Goal: Transaction & Acquisition: Purchase product/service

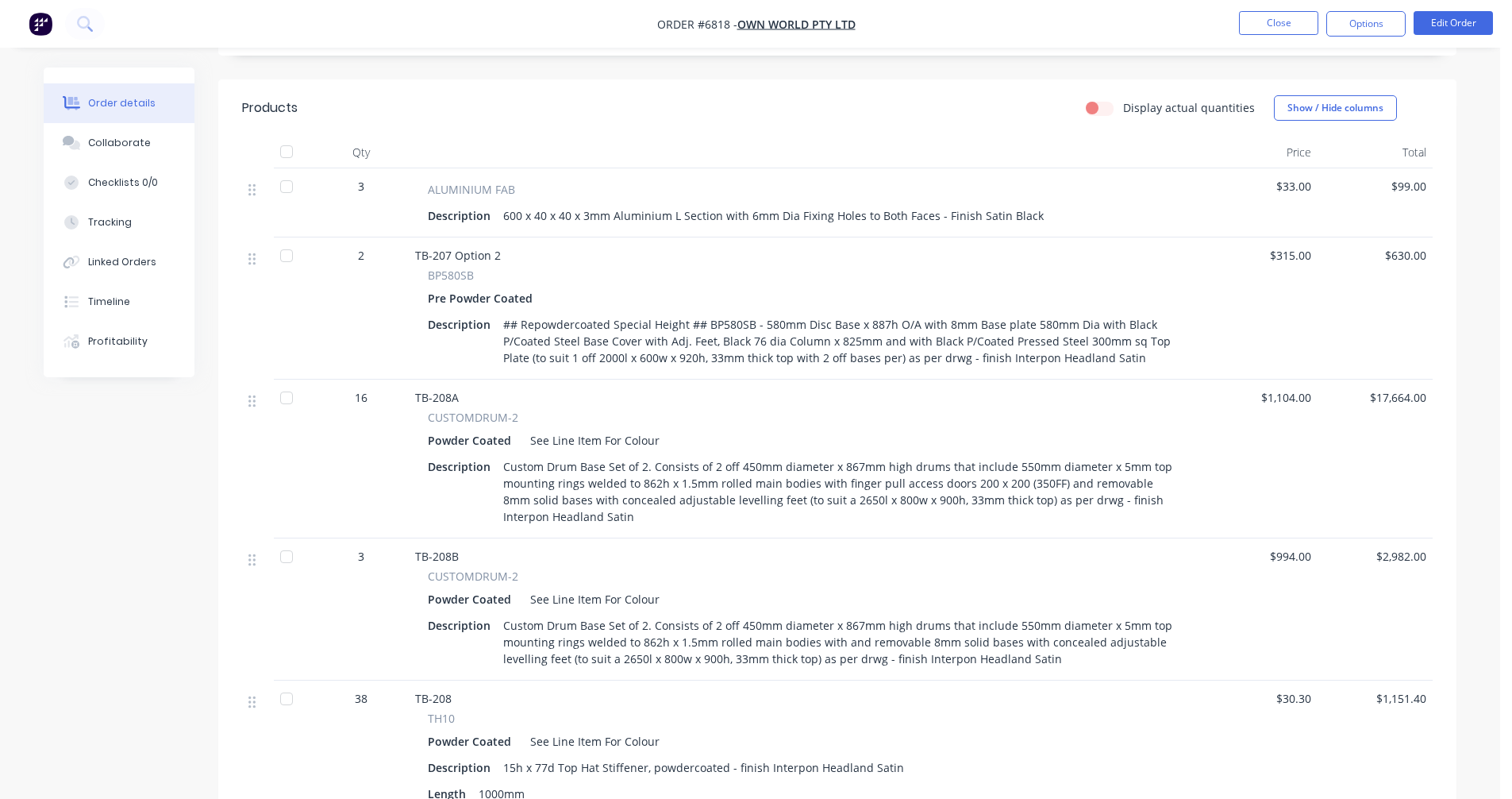
scroll to position [159, 0]
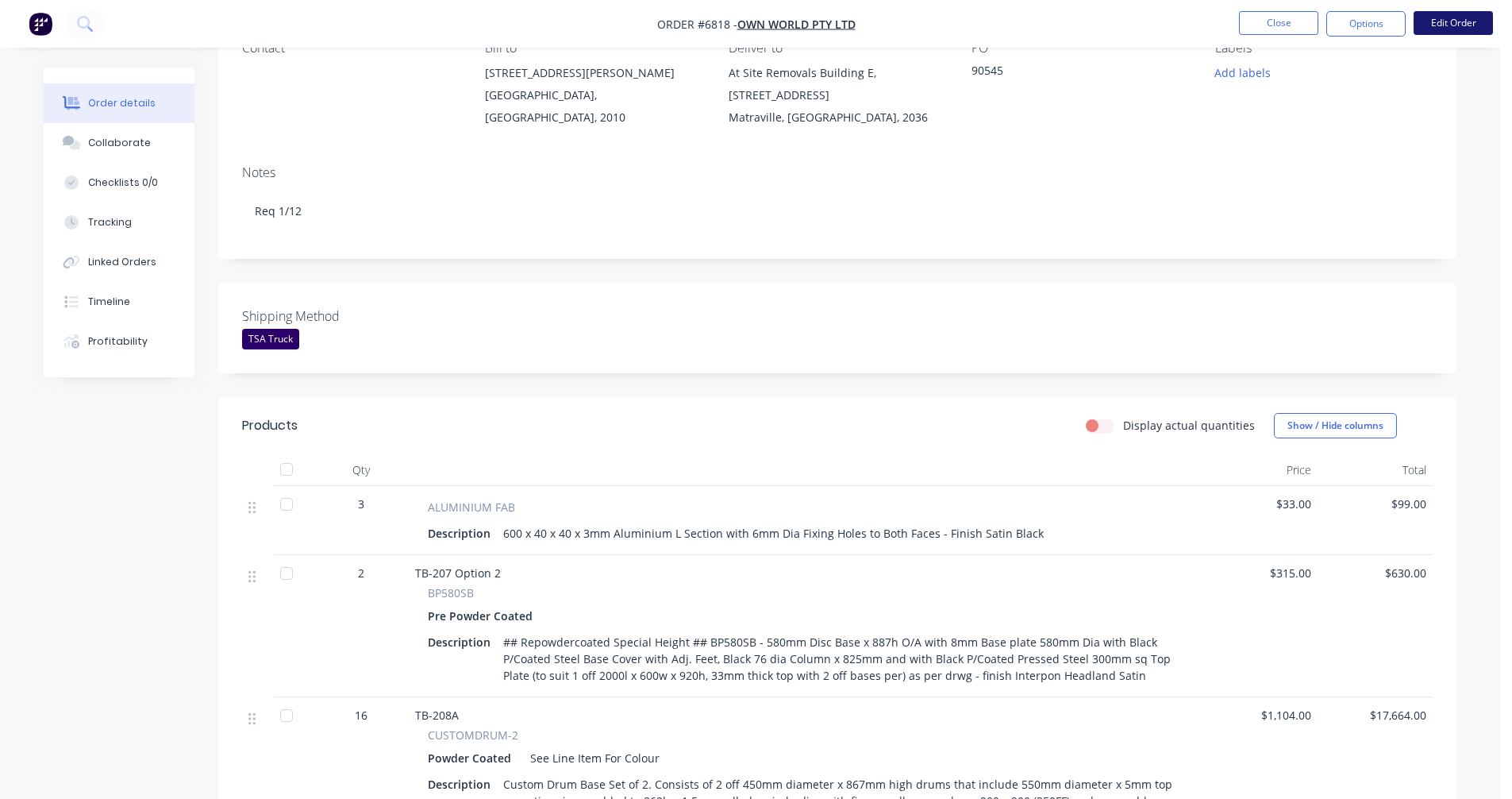
click at [1447, 15] on button "Edit Order" at bounding box center [1453, 23] width 80 height 24
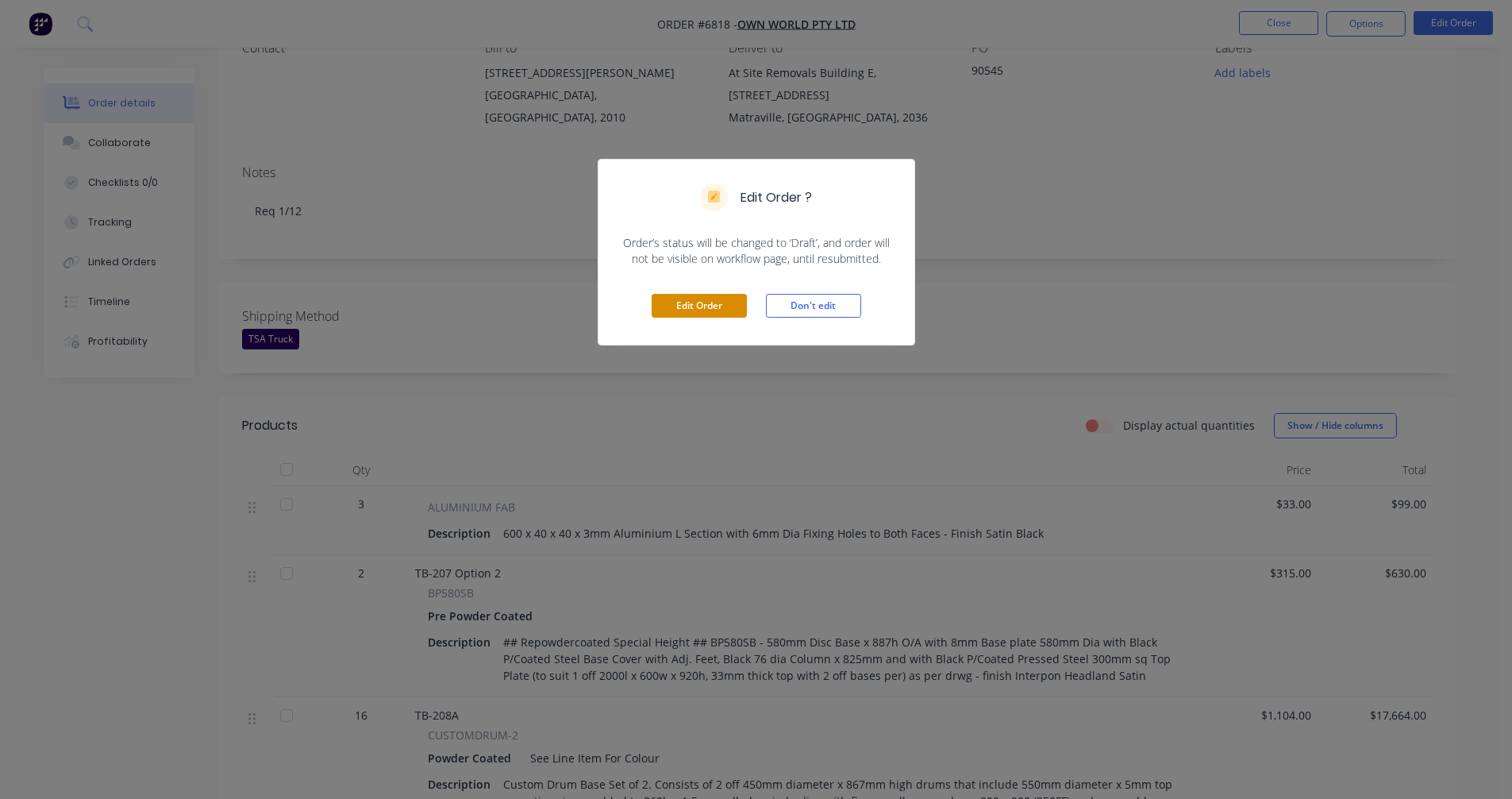
click at [685, 308] on button "Edit Order" at bounding box center [699, 306] width 95 height 24
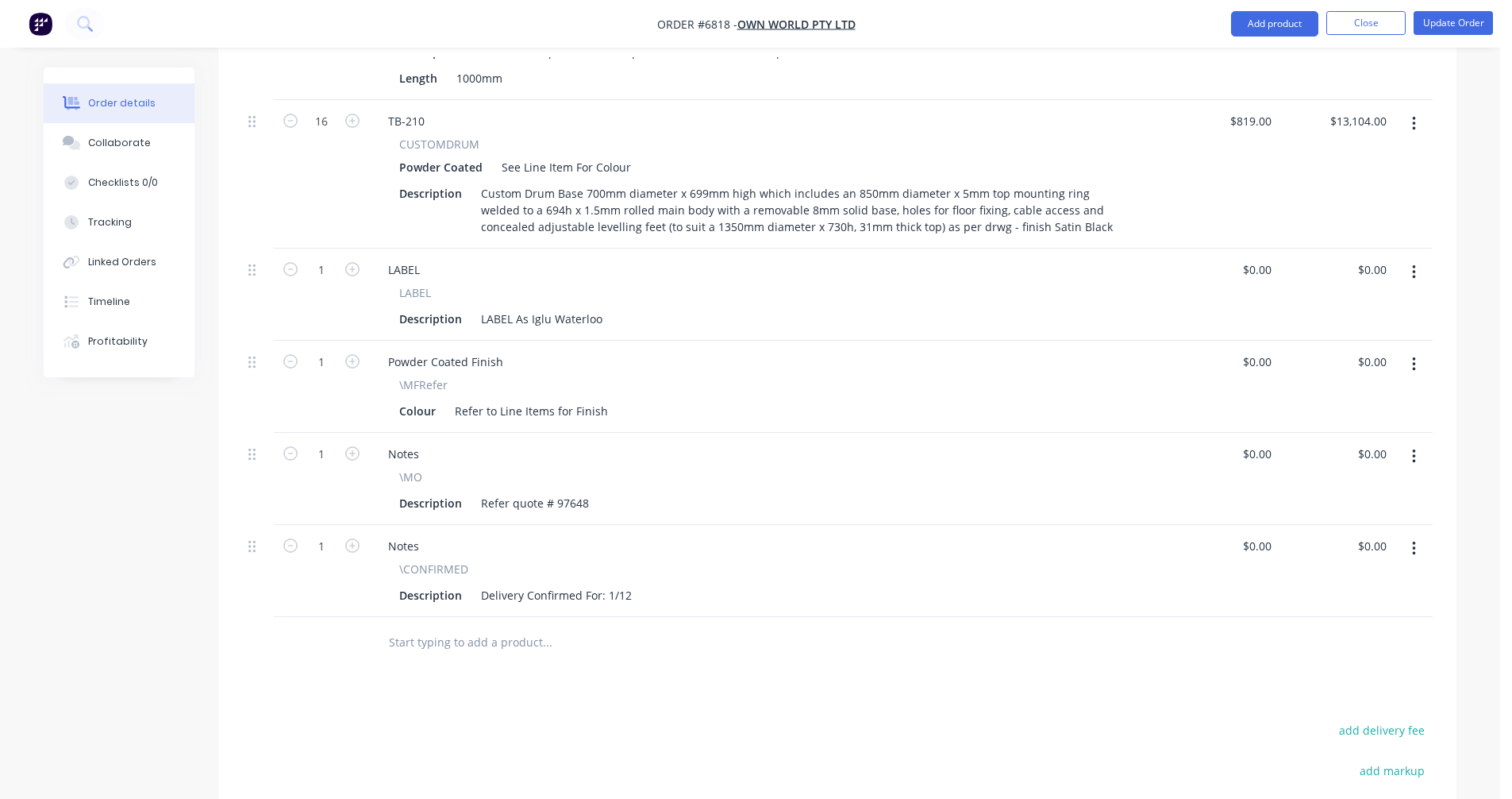
scroll to position [1350, 0]
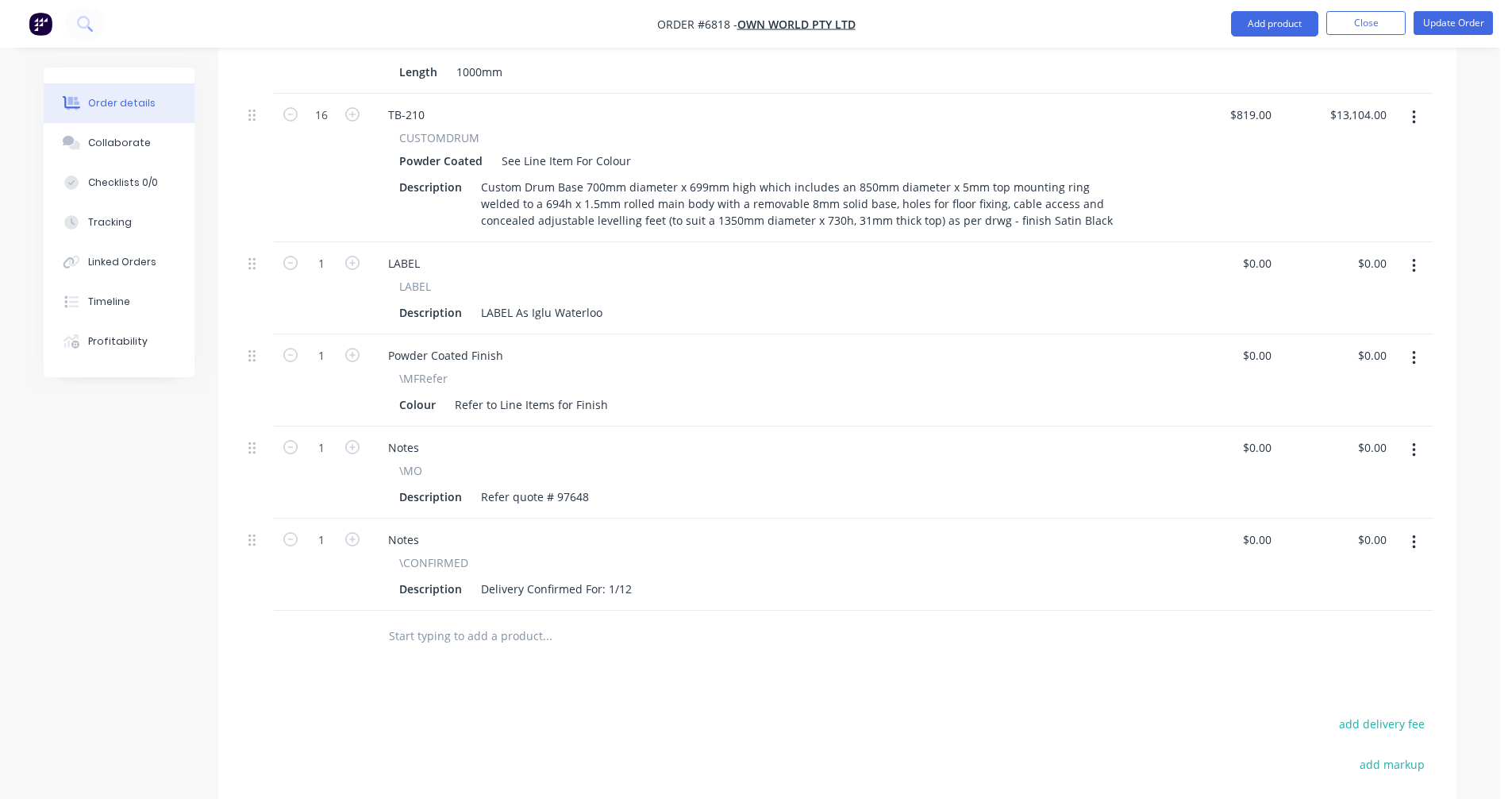
click at [450, 620] on input "text" at bounding box center [546, 635] width 317 height 32
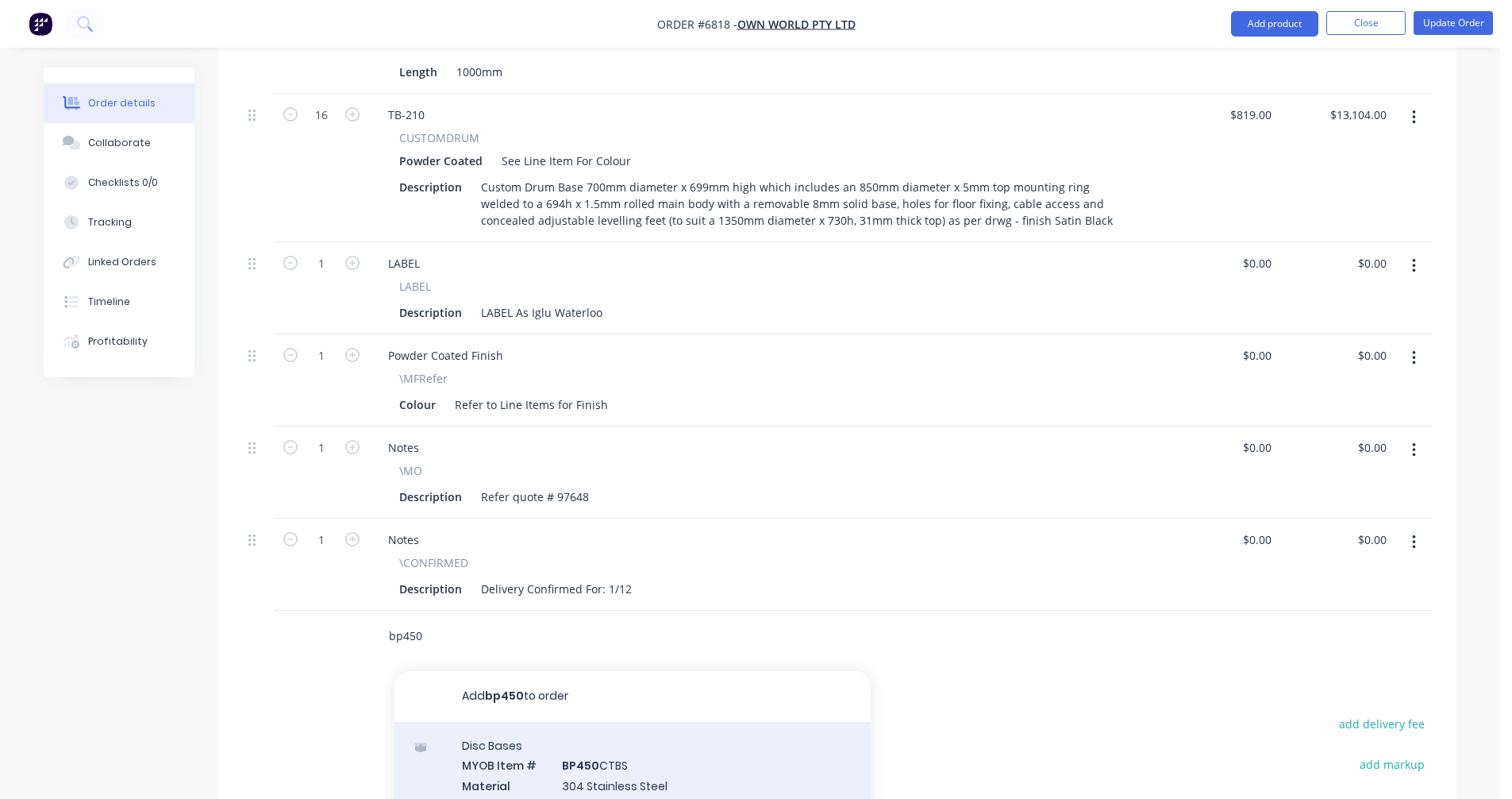
type input "bp450"
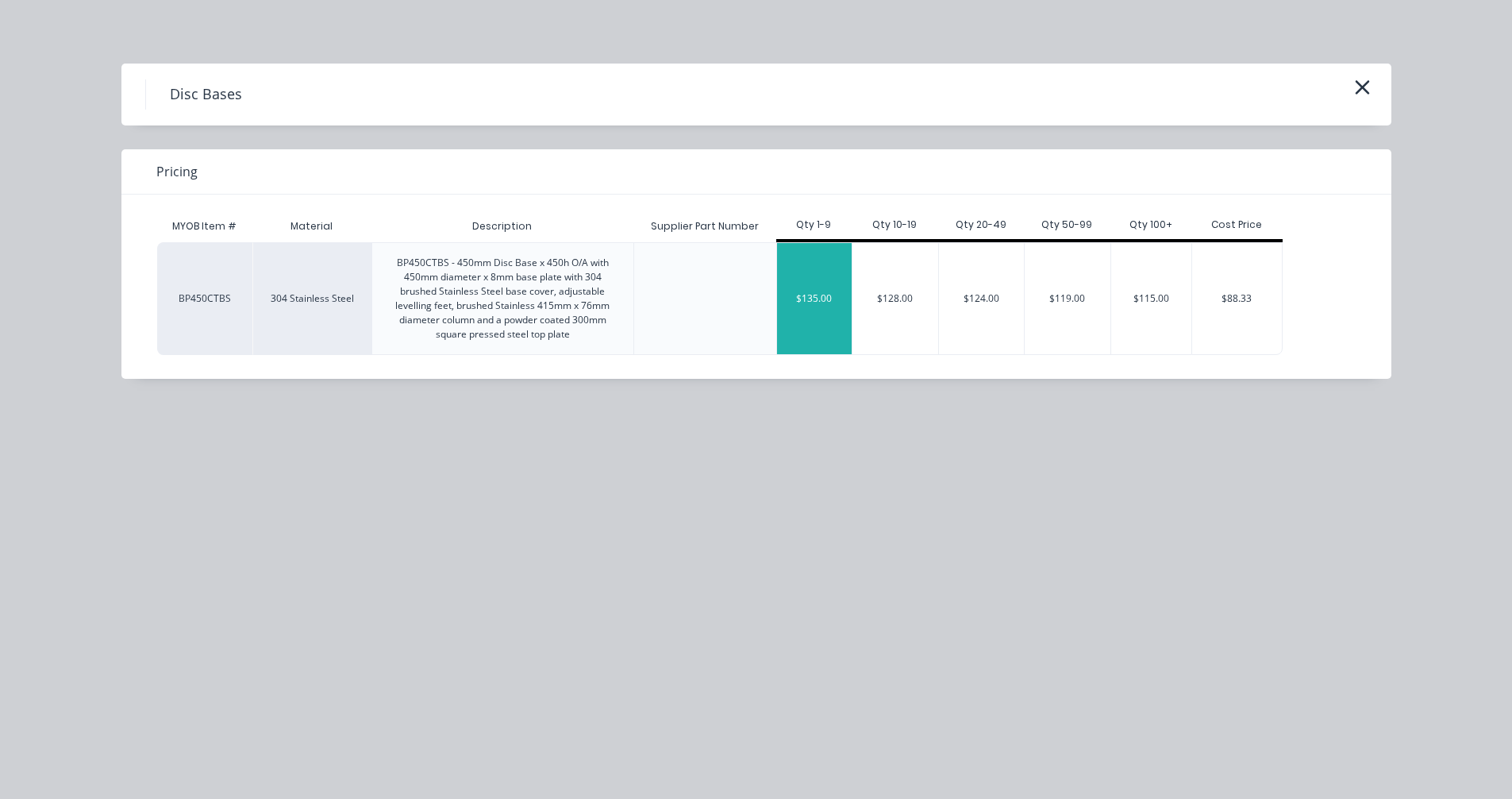
click at [812, 295] on div "$135.00" at bounding box center [814, 299] width 75 height 111
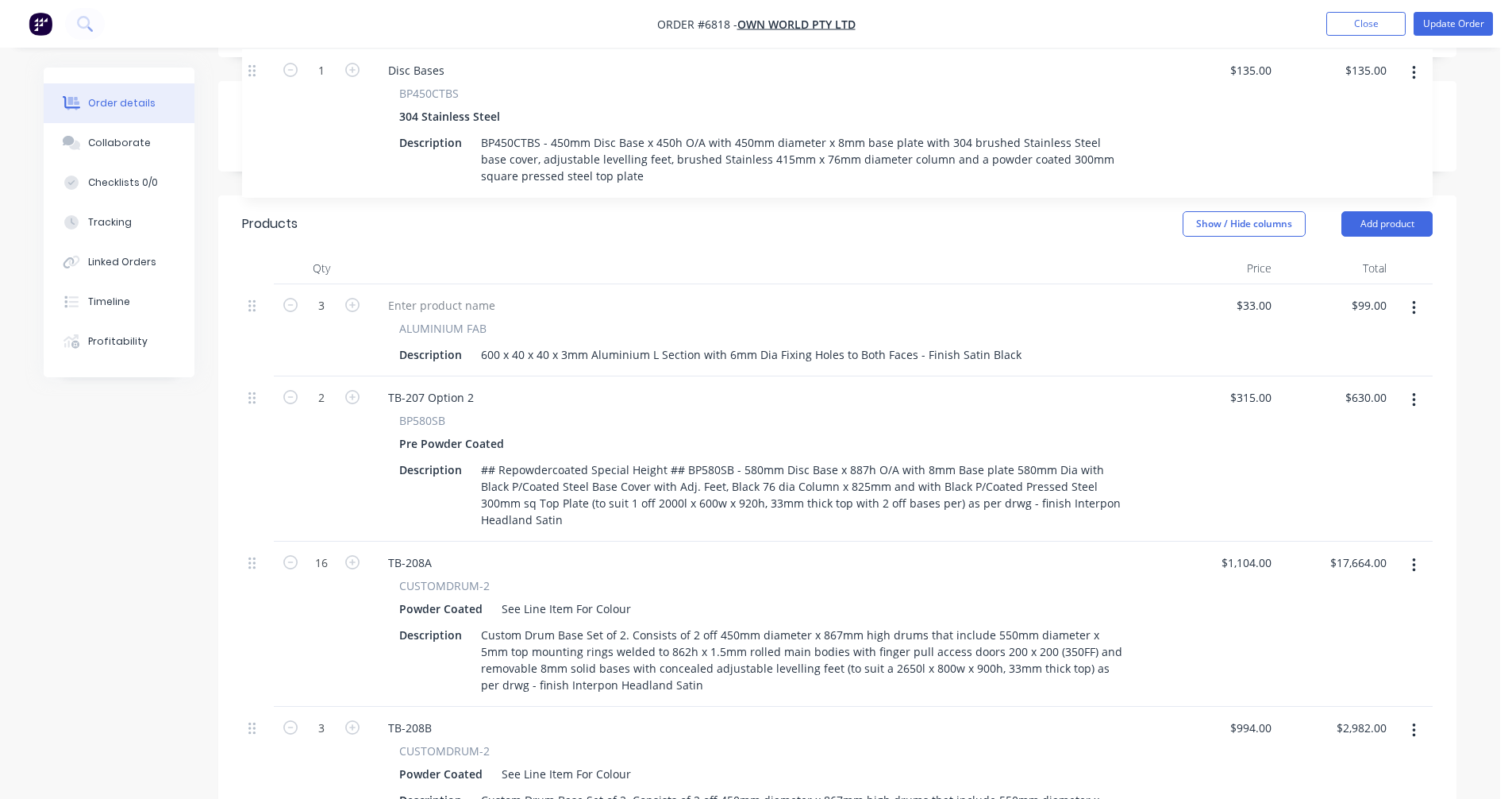
scroll to position [373, 0]
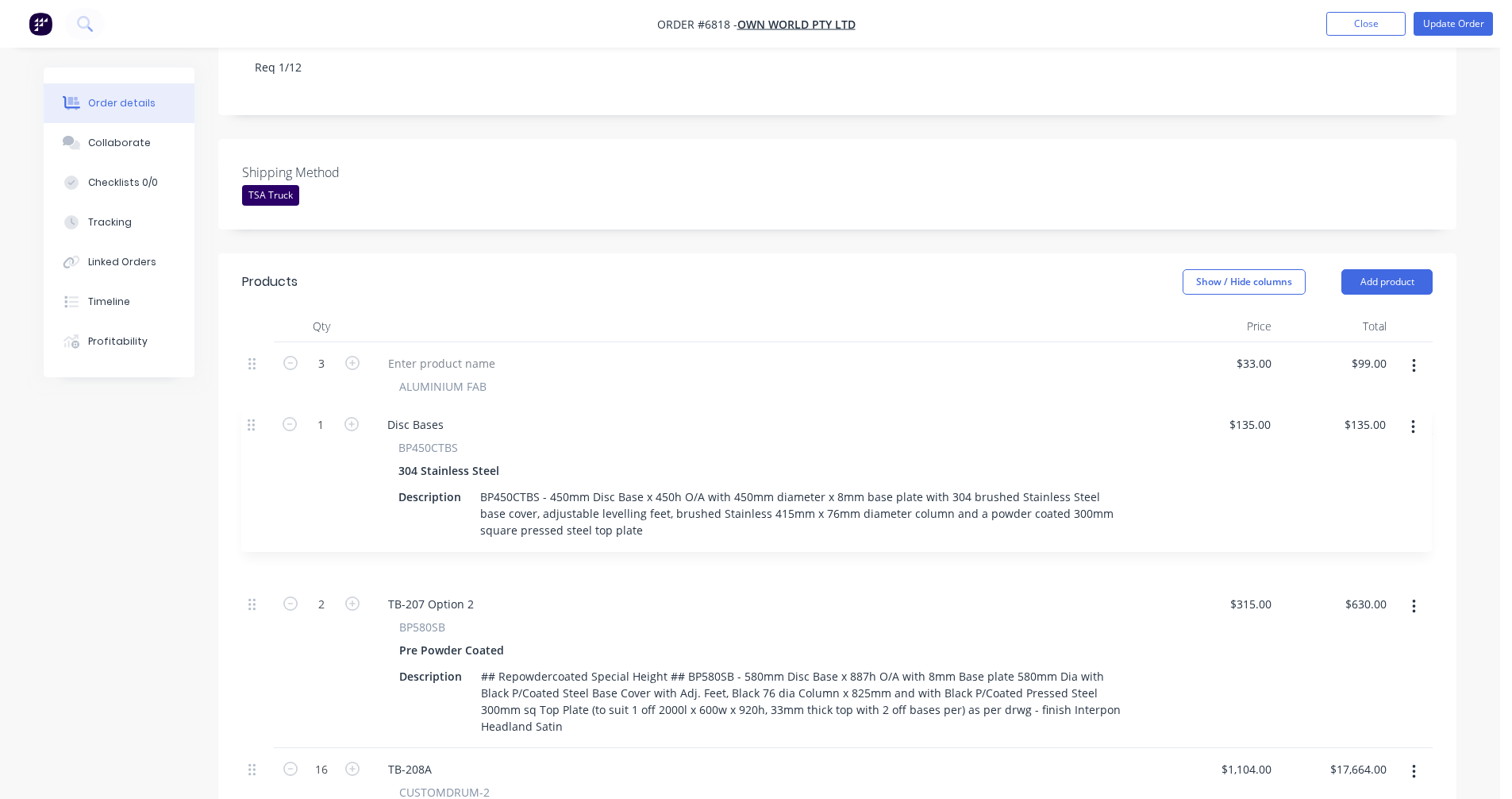
drag, startPoint x: 262, startPoint y: 423, endPoint x: 253, endPoint y: 412, distance: 14.2
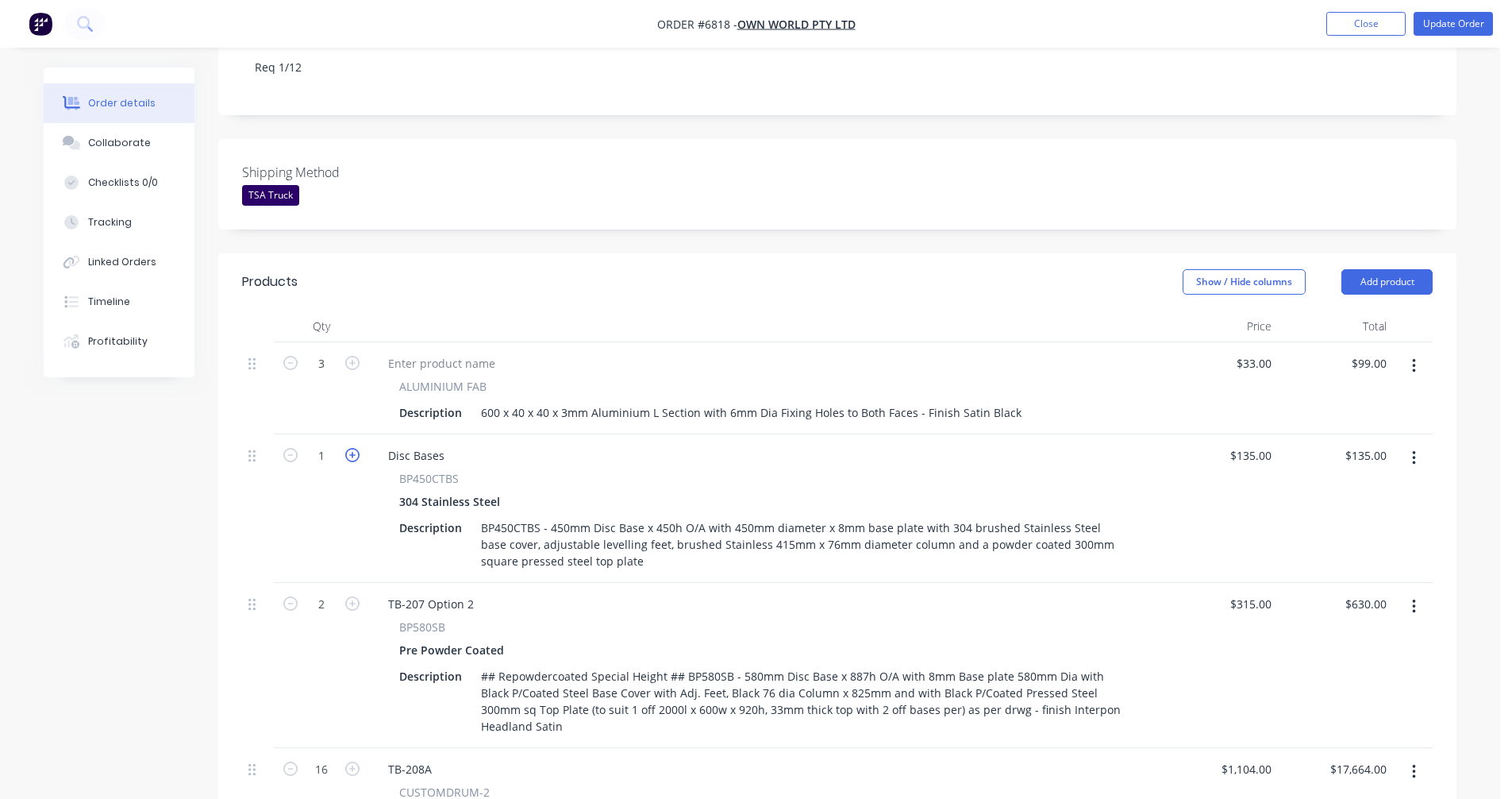
click at [350, 448] on icon "button" at bounding box center [353, 455] width 14 height 14
type input "2"
type input "$270.00"
drag, startPoint x: 449, startPoint y: 411, endPoint x: 366, endPoint y: 411, distance: 83.0
click at [366, 434] on div "2 Disc Bases BP450CTBS 304 Stainless Steel Description BP450CTBS - 450mm Disc B…" at bounding box center [837, 509] width 1190 height 148
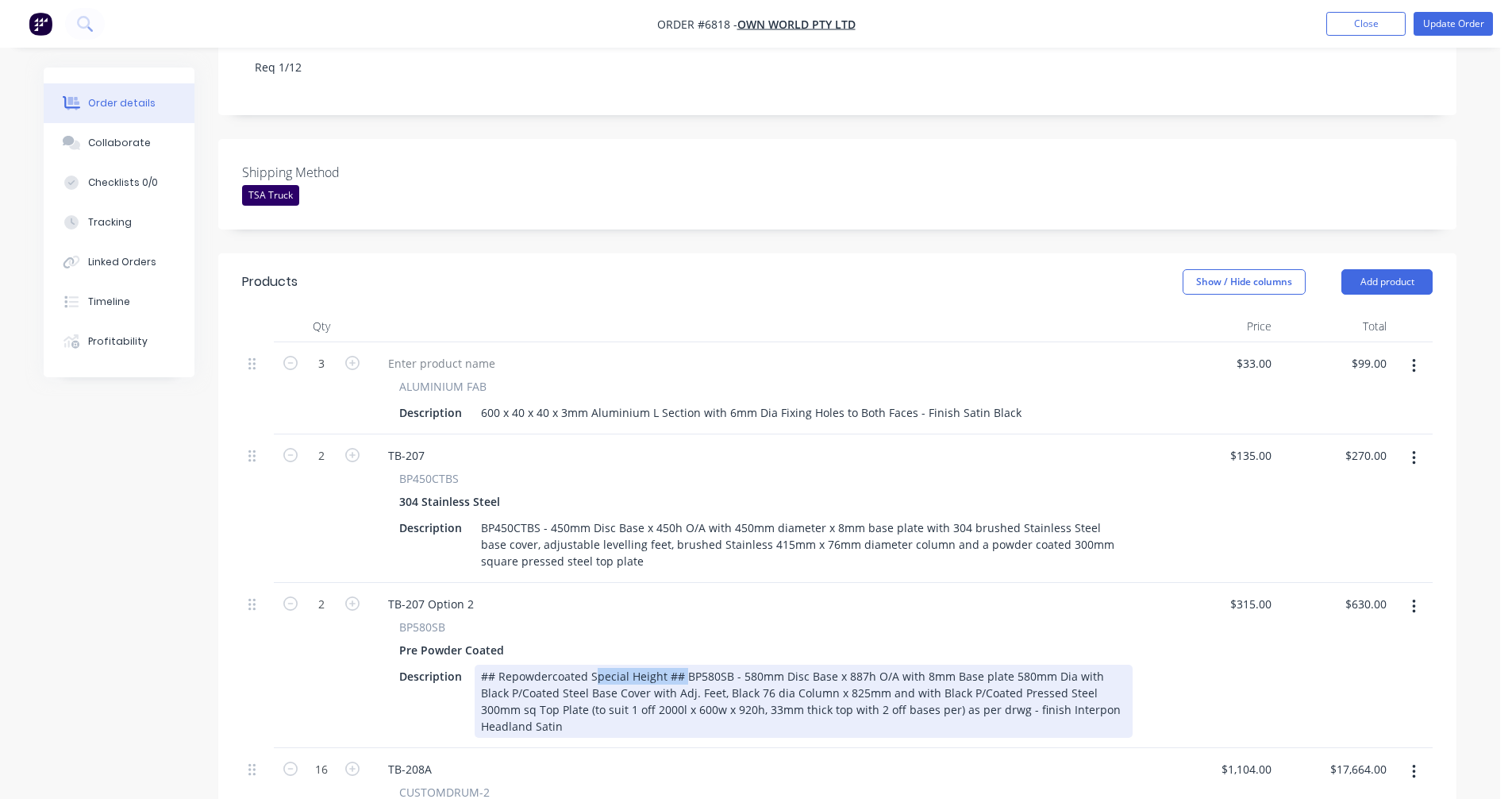
drag, startPoint x: 680, startPoint y: 632, endPoint x: 497, endPoint y: 633, distance: 183.0
click at [485, 665] on div "## Repowdercoated Special Height ## BP580SB - 580mm Disc Base x 887h O/A with 8…" at bounding box center [804, 701] width 658 height 73
drag, startPoint x: 684, startPoint y: 631, endPoint x: 470, endPoint y: 631, distance: 214.0
click at [470, 665] on div "Description ## Repowdercoated Special Height ## BP580SB - 580mm Disc Base x 887…" at bounding box center [762, 701] width 740 height 73
copy div "## Repowdercoated Special Height ##"
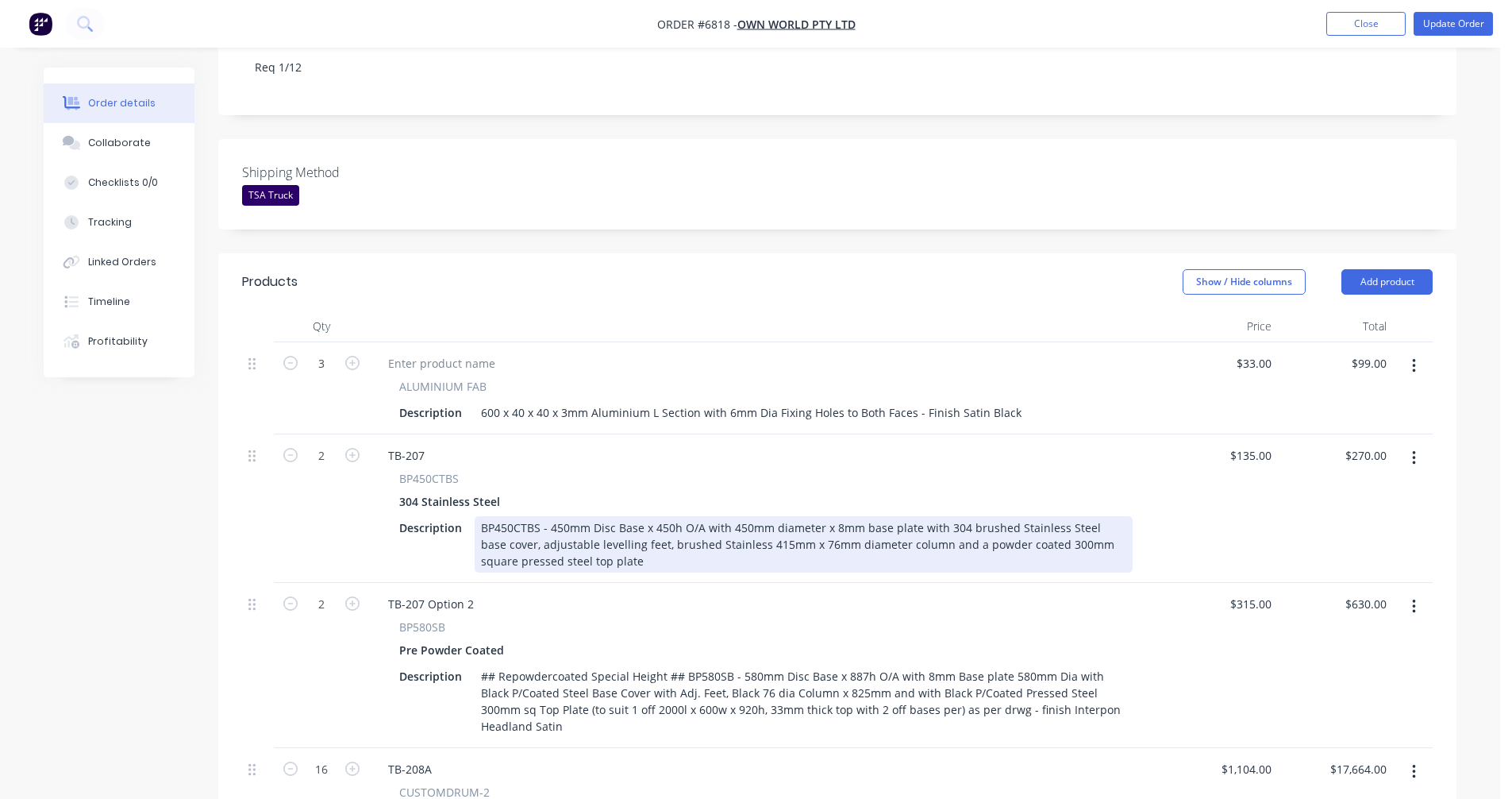
click at [481, 516] on div "BP450CTBS - 450mm Disc Base x 450h O/A with 450mm diameter x 8mm base plate wit…" at bounding box center [804, 544] width 658 height 56
paste div
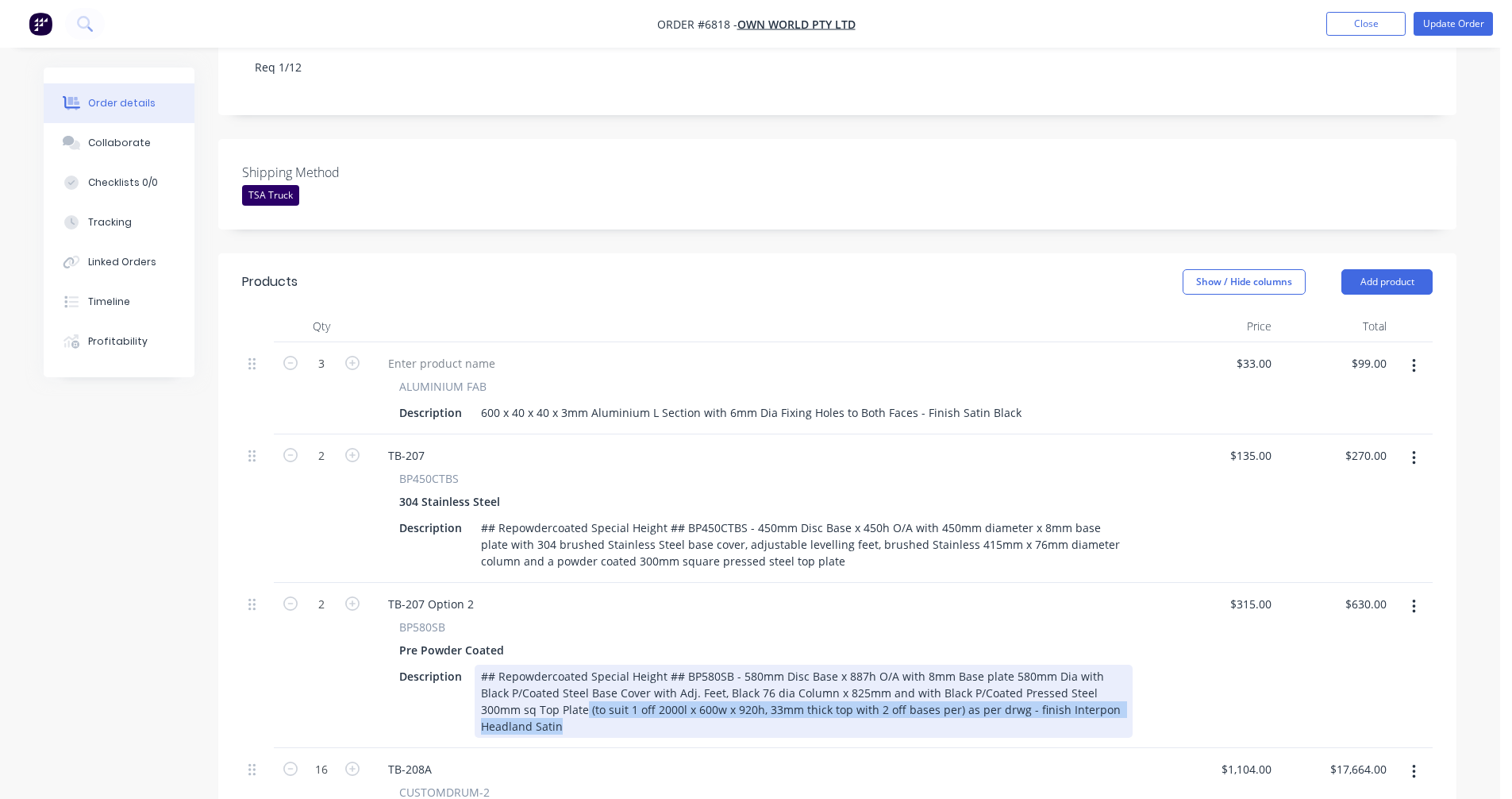
drag, startPoint x: 1114, startPoint y: 667, endPoint x: 527, endPoint y: 667, distance: 587.0
click at [527, 667] on div "## Repowdercoated Special Height ## BP580SB - 580mm Disc Base x 887h O/A with 8…" at bounding box center [804, 701] width 658 height 73
copy div "(to suit 1 off 2000l x 600w x 920h, 33mm thick top with 2 off bases per) as per…"
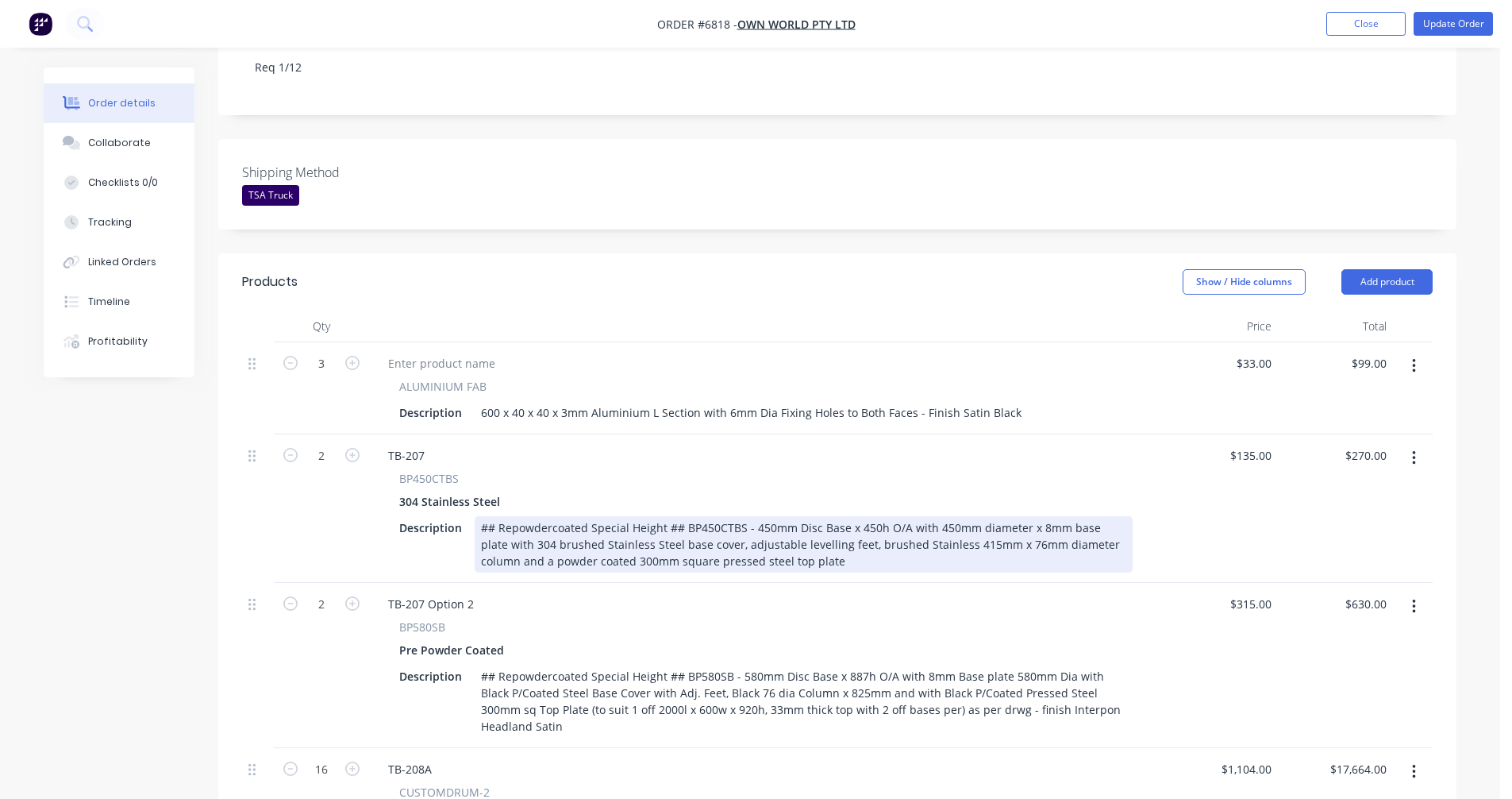
click at [820, 516] on div "## Repowdercoated Special Height ## BP450CTBS - 450mm Disc Base x 450h O/A with…" at bounding box center [804, 544] width 658 height 56
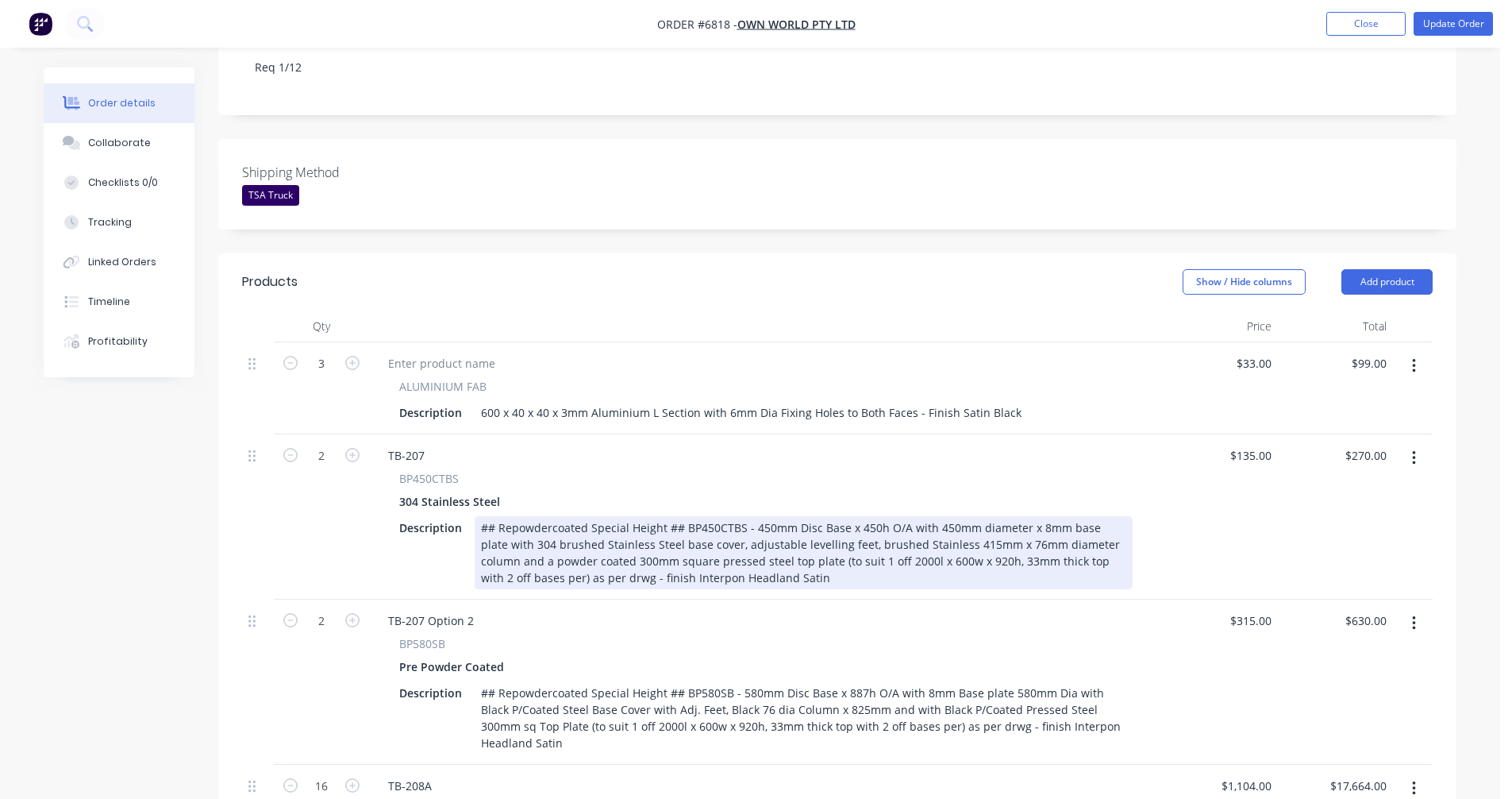
click at [864, 516] on div "## Repowdercoated Special Height ## BP450CTBS - 450mm Disc Base x 450h O/A with…" at bounding box center [804, 552] width 658 height 73
click at [950, 516] on div "## Repowdercoated Special Height ## BP450CTBS - 450mm Disc Base x 887h O/A with…" at bounding box center [804, 552] width 658 height 73
click at [704, 516] on div "## Repowdercoated Special Height ## BP450CTBS - 450mm Disc Base x 887h O/A with…" at bounding box center [804, 552] width 658 height 73
click at [723, 516] on div "## Repowdercoated Special Height ## BP450CTBS - 450mm Disc Base x 887h O/A with…" at bounding box center [804, 552] width 658 height 73
type input "$275.00"
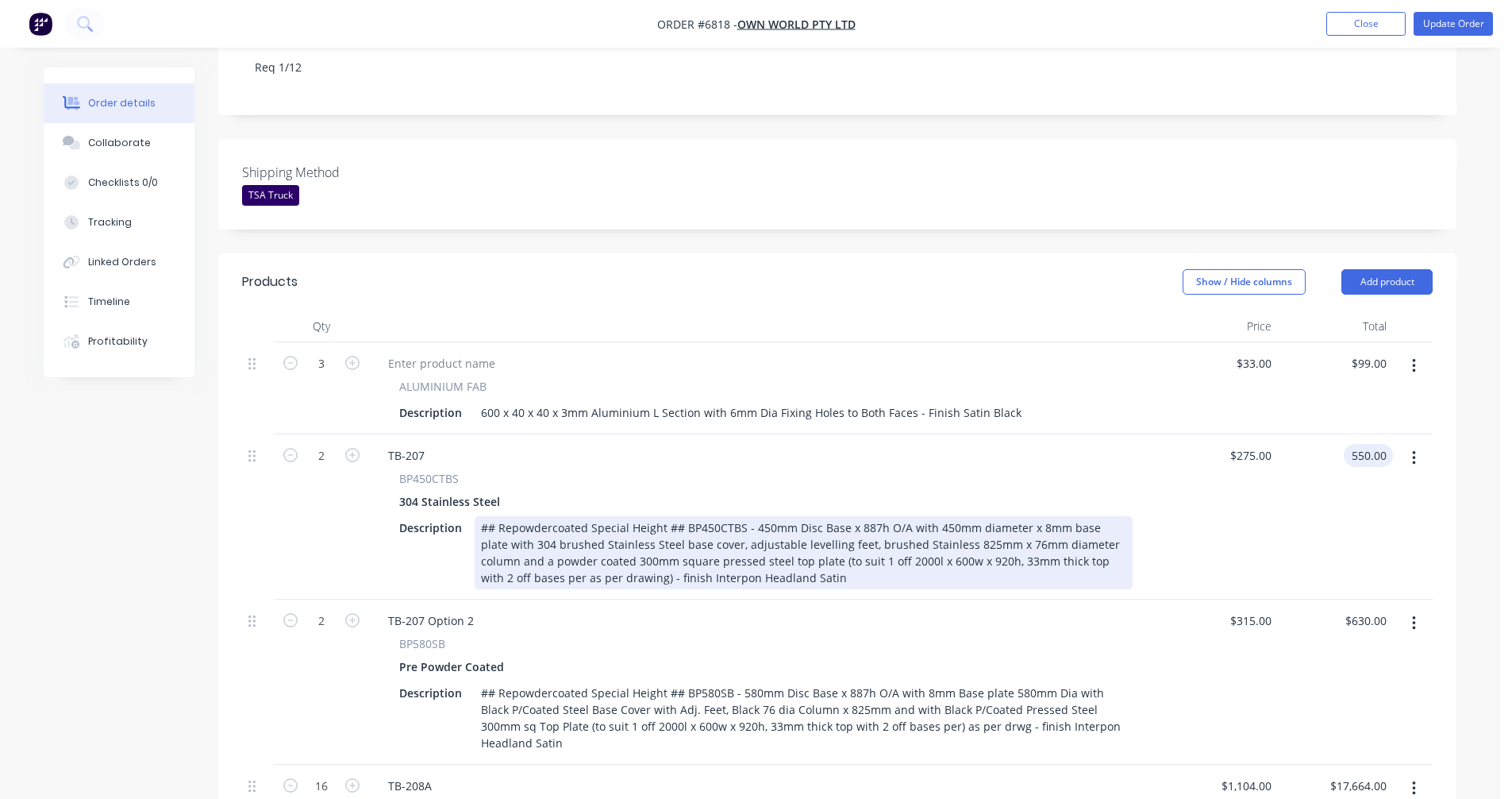
type input "$550.00"
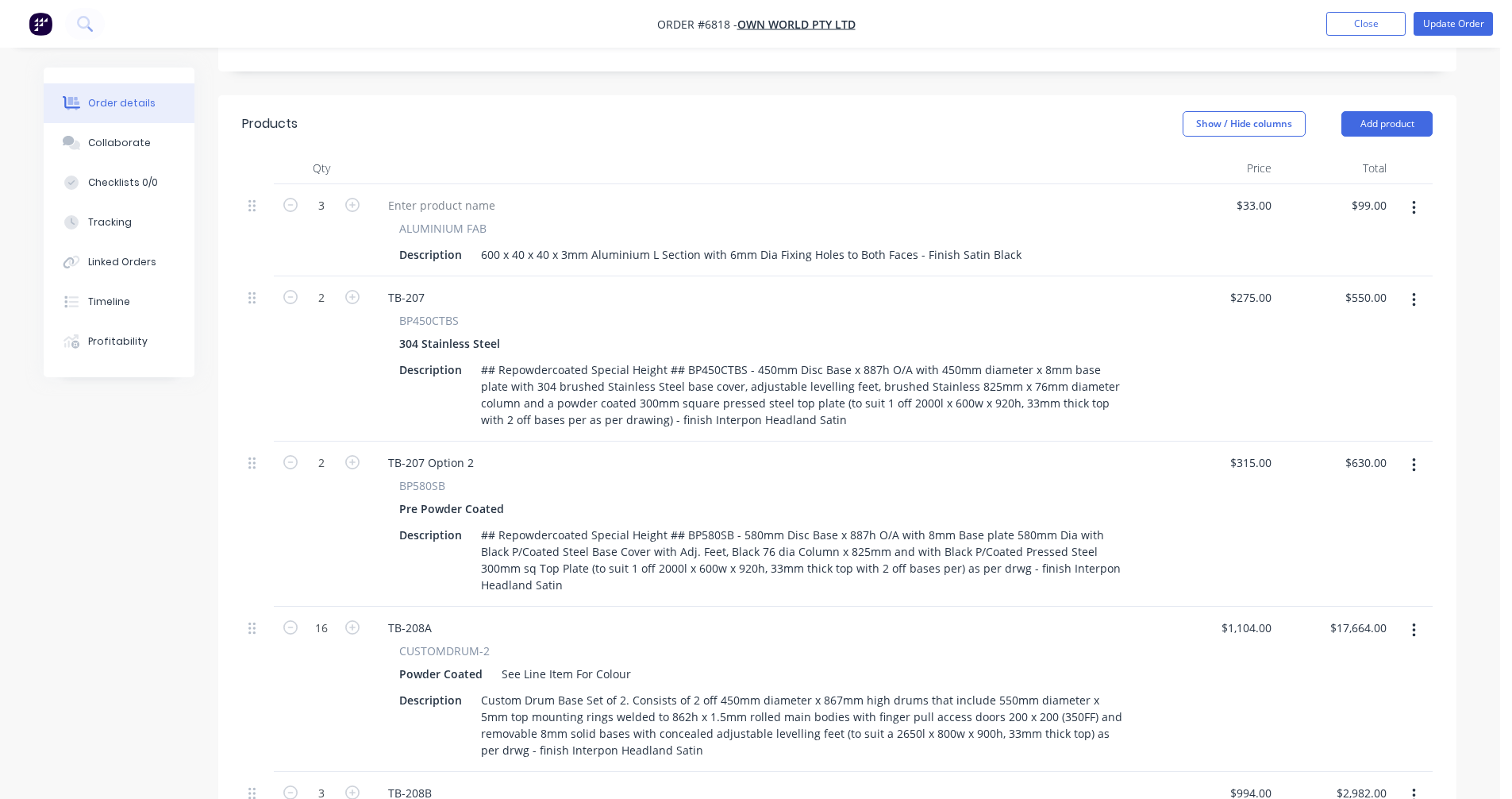
scroll to position [531, 0]
click at [1414, 458] on icon "button" at bounding box center [1413, 465] width 4 height 14
click at [1334, 590] on div "Delete" at bounding box center [1356, 601] width 122 height 23
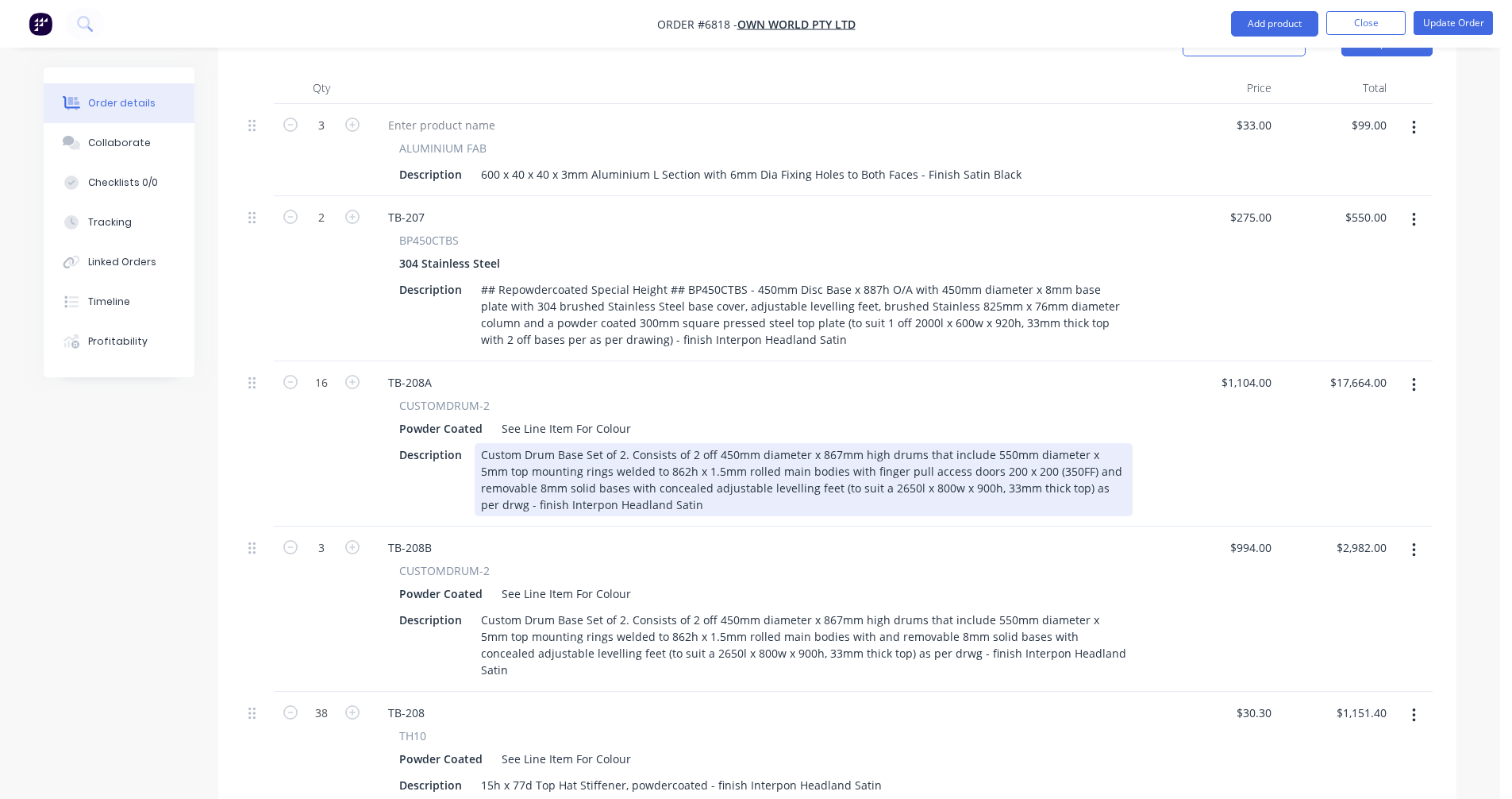
scroll to position [690, 0]
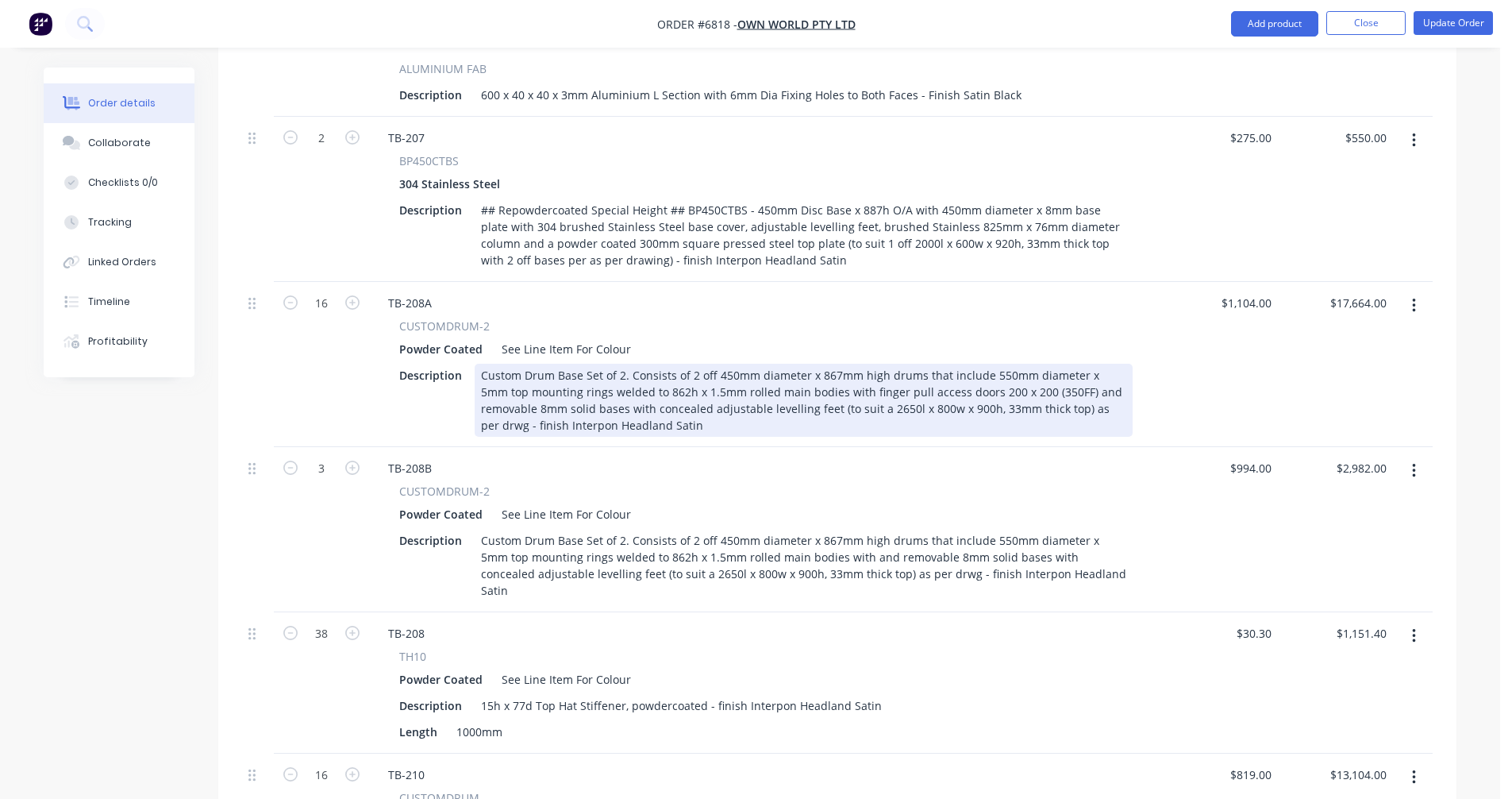
click at [925, 364] on div "Custom Drum Base Set of 2. Consists of 2 off 450mm diameter x 867mm high drums …" at bounding box center [804, 400] width 658 height 73
click at [726, 364] on div "Custom Drum Base Set of 2. Consists of 2 off 450mm diameter x 867mm high drums …" at bounding box center [804, 400] width 658 height 73
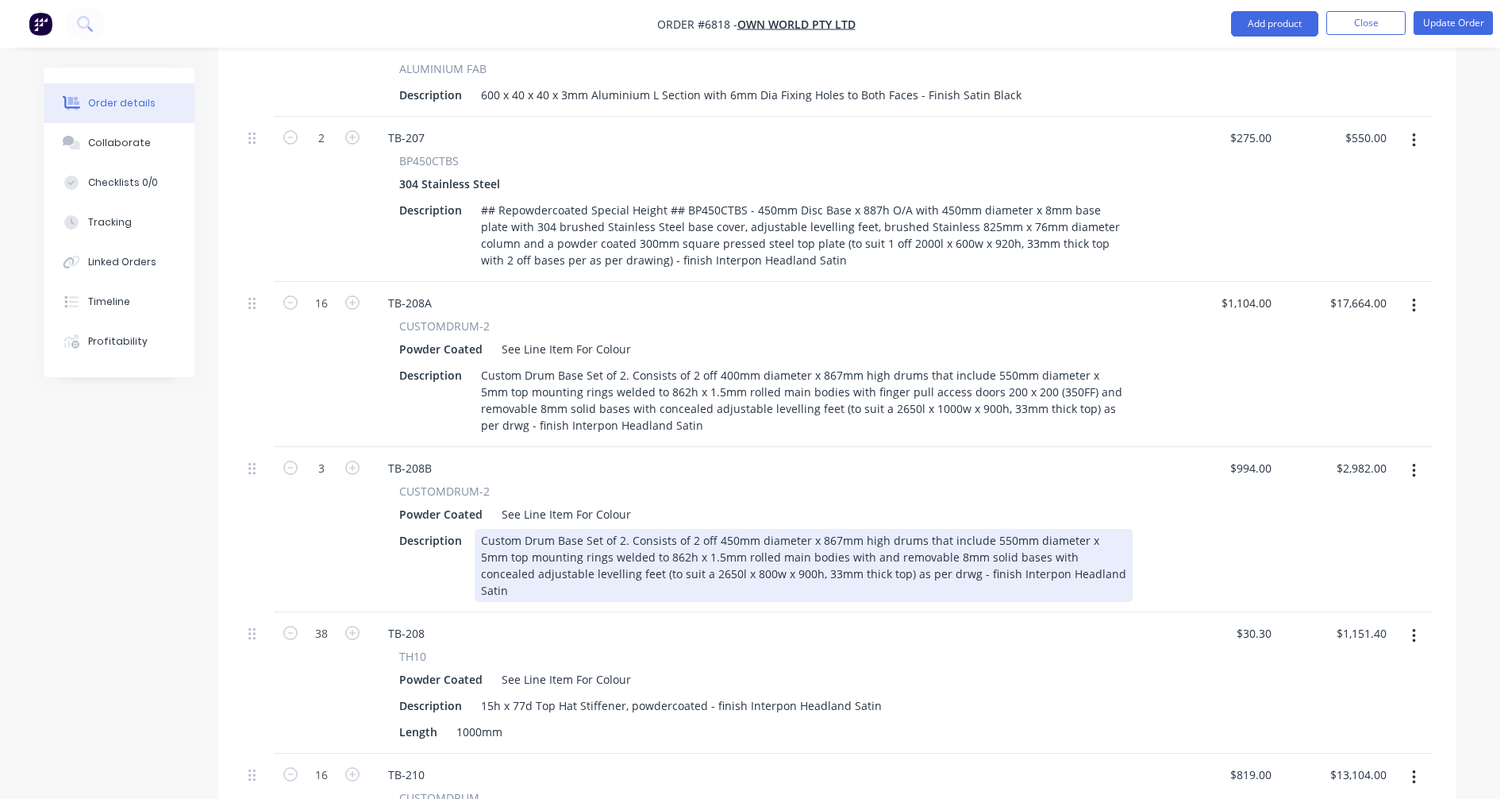
click at [728, 528] on div "Custom Drum Base Set of 2. Consists of 2 off 450mm diameter x 867mm high drums …" at bounding box center [804, 565] width 658 height 73
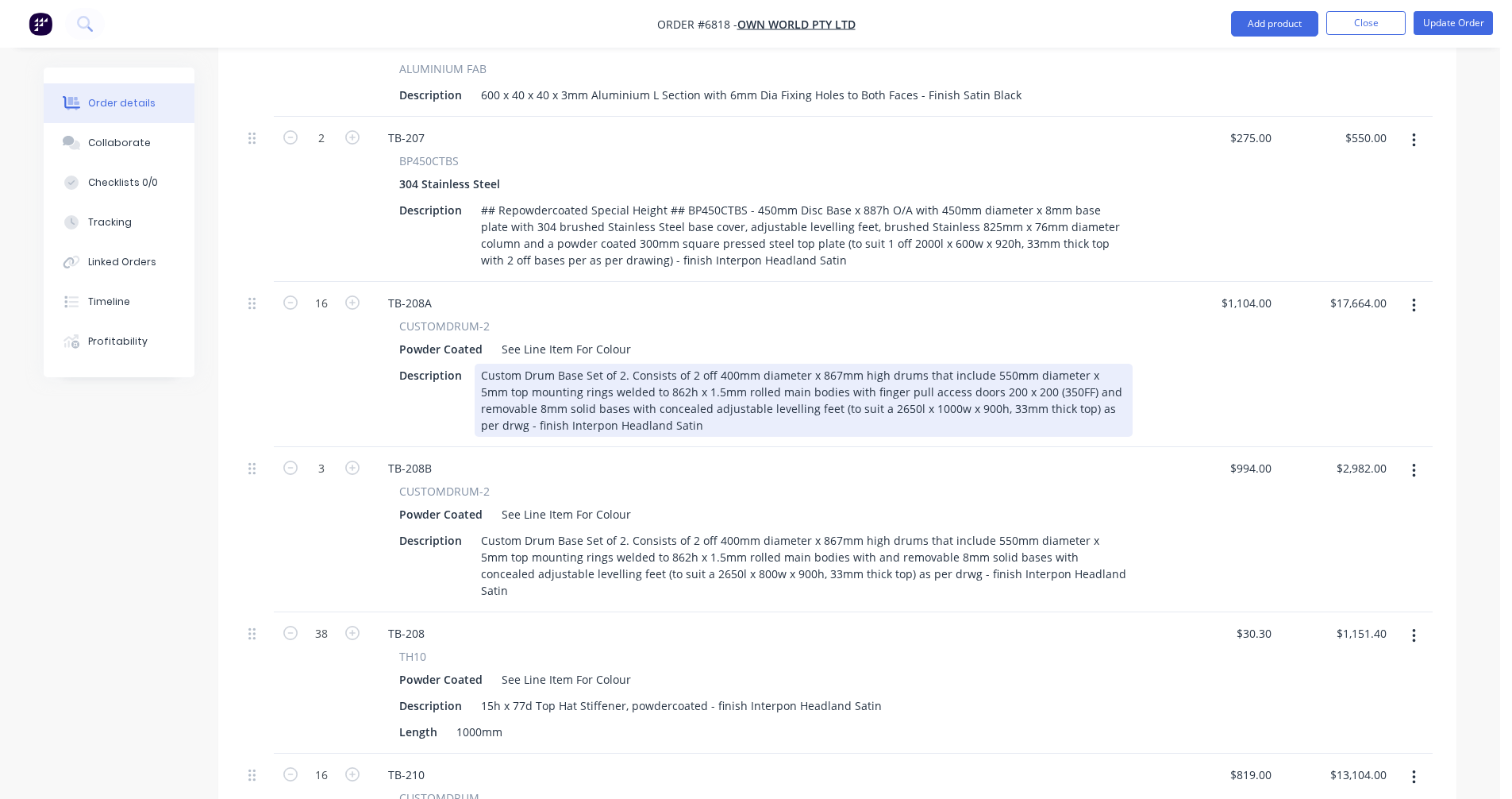
drag, startPoint x: 496, startPoint y: 379, endPoint x: 507, endPoint y: 378, distance: 11.0
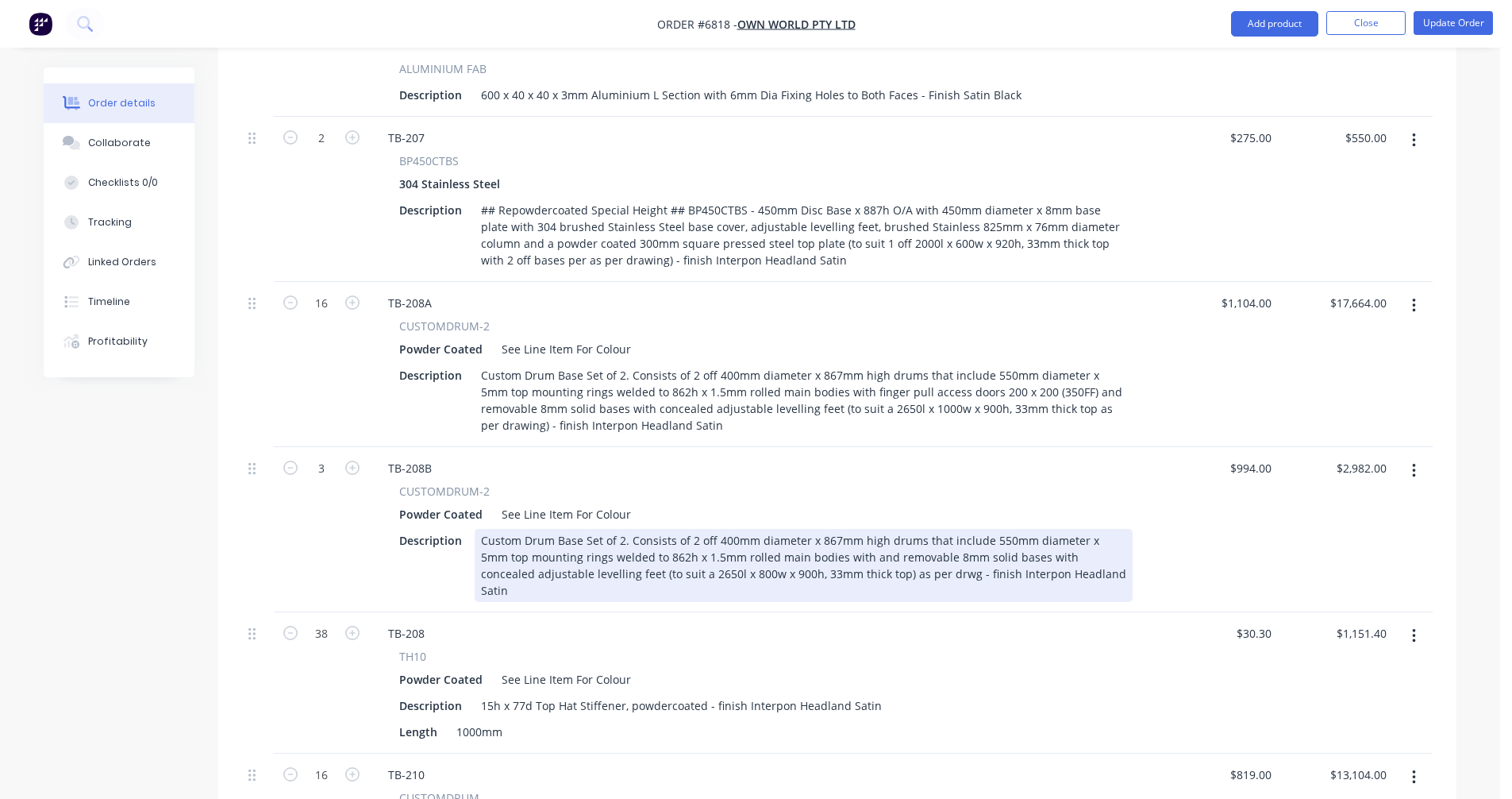
drag, startPoint x: 849, startPoint y: 528, endPoint x: 861, endPoint y: 528, distance: 12.0
click at [850, 528] on div "Custom Drum Base Set of 2. Consists of 2 off 400mm diameter x 867mm high drums …" at bounding box center [804, 565] width 658 height 73
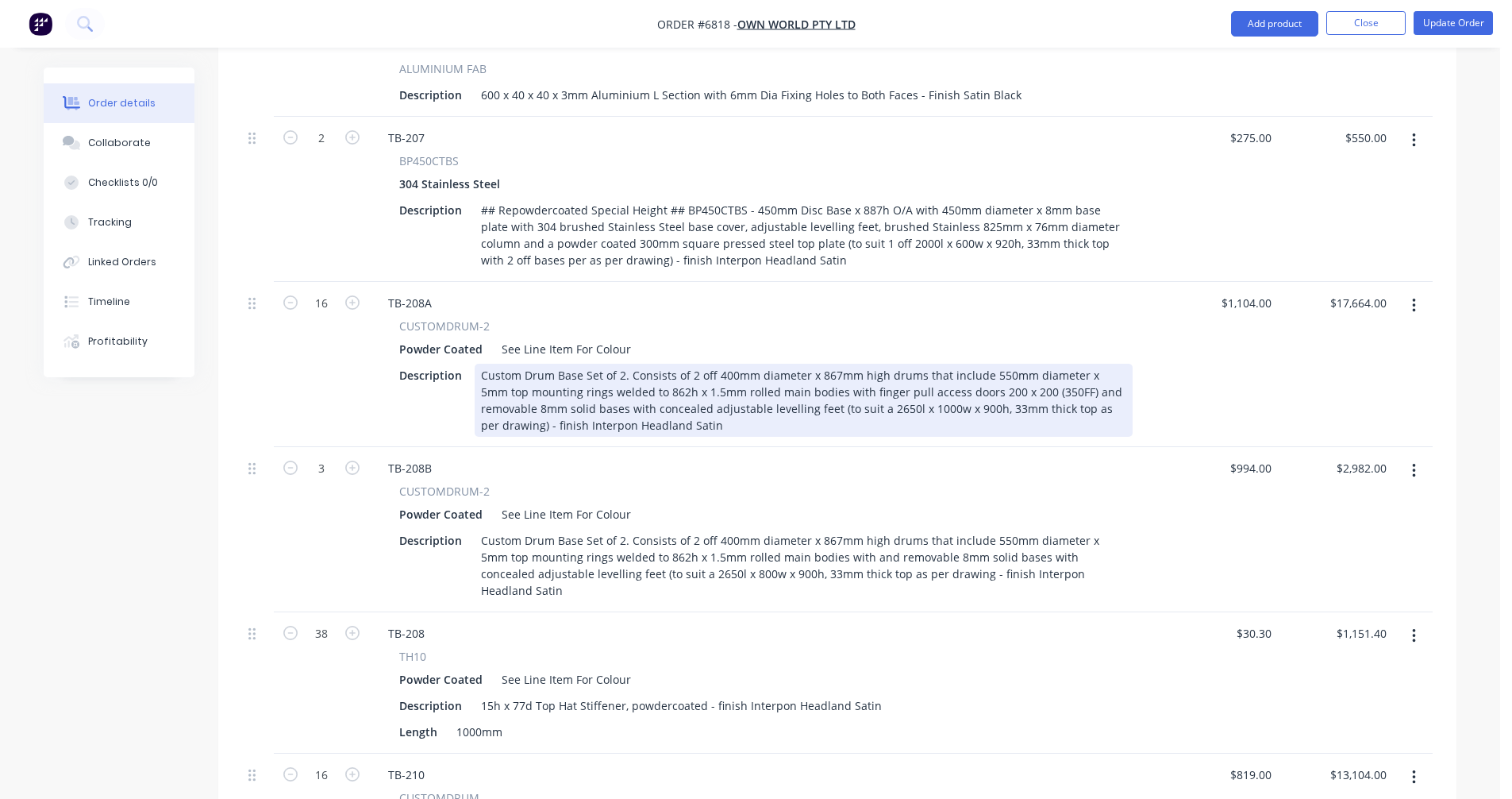
click at [833, 364] on div "Custom Drum Base Set of 2. Consists of 2 off 400mm diameter x 867mm high drums …" at bounding box center [804, 400] width 658 height 73
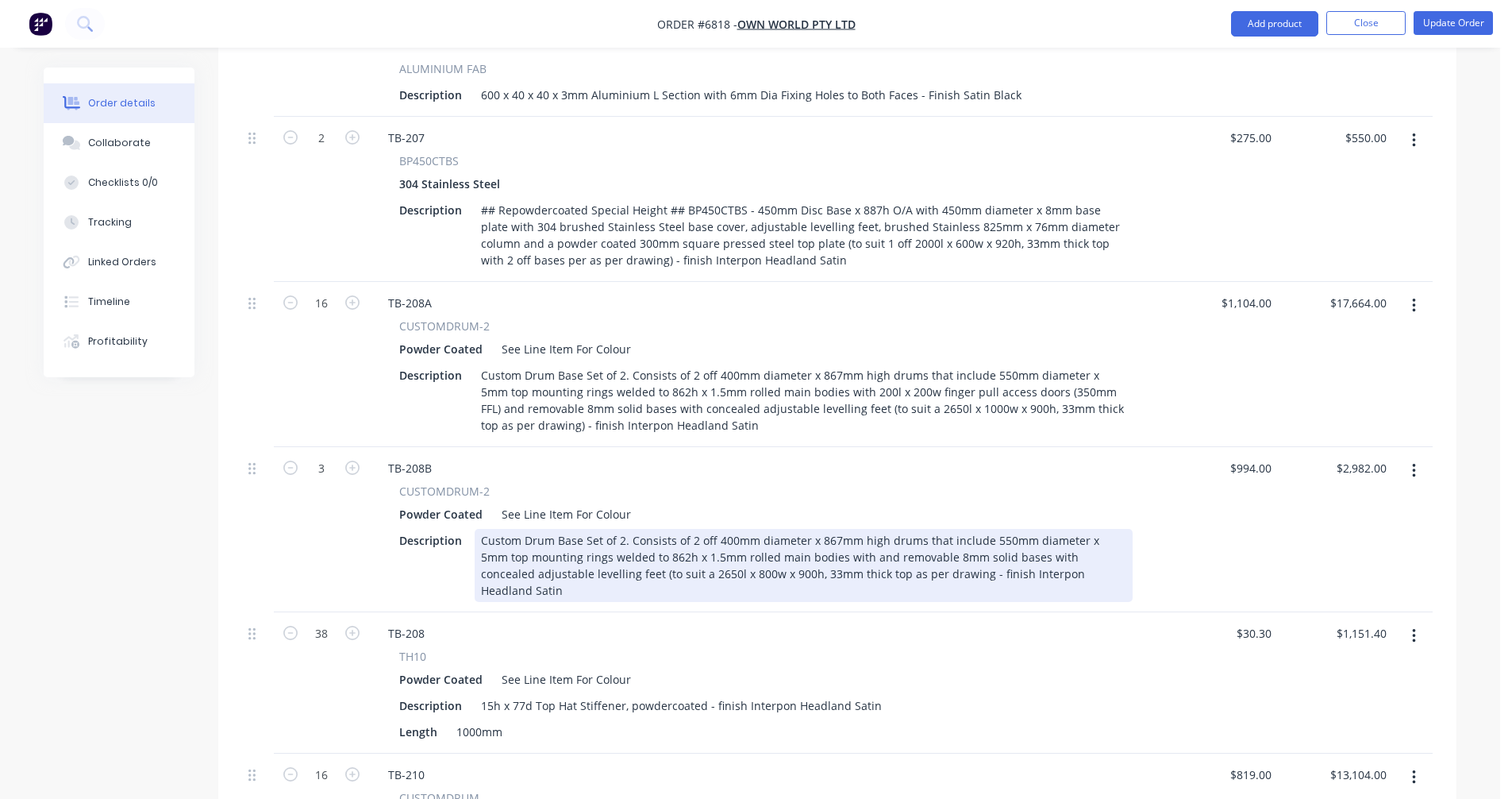
click at [699, 528] on div "Custom Drum Base Set of 2. Consists of 2 off 400mm diameter x 867mm high drums …" at bounding box center [804, 565] width 658 height 73
click at [868, 528] on div "Custom Drum Base Set of 2. Consists of 2 off 400mm diameter x 867mm high drums …" at bounding box center [804, 565] width 658 height 73
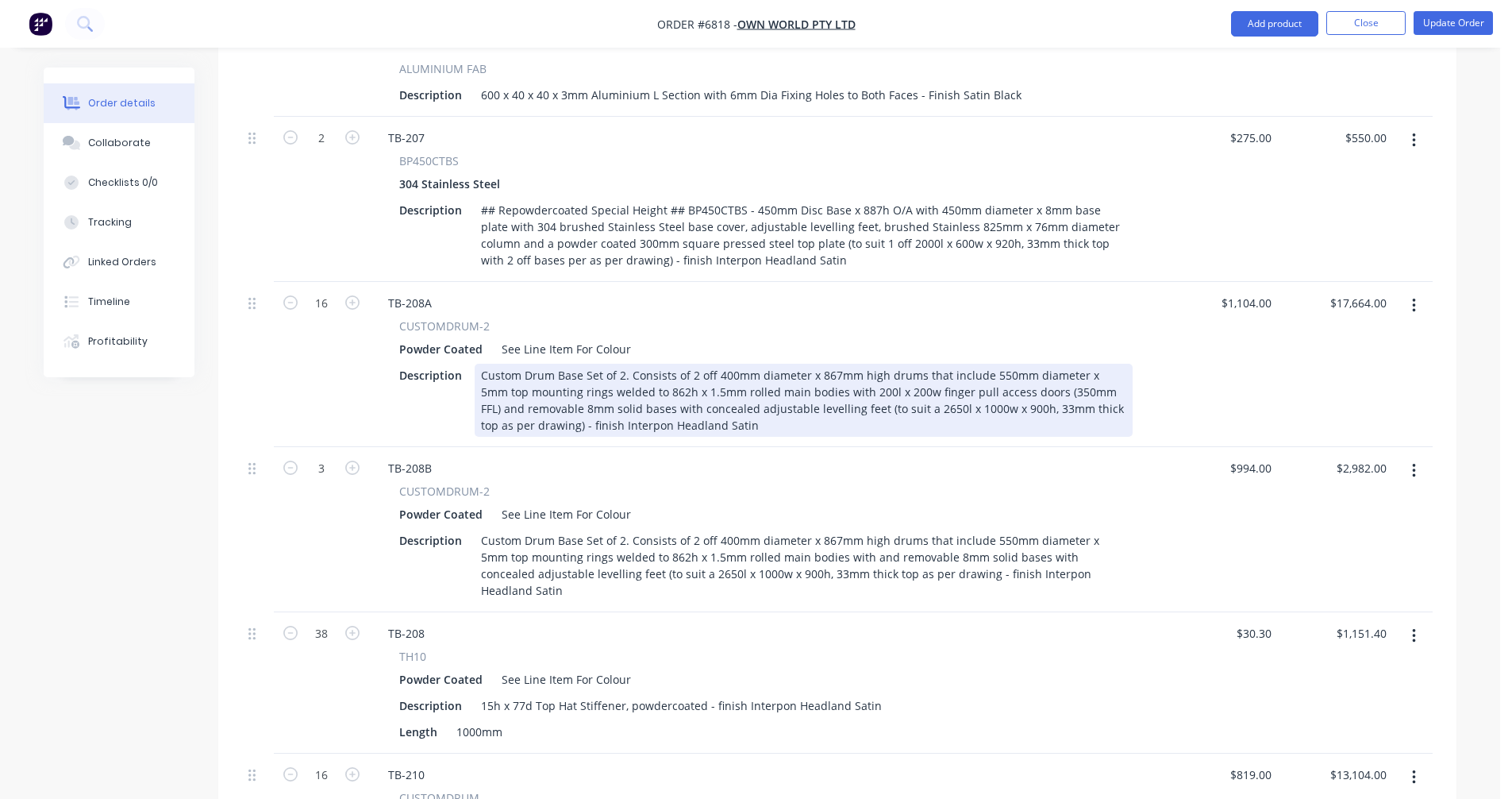
click at [1035, 364] on div "Custom Drum Base Set of 2. Consists of 2 off 400mm diameter x 867mm high drums …" at bounding box center [804, 400] width 658 height 73
click at [1043, 364] on div "Custom Drum Base Set of 2. Consists of 2 off 400mm diameter x 867mm high drums …" at bounding box center [804, 400] width 658 height 73
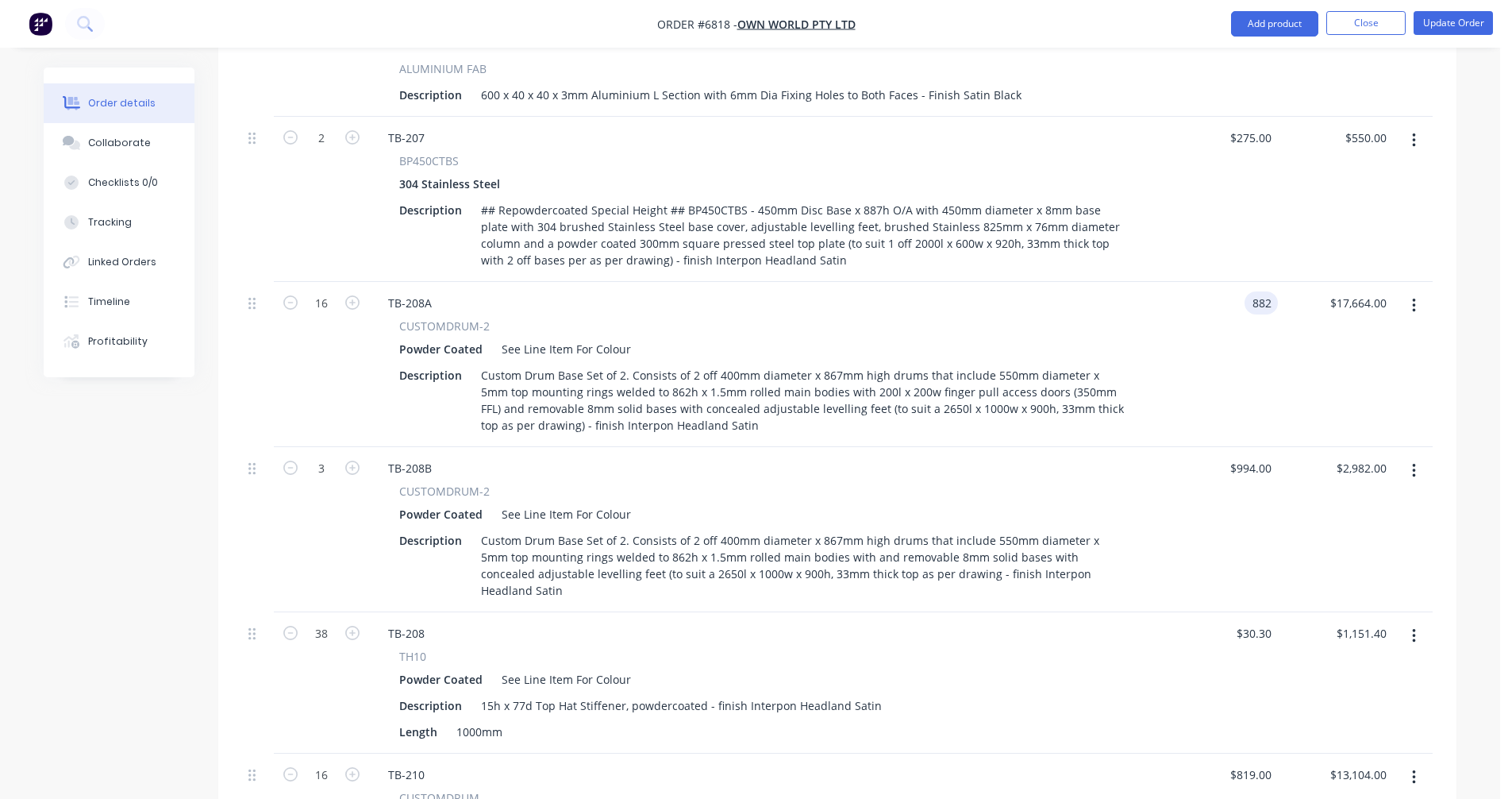
type input "$882.00"
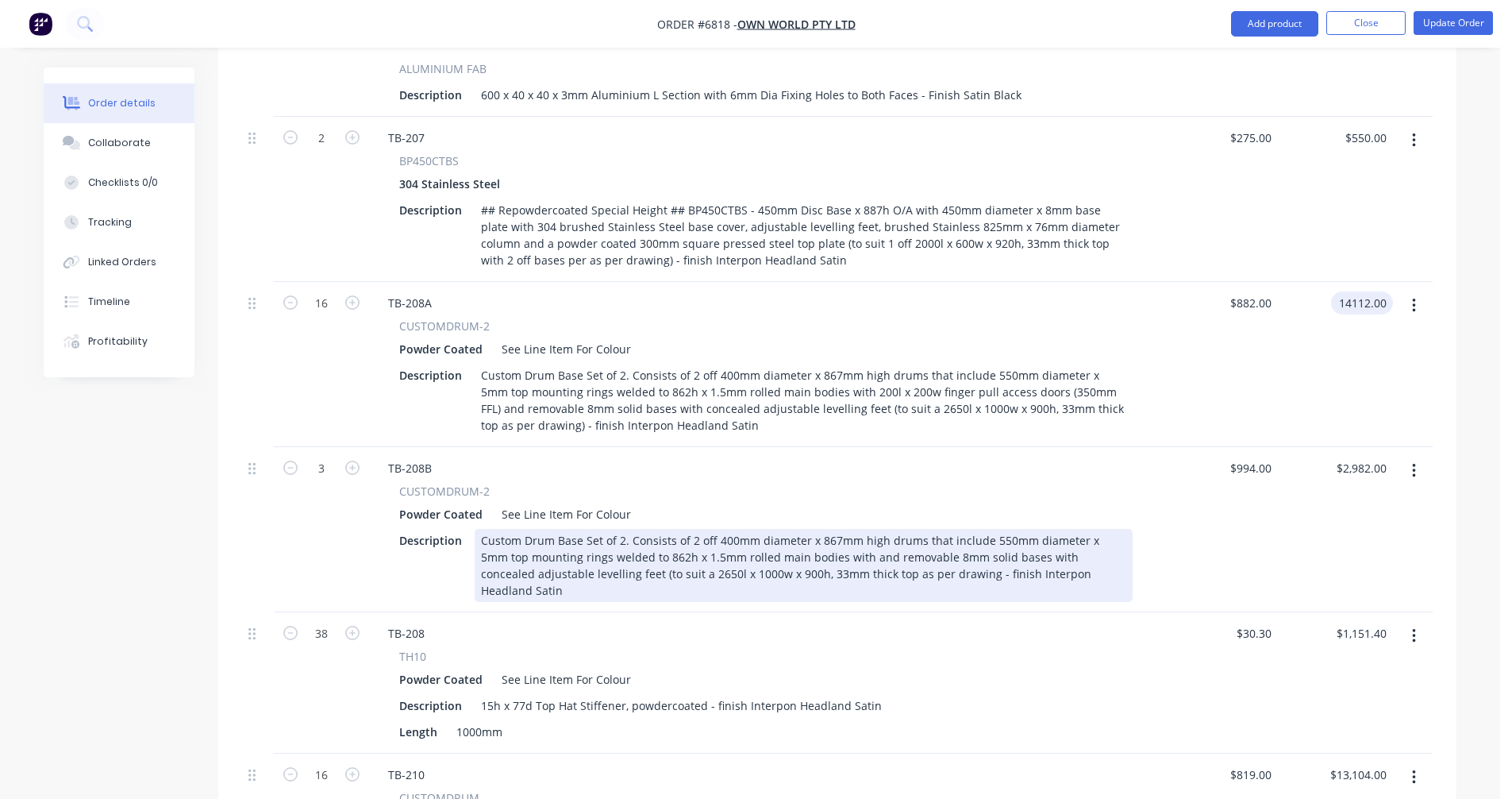
type input "$14,112.00"
click at [1002, 528] on div "Custom Drum Base Set of 2. Consists of 2 off 400mm diameter x 867mm high drums …" at bounding box center [804, 565] width 658 height 73
type input "$762.00"
type input "$2,286.00"
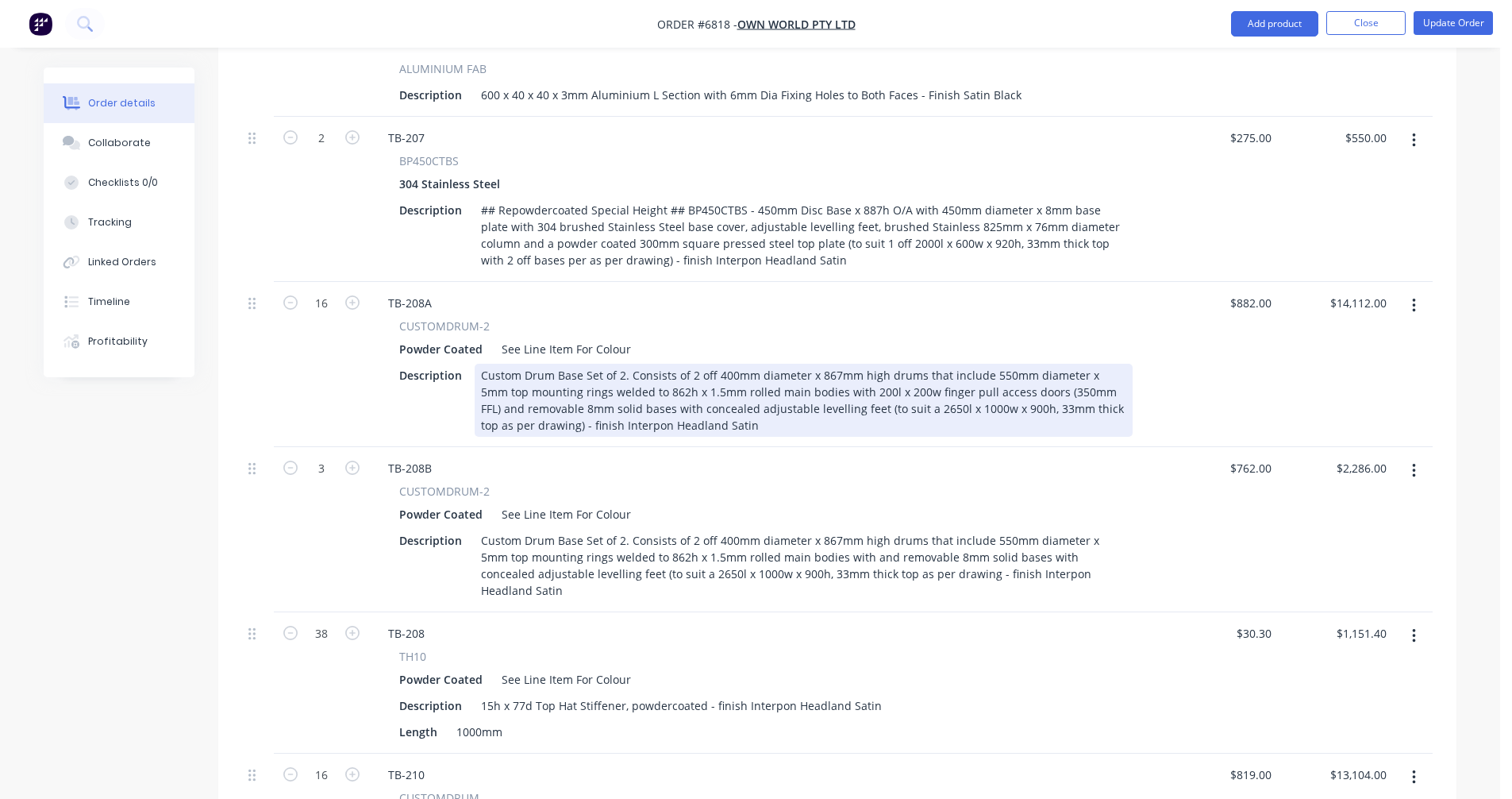
click at [1092, 364] on div "Custom Drum Base Set of 2. Consists of 2 off 400mm diameter x 867mm high drums …" at bounding box center [804, 400] width 658 height 73
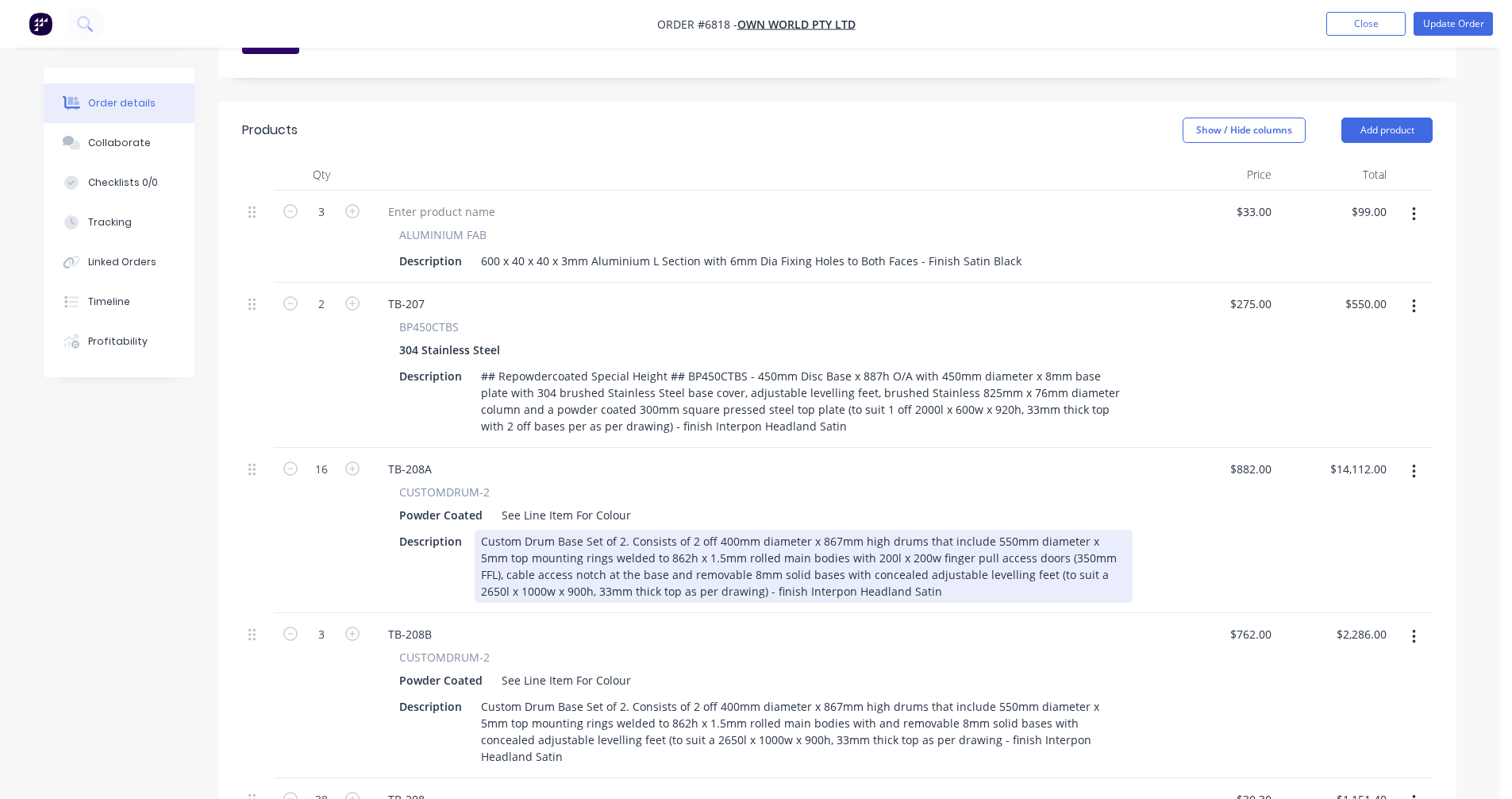
scroll to position [531, 0]
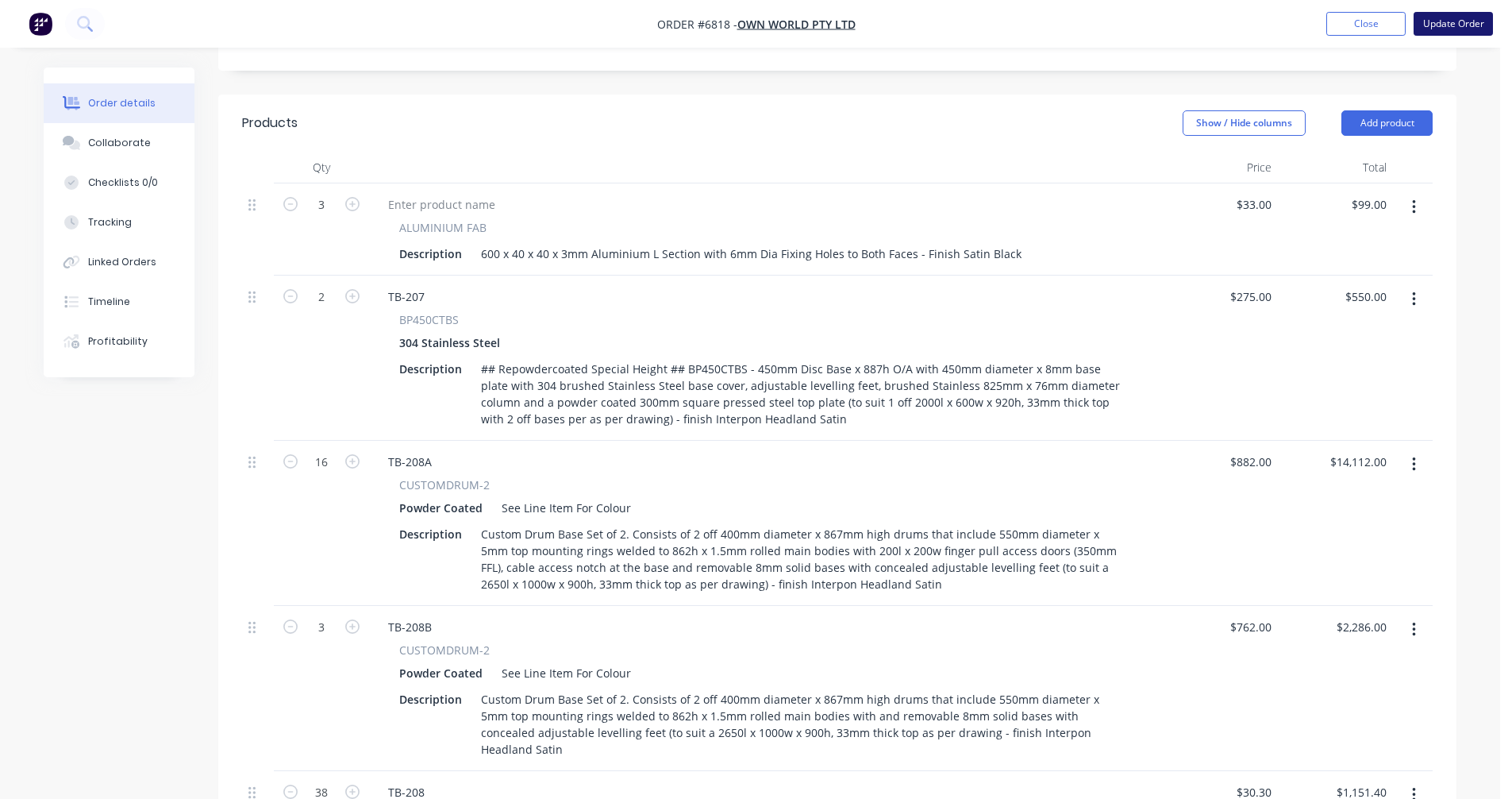
click at [1445, 23] on button "Update Order" at bounding box center [1453, 24] width 80 height 24
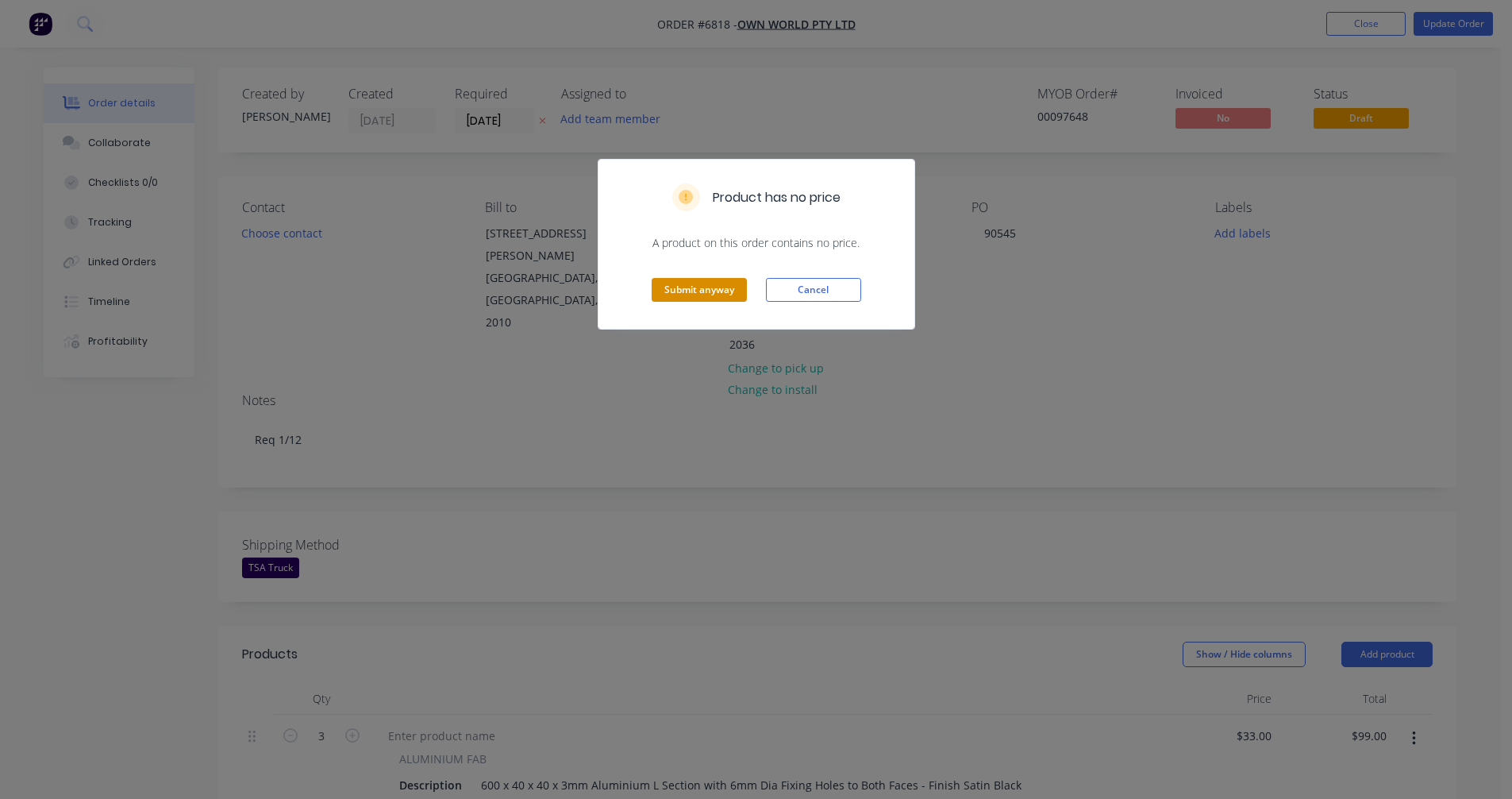
click at [682, 284] on button "Submit anyway" at bounding box center [699, 290] width 95 height 24
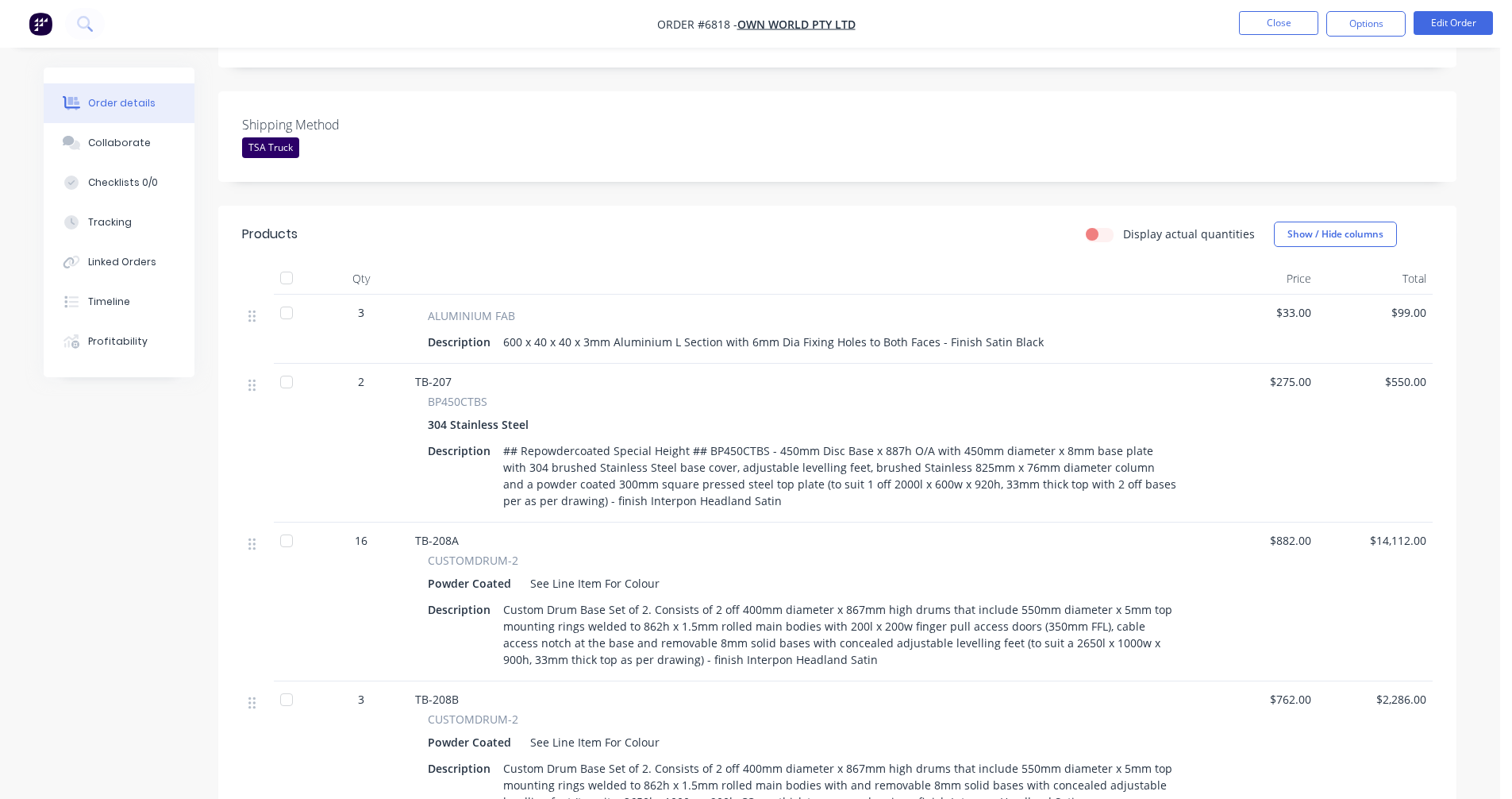
scroll to position [556, 0]
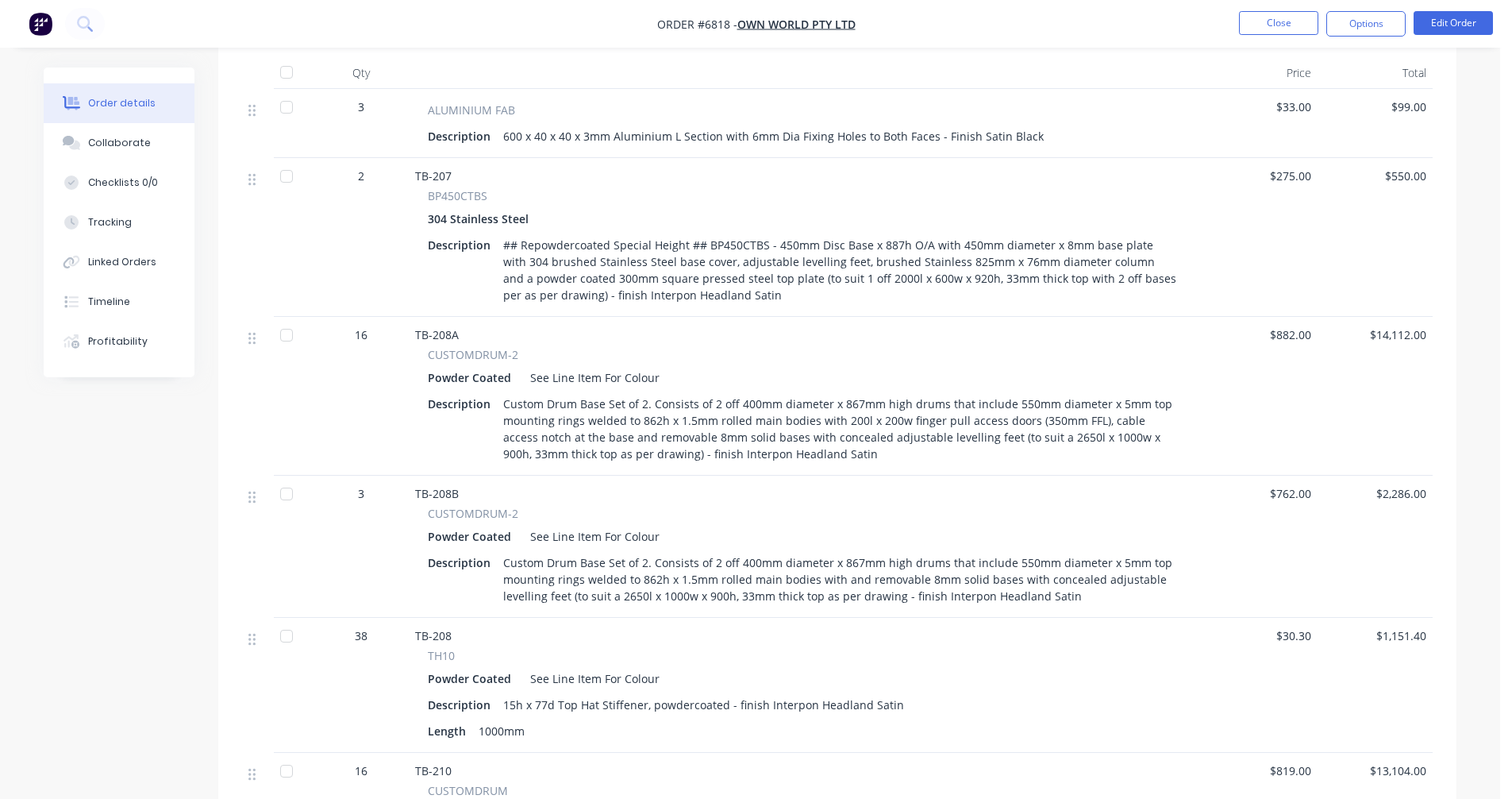
click at [903, 405] on div "Custom Drum Base Set of 2. Consists of 2 off 400mm diameter x 867mm high drums …" at bounding box center [839, 429] width 686 height 73
click at [945, 551] on div "Custom Drum Base Set of 2. Consists of 2 off 400mm diameter x 867mm high drums …" at bounding box center [839, 579] width 686 height 56
click at [937, 556] on div "Custom Drum Base Set of 2. Consists of 2 off 400mm diameter x 867mm high drums …" at bounding box center [839, 579] width 686 height 56
click at [1451, 21] on button "Edit Order" at bounding box center [1453, 23] width 80 height 24
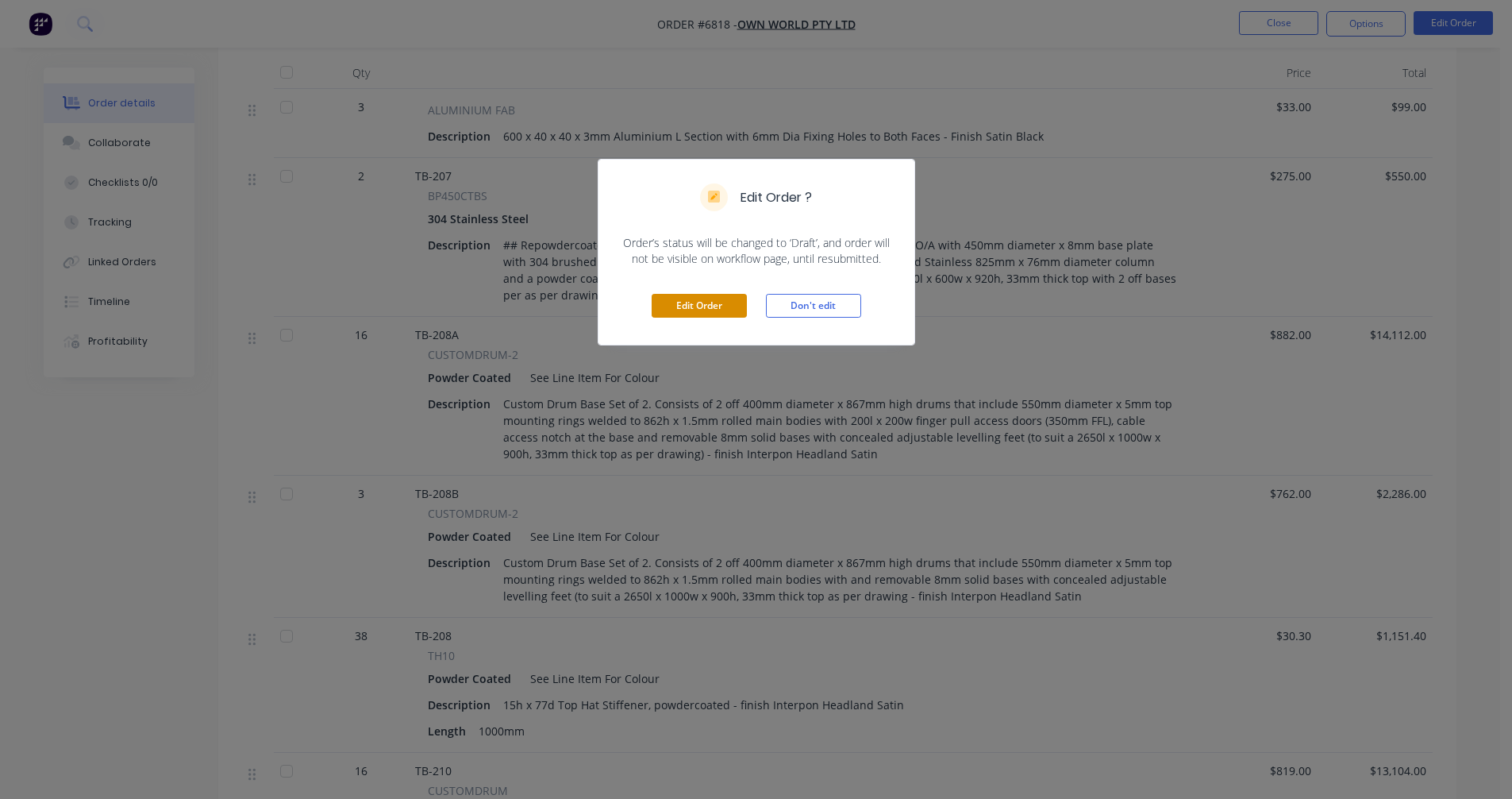
click at [708, 313] on button "Edit Order" at bounding box center [699, 306] width 95 height 24
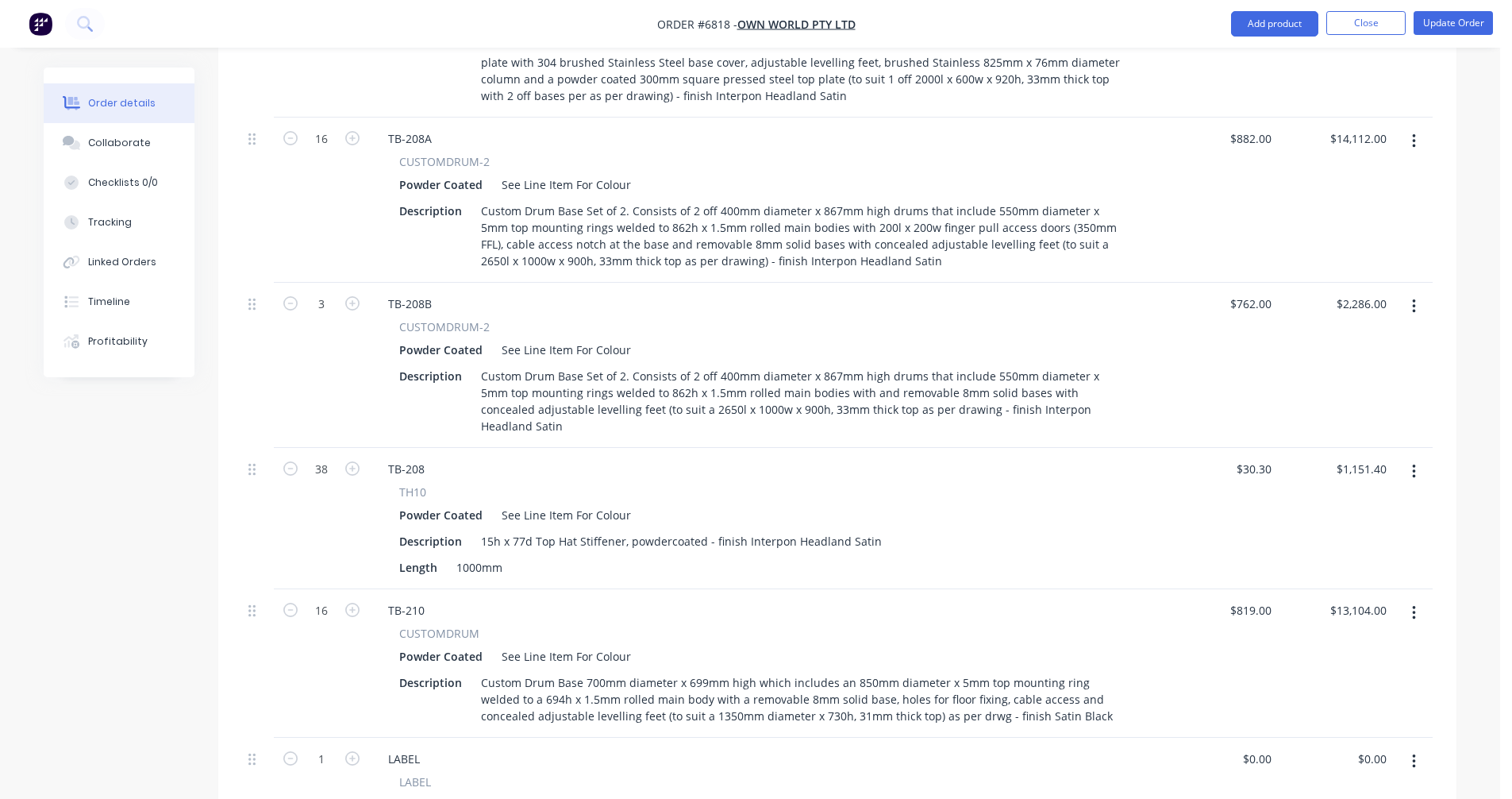
scroll to position [873, 0]
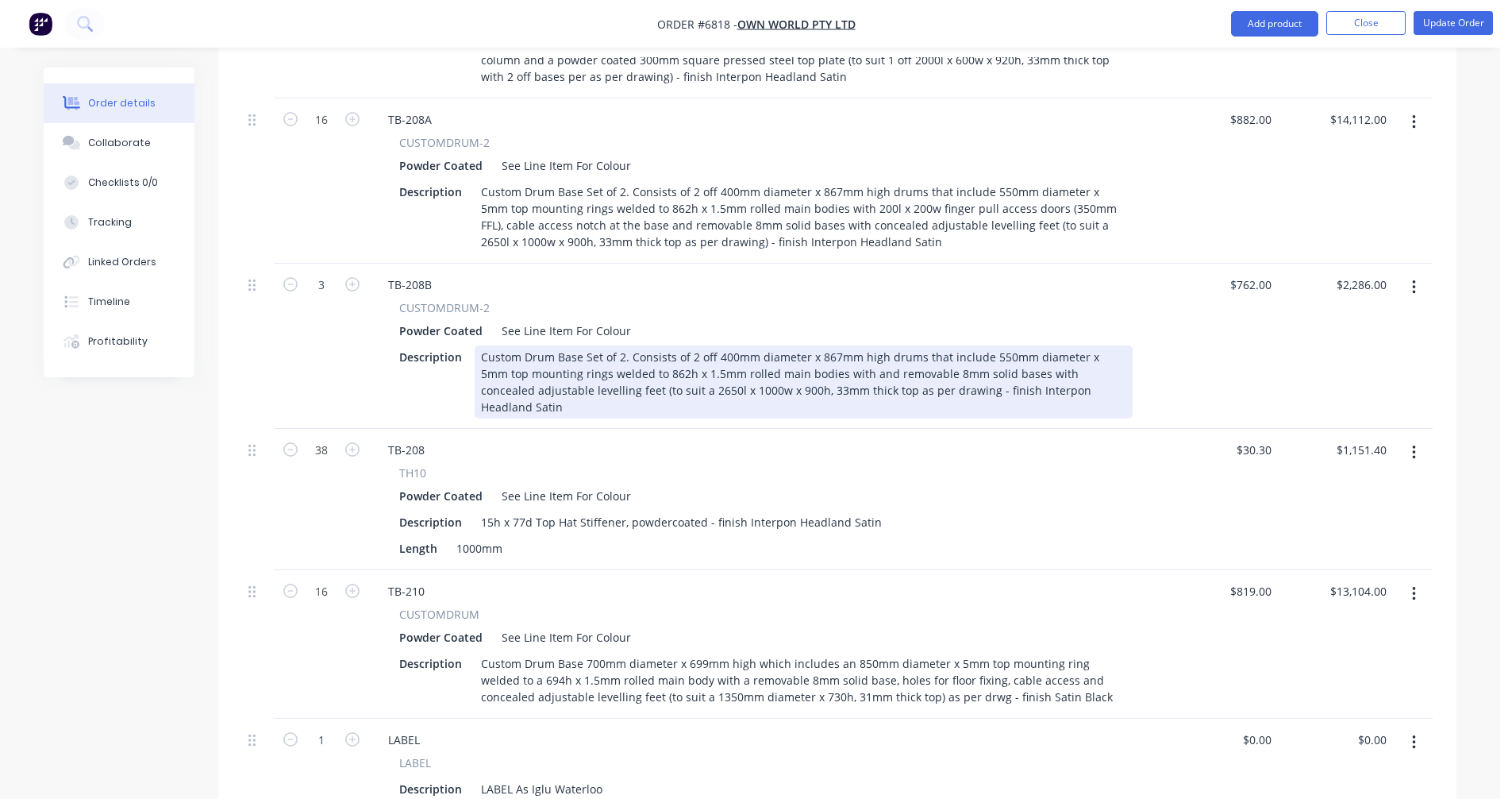
click at [859, 346] on div "Custom Drum Base Set of 2. Consists of 2 off 400mm diameter x 867mm high drums …" at bounding box center [804, 382] width 658 height 73
type input "$870.00"
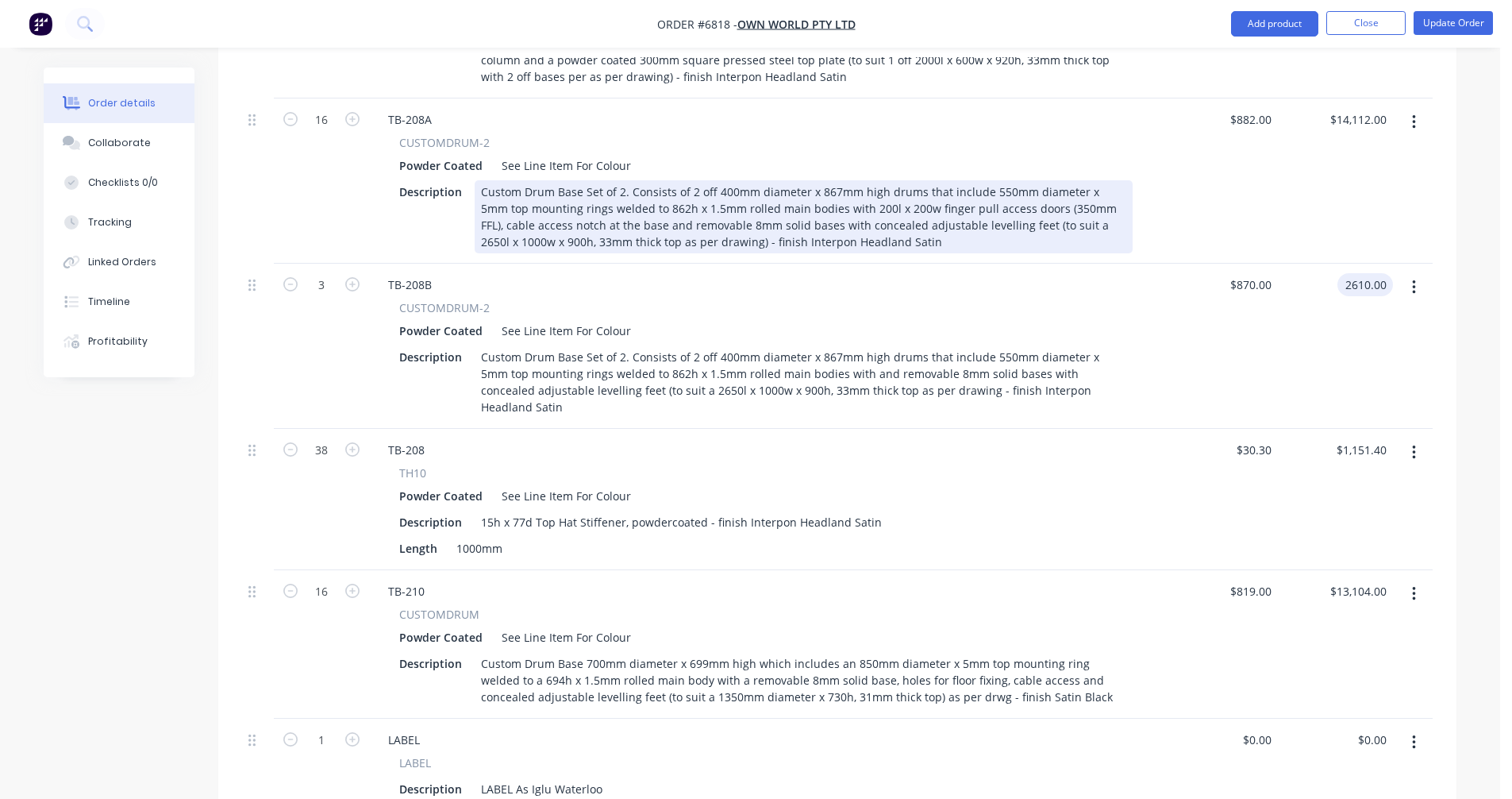
type input "$2,610.00"
click at [954, 180] on div "Custom Drum Base Set of 2. Consists of 2 off 400mm diameter x 867mm high drums …" at bounding box center [804, 216] width 658 height 73
click at [927, 180] on div "Custom Drum Base Set of 2. Consists of 2 off 400mm diameter x 867mm high drums …" at bounding box center [804, 216] width 658 height 73
type input "$990.00"
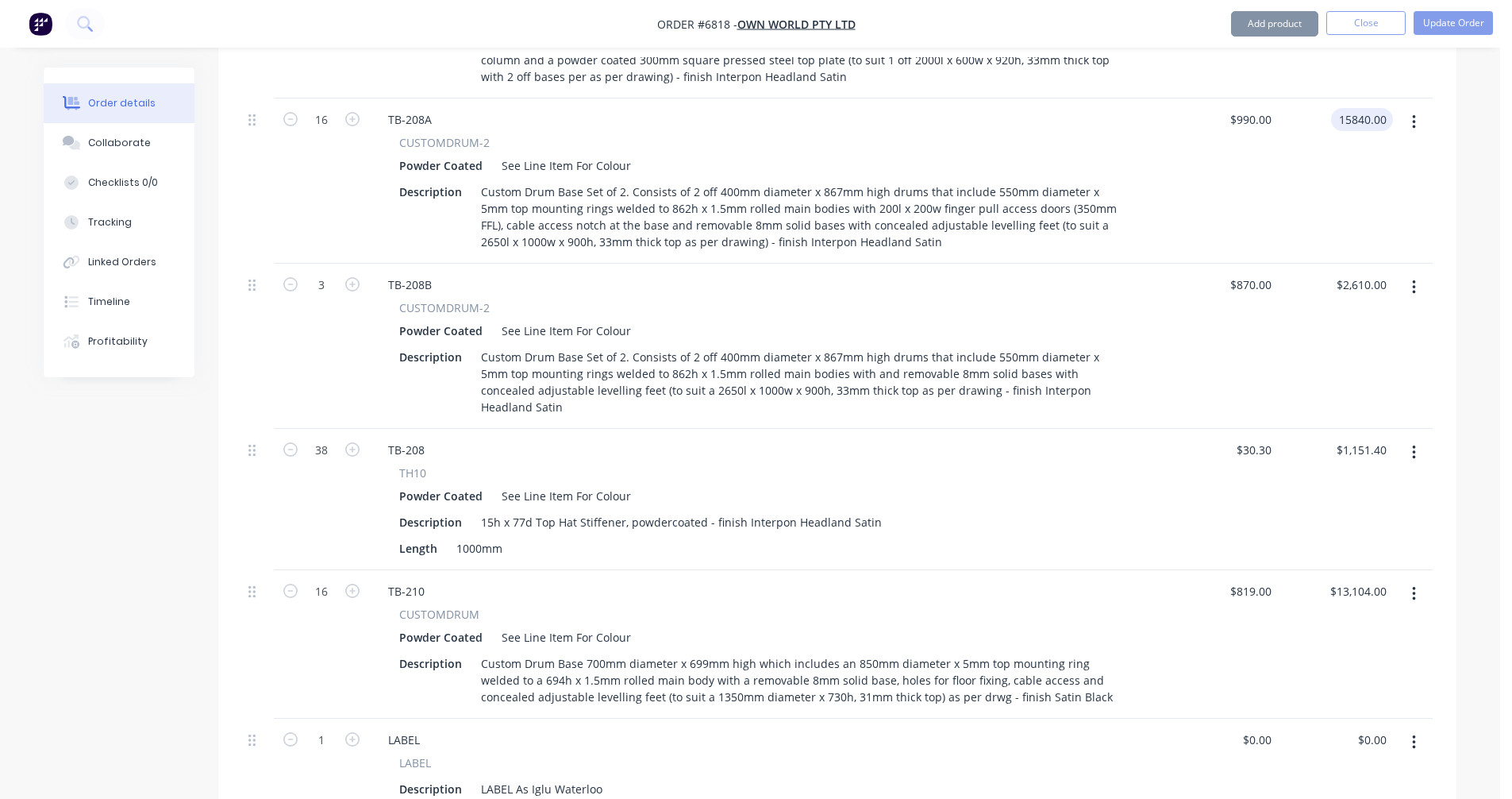
type input "$15,840.00"
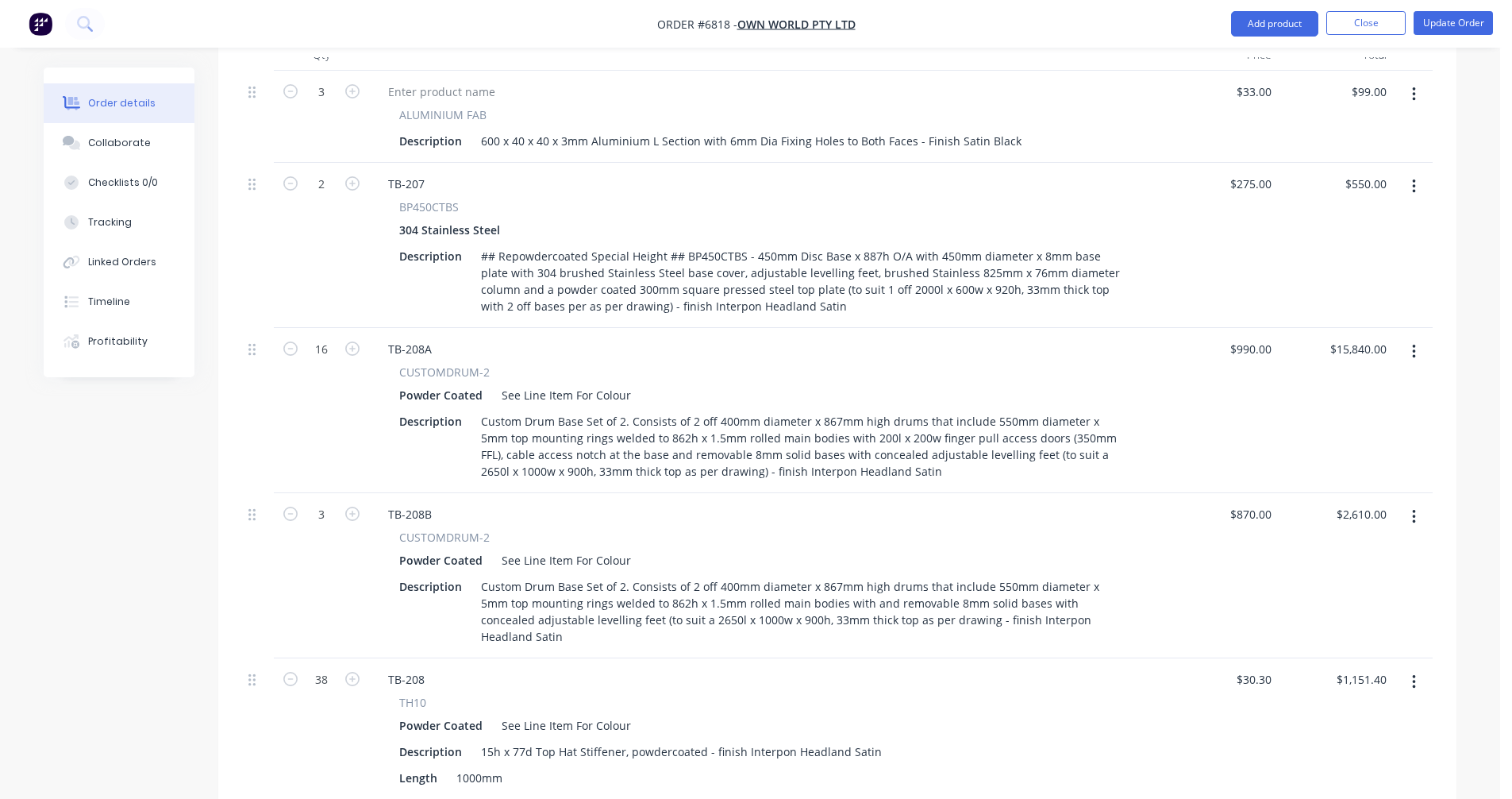
scroll to position [635, 0]
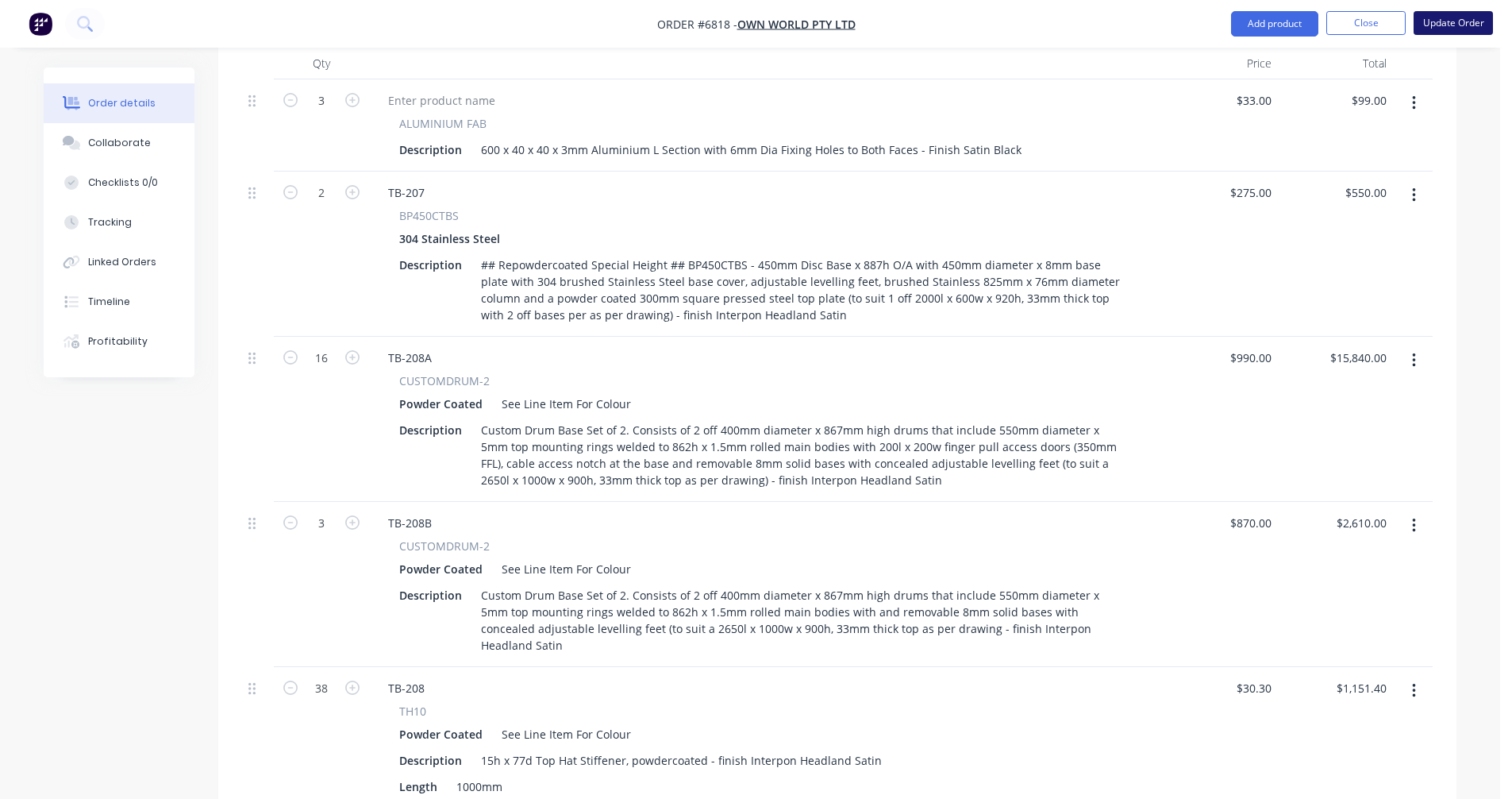
click at [1460, 20] on button "Update Order" at bounding box center [1453, 23] width 80 height 24
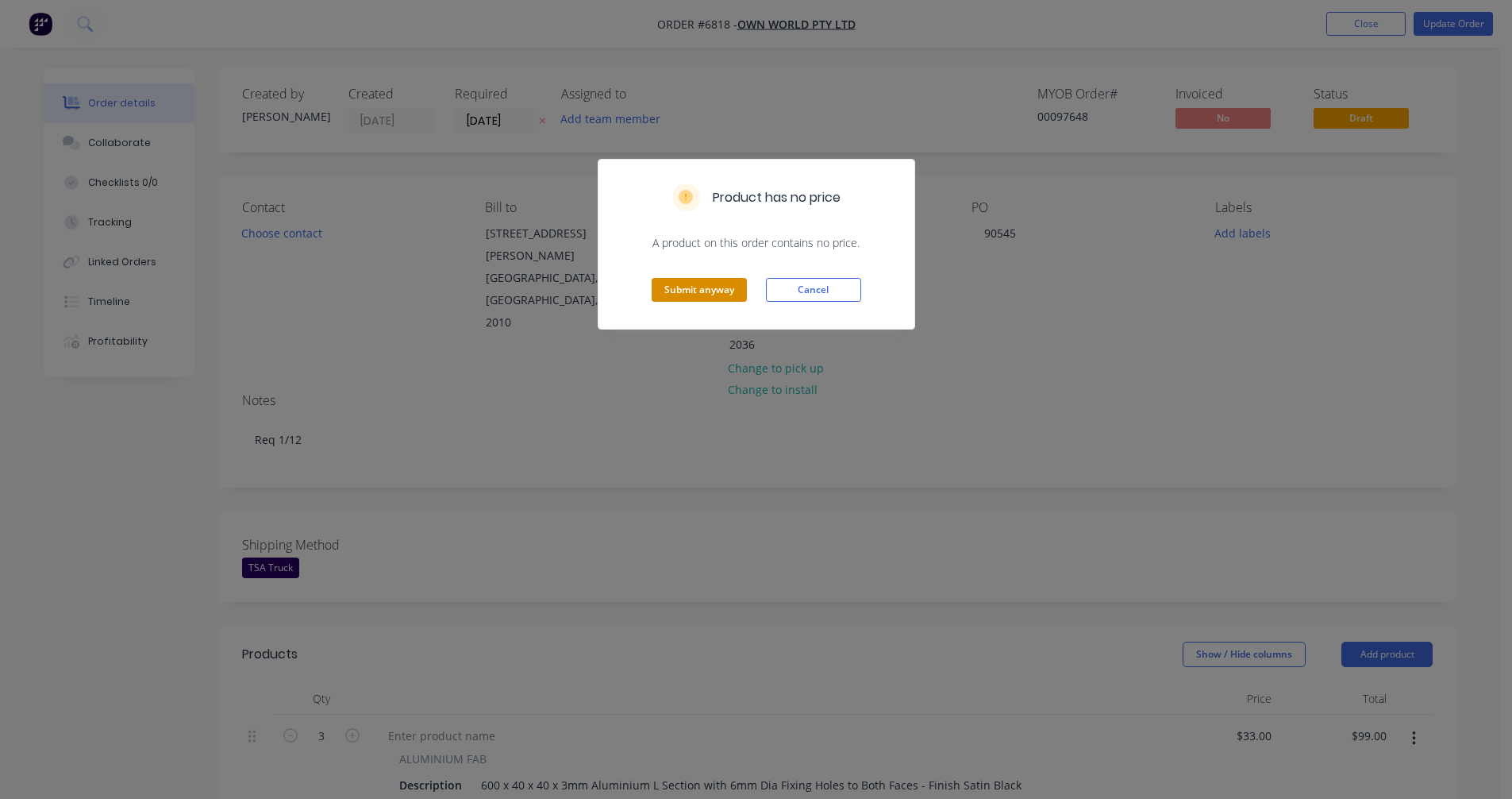
click at [704, 290] on button "Submit anyway" at bounding box center [699, 290] width 95 height 24
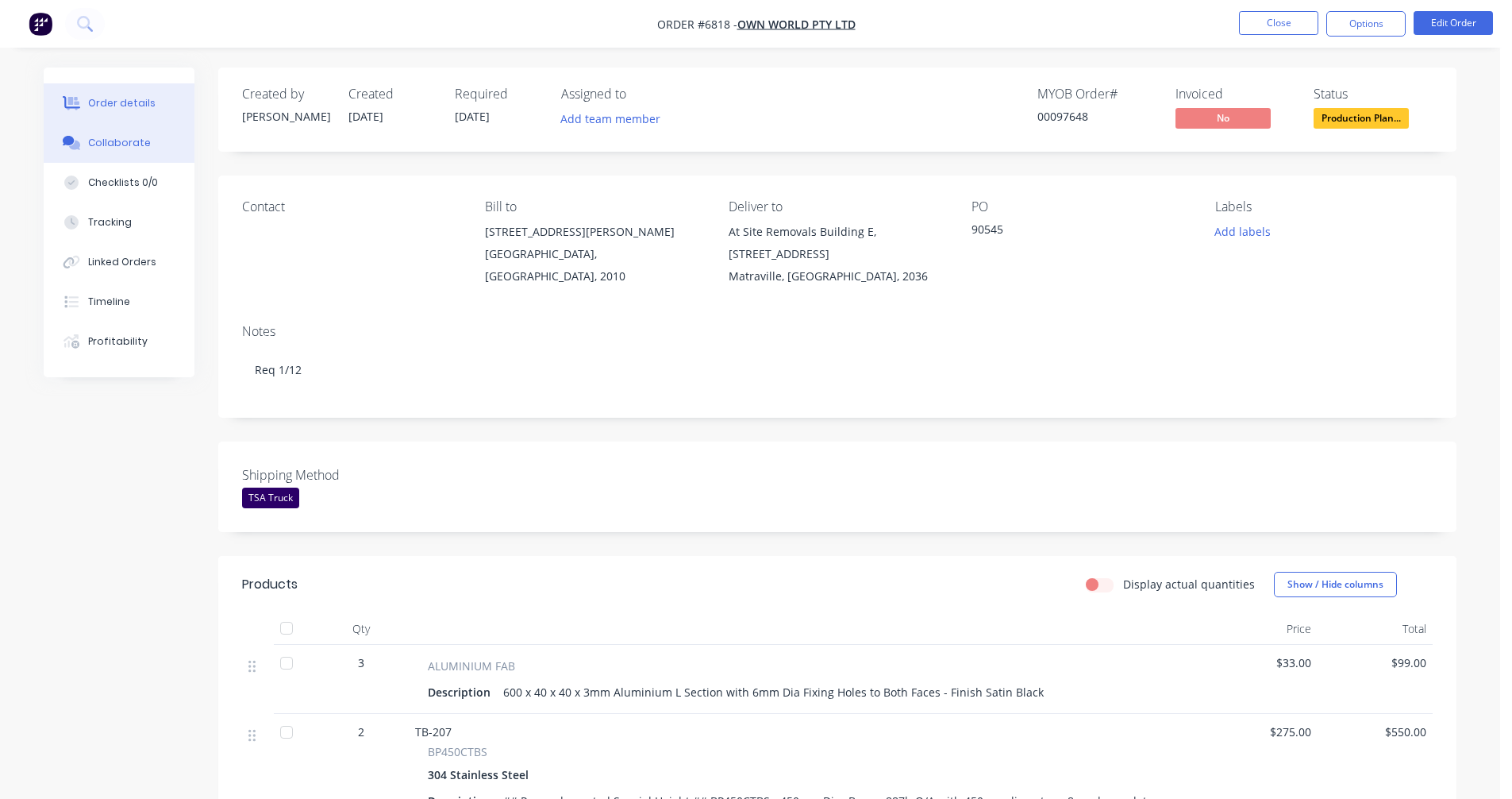
click at [118, 142] on div "Collaborate" at bounding box center [118, 143] width 62 height 14
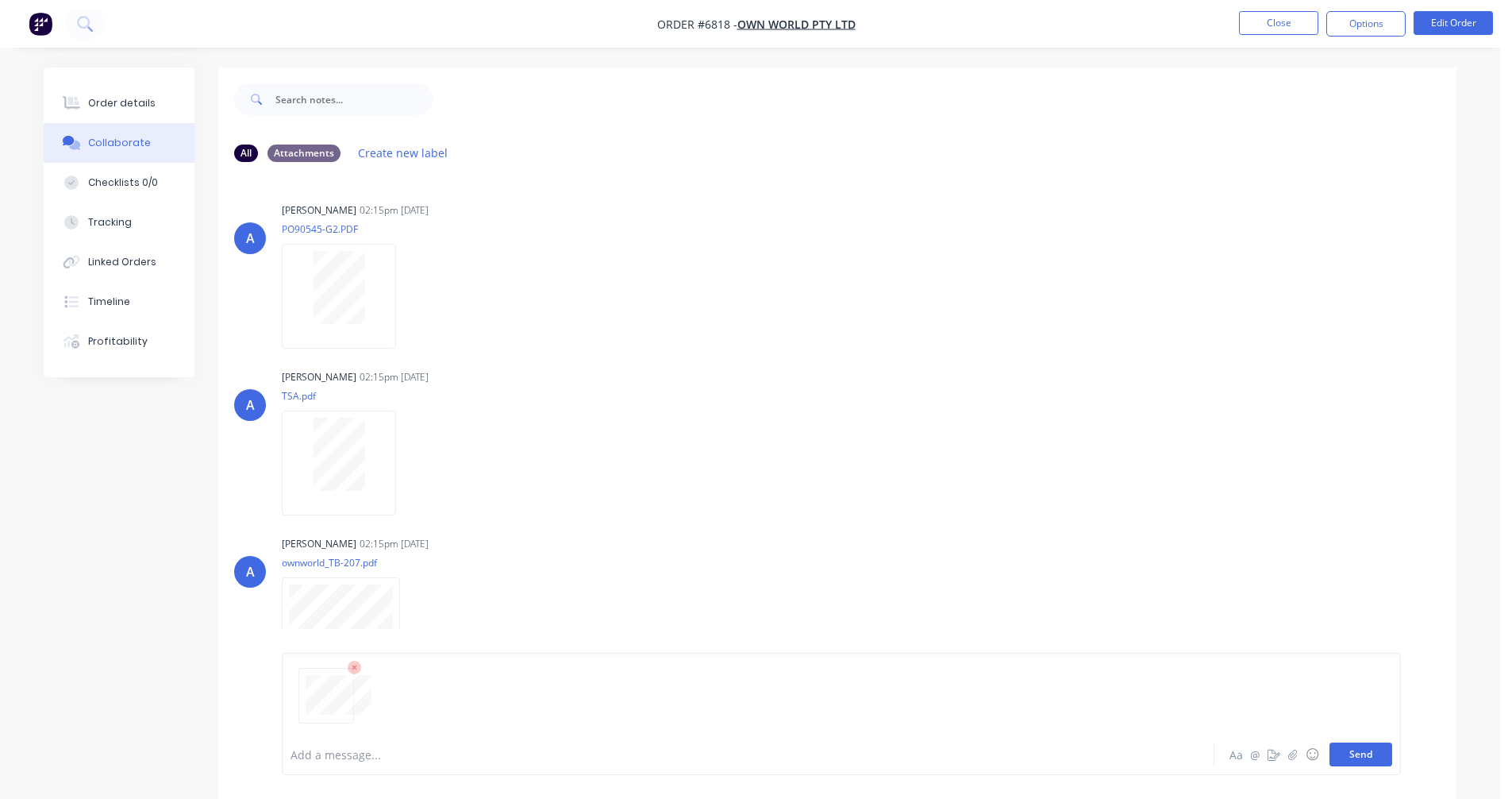
click at [1361, 759] on button "Send" at bounding box center [1360, 755] width 62 height 24
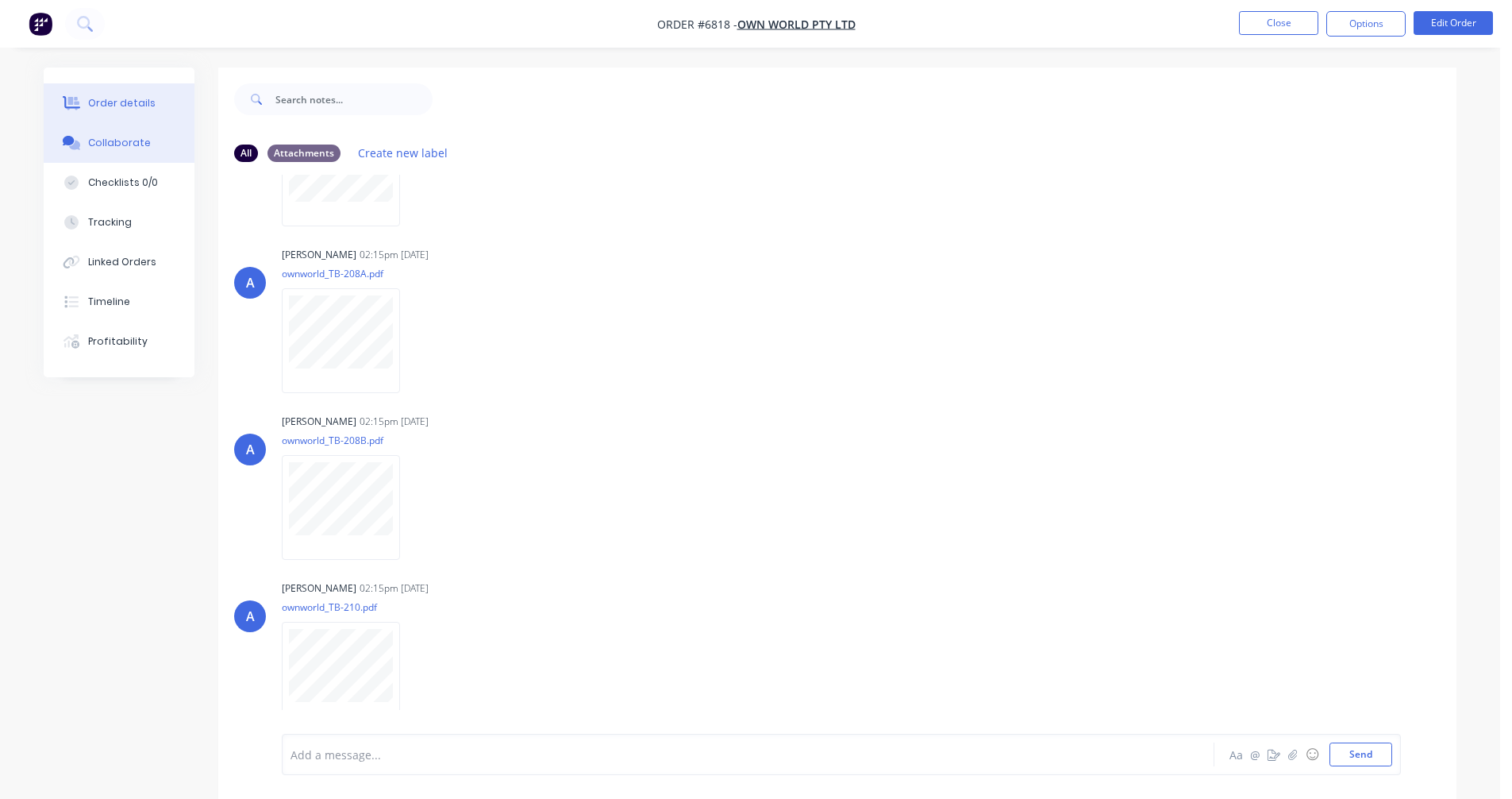
click at [95, 101] on div "Order details" at bounding box center [121, 103] width 68 height 14
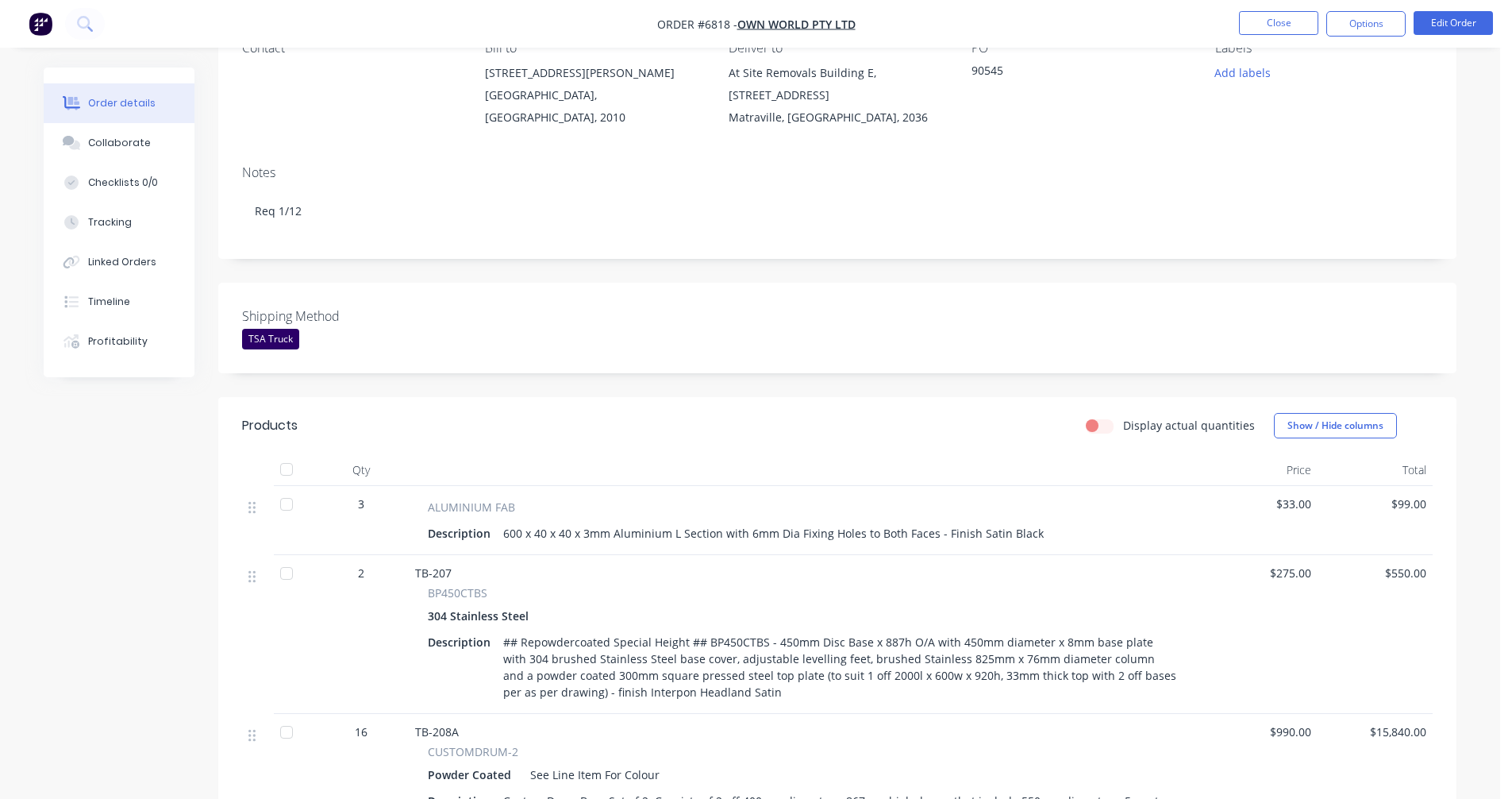
scroll to position [318, 0]
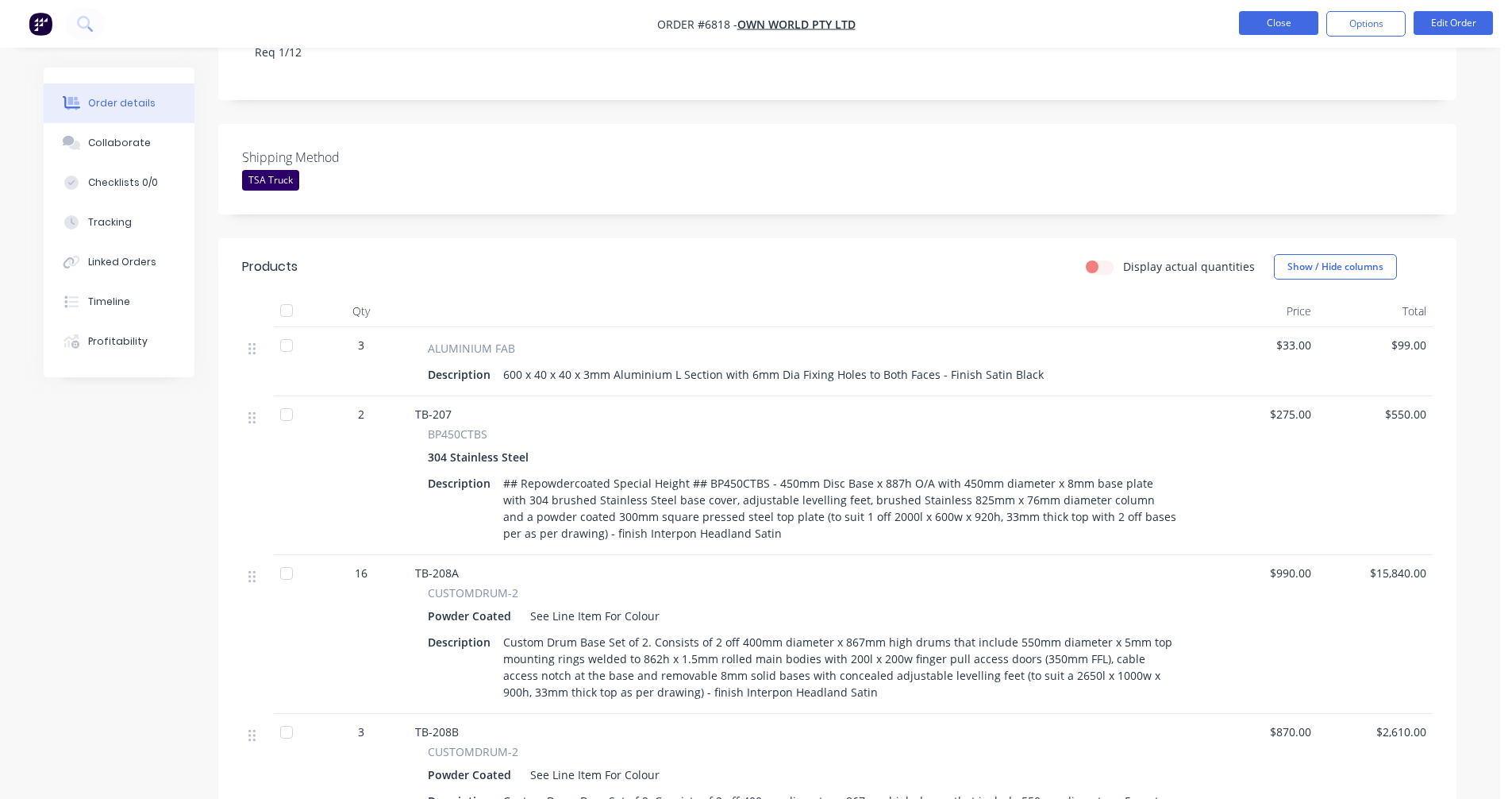
click at [1280, 24] on button "Close" at bounding box center [1279, 23] width 80 height 24
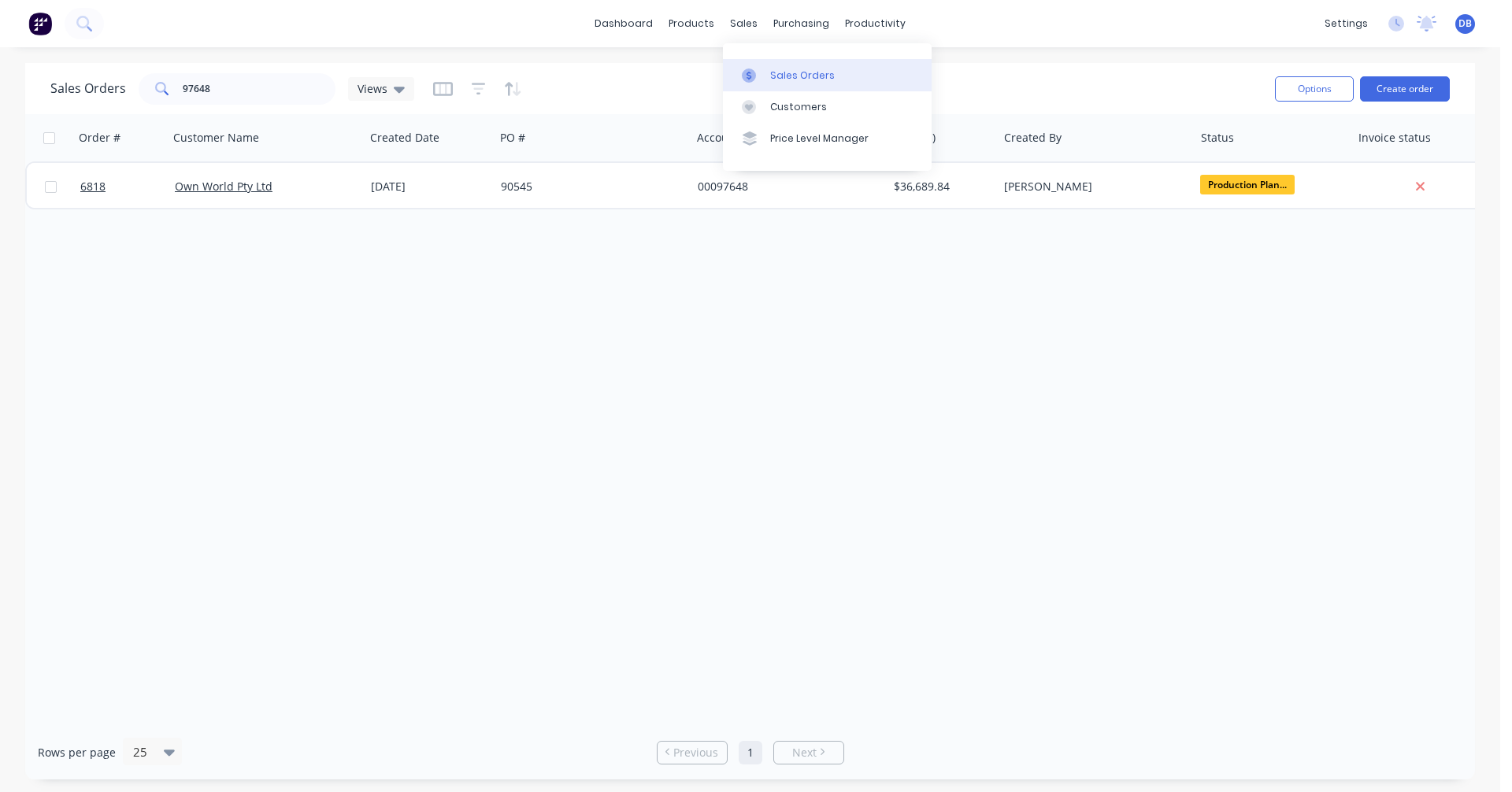
click at [791, 74] on div "Sales Orders" at bounding box center [802, 75] width 65 height 14
drag, startPoint x: 195, startPoint y: 91, endPoint x: 162, endPoint y: 90, distance: 33.0
click at [162, 90] on div "97648" at bounding box center [236, 89] width 197 height 31
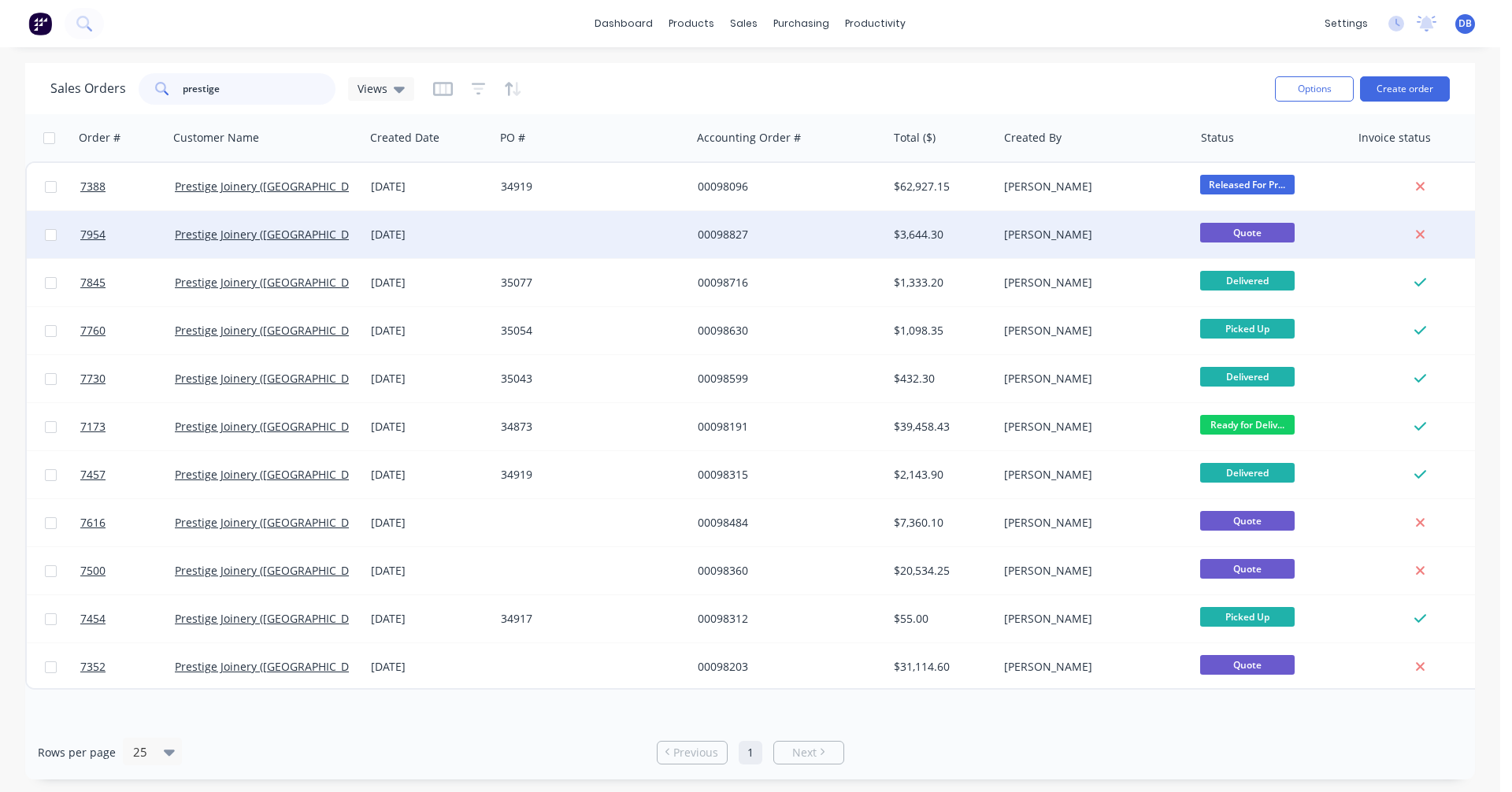
type input "prestige"
click at [721, 231] on div "00098827" at bounding box center [785, 235] width 175 height 16
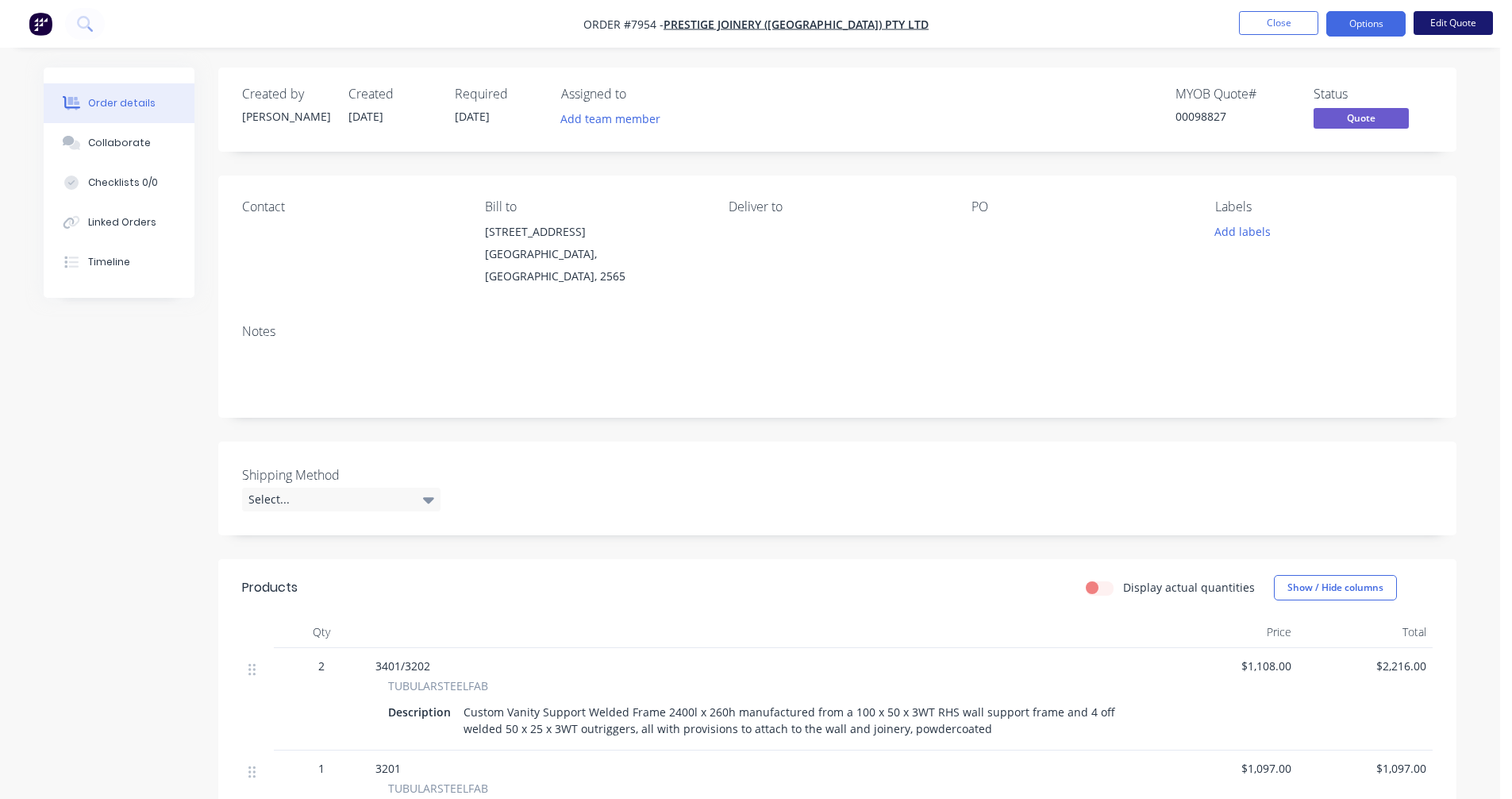
click at [1468, 17] on button "Edit Quote" at bounding box center [1453, 23] width 80 height 24
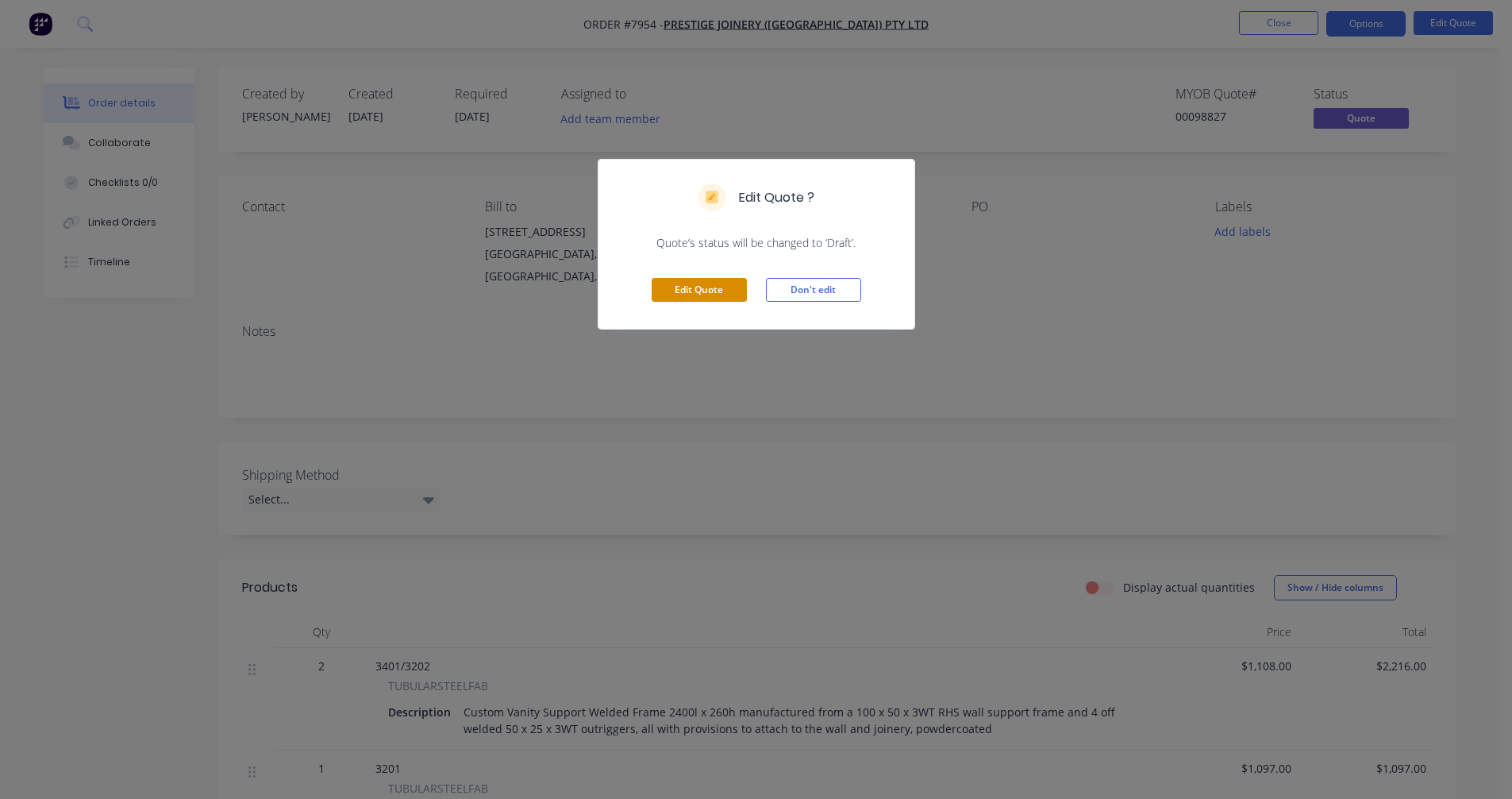
click at [674, 287] on button "Edit Quote" at bounding box center [699, 290] width 95 height 24
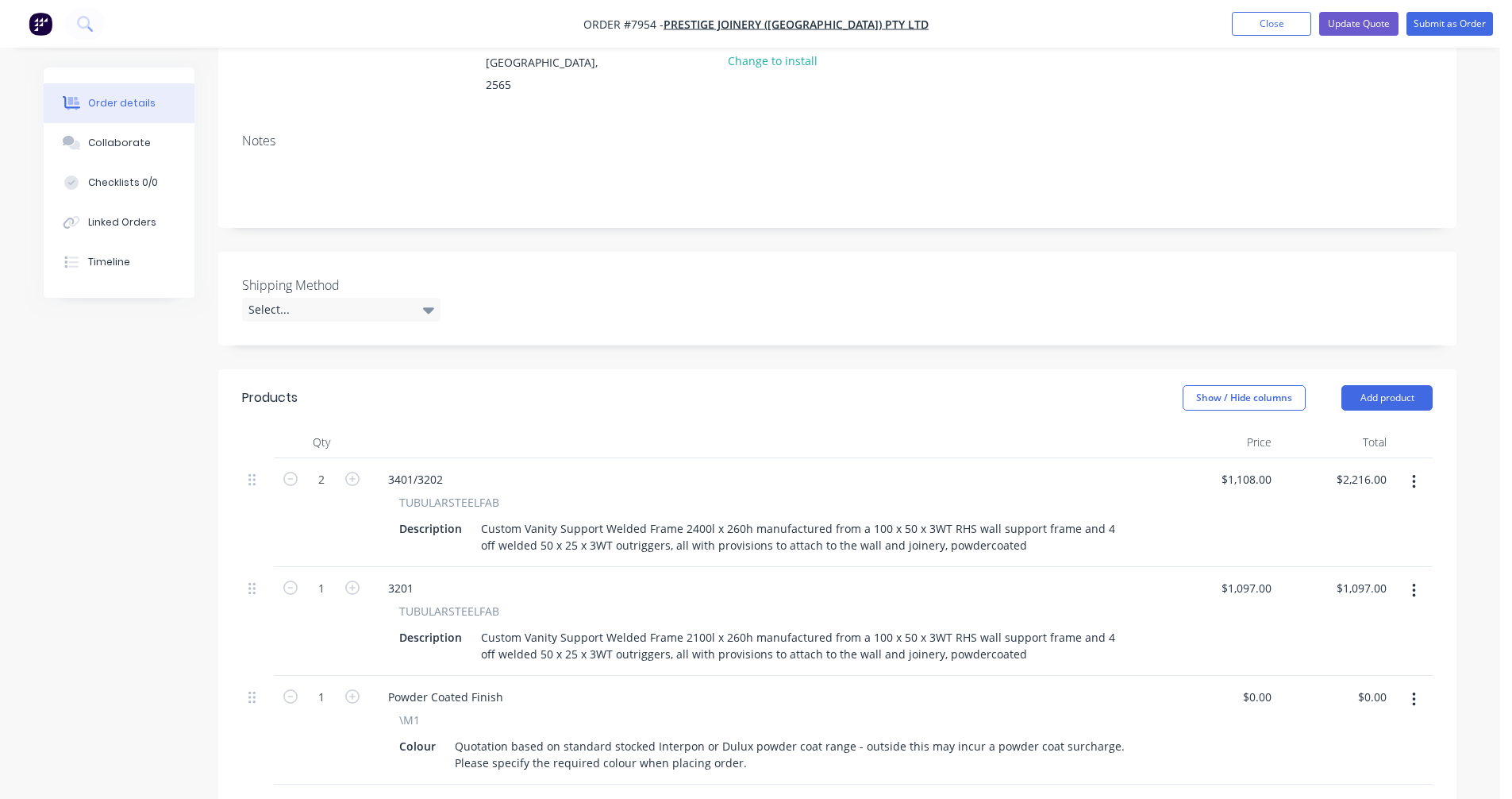
scroll to position [238, 0]
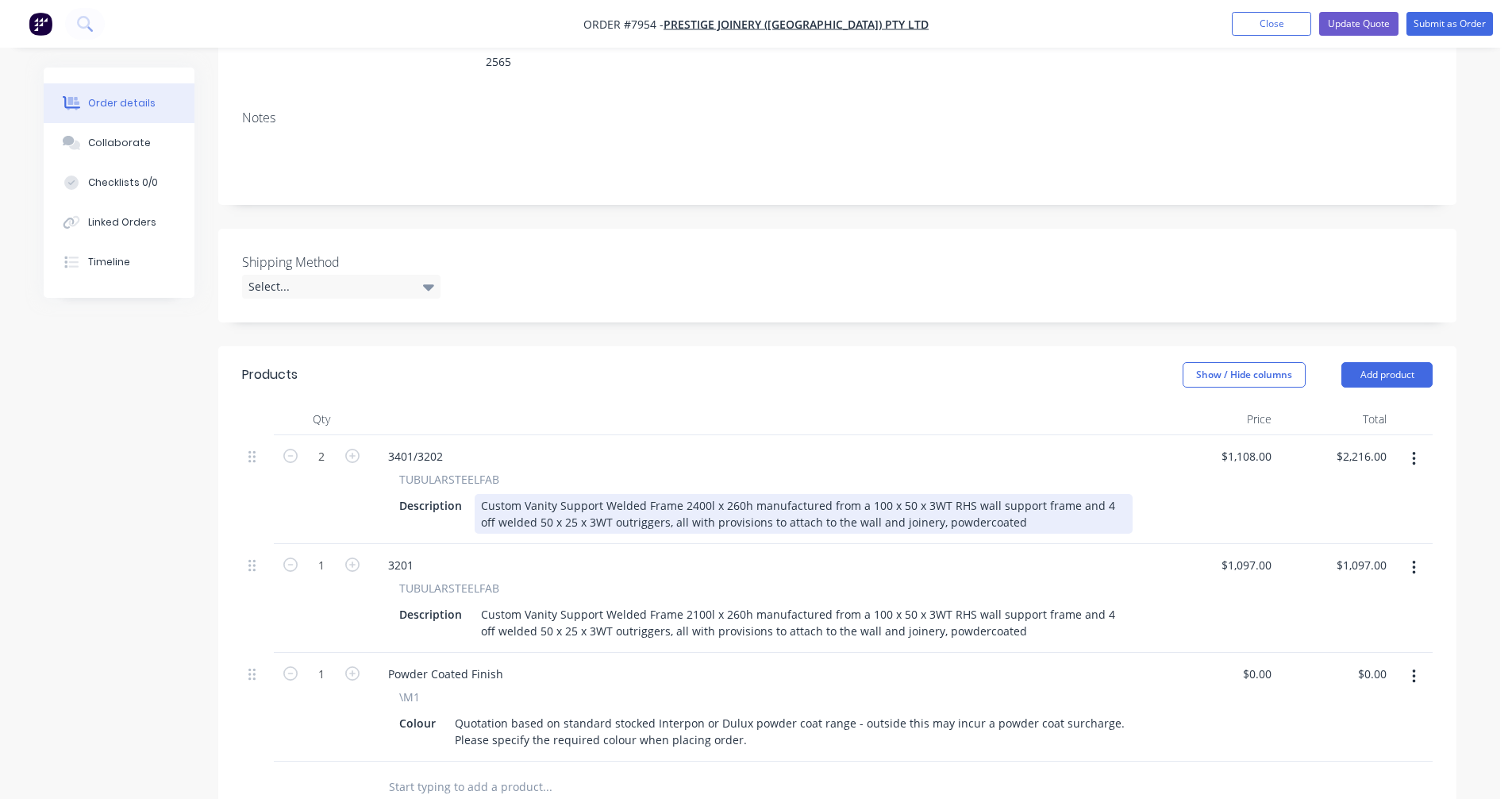
click at [872, 494] on div "Custom Vanity Support Welded Frame 2400l x 260h manufactured from a 100 x 50 x …" at bounding box center [804, 514] width 658 height 40
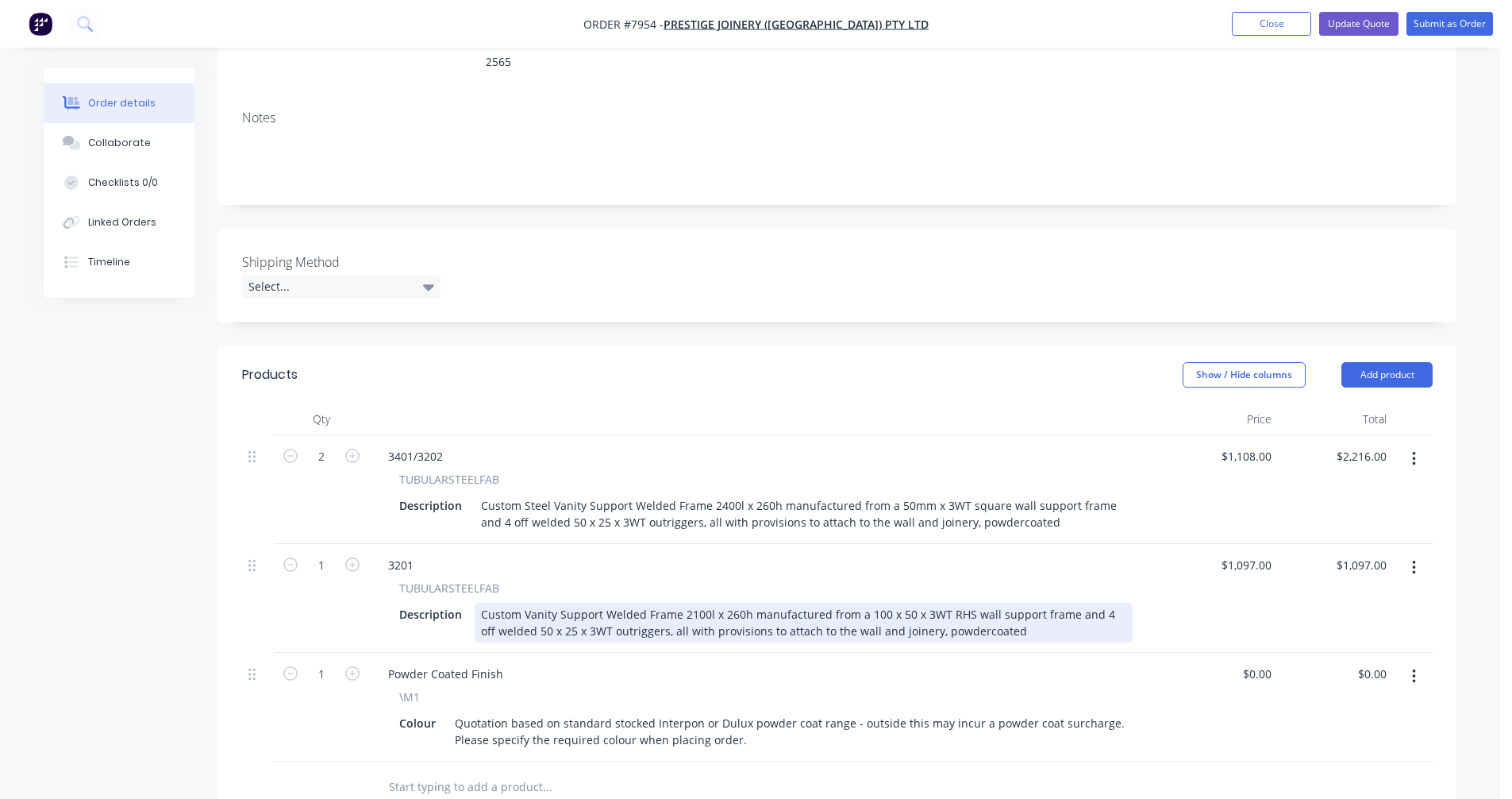
click at [862, 603] on div "Custom Vanity Support Welded Frame 2100l x 260h manufactured from a 100 x 50 x …" at bounding box center [804, 623] width 658 height 40
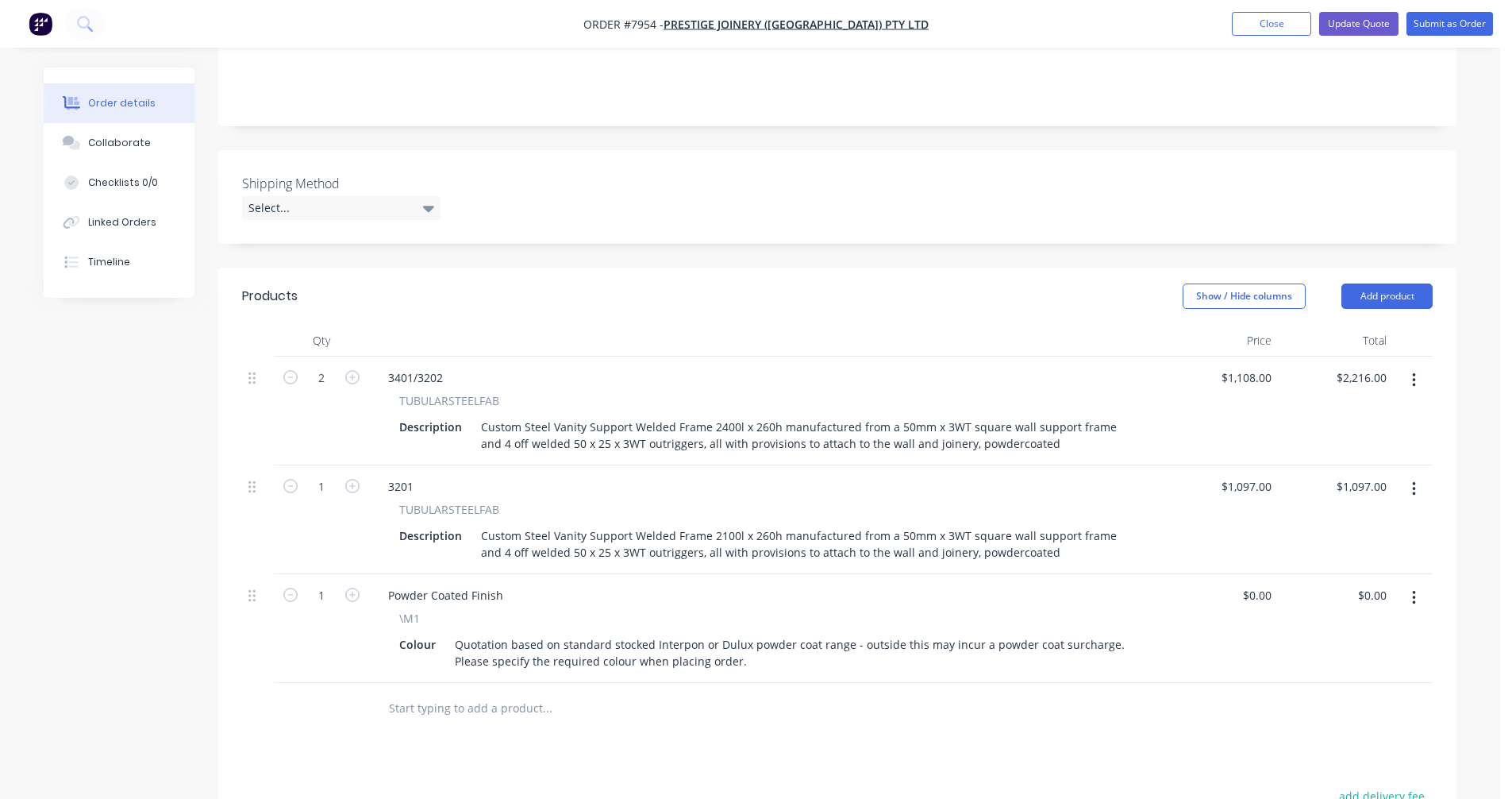
scroll to position [318, 0]
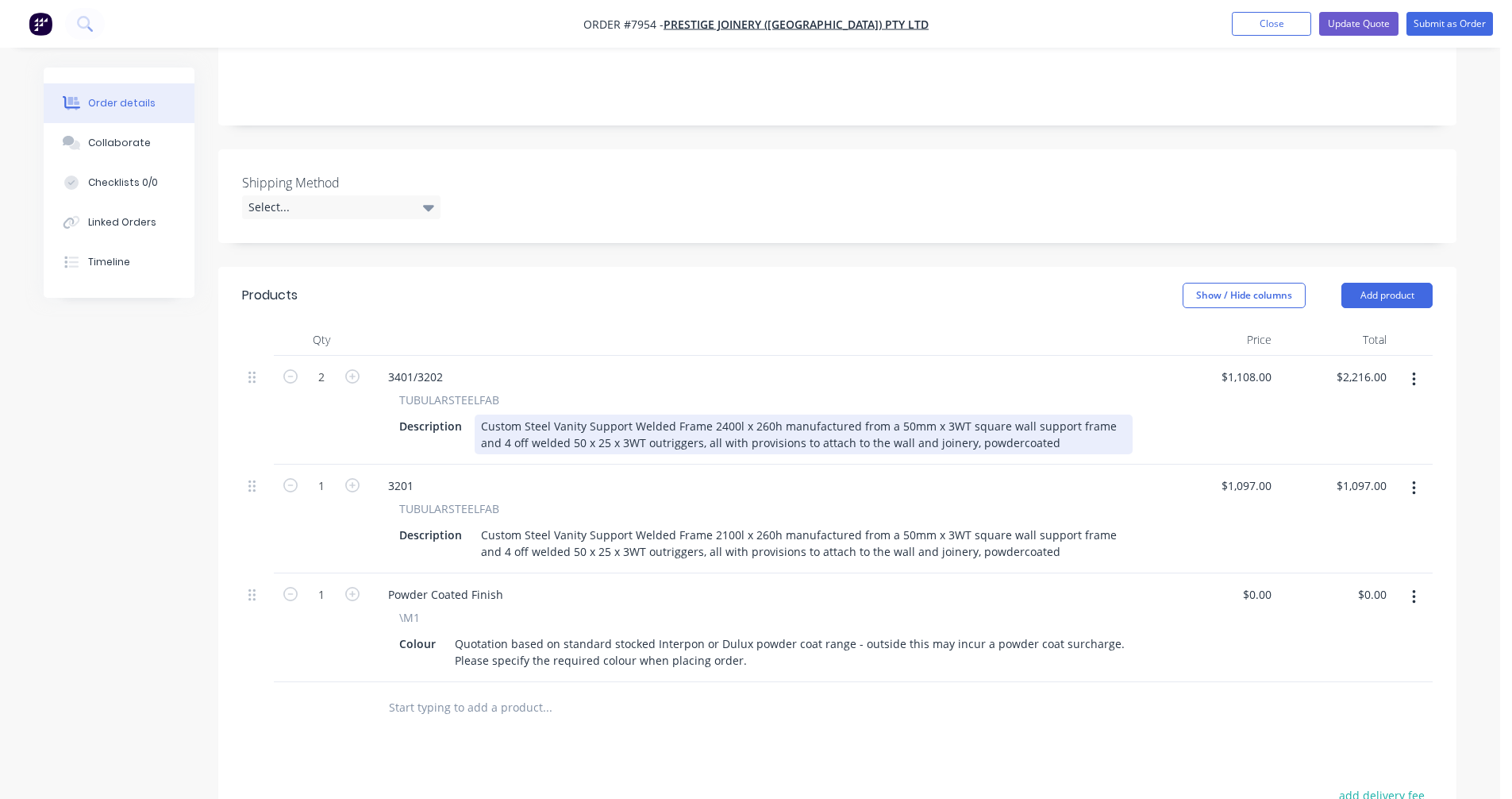
click at [951, 414] on div "Custom Steel Vanity Support Welded Frame 2400l x 260h manufactured from a 50mm …" at bounding box center [804, 434] width 658 height 40
type input "$1,067.00"
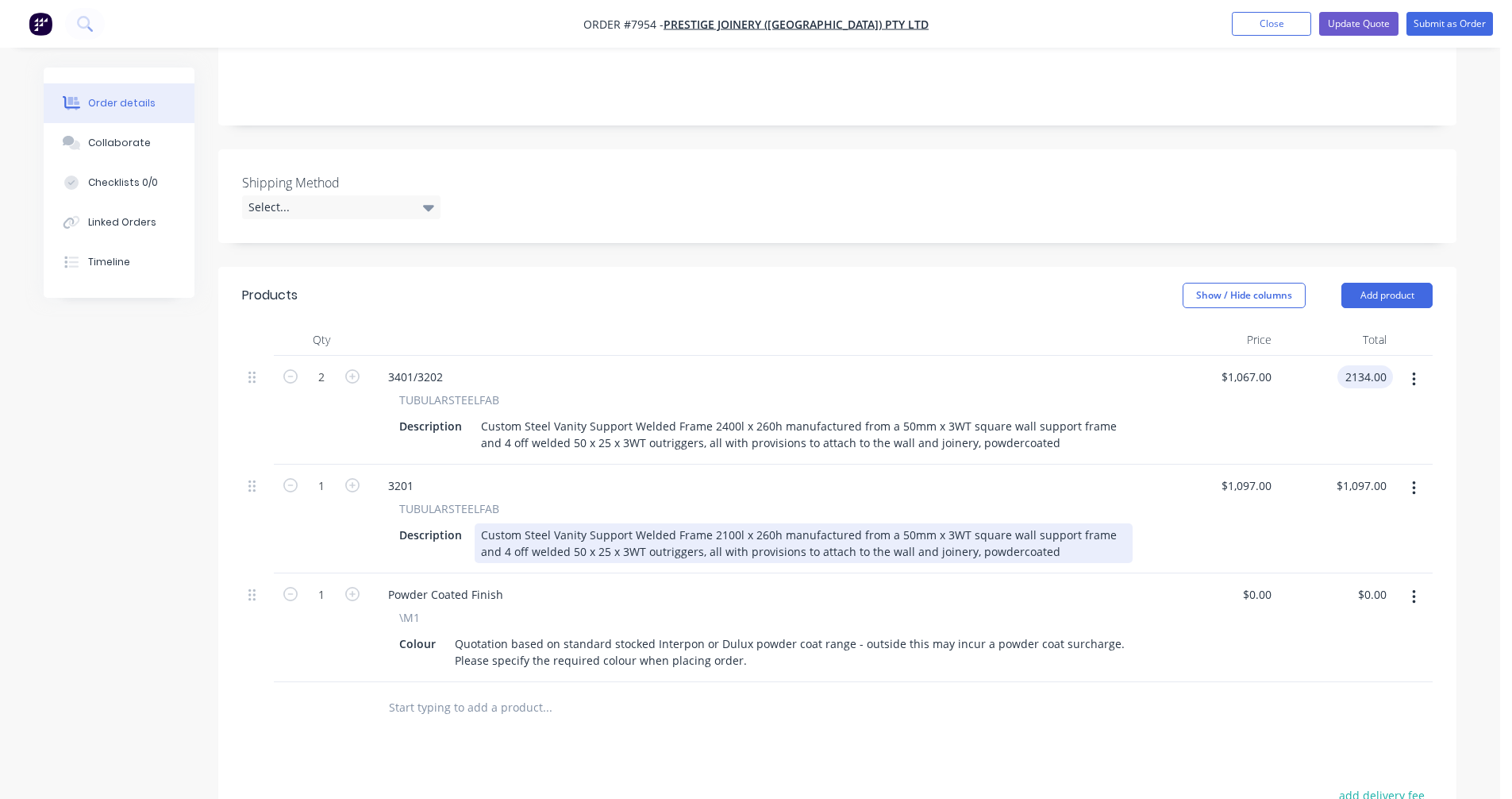
type input "$2,134.00"
click at [987, 523] on div "Custom Steel Vanity Support Welded Frame 2100l x 260h manufactured from a 50mm …" at bounding box center [804, 543] width 658 height 40
click at [992, 523] on div "Custom Steel Vanity Support Welded Frame 2100l x 260h manufactured from a 50mm …" at bounding box center [804, 543] width 658 height 40
type input "$1,053.00"
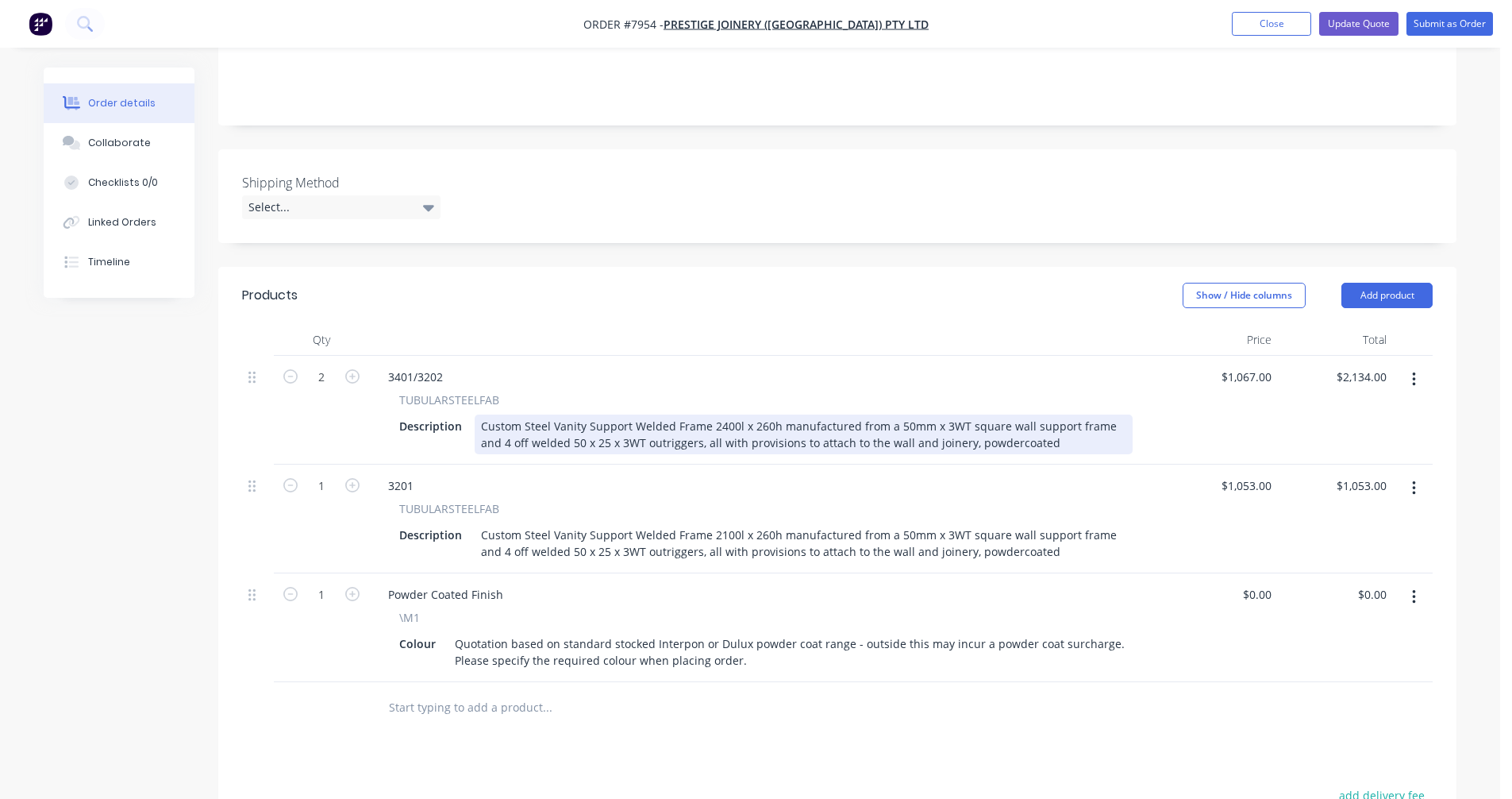
click at [978, 414] on div "Custom Steel Vanity Support Welded Frame 2400l x 260h manufactured from a 50mm …" at bounding box center [804, 434] width 658 height 40
type input "$1,058.00"
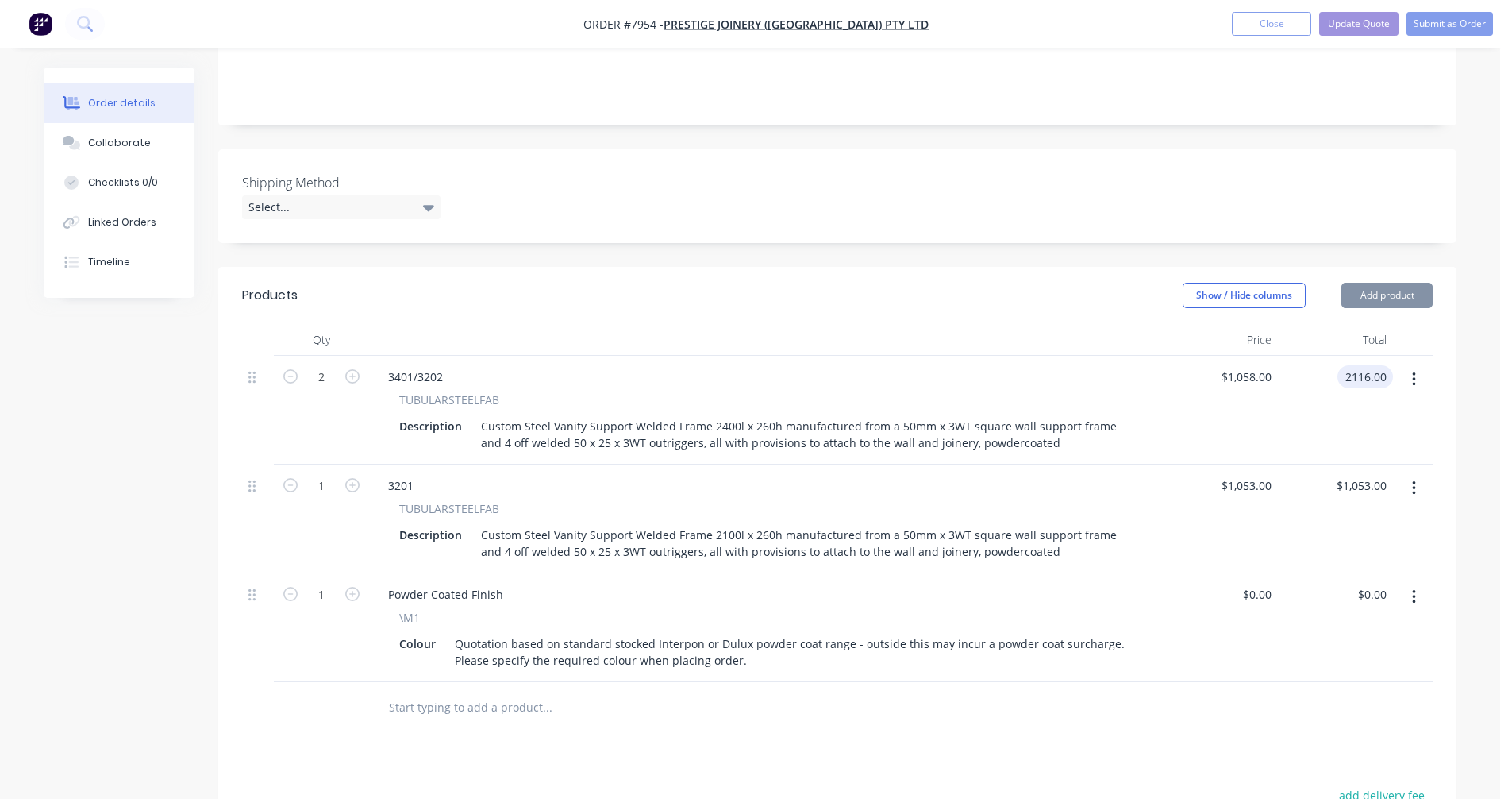
type input "$2,116.00"
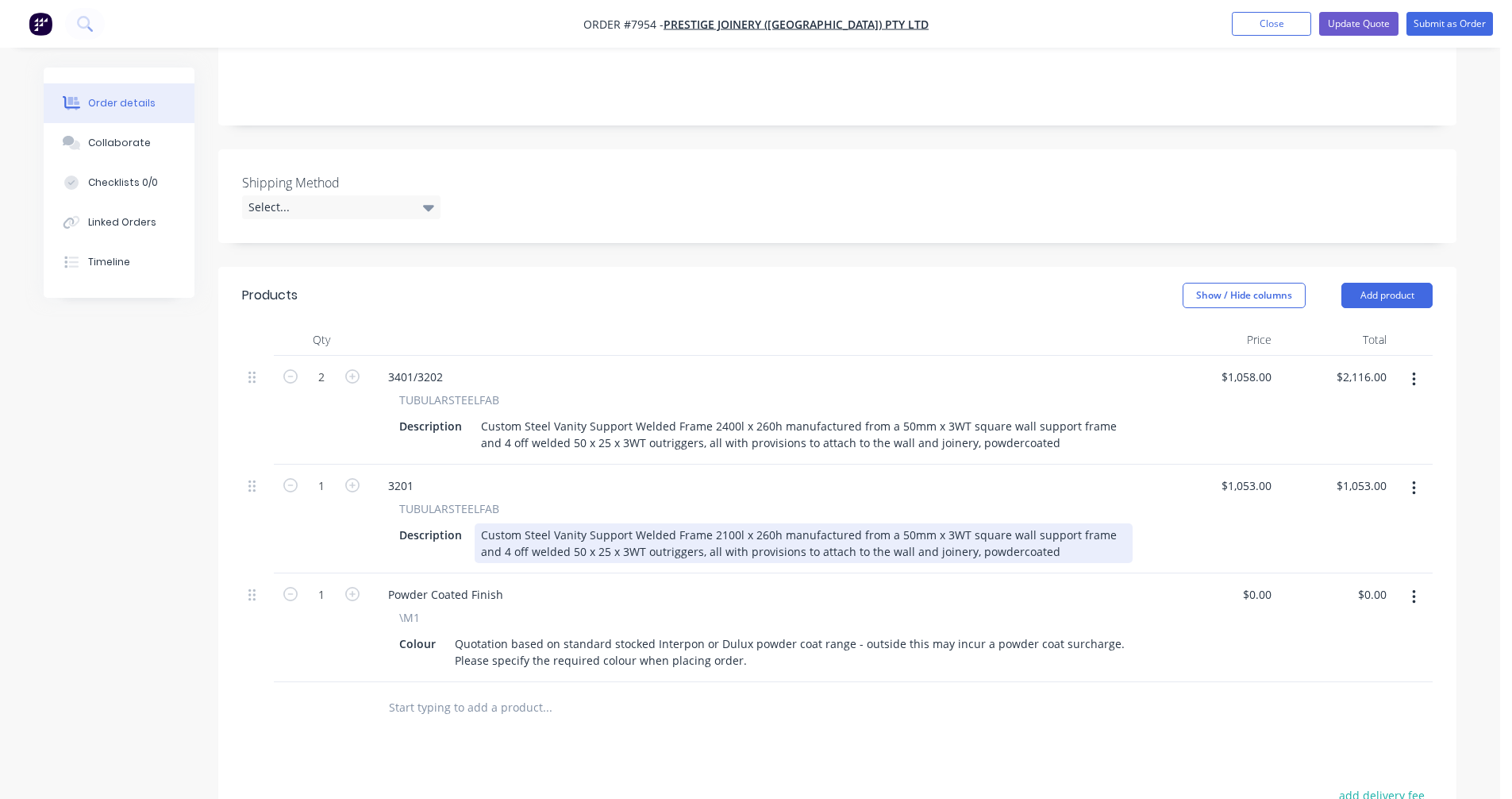
click at [878, 523] on div "Custom Steel Vanity Support Welded Frame 2100l x 260h manufactured from a 50mm …" at bounding box center [804, 543] width 658 height 40
type input "$1,045.00"
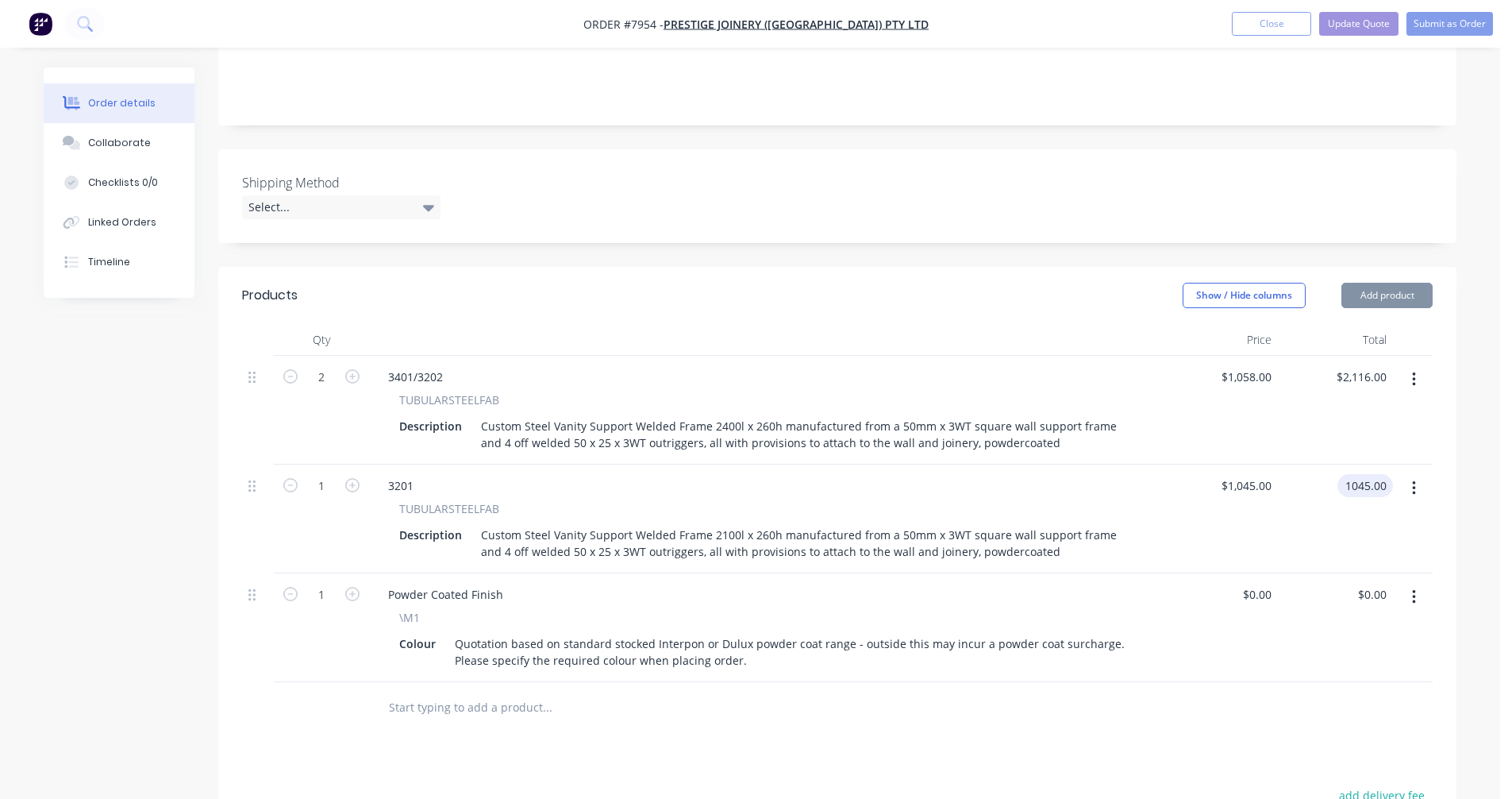
type input "$1,045.00"
click at [1358, 23] on button "Update Quote" at bounding box center [1359, 24] width 80 height 24
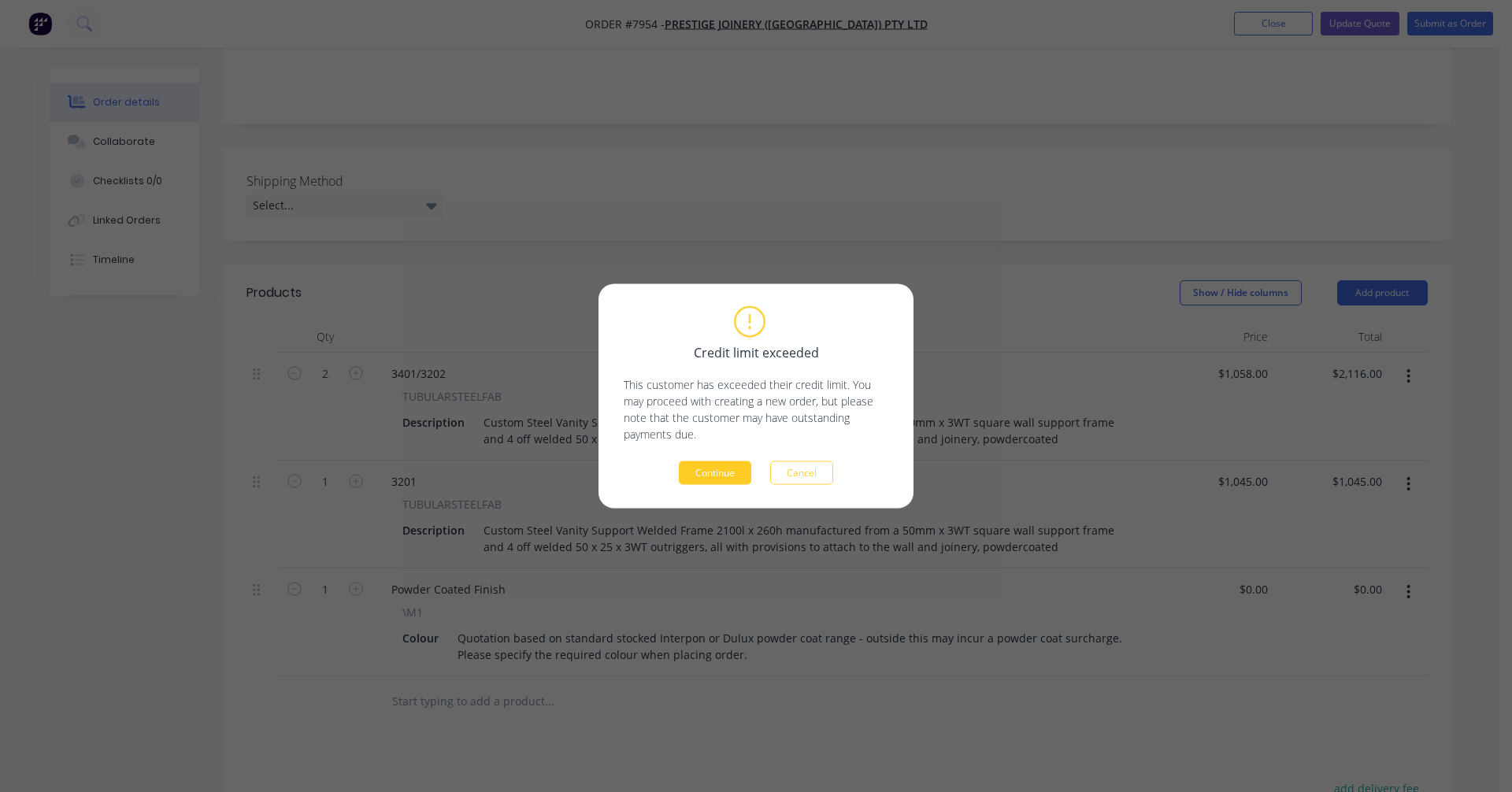
click at [705, 474] on button "Continue" at bounding box center [714, 473] width 73 height 23
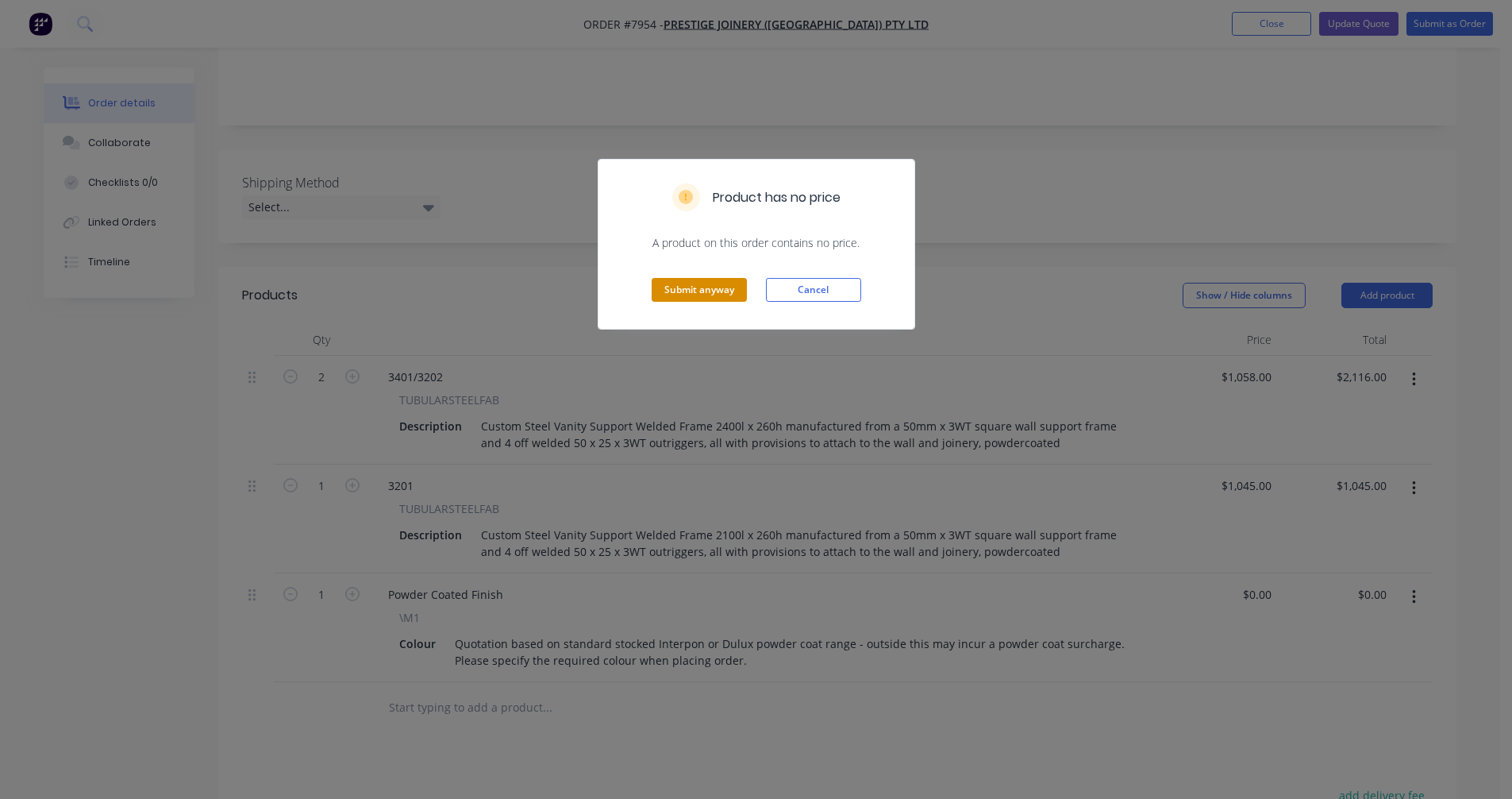
click at [704, 283] on button "Submit anyway" at bounding box center [699, 290] width 95 height 24
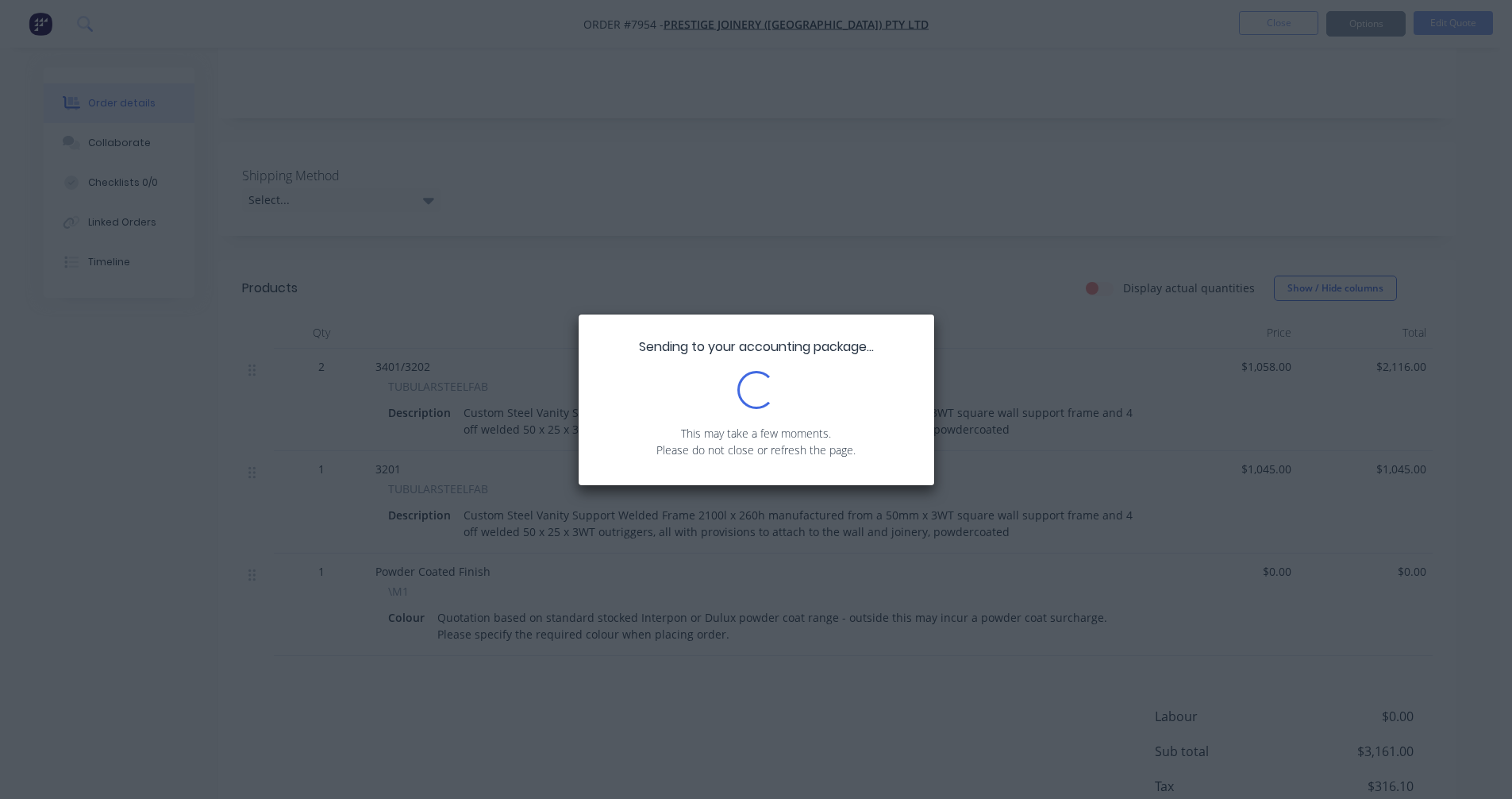
scroll to position [0, 0]
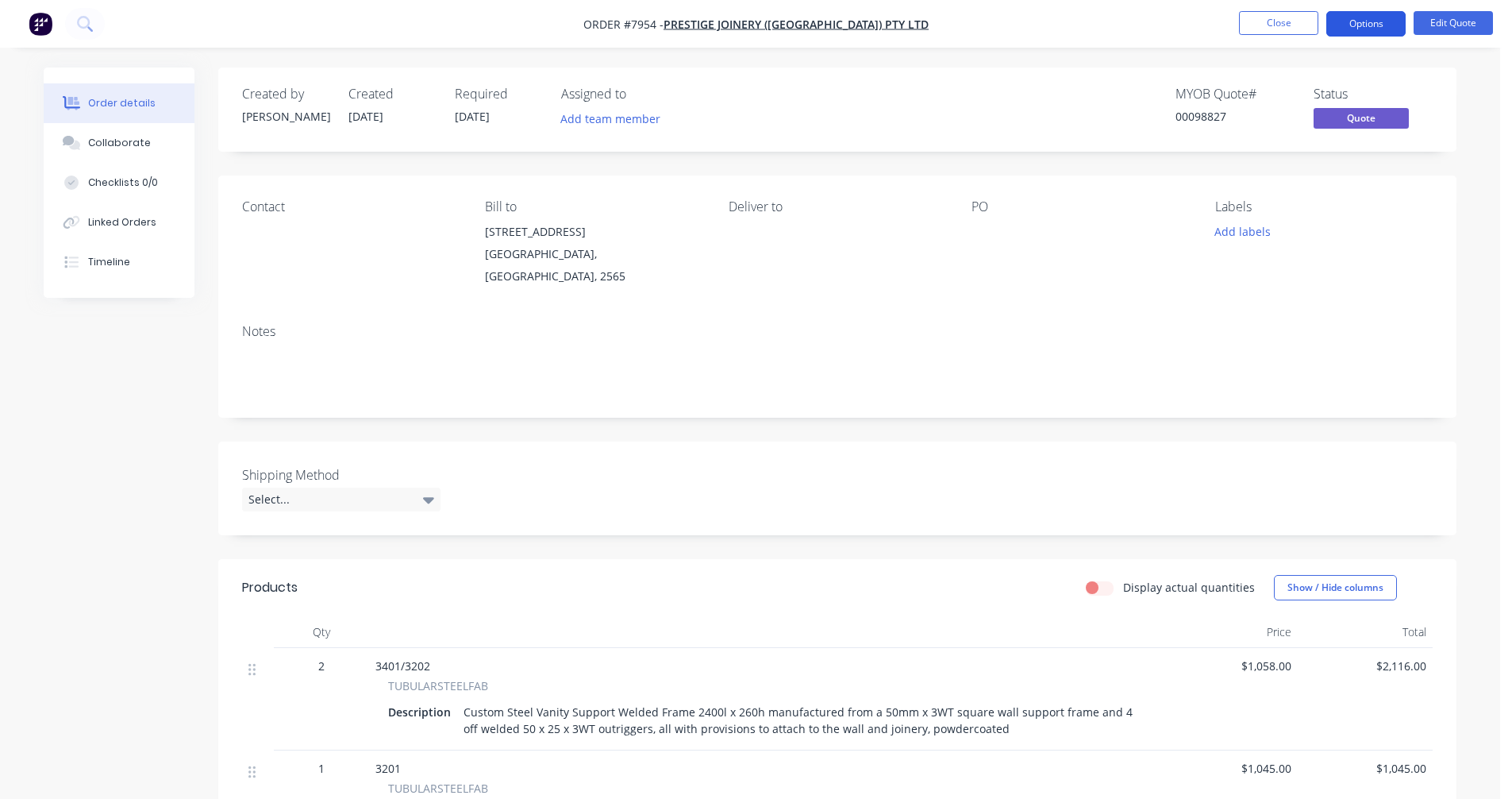
click at [1372, 23] on button "Options" at bounding box center [1366, 24] width 80 height 25
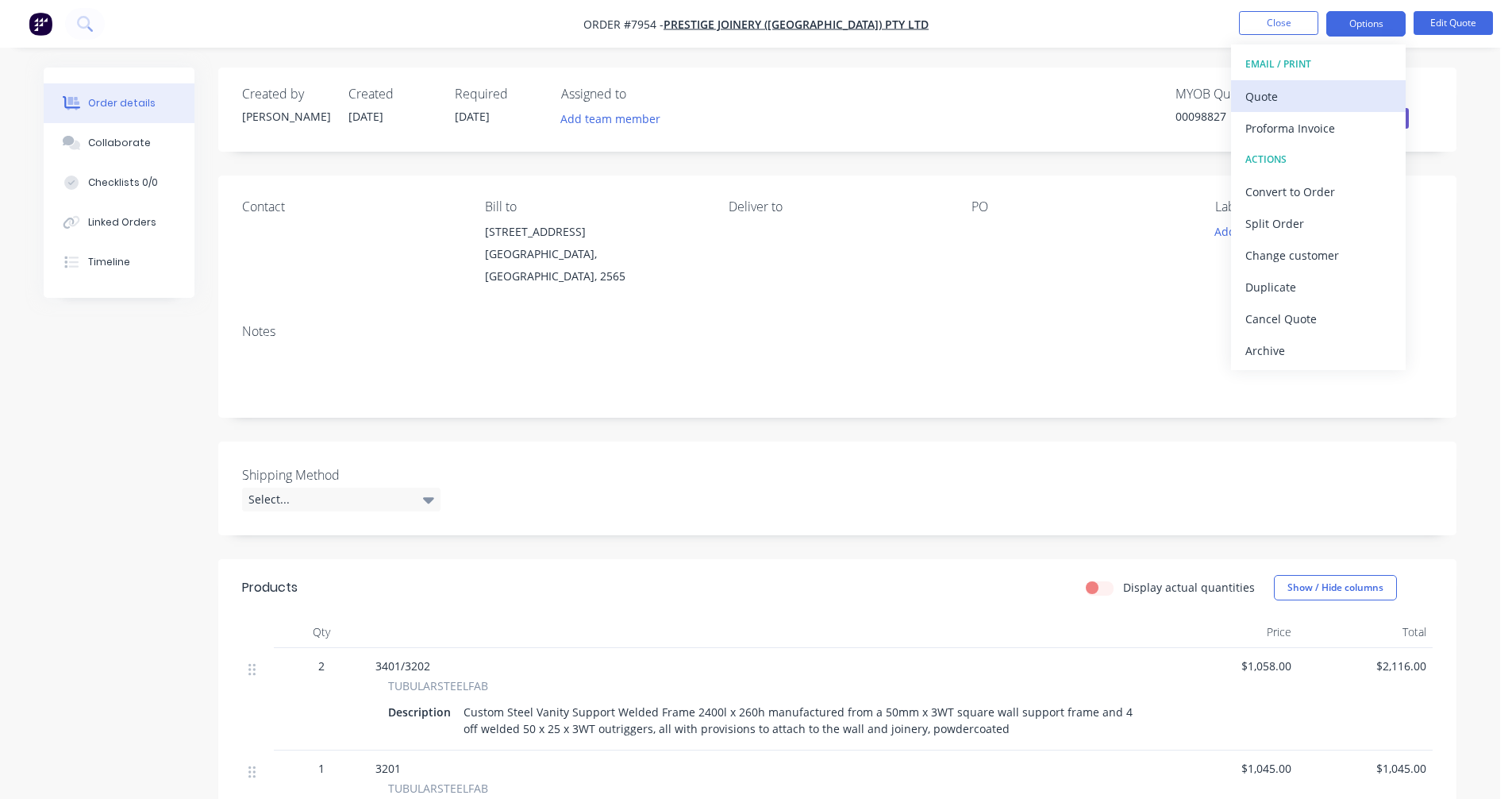
click at [1292, 94] on div "Quote" at bounding box center [1318, 96] width 146 height 23
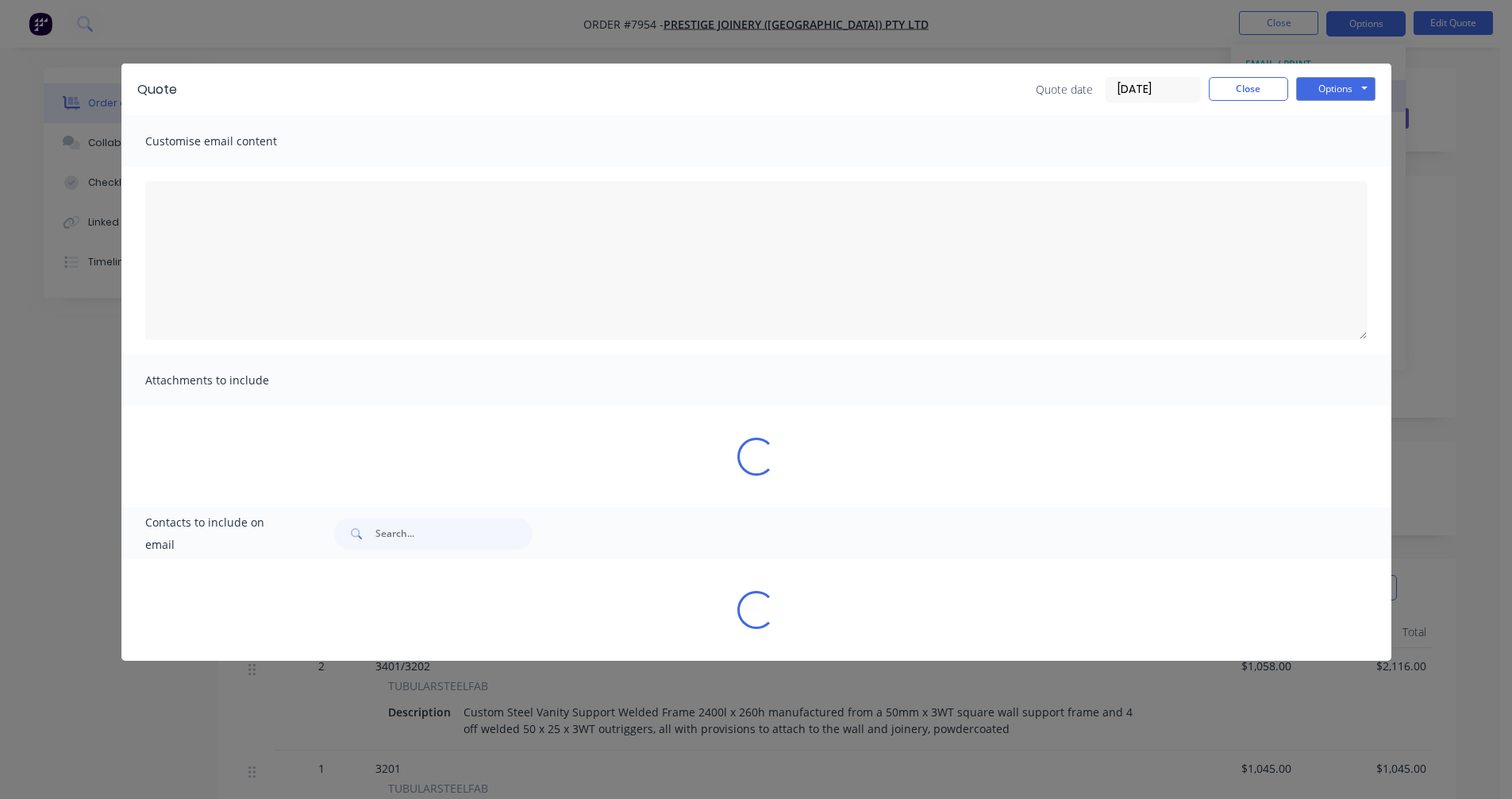
type textarea "A PDF copy of the quote has been attached to this email. To view your quote onl…"
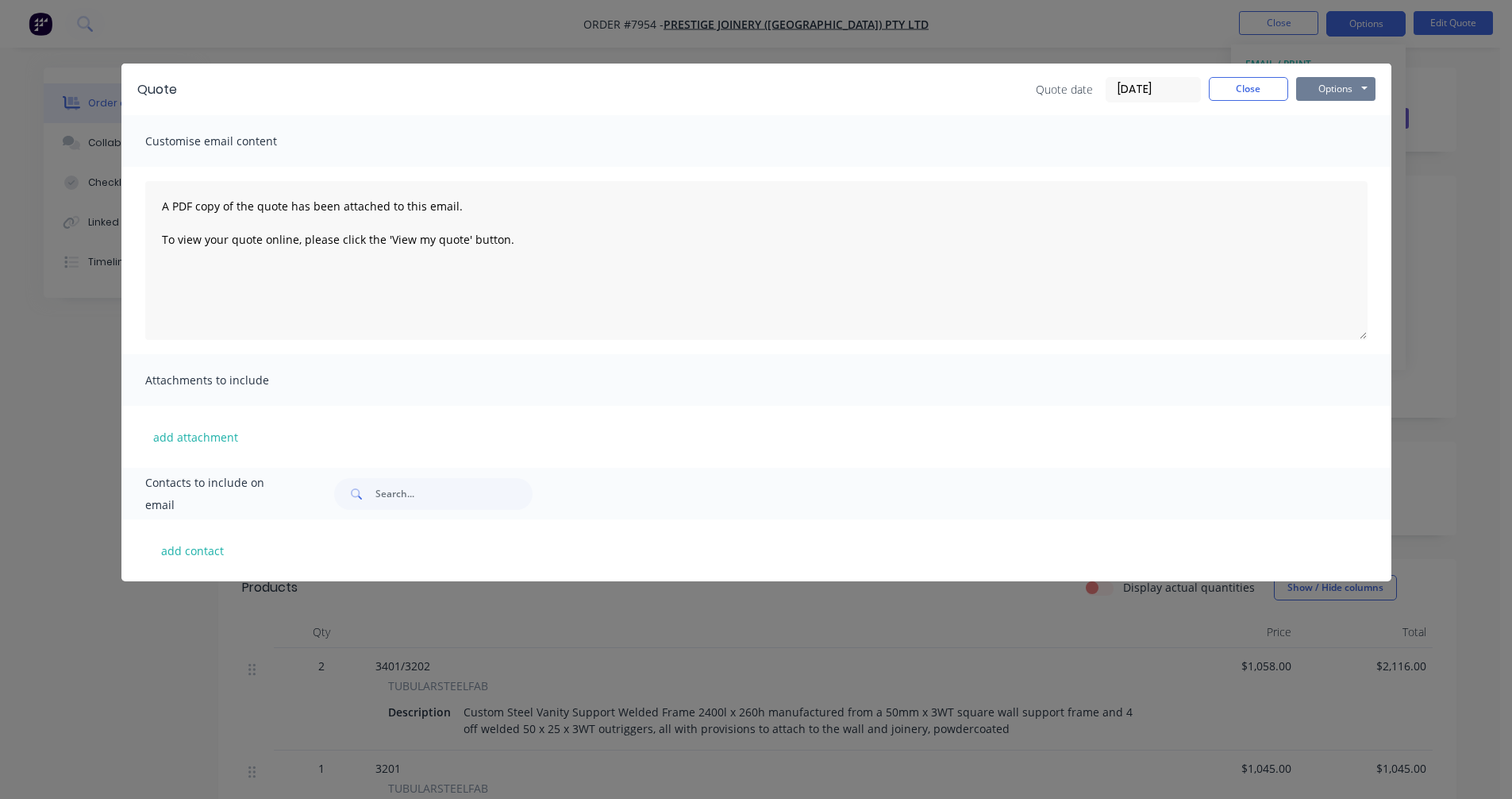
click at [1344, 85] on button "Options" at bounding box center [1336, 89] width 80 height 24
click at [1352, 117] on button "Preview" at bounding box center [1347, 117] width 101 height 26
click at [64, 585] on div "Quote Quote date [DATE] Close Options Preview Print Email Customise email conte…" at bounding box center [756, 399] width 1512 height 799
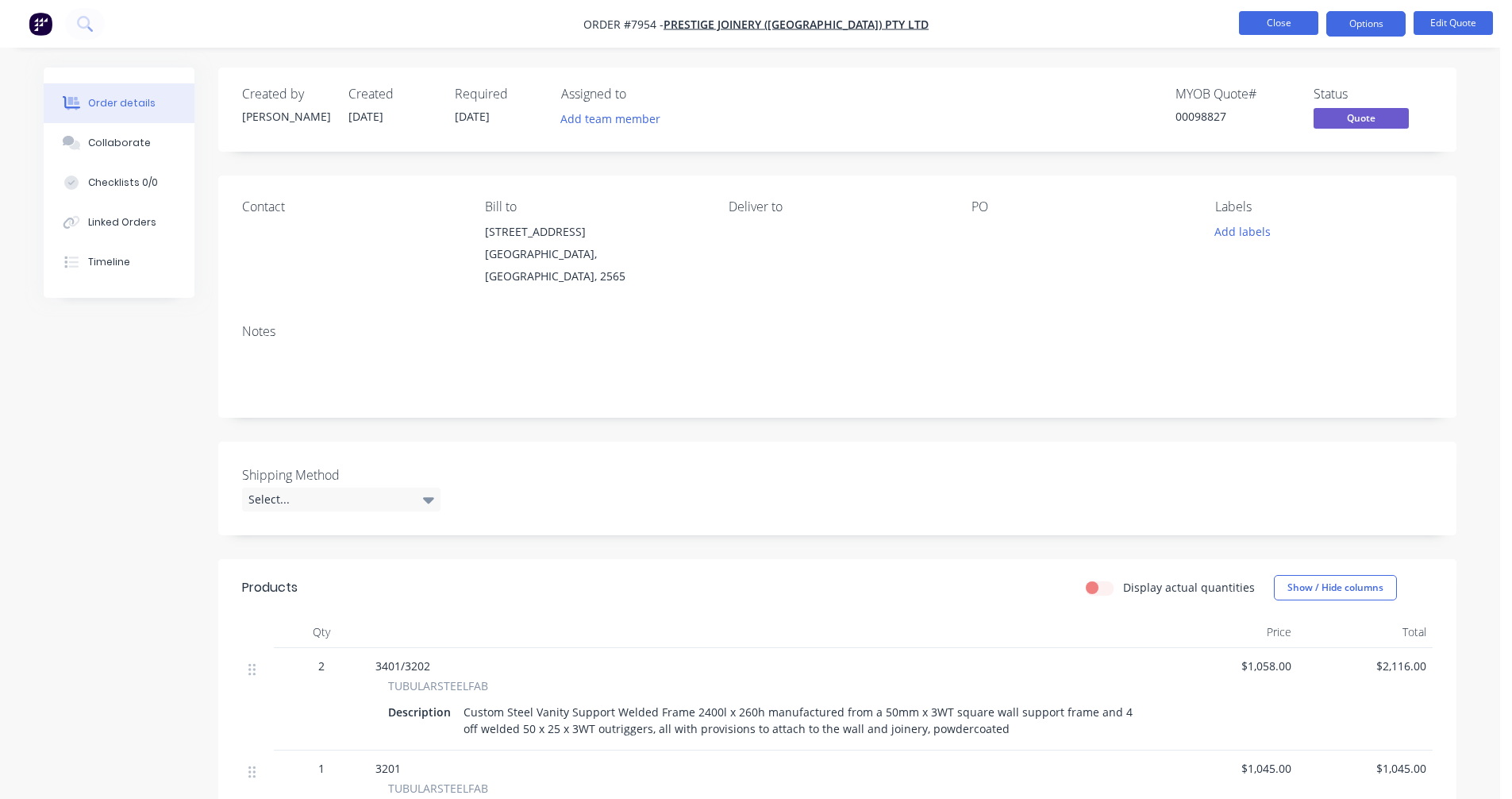
click at [1282, 19] on button "Close" at bounding box center [1279, 23] width 80 height 24
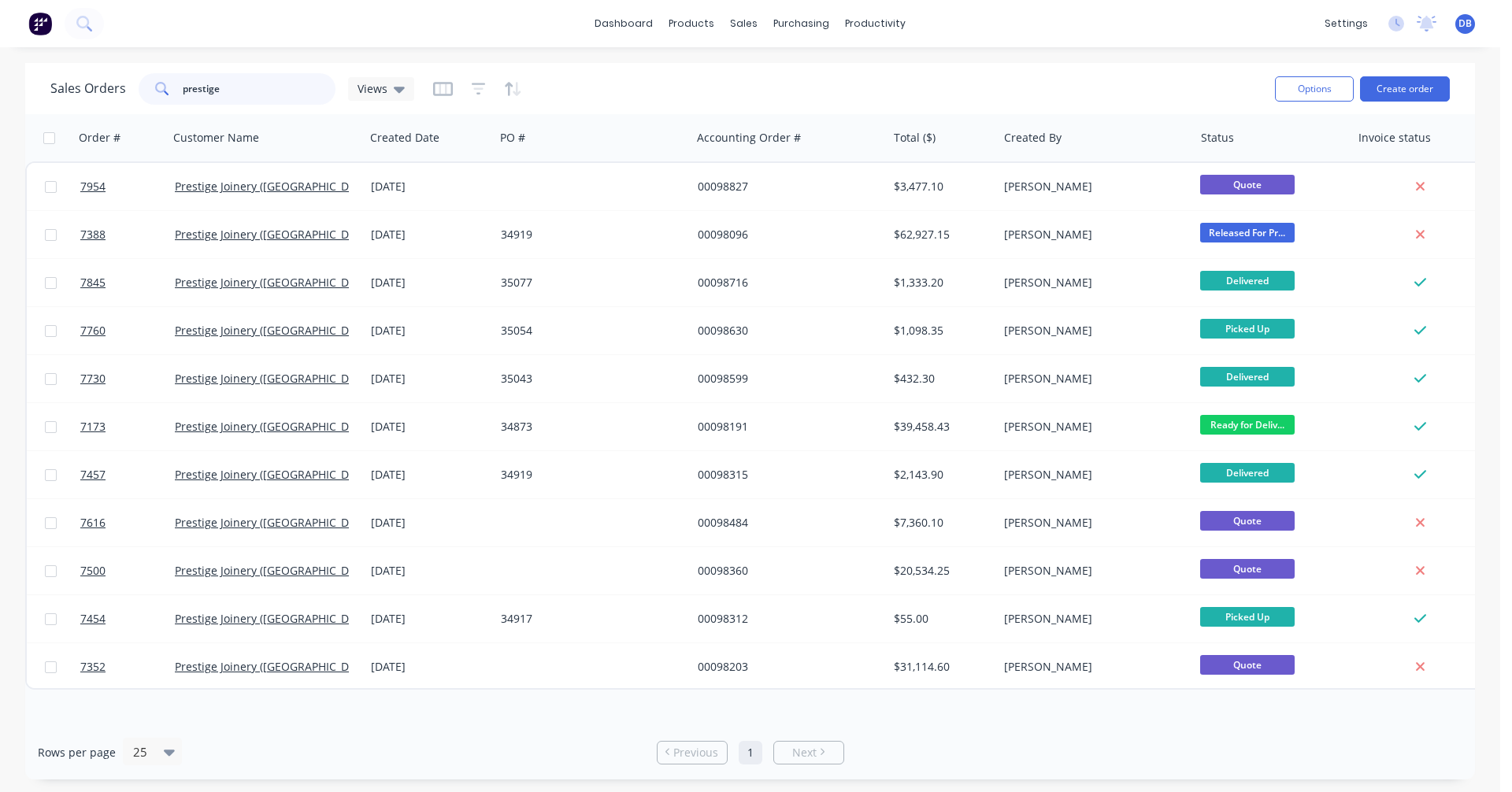
drag, startPoint x: 222, startPoint y: 88, endPoint x: 123, endPoint y: 86, distance: 99.0
click at [123, 86] on div "Sales Orders prestige Views" at bounding box center [232, 89] width 363 height 31
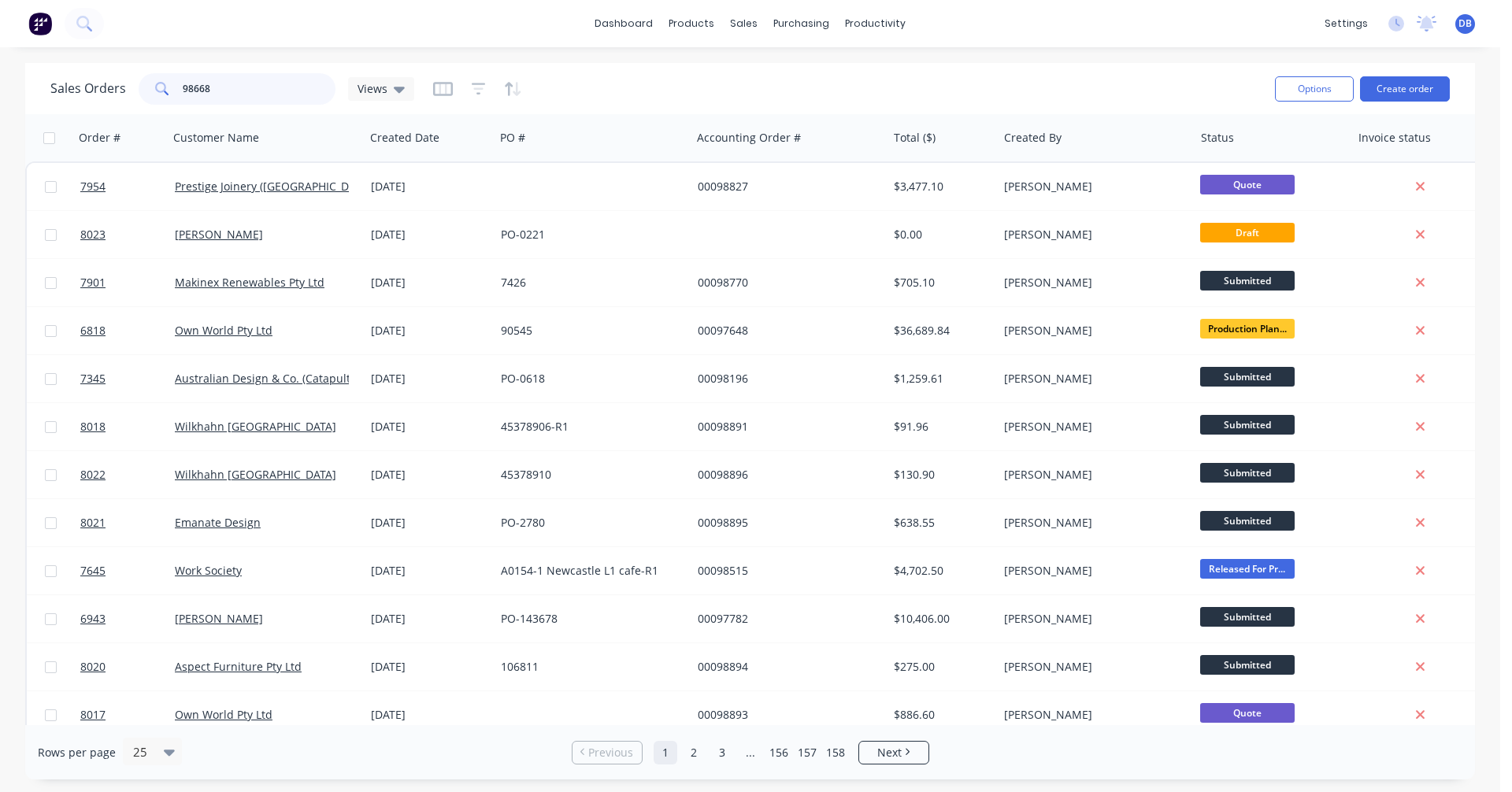
type input "98668"
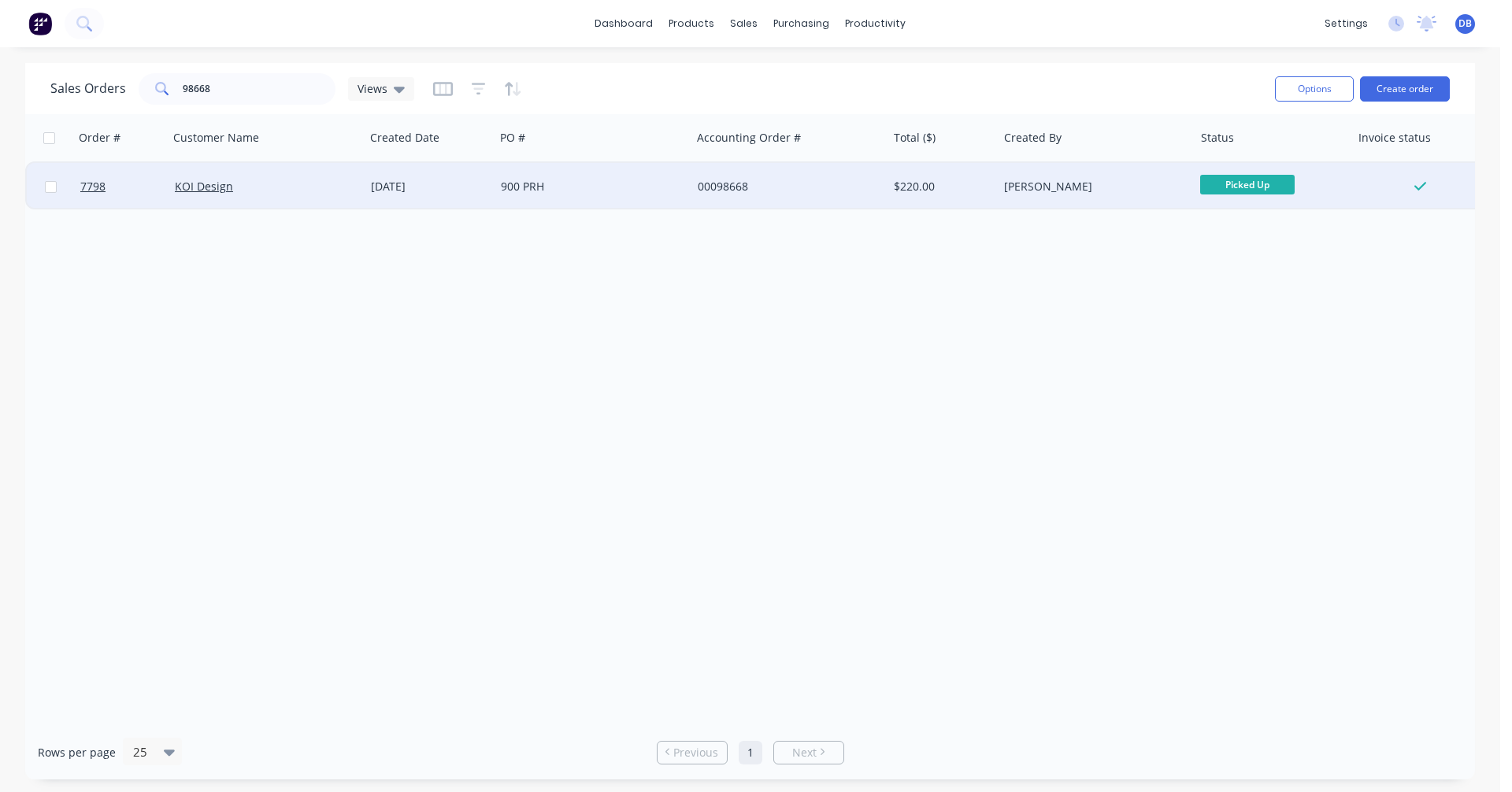
click at [433, 183] on div "[DATE]" at bounding box center [429, 187] width 118 height 16
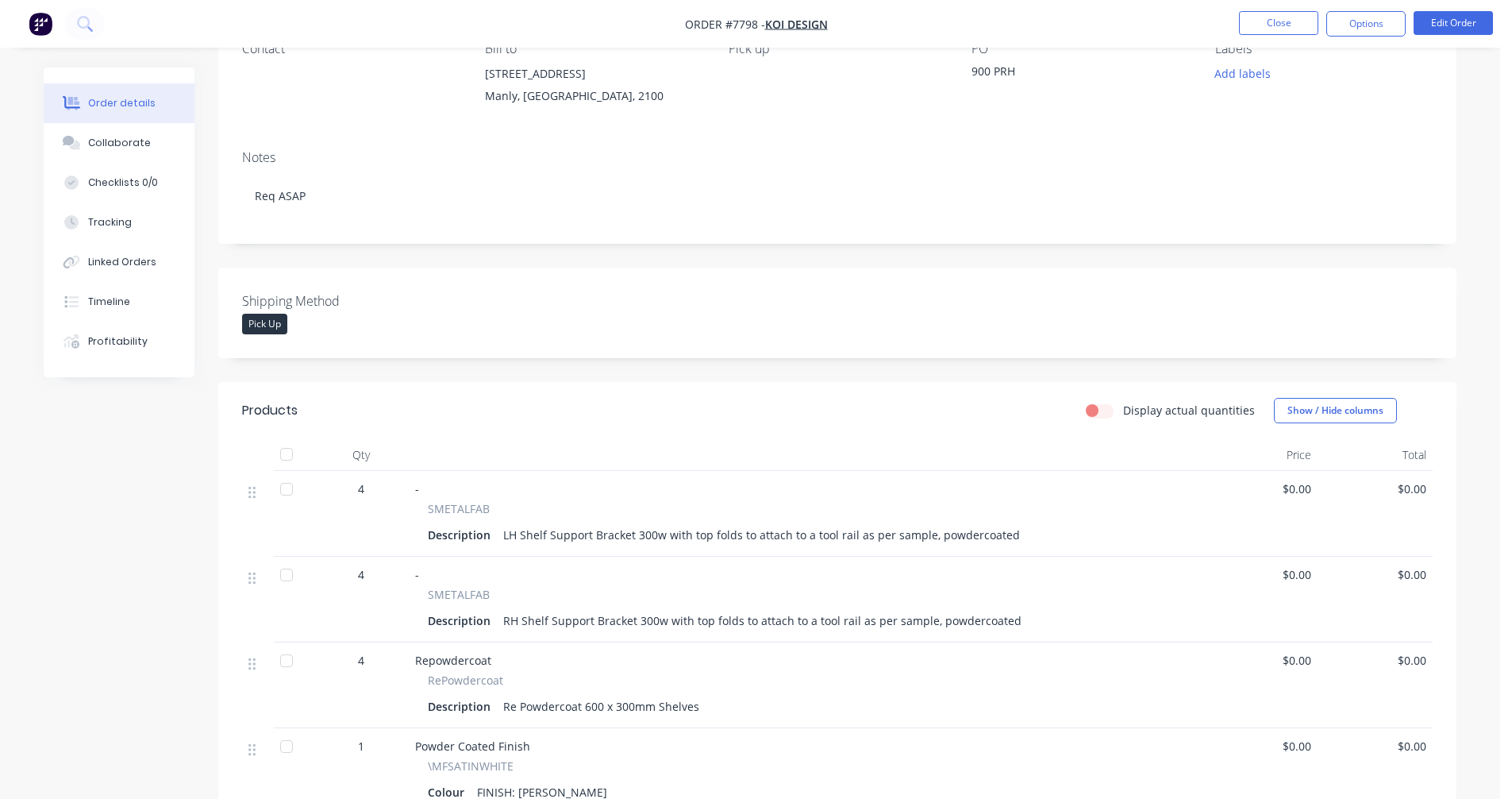
scroll to position [159, 0]
click at [704, 533] on div "LH Shelf Support Bracket 300w with top folds to attach to a tool rail as per sa…" at bounding box center [761, 533] width 529 height 23
click at [1450, 24] on button "Edit Order" at bounding box center [1453, 23] width 80 height 24
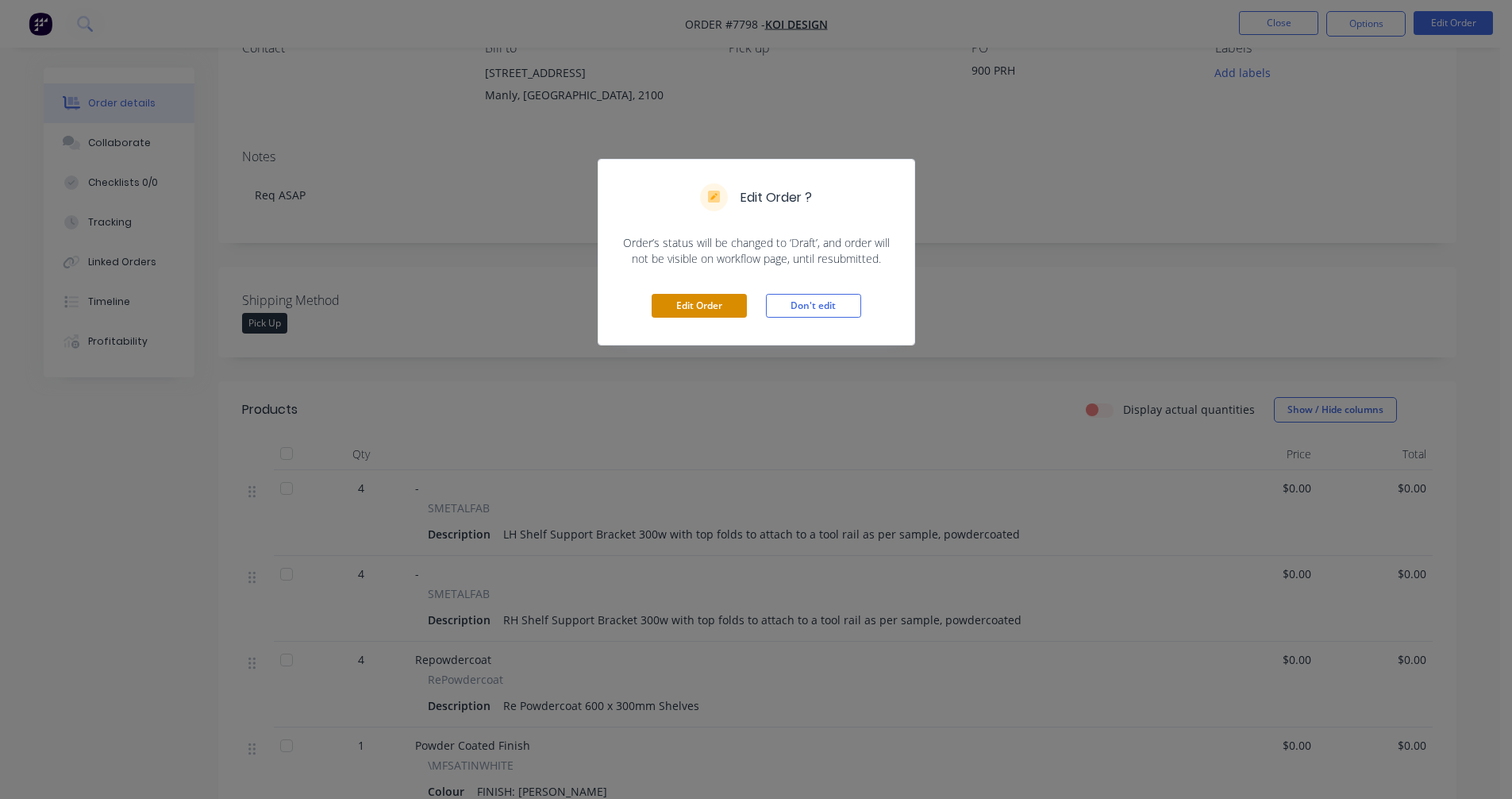
click at [677, 302] on button "Edit Order" at bounding box center [699, 306] width 95 height 24
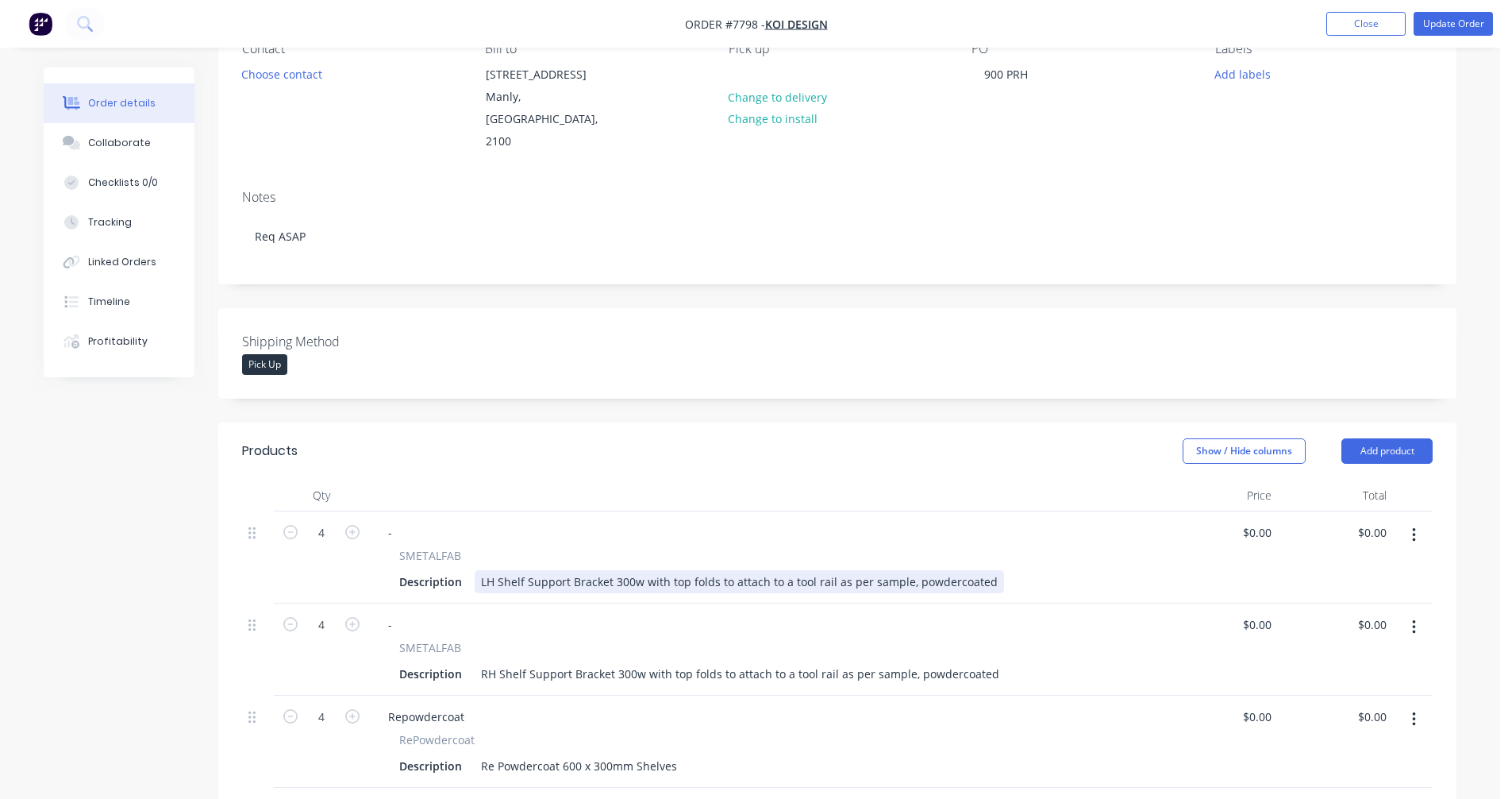
click at [751, 570] on div "LH Shelf Support Bracket 300w with top folds to attach to a tool rail as per sa…" at bounding box center [739, 581] width 529 height 23
type input "$36.00"
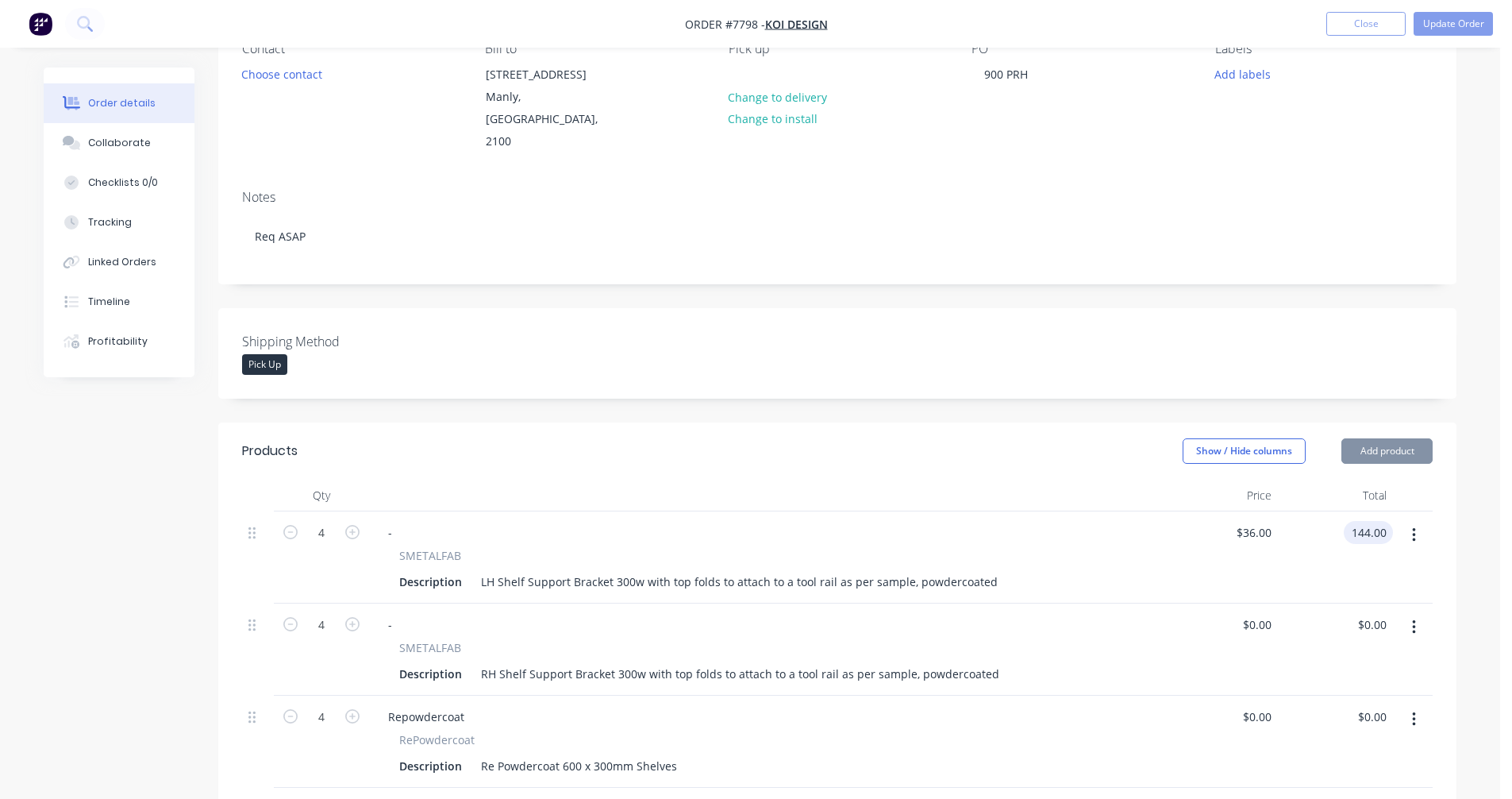
type input "$144.00"
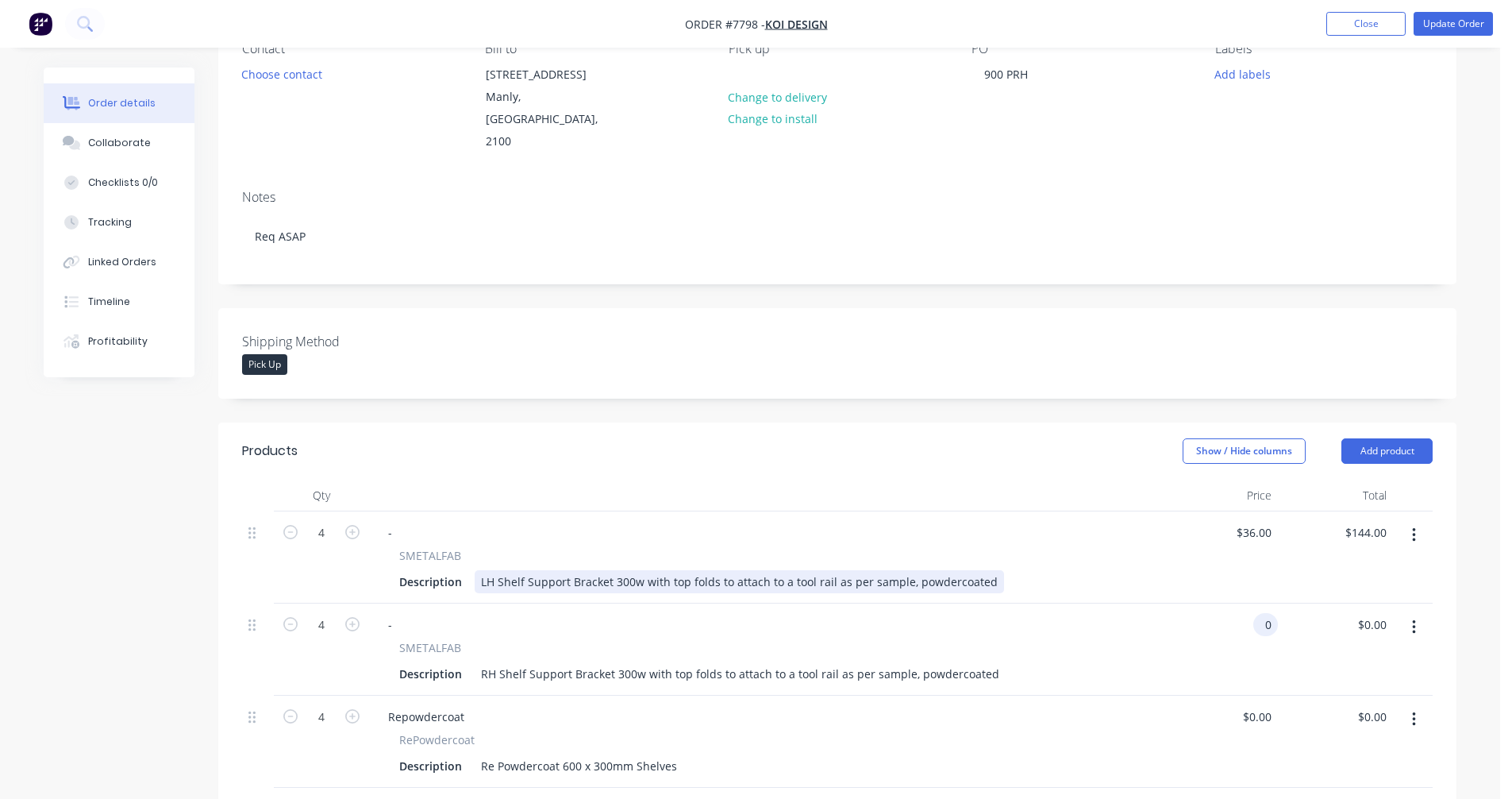
type input "$0.00"
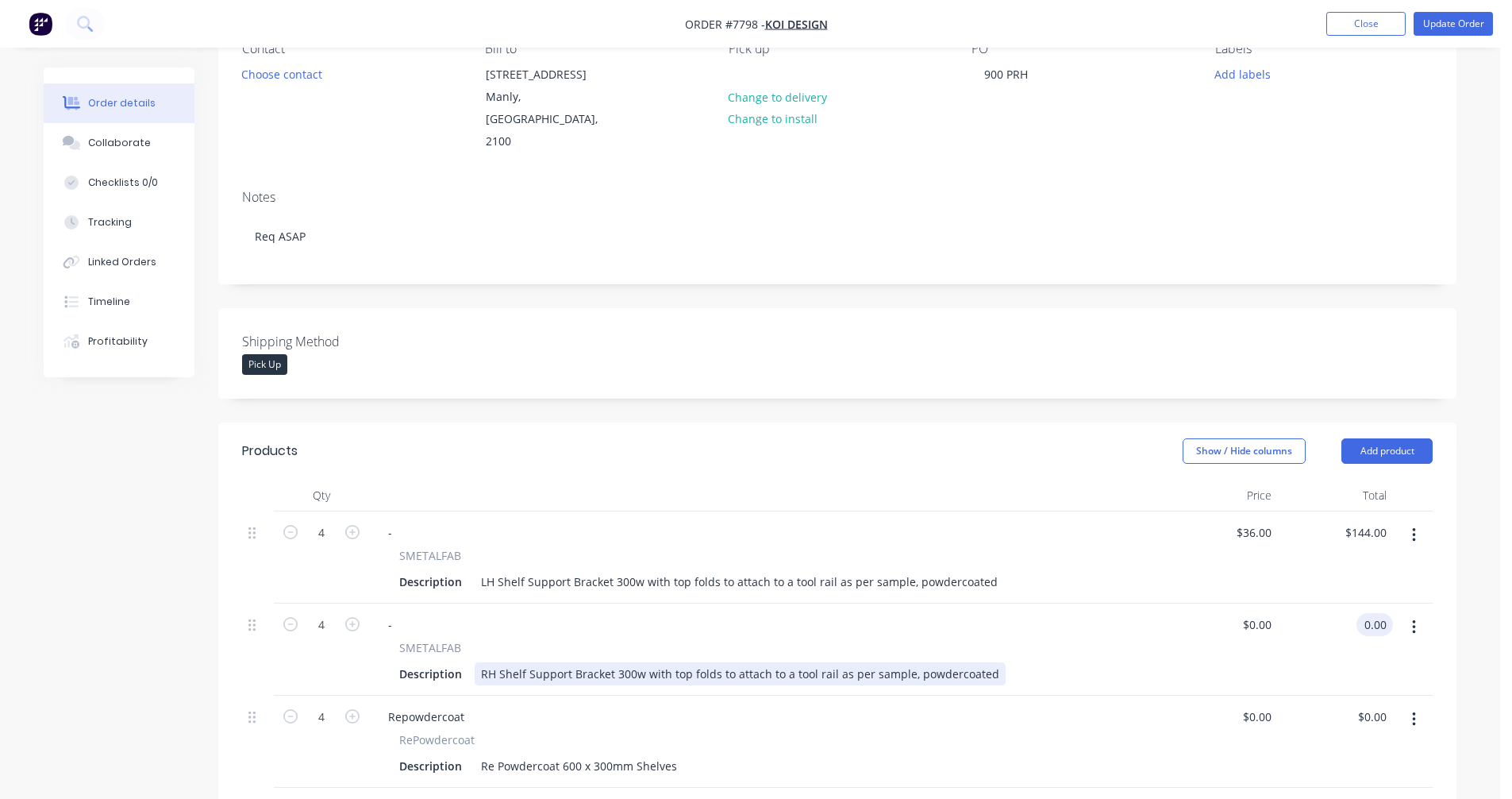
type input "$0.00"
click at [846, 662] on div "RH Shelf Support Bracket 300w with top folds to attach to a tool rail as per sa…" at bounding box center [740, 673] width 531 height 23
type input "$36.00"
type input "$144.00"
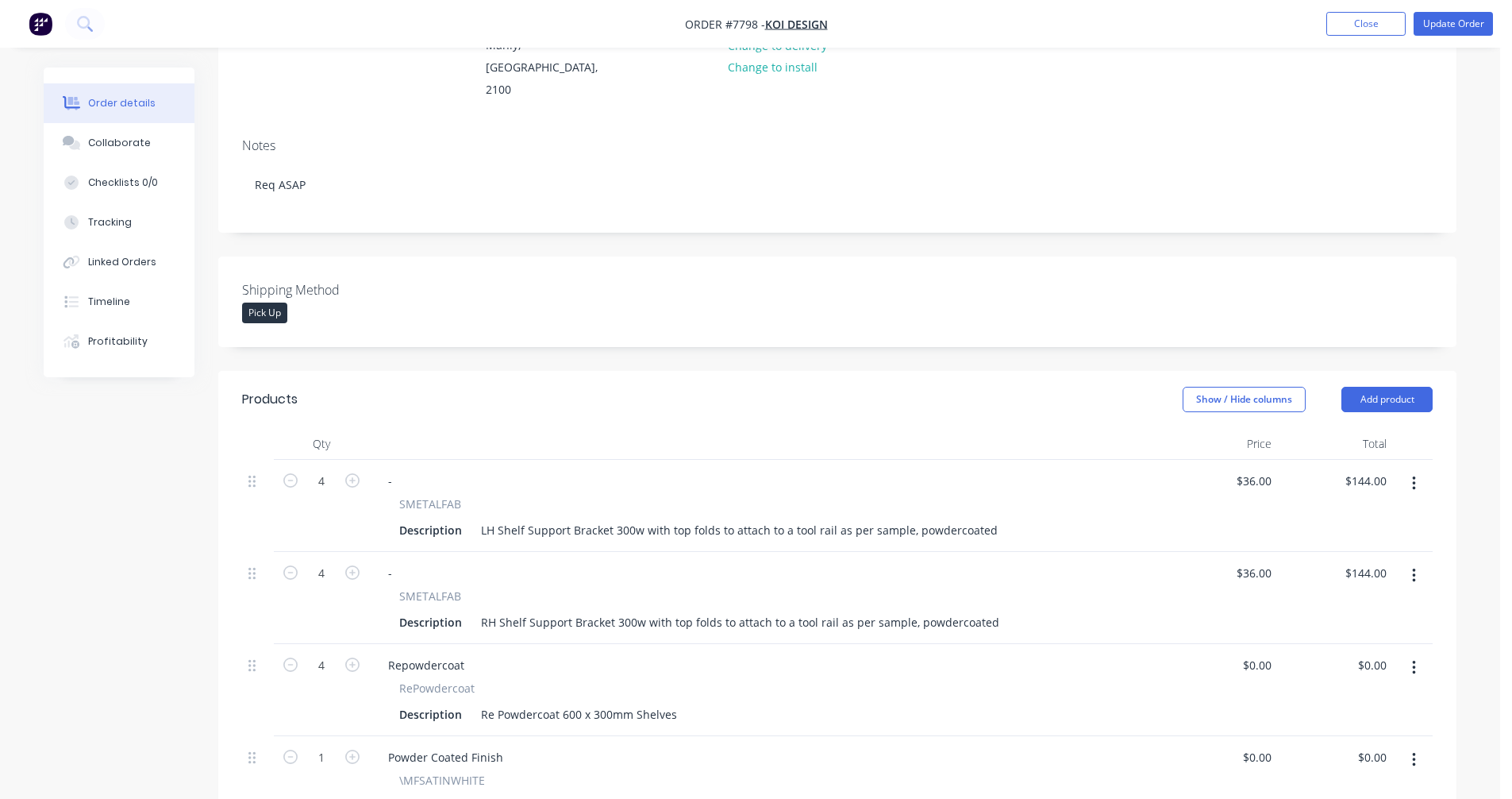
scroll to position [397, 0]
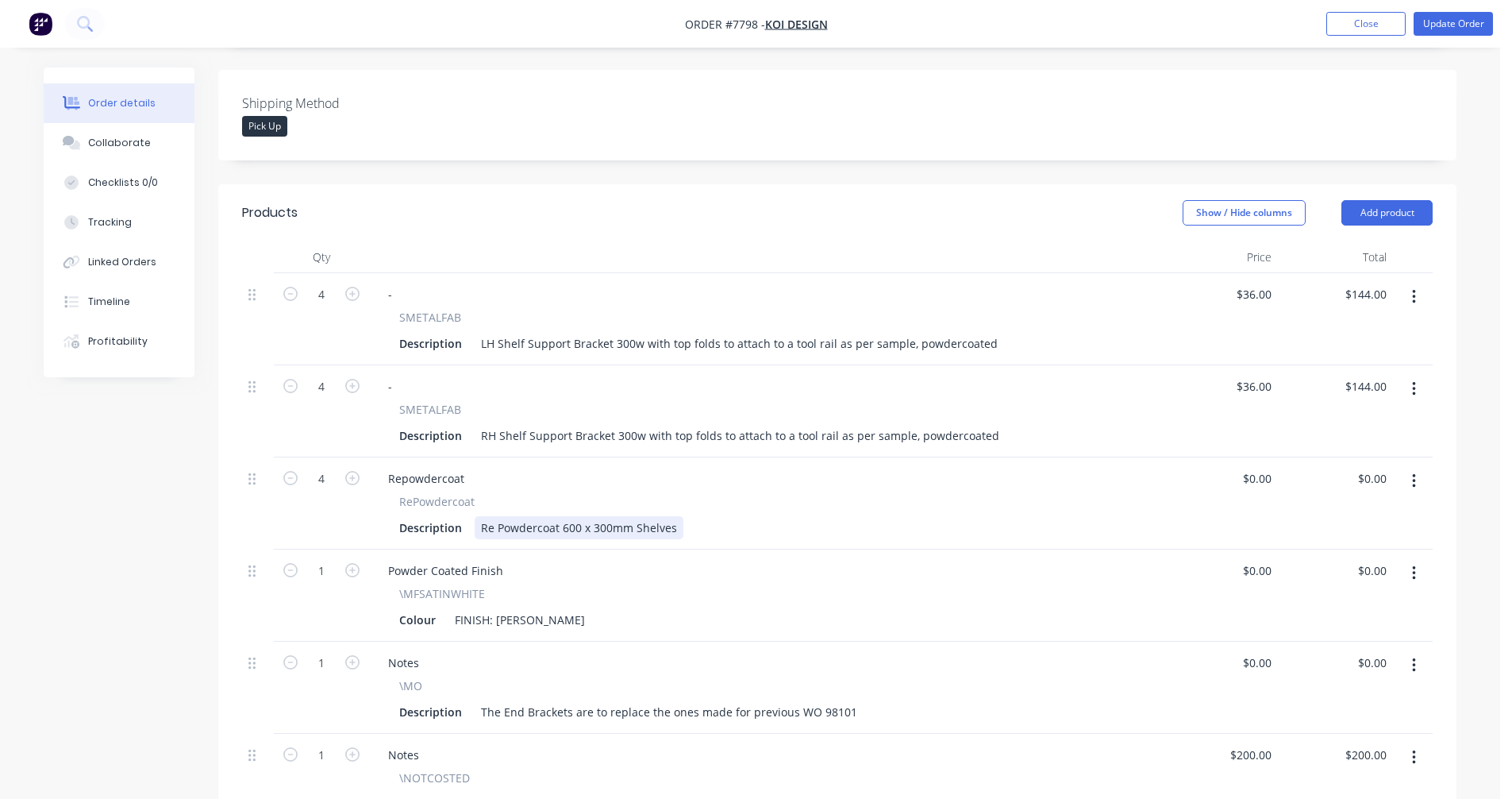
click at [478, 516] on div "Re Powdercoat 600 x 300mm Shelves" at bounding box center [579, 527] width 209 height 23
click at [1416, 375] on button "button" at bounding box center [1413, 389] width 37 height 29
click at [1320, 451] on div "Duplicate" at bounding box center [1356, 461] width 122 height 23
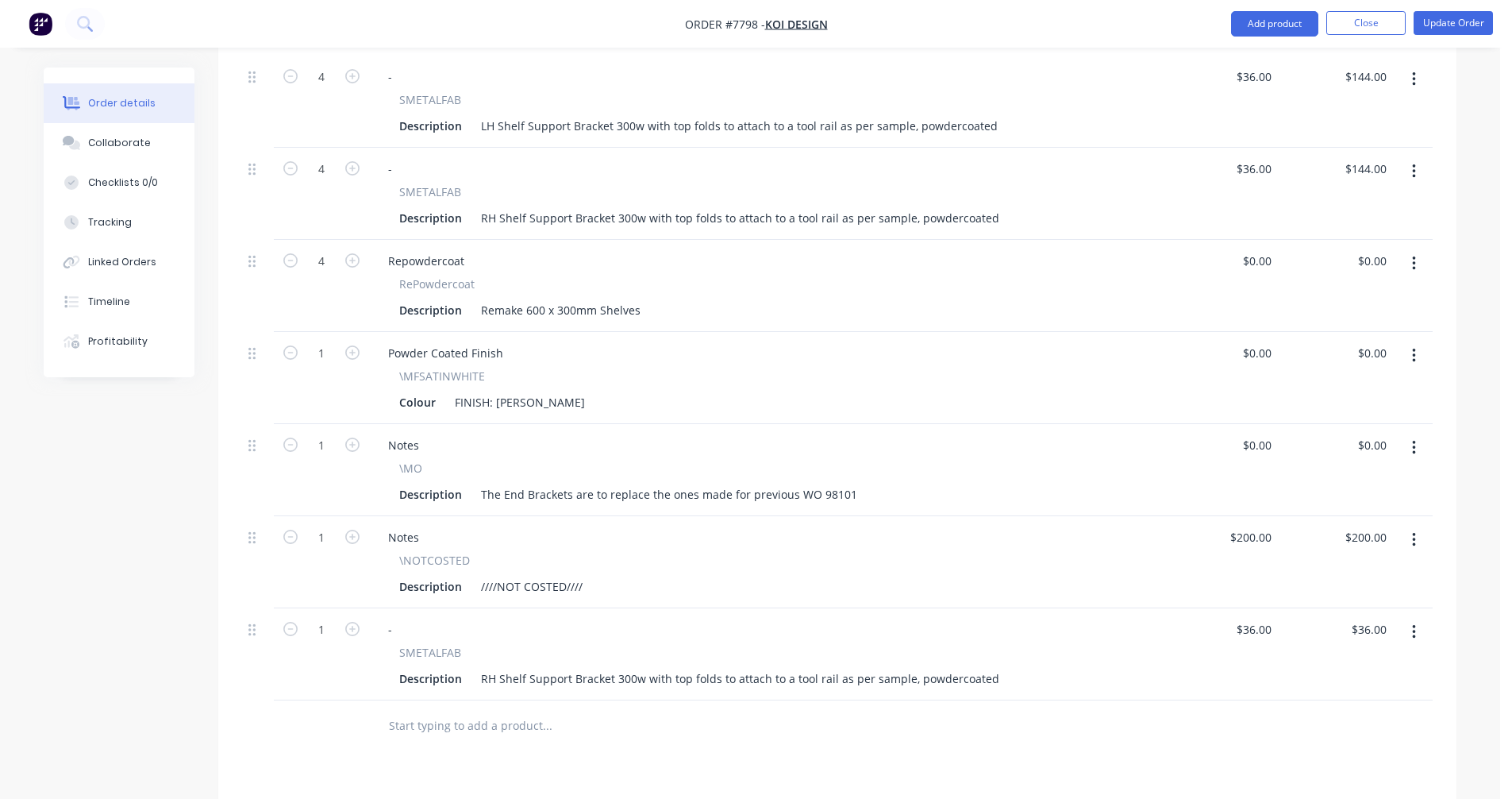
scroll to position [635, 0]
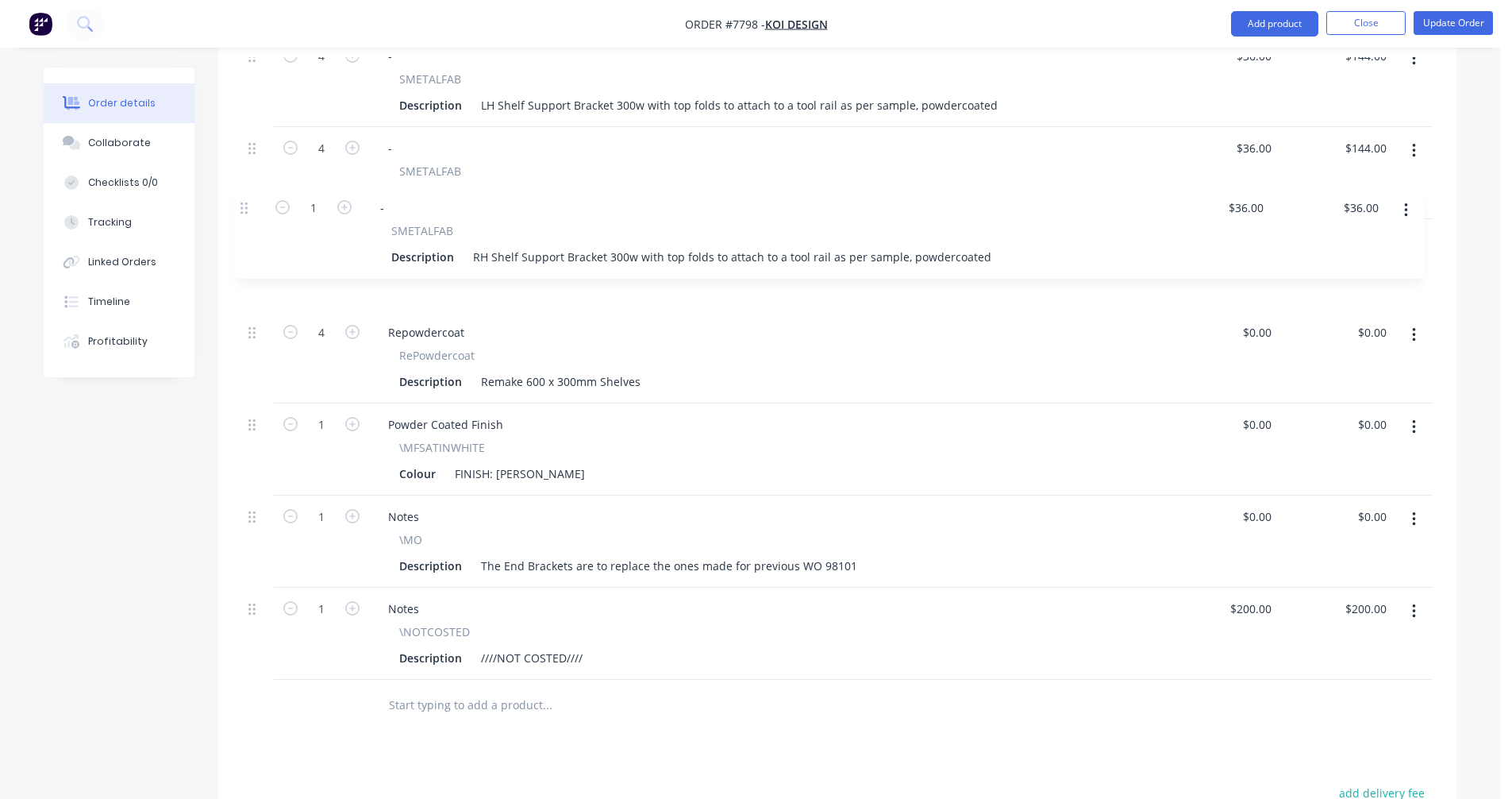
drag, startPoint x: 253, startPoint y: 583, endPoint x: 247, endPoint y: 198, distance: 385.0
click at [247, 198] on div "4 - SMETALFAB Description LH Shelf Support Bracket 300w with top folds to attac…" at bounding box center [837, 357] width 1190 height 645
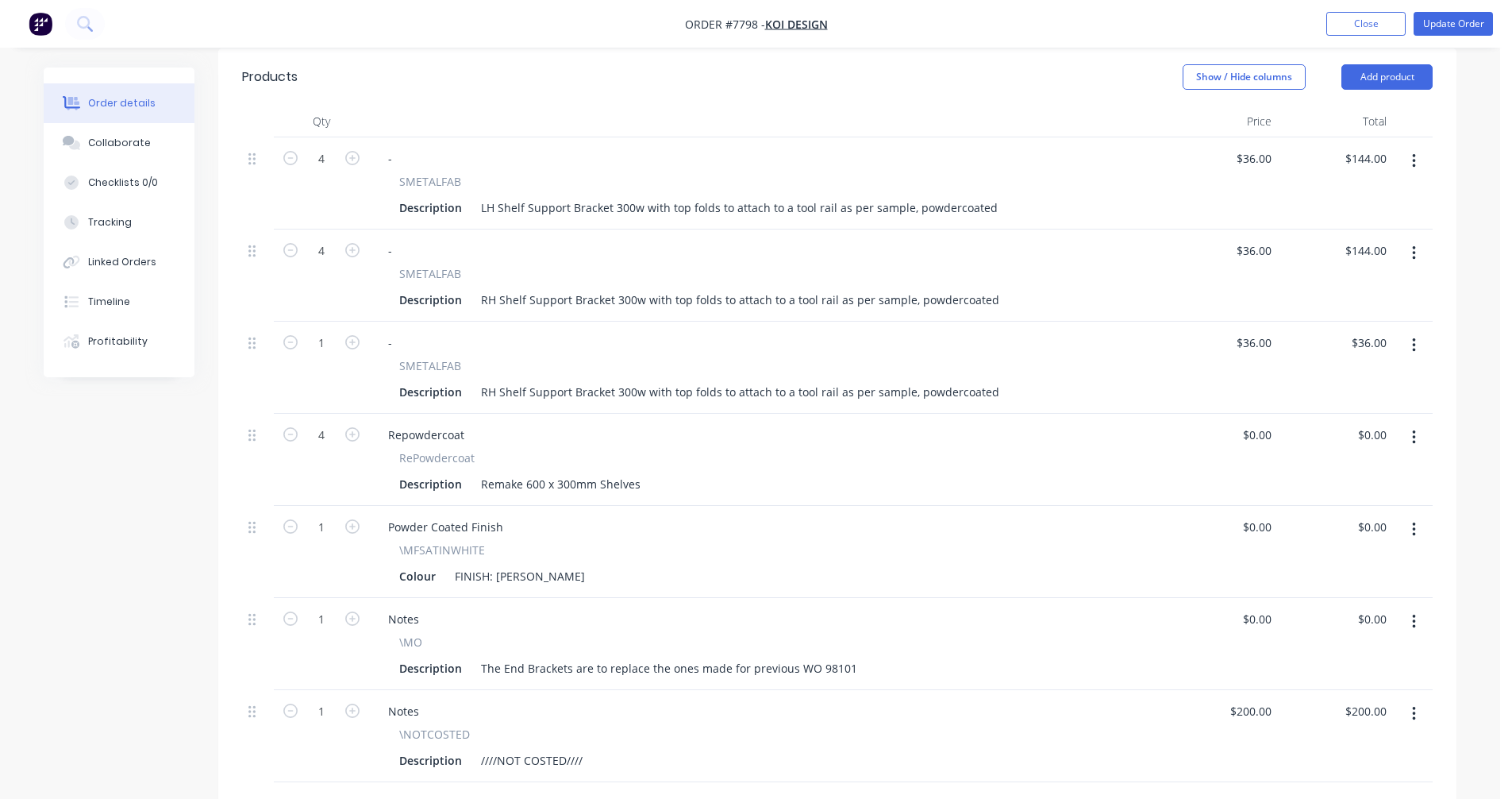
scroll to position [397, 0]
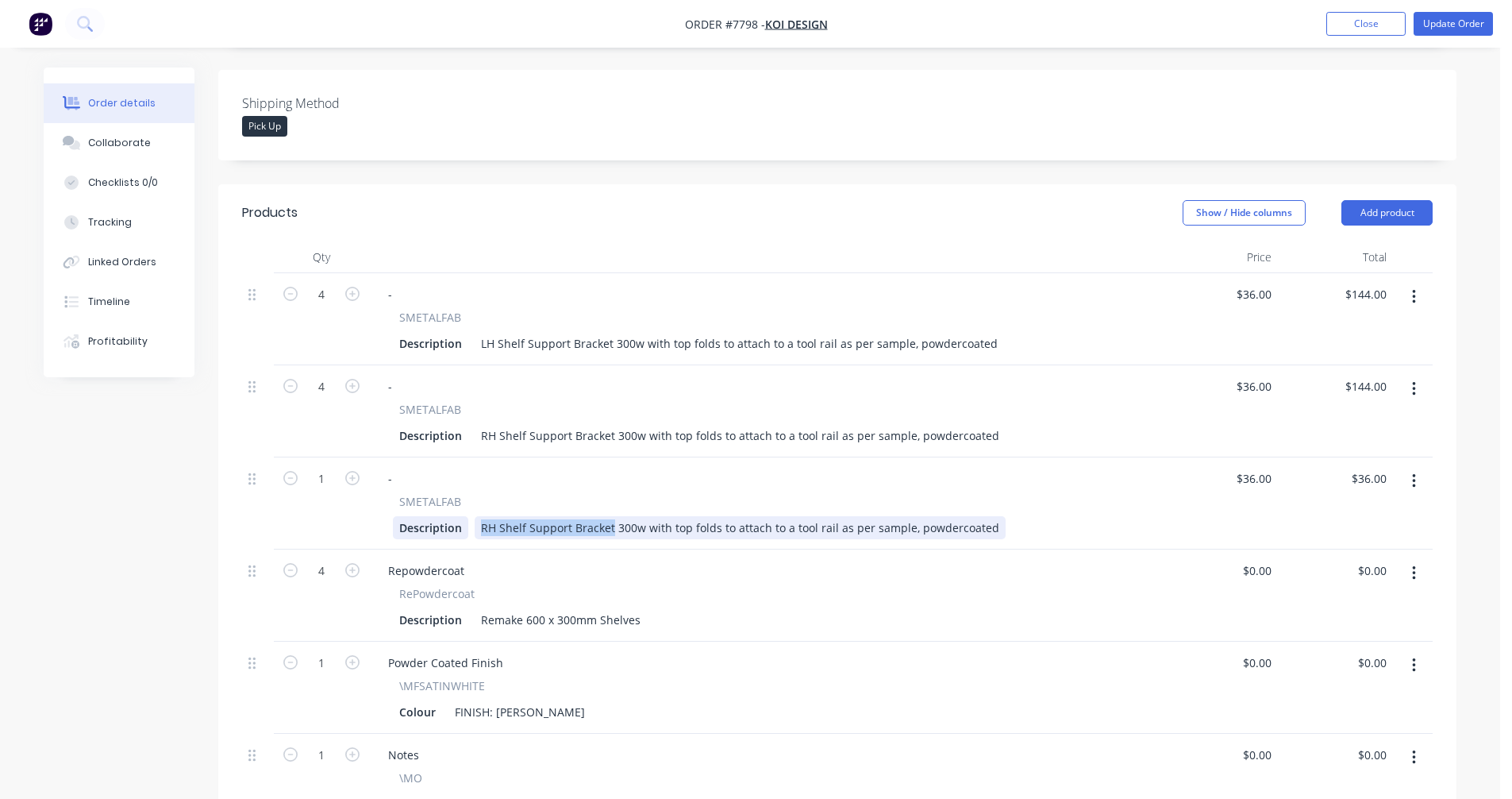
drag, startPoint x: 610, startPoint y: 506, endPoint x: 466, endPoint y: 501, distance: 144.1
click at [466, 516] on div "Description RH Shelf Support Bracket 300w with top folds to attach to a tool ra…" at bounding box center [762, 527] width 740 height 23
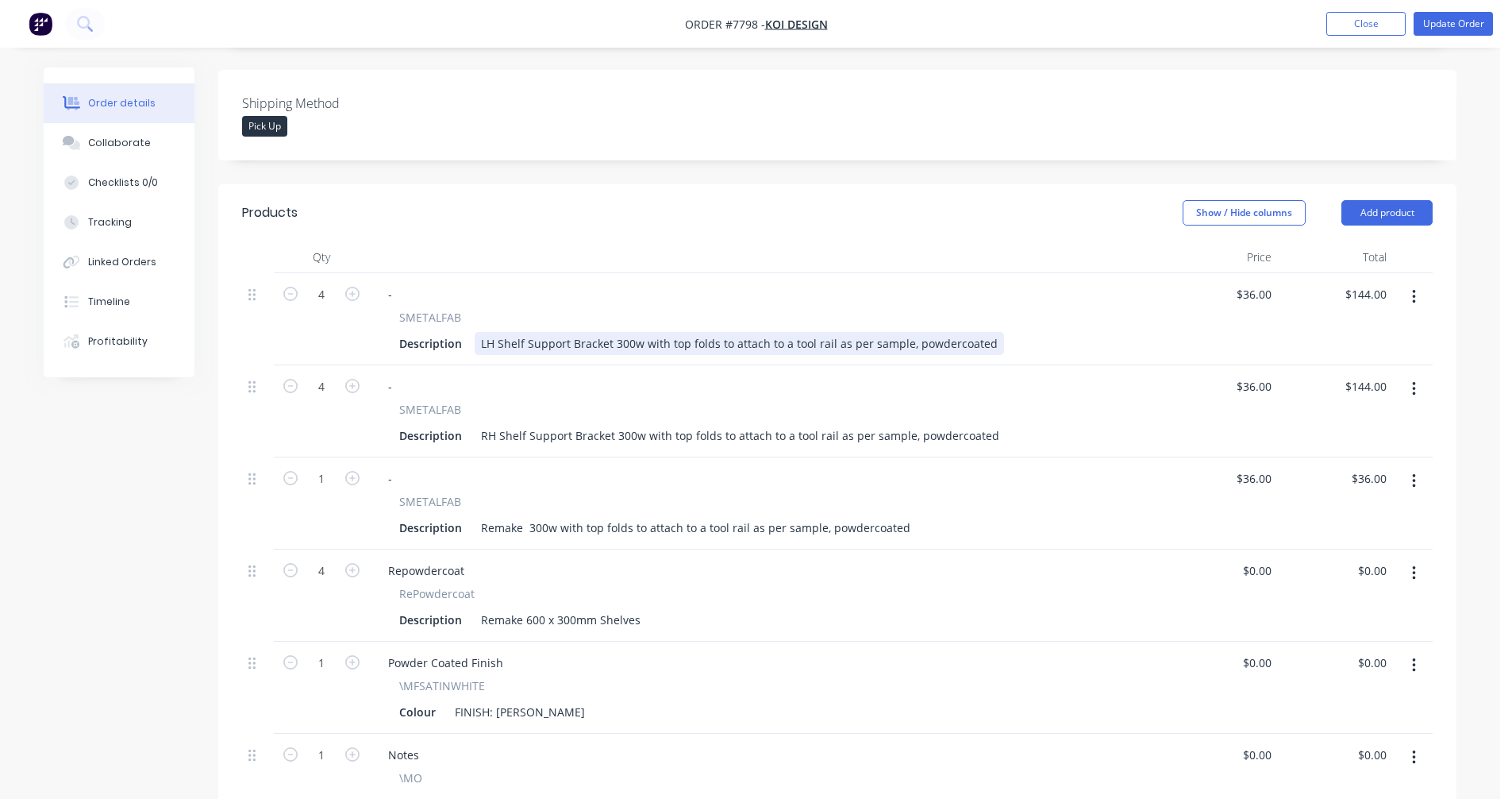
click at [849, 332] on div "LH Shelf Support Bracket 300w with top folds to attach to a tool rail as per sa…" at bounding box center [739, 343] width 529 height 23
type input "$24.00"
type input "$96.00"
type input "$24.00"
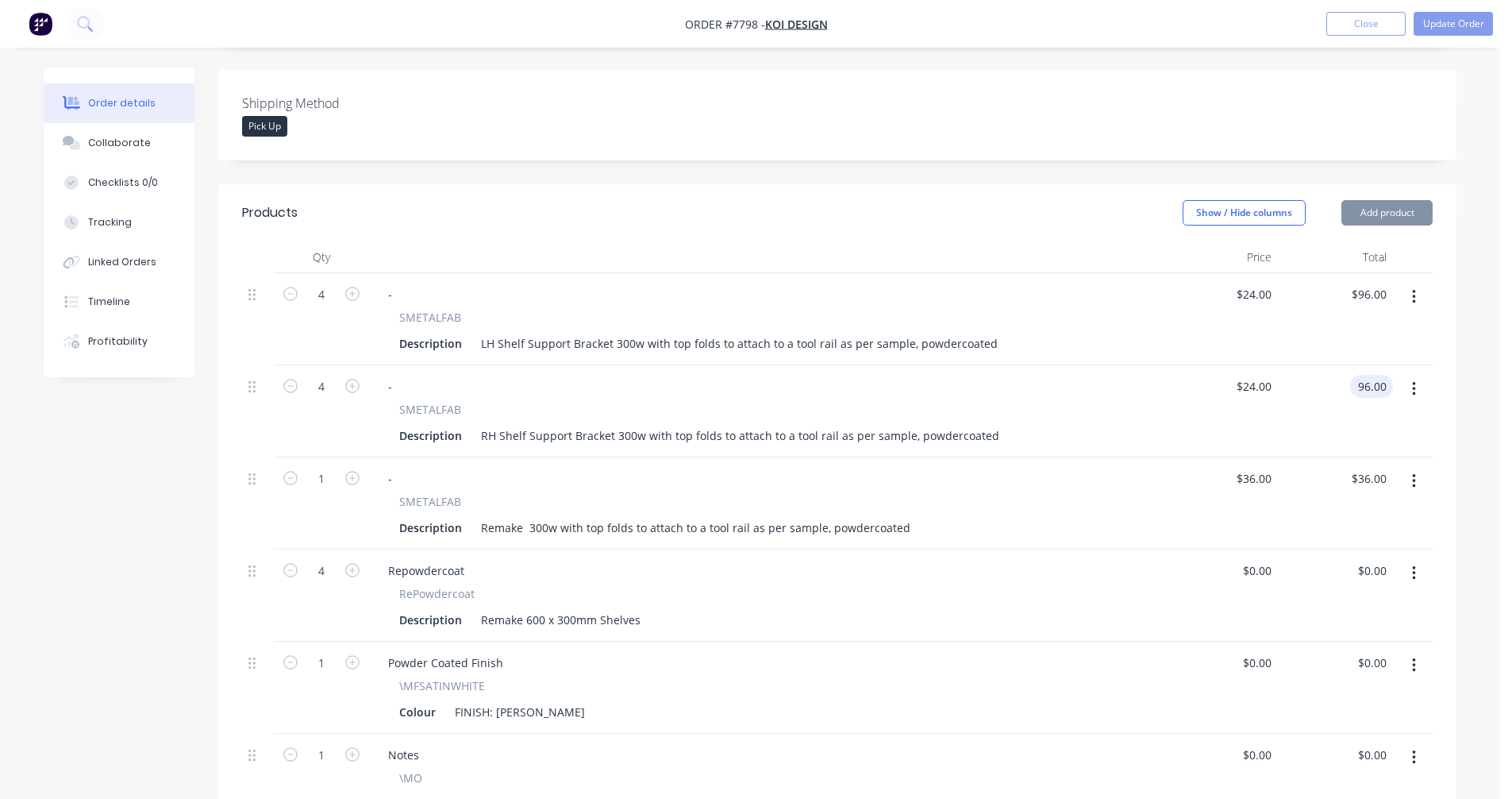
type input "$96.00"
drag, startPoint x: 556, startPoint y: 500, endPoint x: 546, endPoint y: 500, distance: 10.0
click at [556, 516] on div "Remake 300w with top folds to attach to a tool rail as per sample, powdercoated" at bounding box center [695, 527] width 442 height 23
click at [525, 516] on div "Remake 300w with top folds to attach to a tool rail as per sample, powdercoated" at bounding box center [695, 527] width 442 height 23
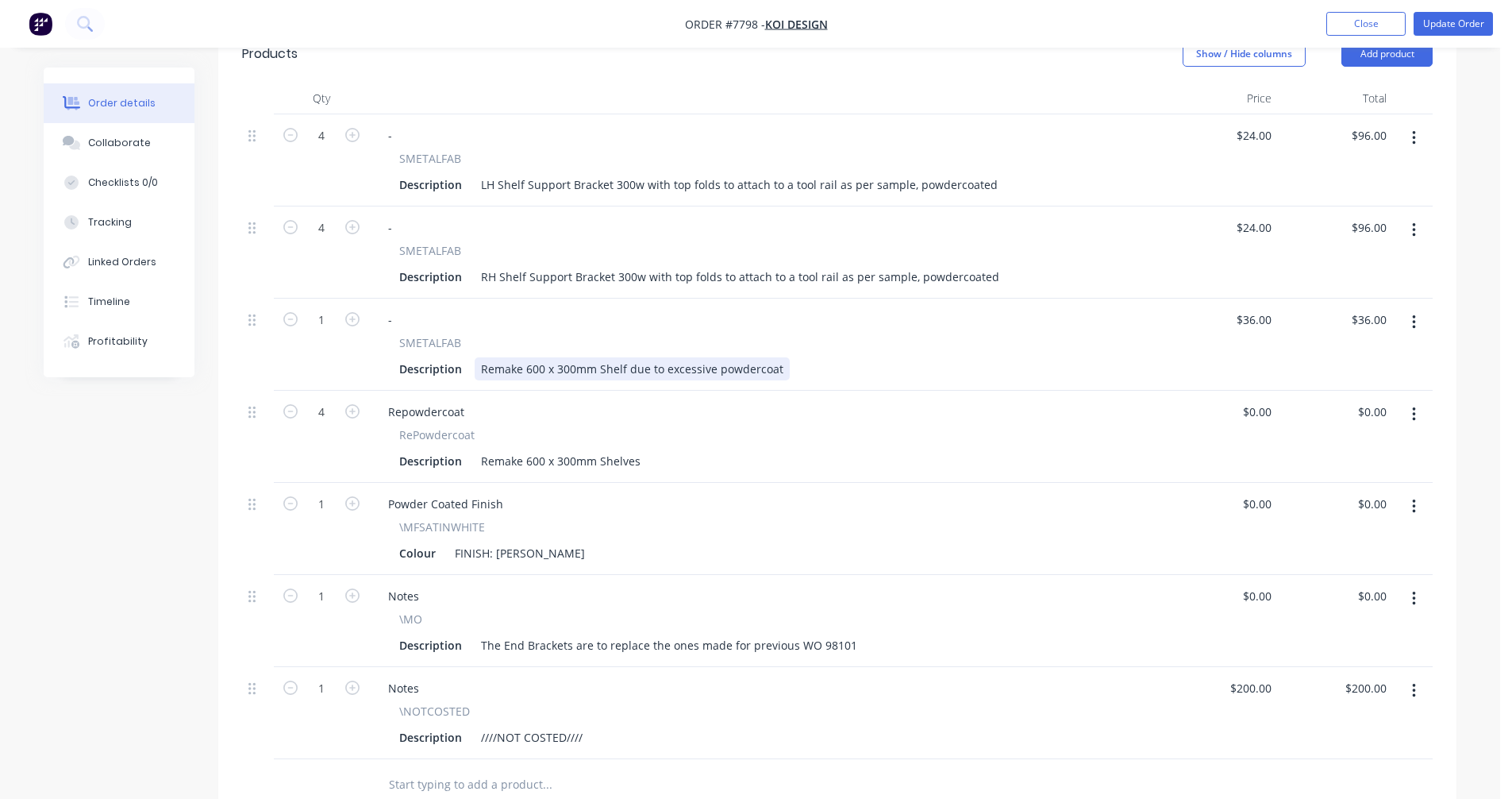
scroll to position [477, 0]
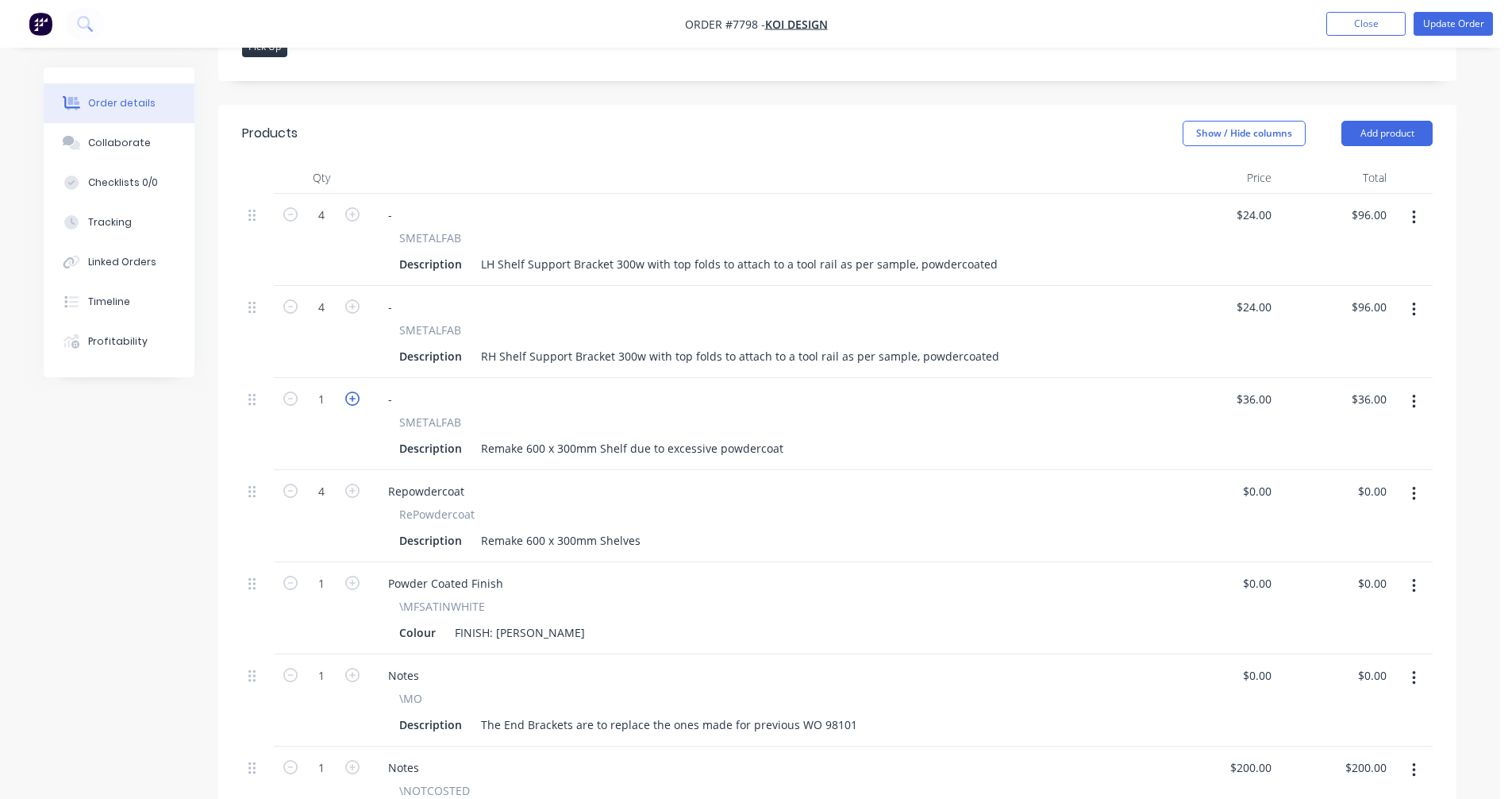
click at [352, 392] on icon "button" at bounding box center [353, 399] width 14 height 14
type input "2"
type input "$72.00"
click at [352, 392] on icon "button" at bounding box center [353, 399] width 14 height 14
type input "3"
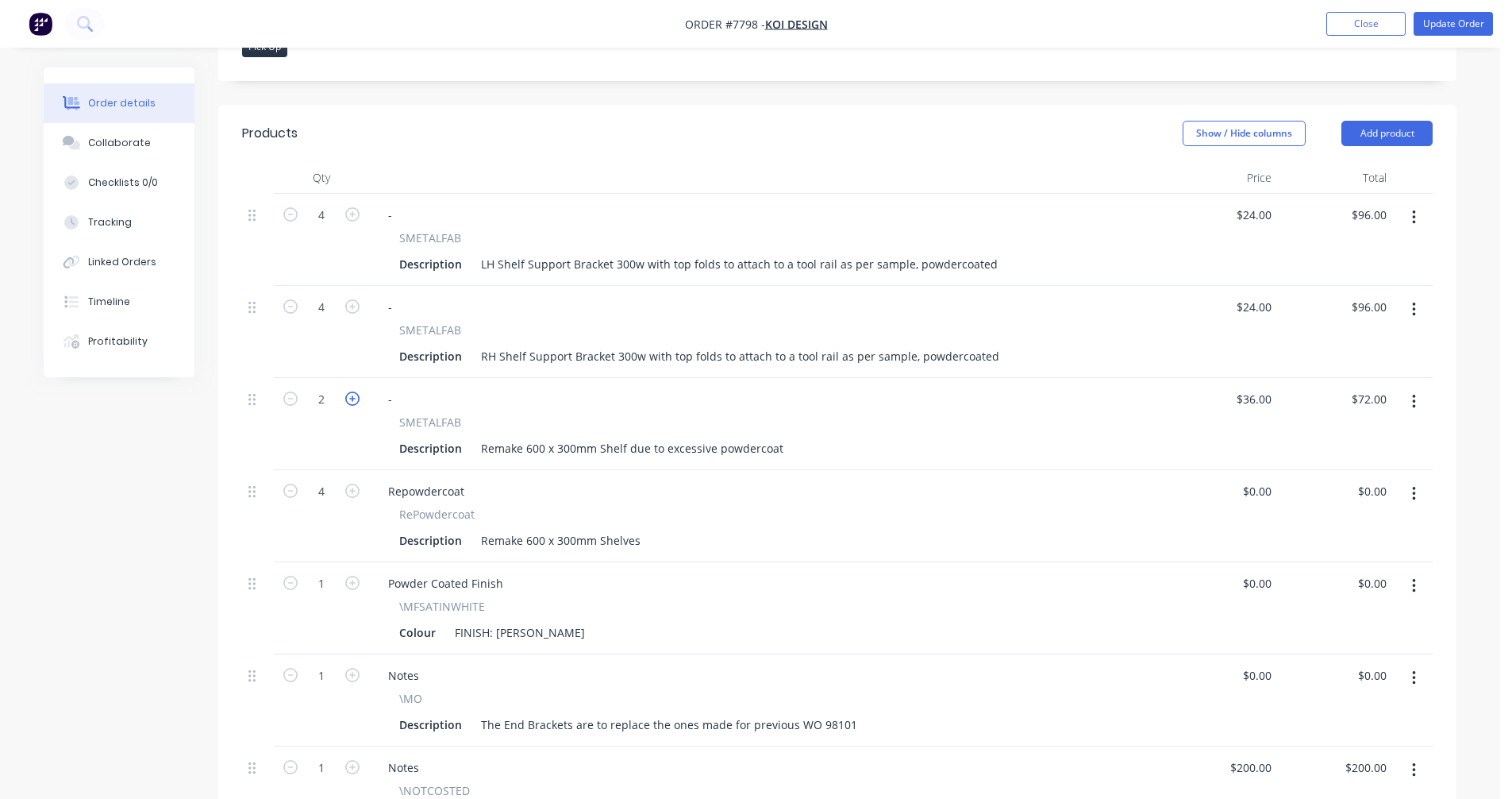
type input "$108.00"
click at [352, 392] on icon "button" at bounding box center [353, 399] width 14 height 14
type input "4"
type input "$144.00"
click at [1413, 487] on icon "button" at bounding box center [1413, 494] width 4 height 14
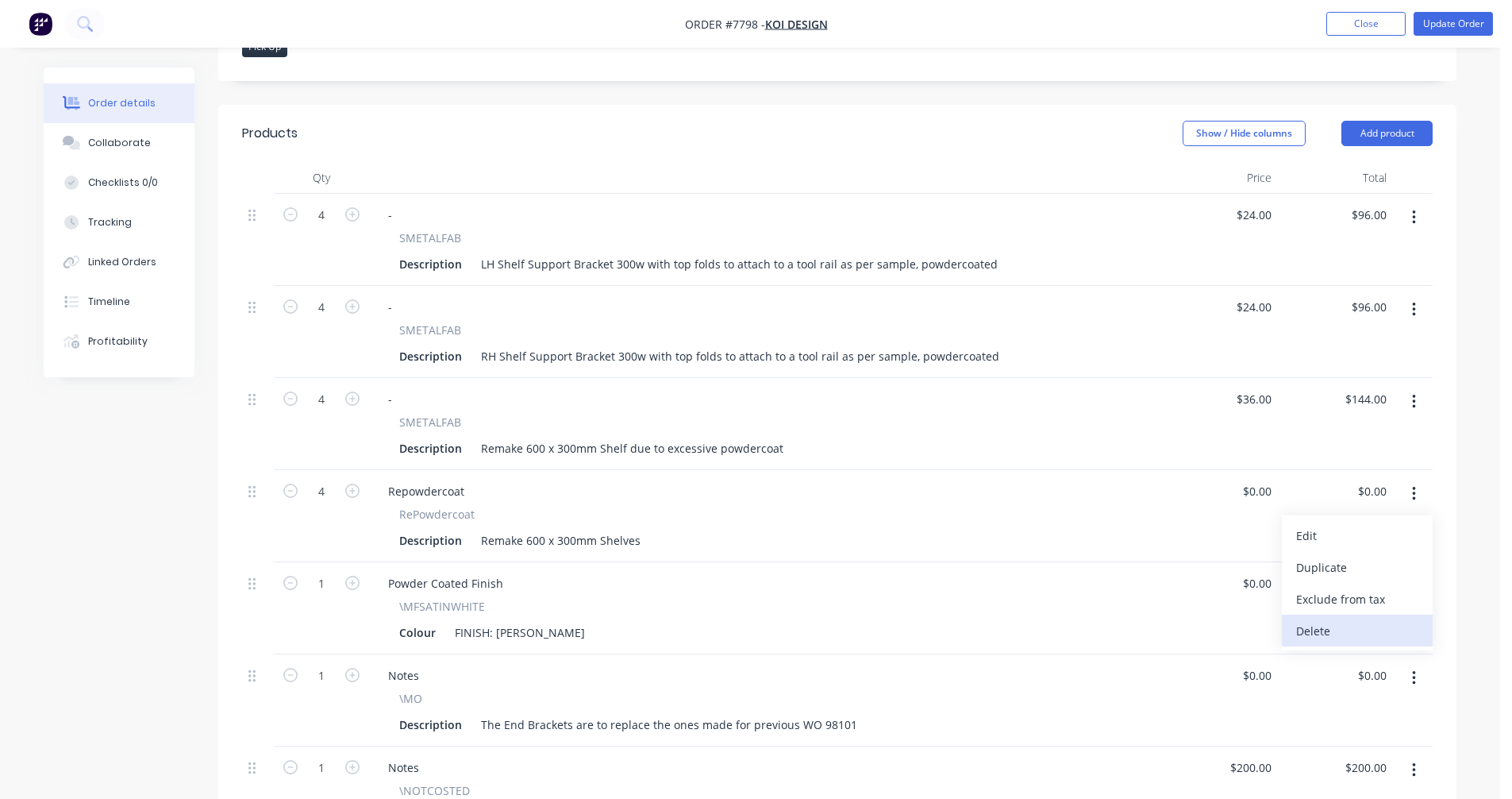
click at [1326, 620] on div "Delete" at bounding box center [1356, 631] width 122 height 23
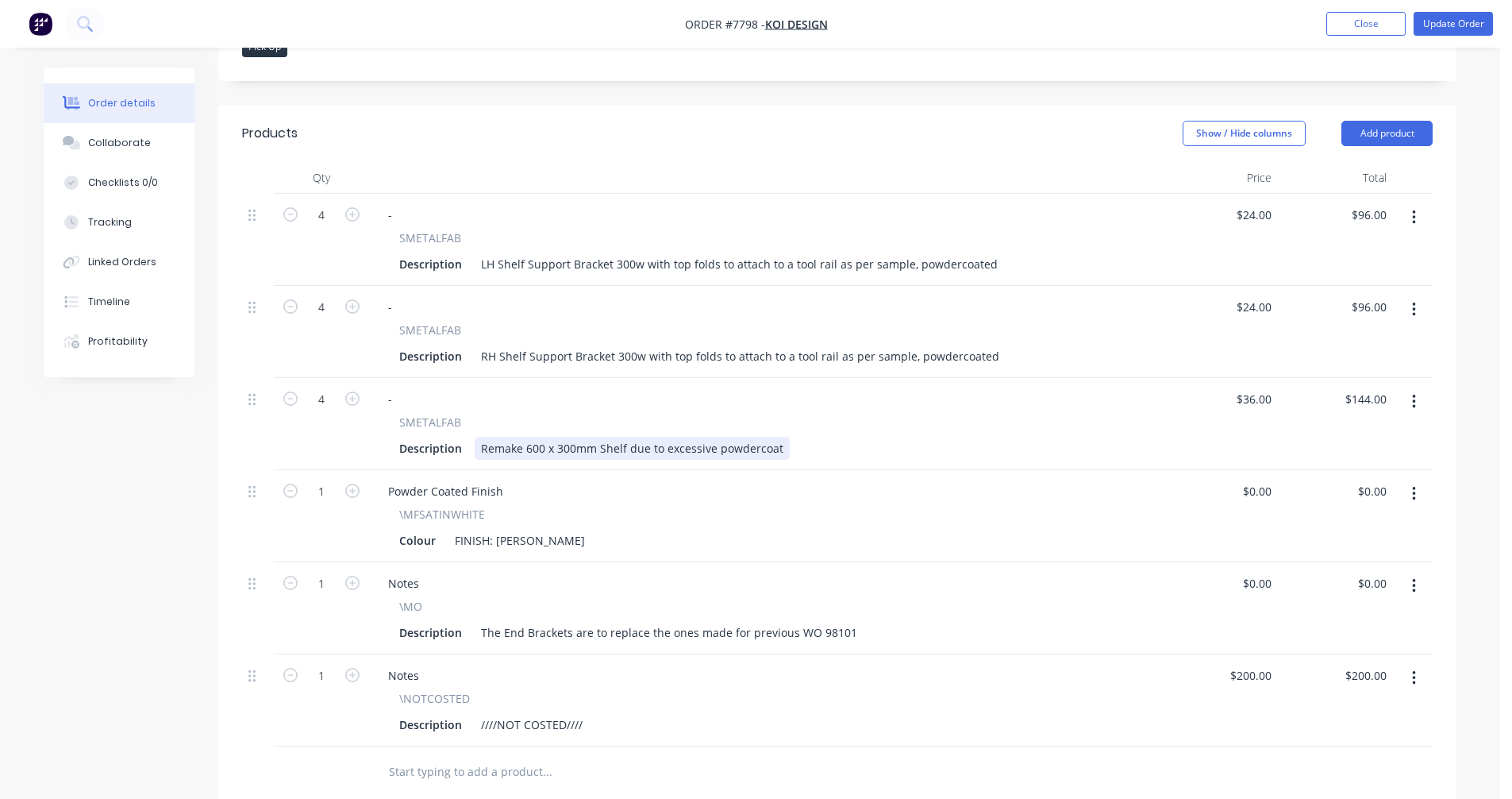
click at [638, 437] on div "Remake 600 x 300mm Shelf due to excessive powdercoat" at bounding box center [632, 448] width 315 height 23
type input "$74.50"
type input "$298.00"
click at [1412, 670] on icon "button" at bounding box center [1413, 678] width 4 height 17
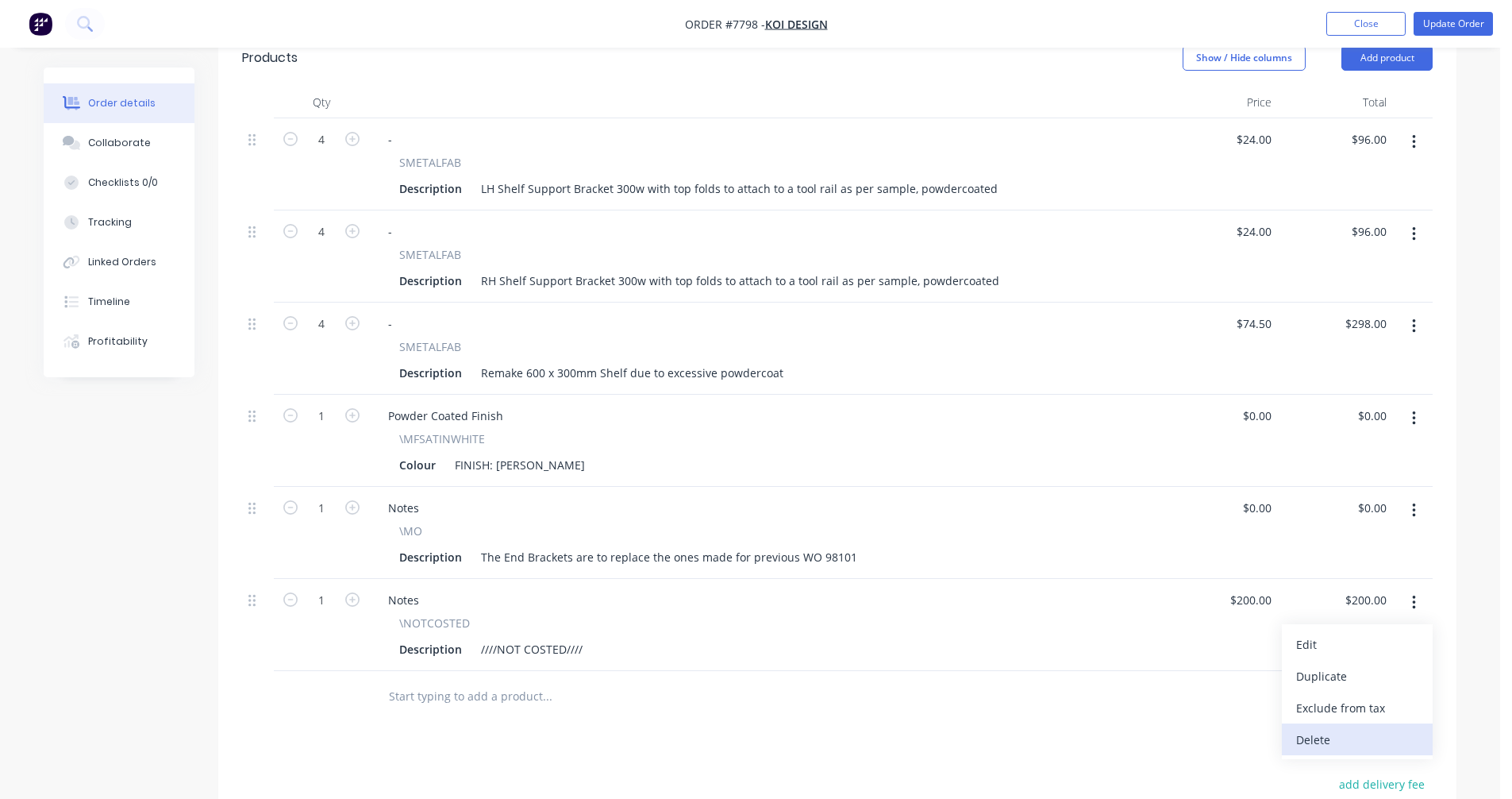
scroll to position [556, 0]
click at [1324, 724] on div "Delete" at bounding box center [1356, 735] width 122 height 23
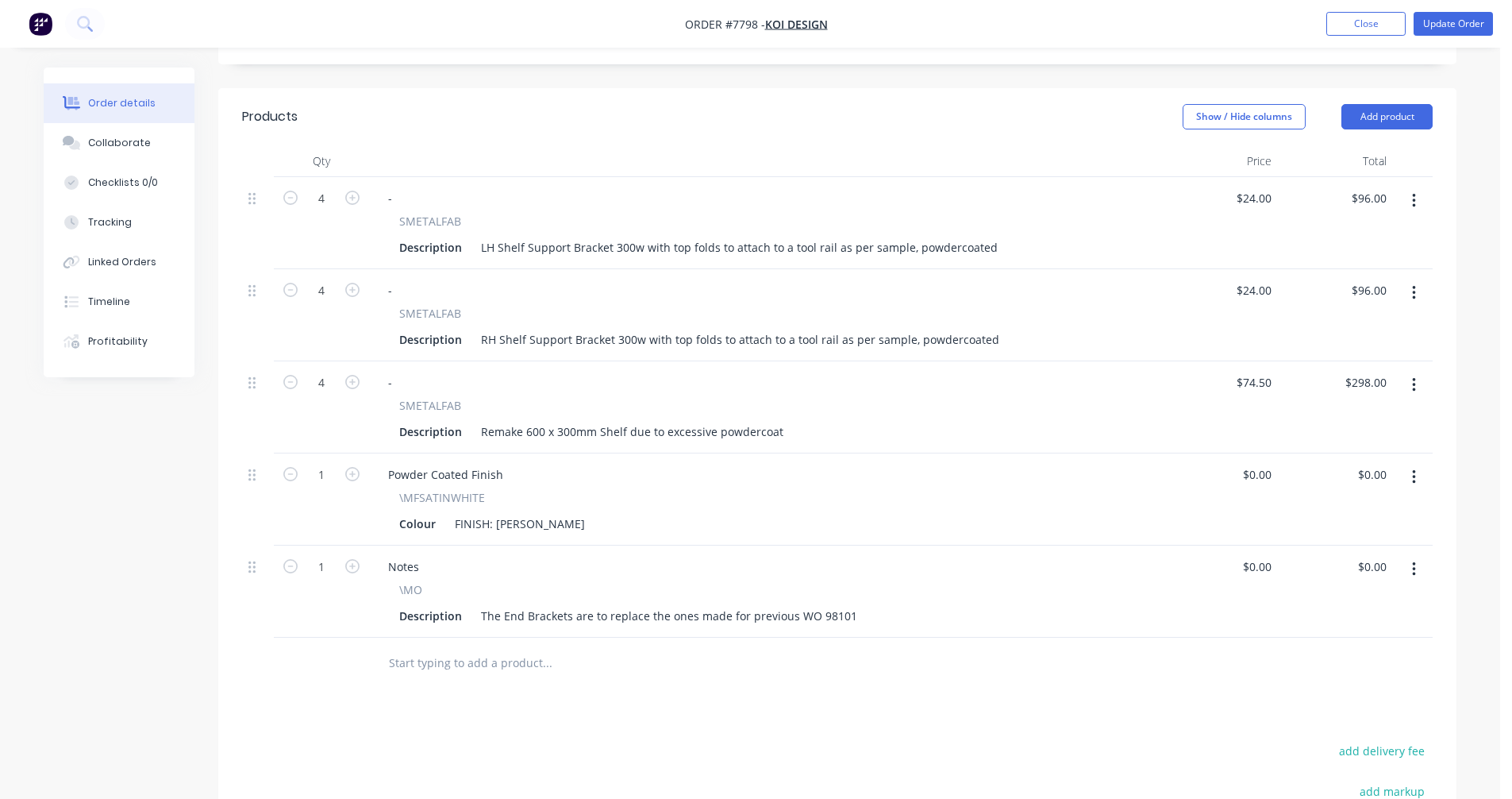
scroll to position [414, 0]
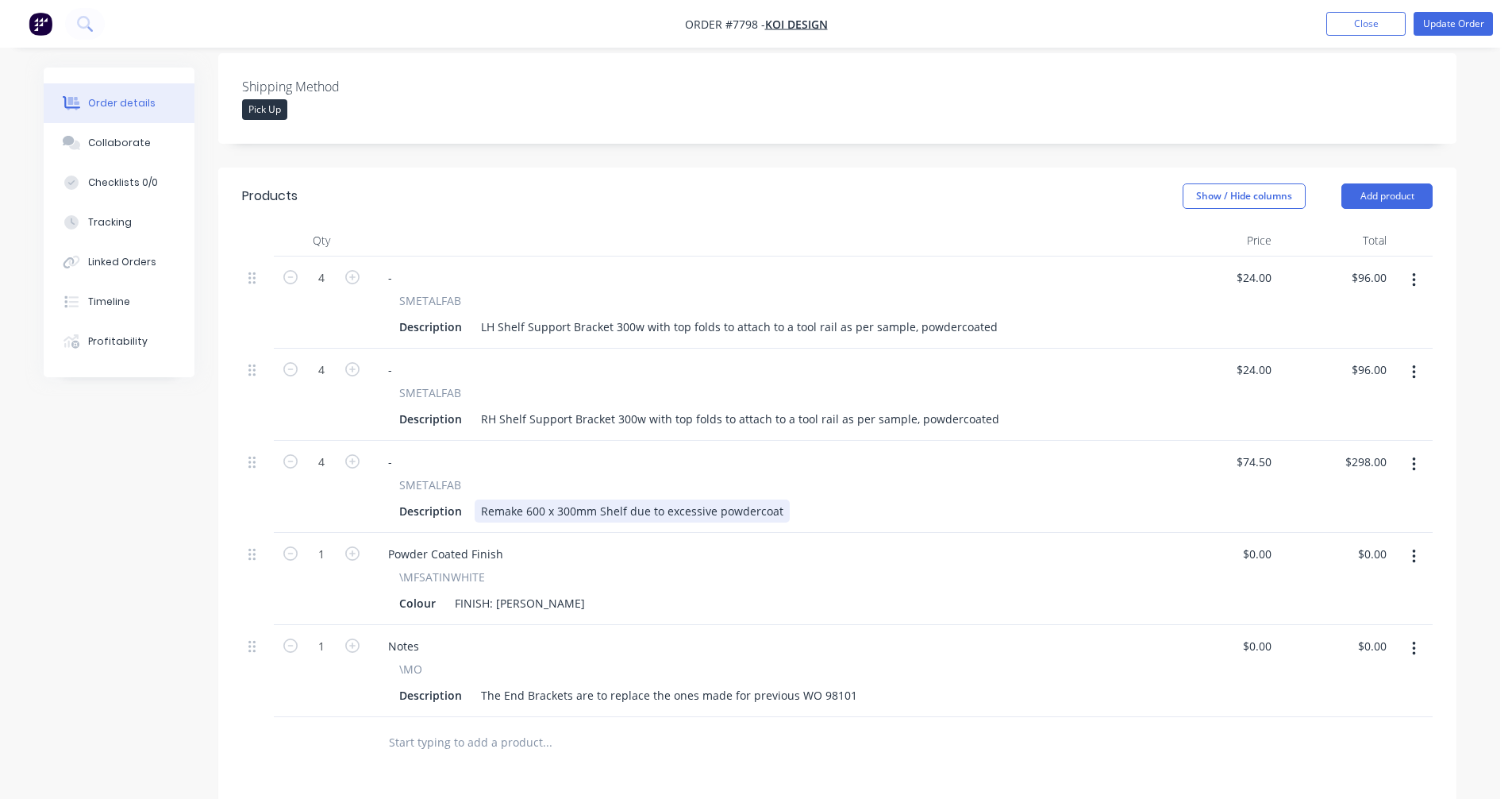
click at [776, 499] on div "Remake 600 x 300mm Shelf due to excessive powdercoat" at bounding box center [632, 510] width 315 height 23
drag, startPoint x: 624, startPoint y: 488, endPoint x: 643, endPoint y: 484, distance: 19.4
click at [627, 499] on div "Remake 600 x 300mm Shelf due to excessive powdercoat" at bounding box center [632, 510] width 315 height 23
click at [750, 684] on div "The End Brackets are to replace the ones made for previous WO 98101" at bounding box center [669, 695] width 389 height 23
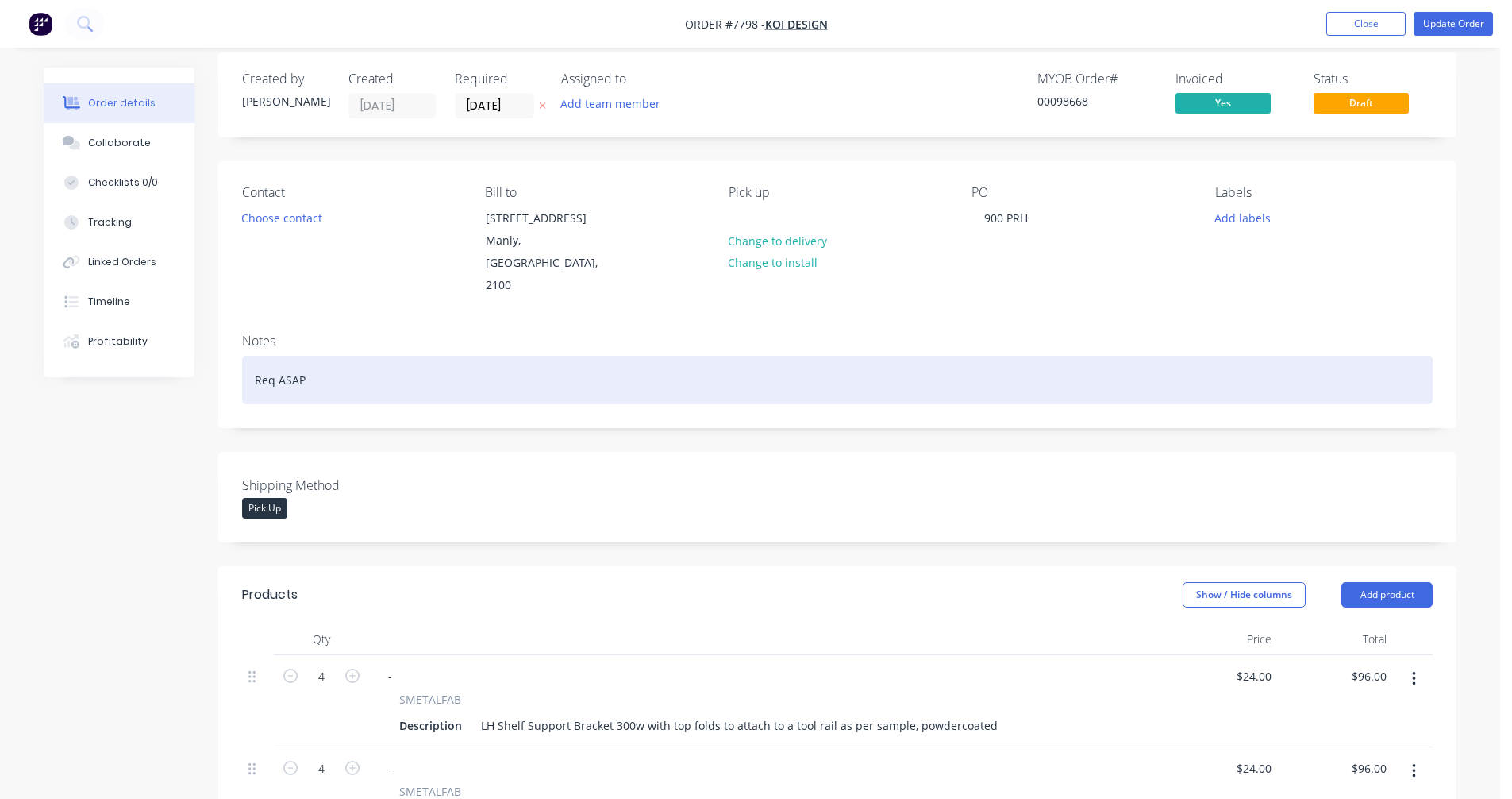
scroll to position [0, 0]
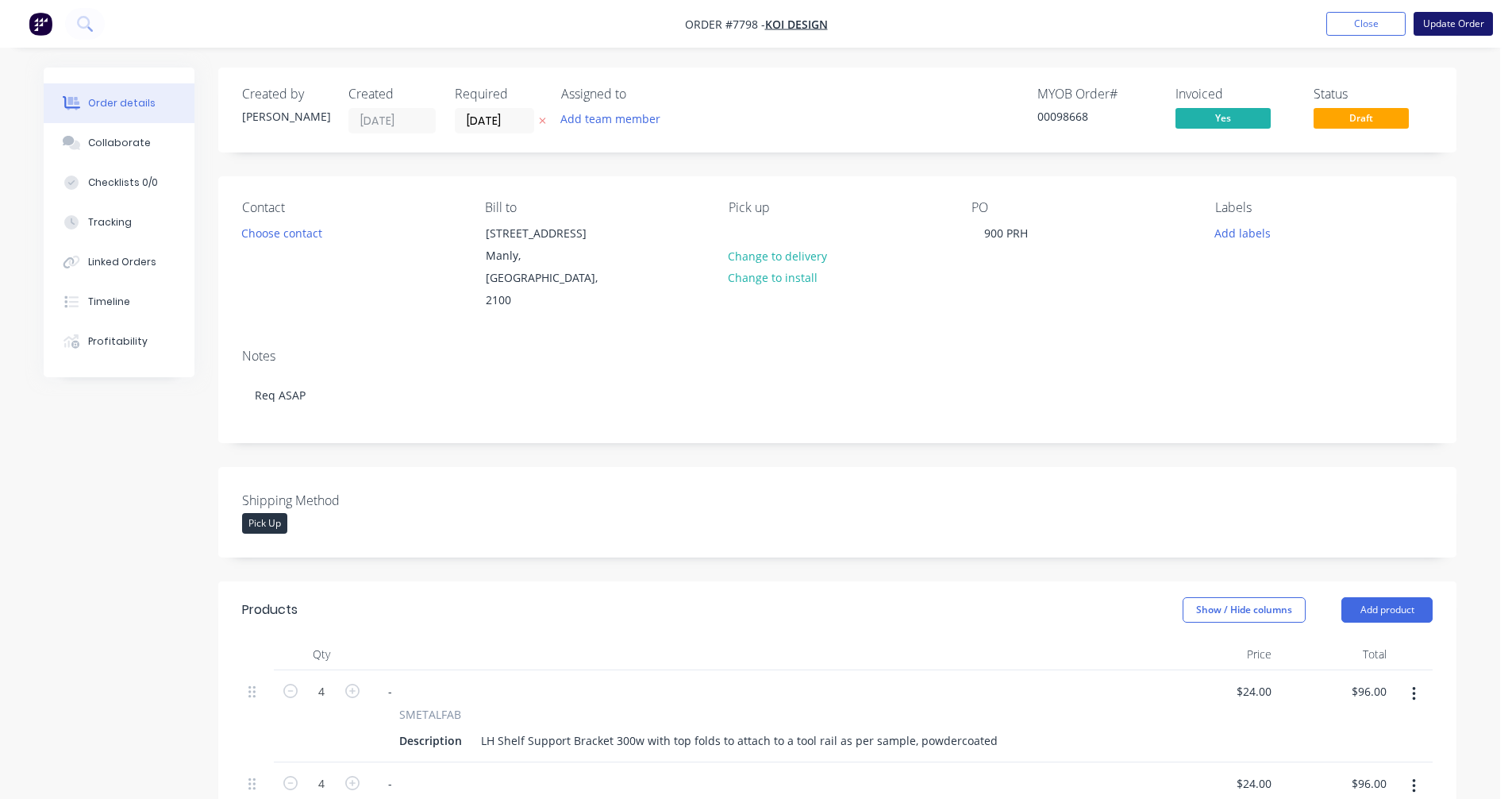
click at [1461, 22] on button "Update Order" at bounding box center [1453, 24] width 80 height 24
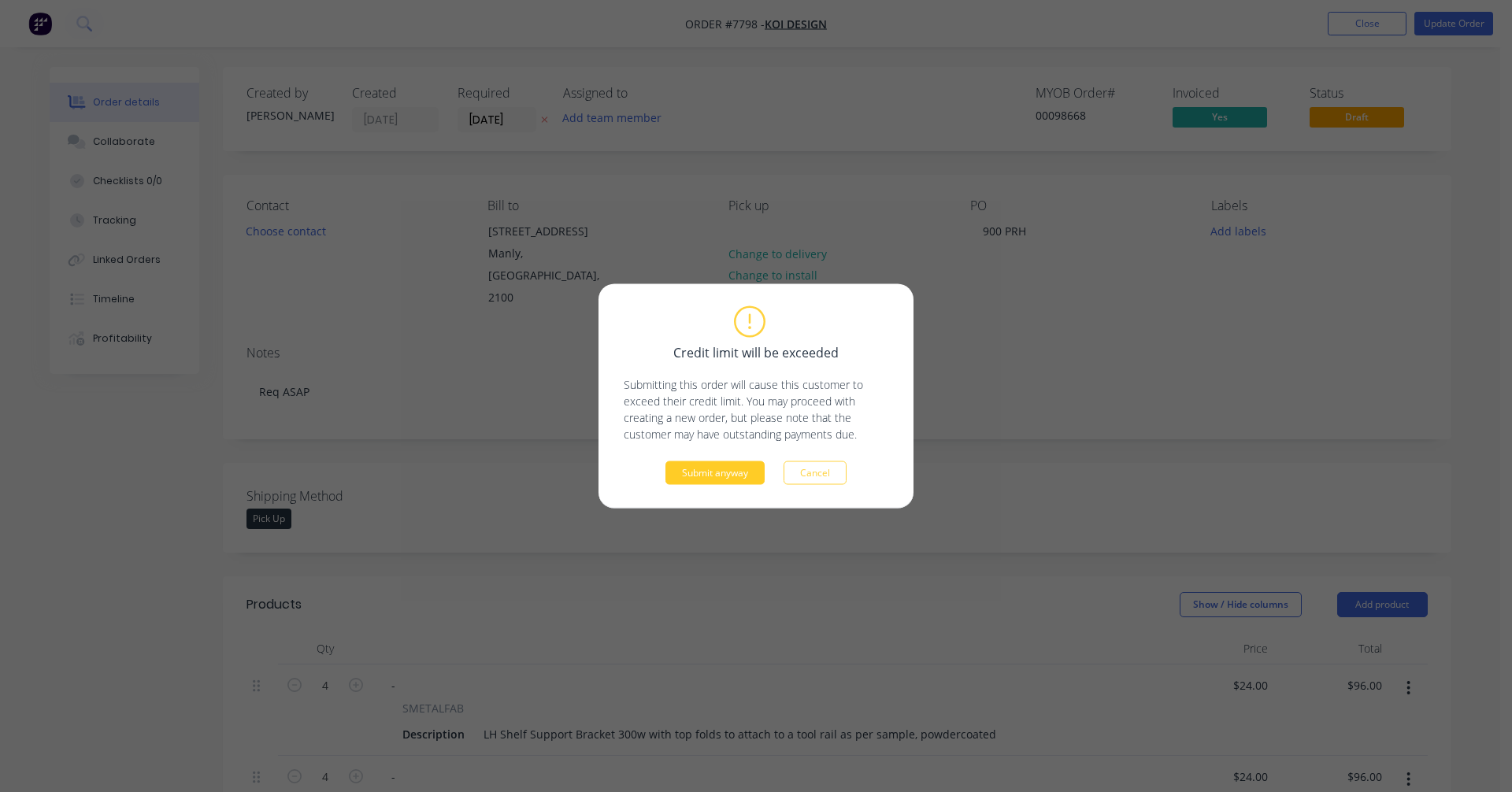
click at [721, 480] on button "Submit anyway" at bounding box center [715, 473] width 100 height 23
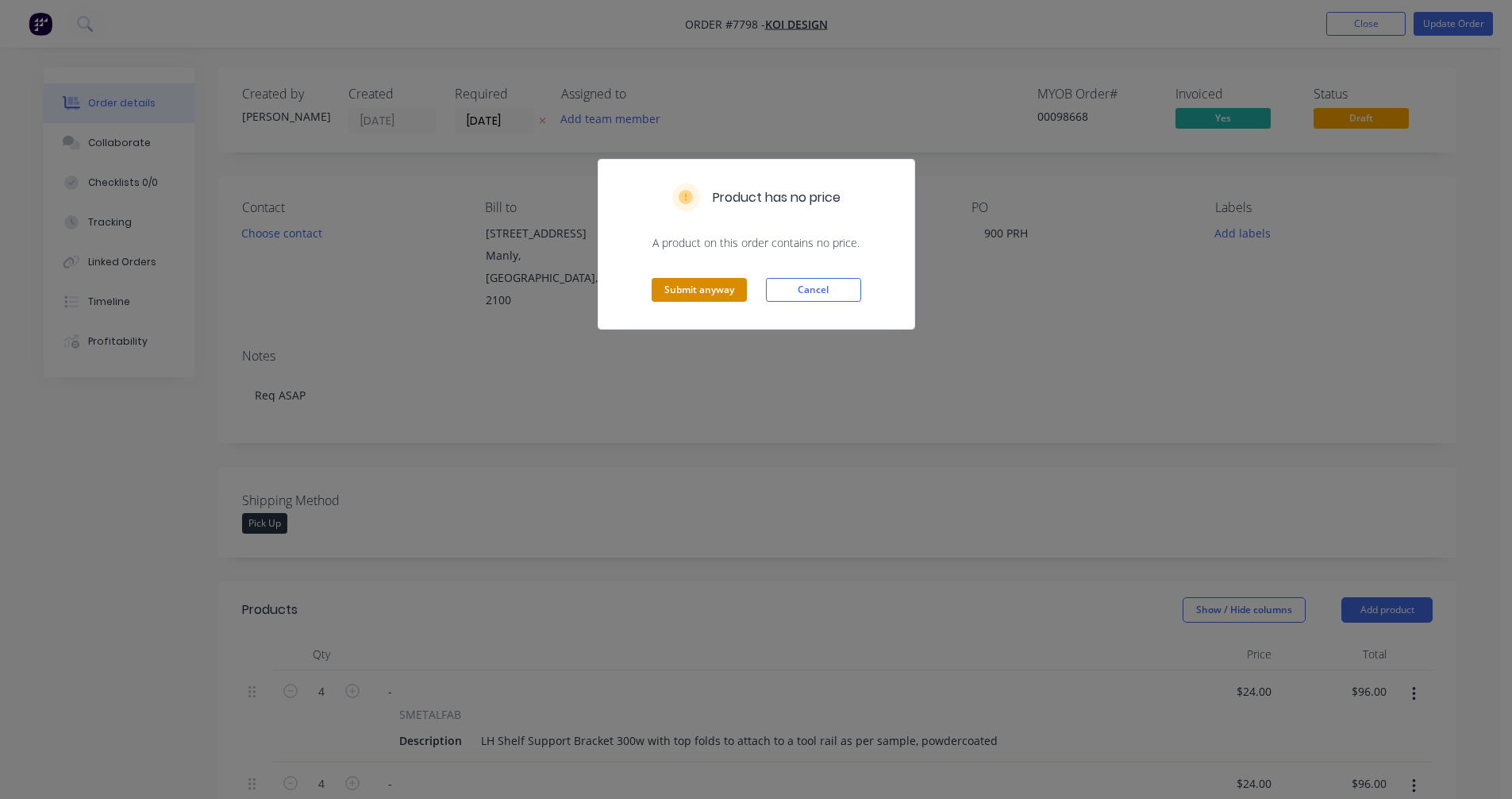
click at [711, 289] on button "Submit anyway" at bounding box center [699, 290] width 95 height 24
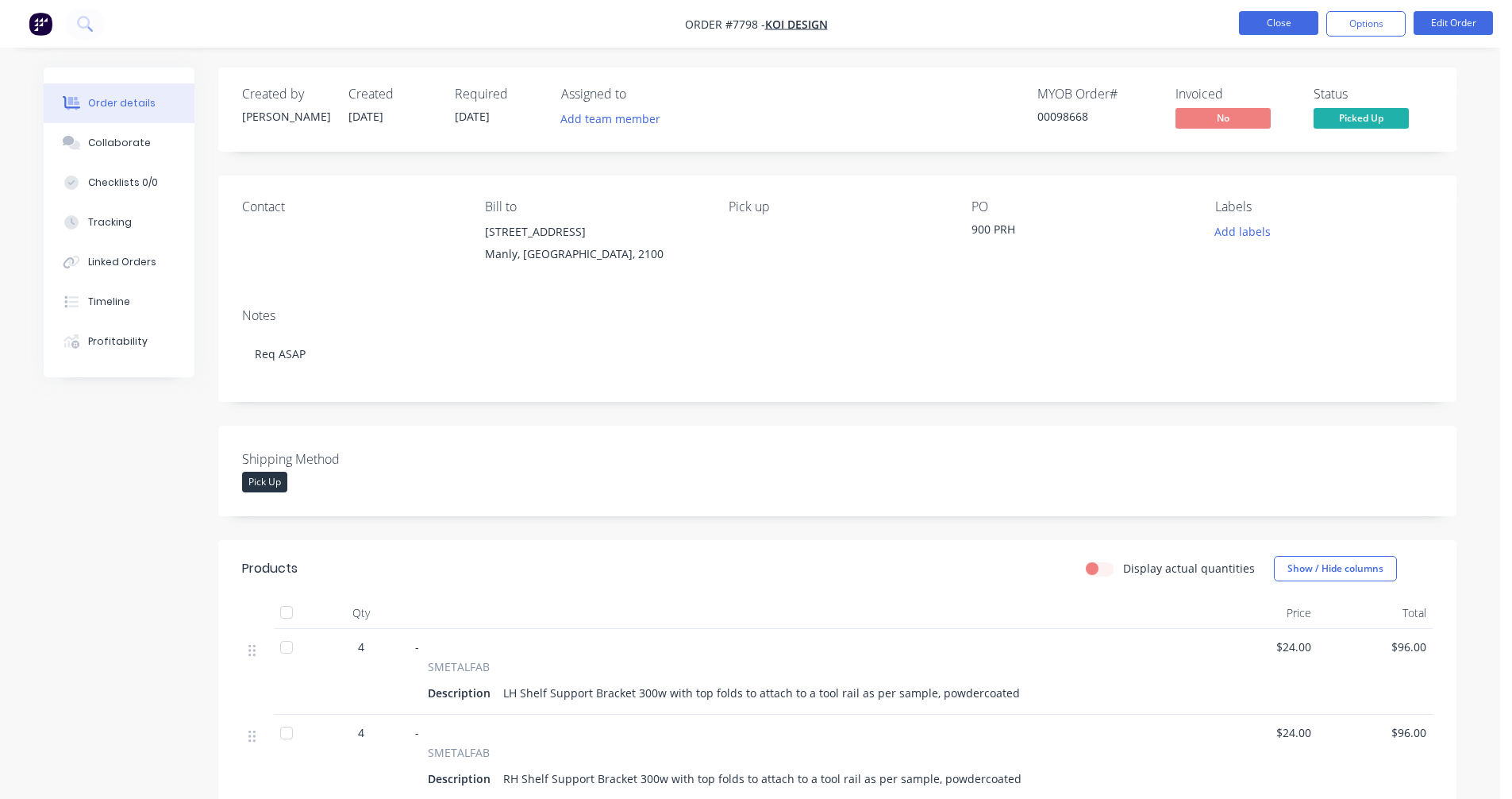
click at [1289, 21] on button "Close" at bounding box center [1279, 23] width 80 height 24
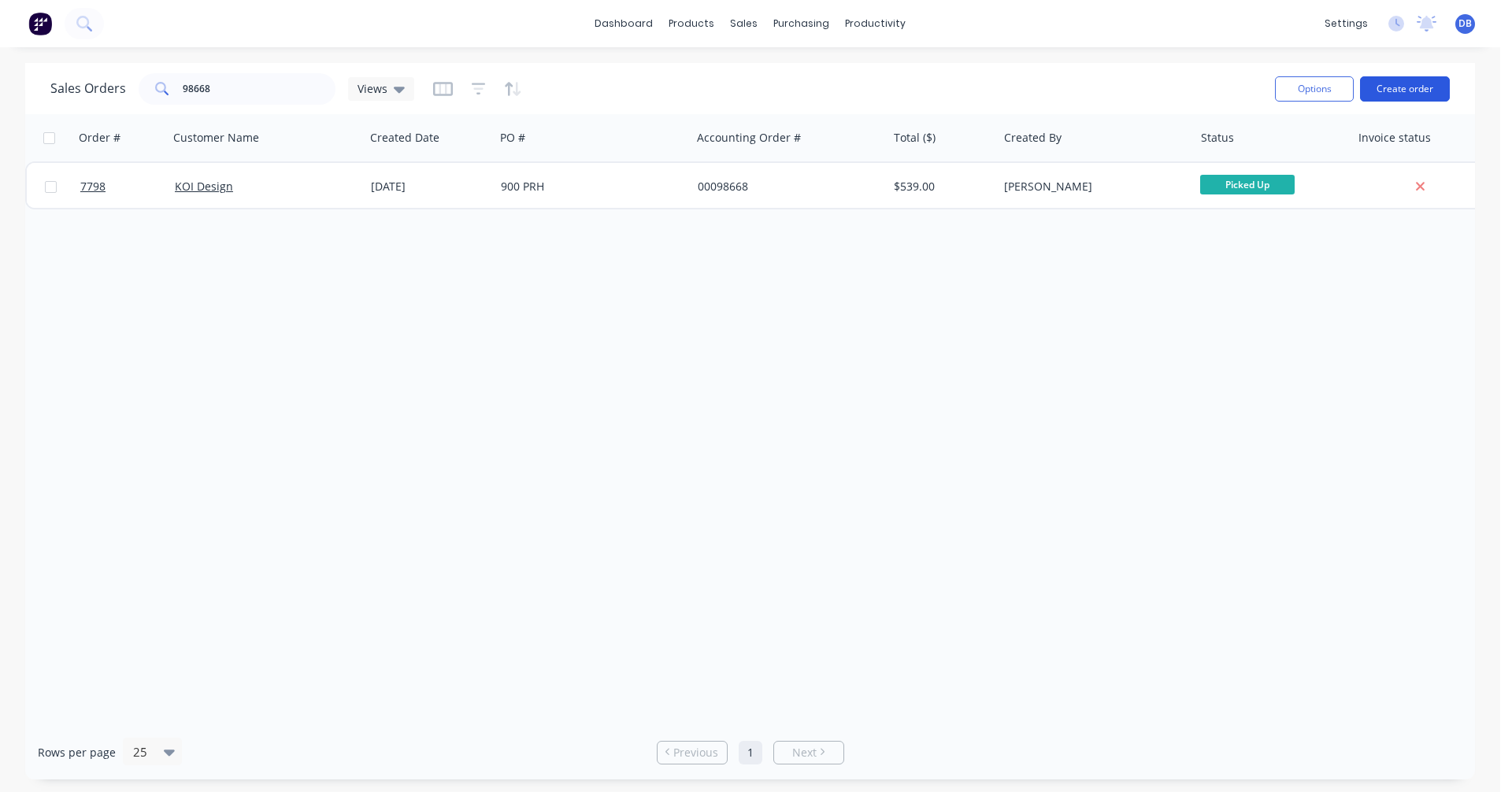
click at [1406, 86] on button "Create order" at bounding box center [1405, 89] width 90 height 25
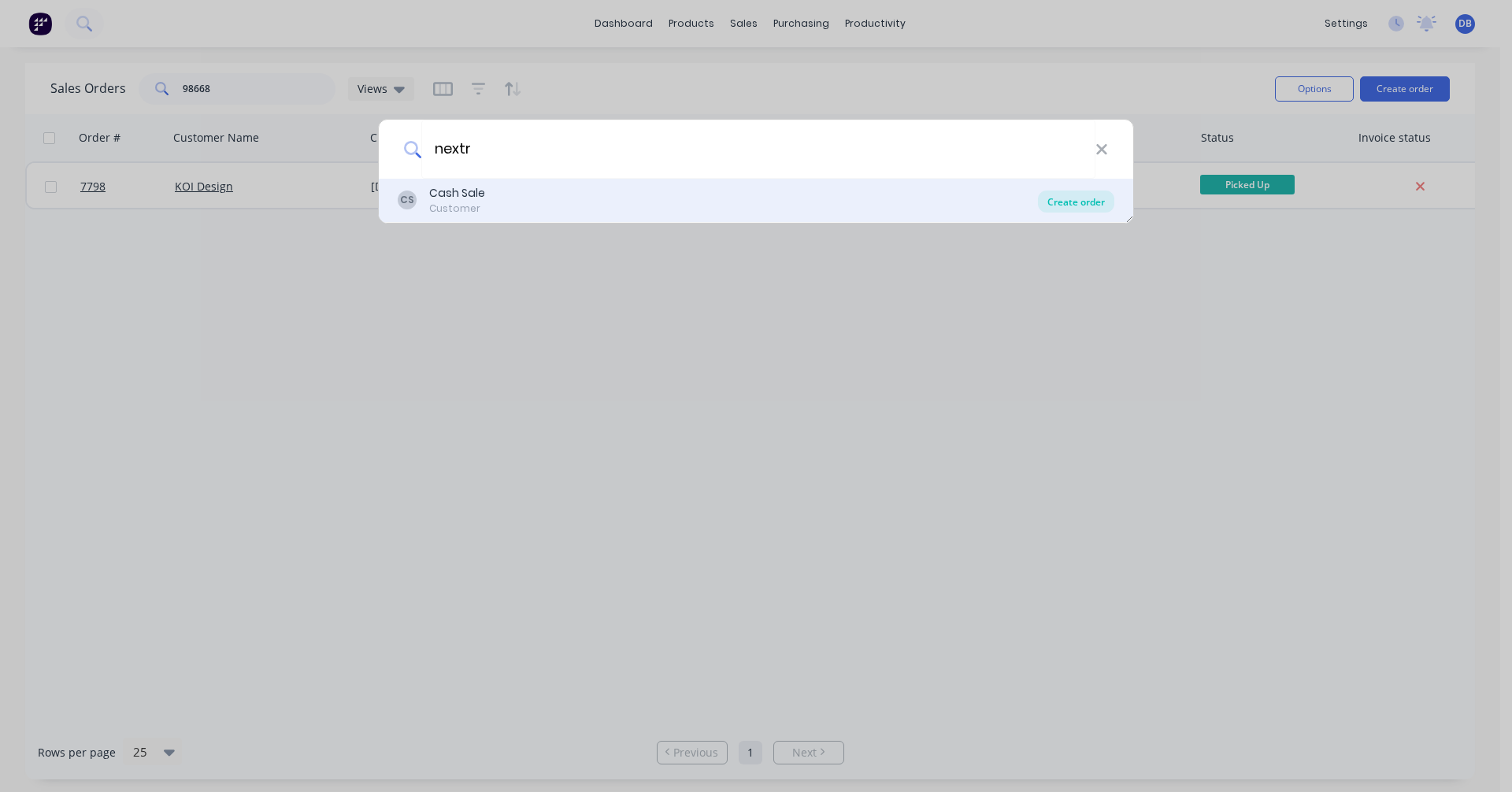
type input "nextr"
click at [1065, 200] on div "Create order" at bounding box center [1076, 201] width 76 height 22
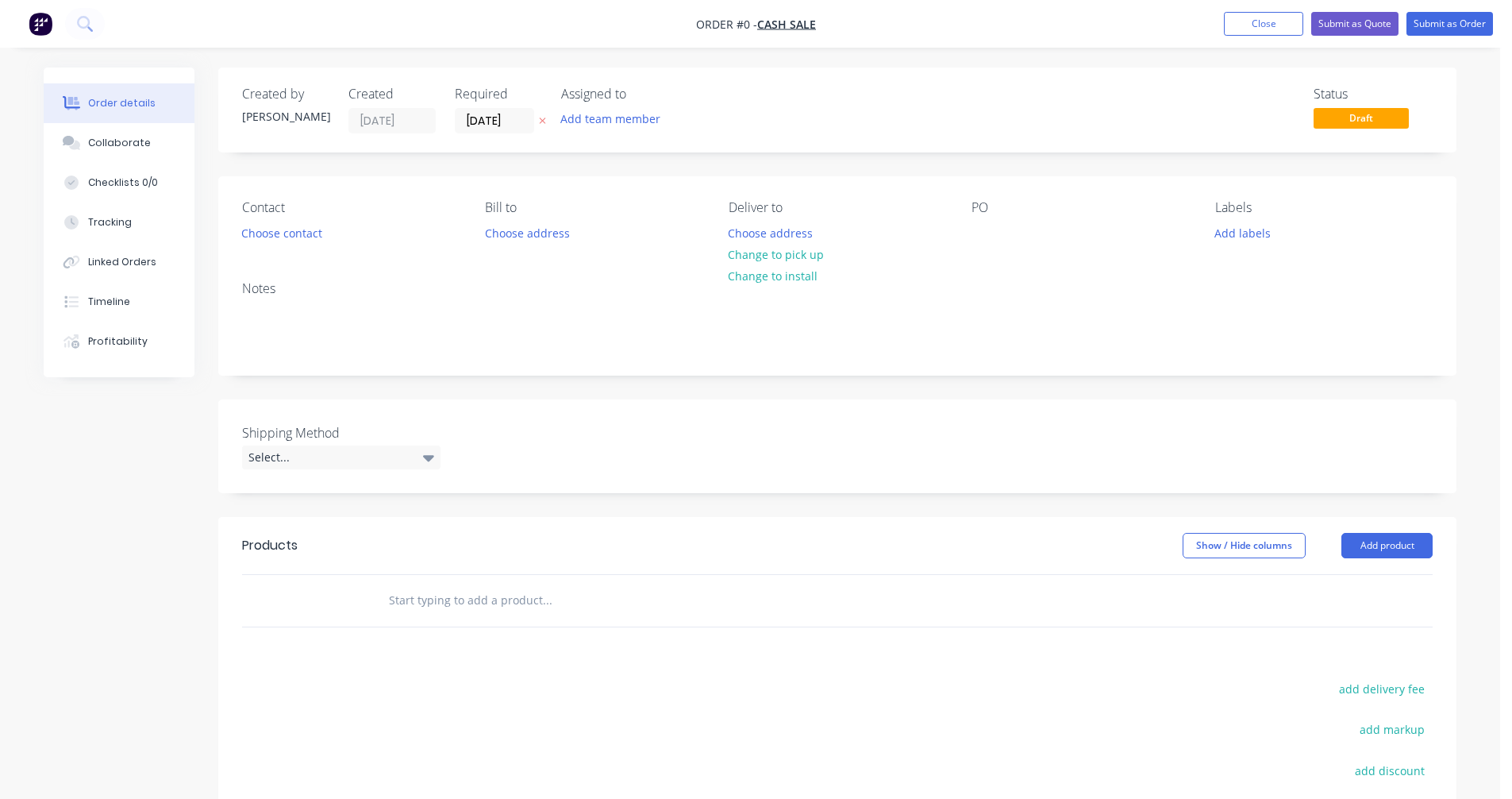
click at [458, 601] on input "text" at bounding box center [546, 600] width 317 height 32
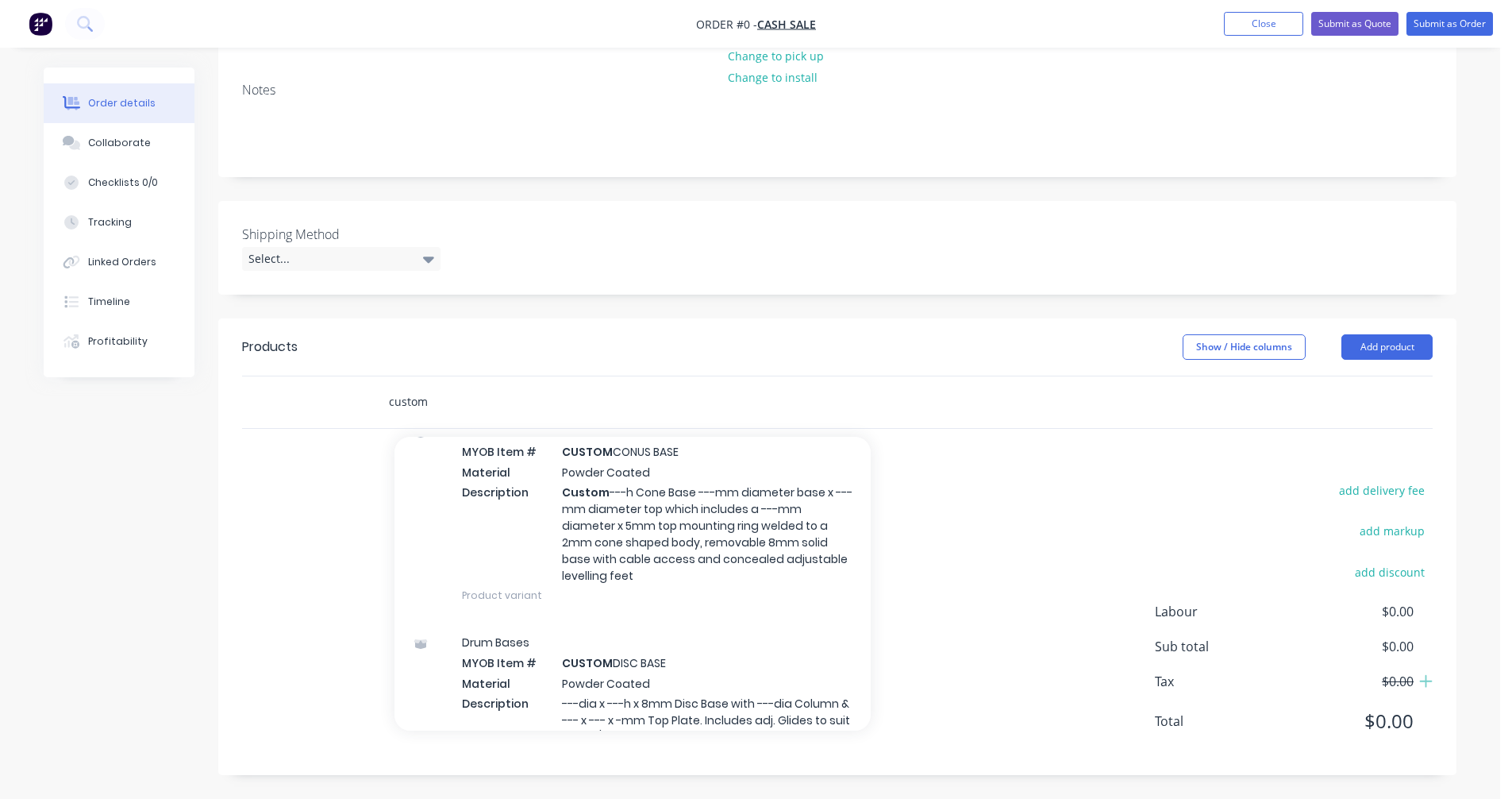
scroll to position [794, 0]
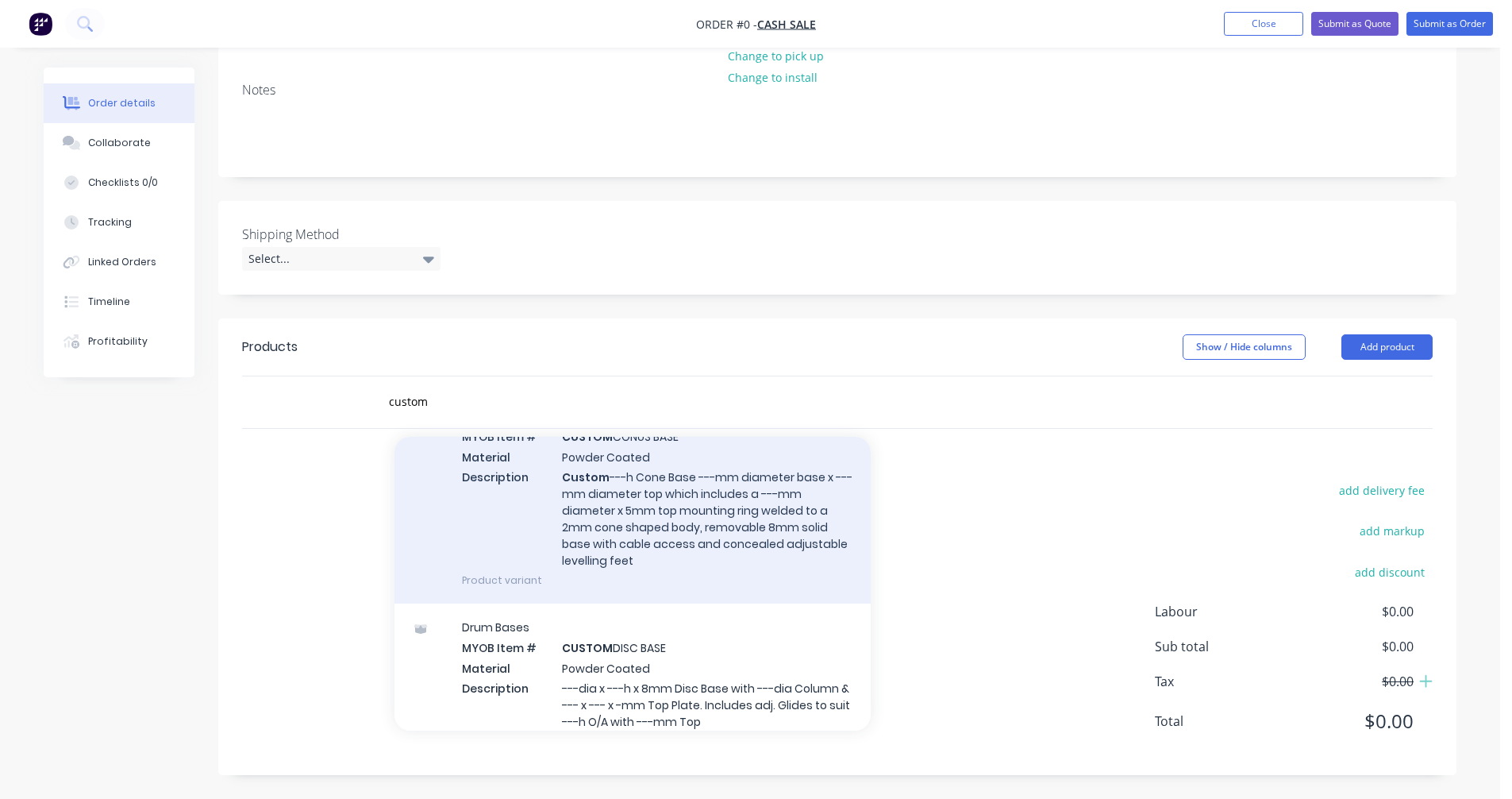
click at [705, 518] on div "Drum Bases MYOB Item # CUSTOM CONUS BASE Material Powder Coated Description Cus…" at bounding box center [632, 498] width 477 height 211
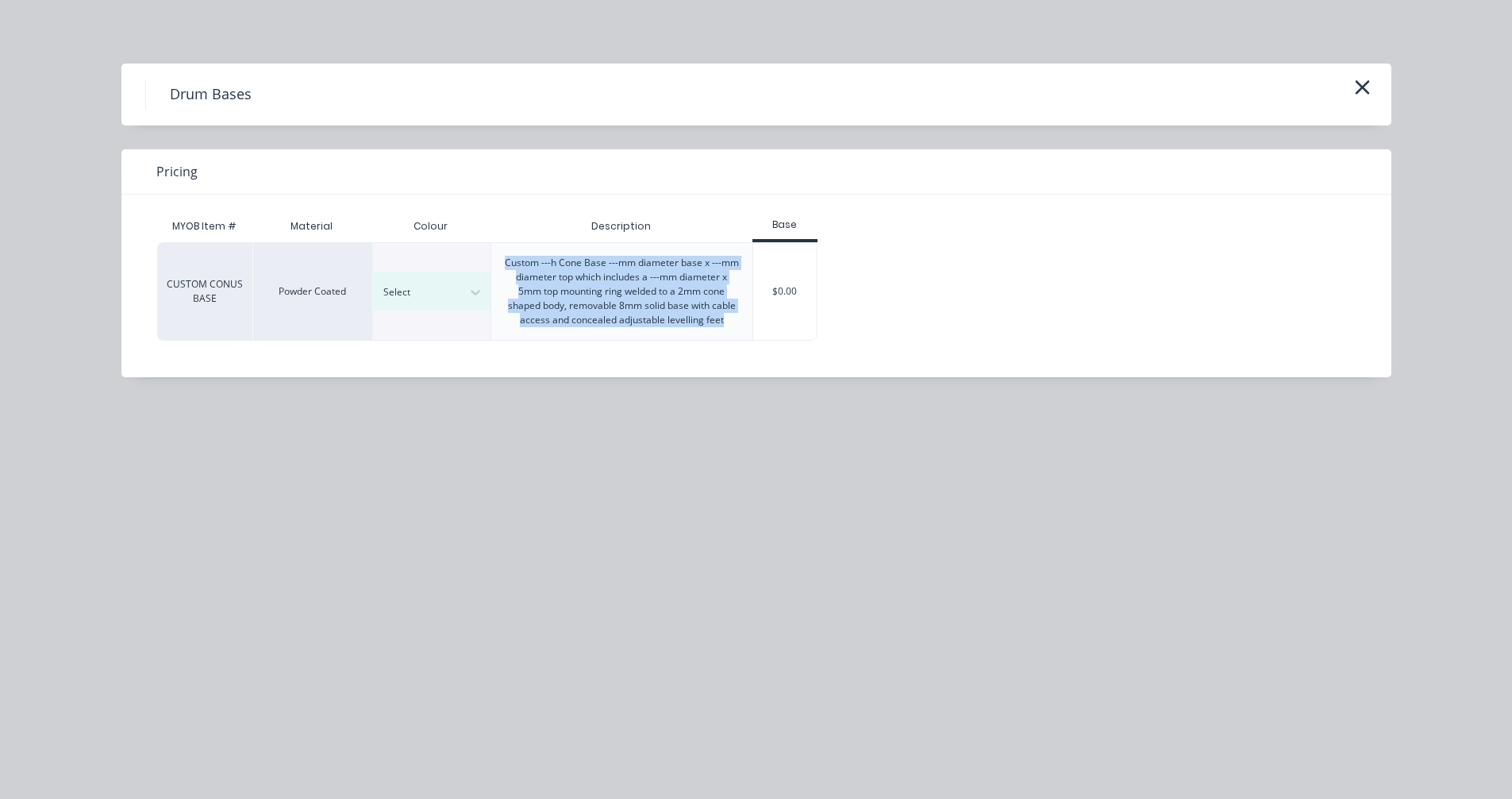
drag, startPoint x: 730, startPoint y: 322, endPoint x: 503, endPoint y: 253, distance: 237.3
click at [503, 253] on div "Custom ---h Cone Base ---mm diameter base x ---mm diameter top which includes a…" at bounding box center [621, 291] width 261 height 97
copy div "Custom ---h Cone Base ---mm diameter base x ---mm diameter top which includes a…"
drag, startPoint x: 1371, startPoint y: 81, endPoint x: 1358, endPoint y: 89, distance: 15.3
click at [1369, 83] on button "button" at bounding box center [1362, 88] width 26 height 25
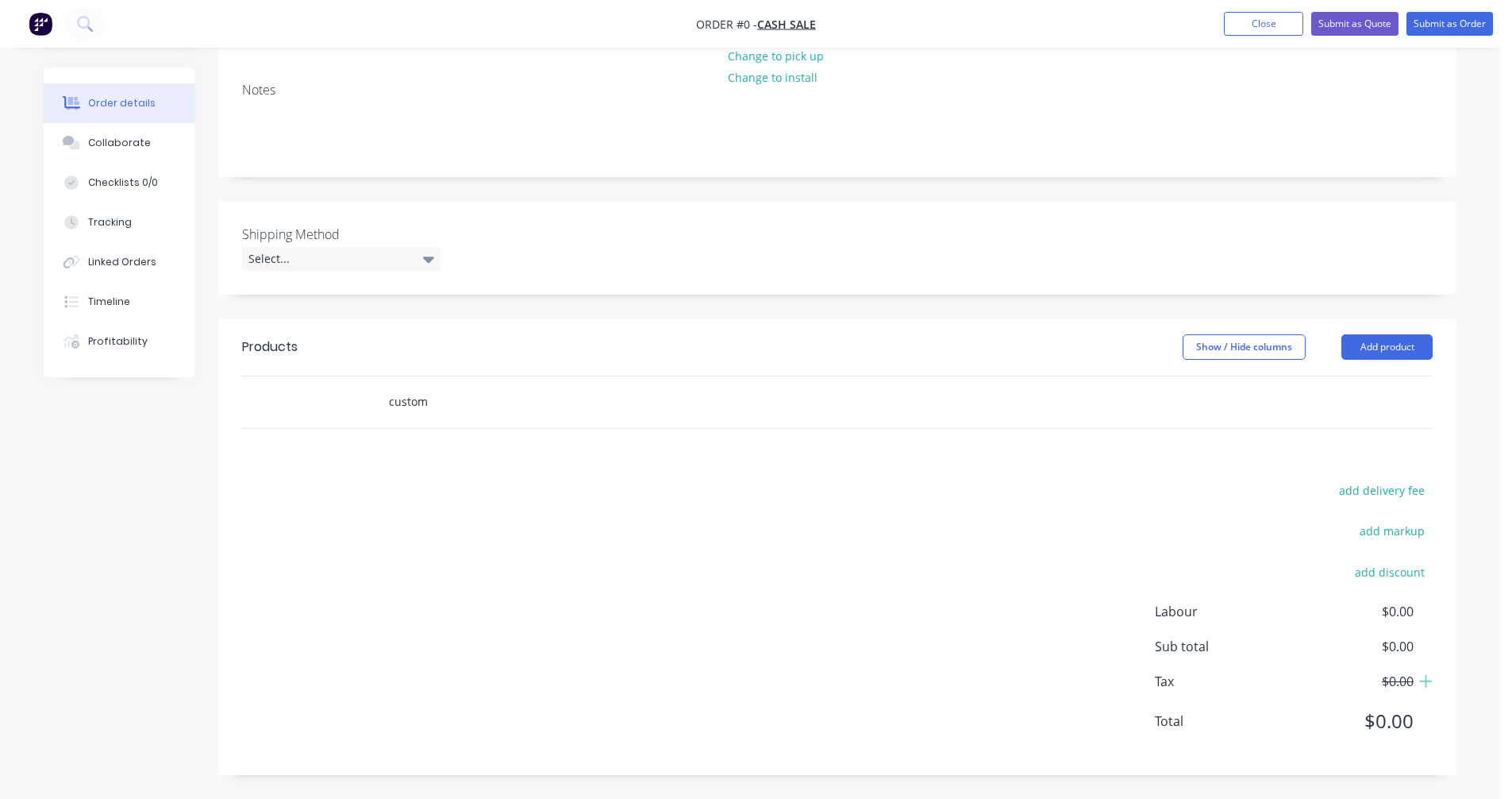
click at [433, 401] on input "custom" at bounding box center [546, 402] width 317 height 32
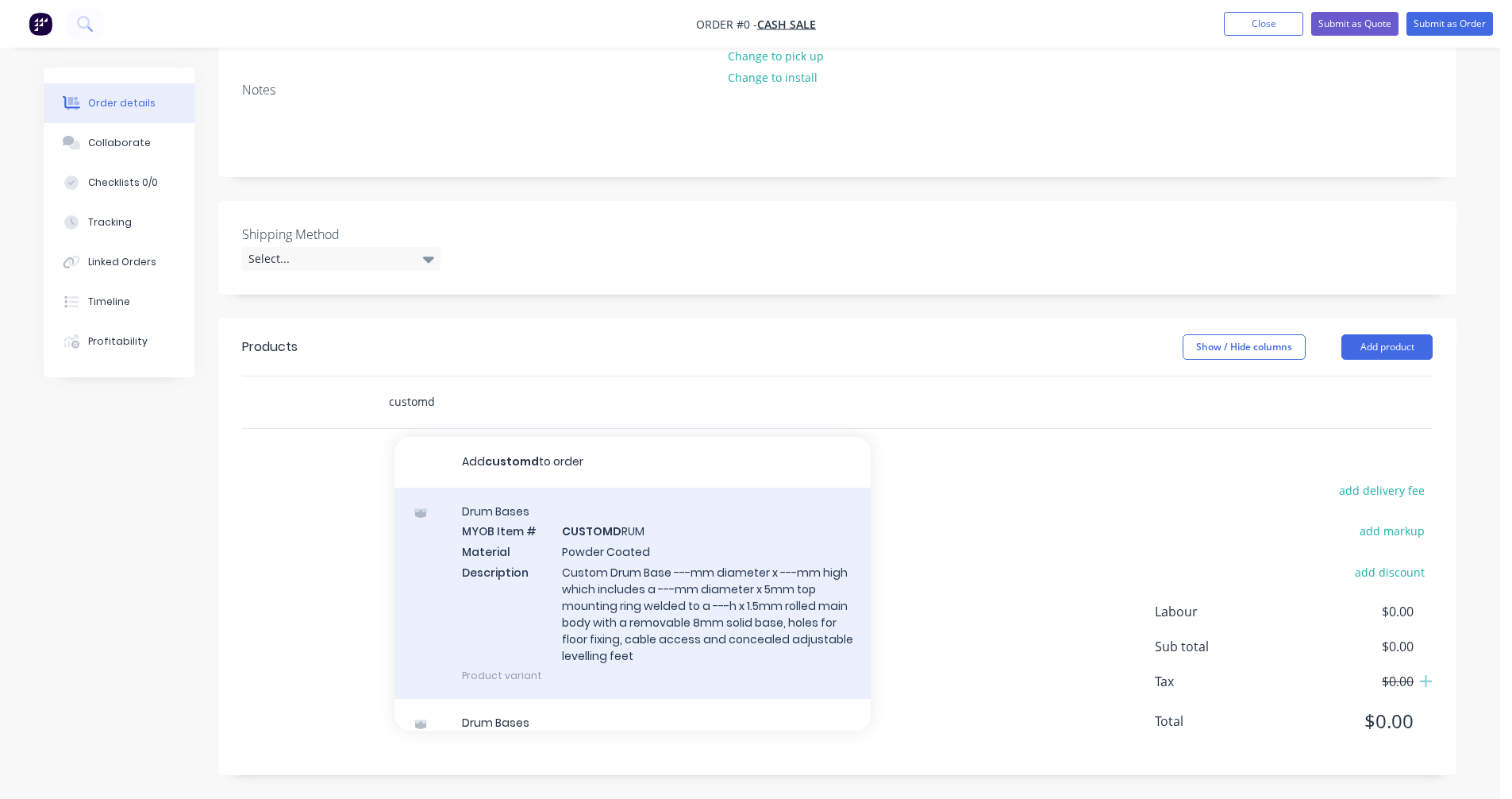
type input "customd"
click at [629, 596] on div "Drum Bases MYOB Item # CUSTOMD RUM Material Powder Coated Description Custom Dr…" at bounding box center [632, 593] width 477 height 211
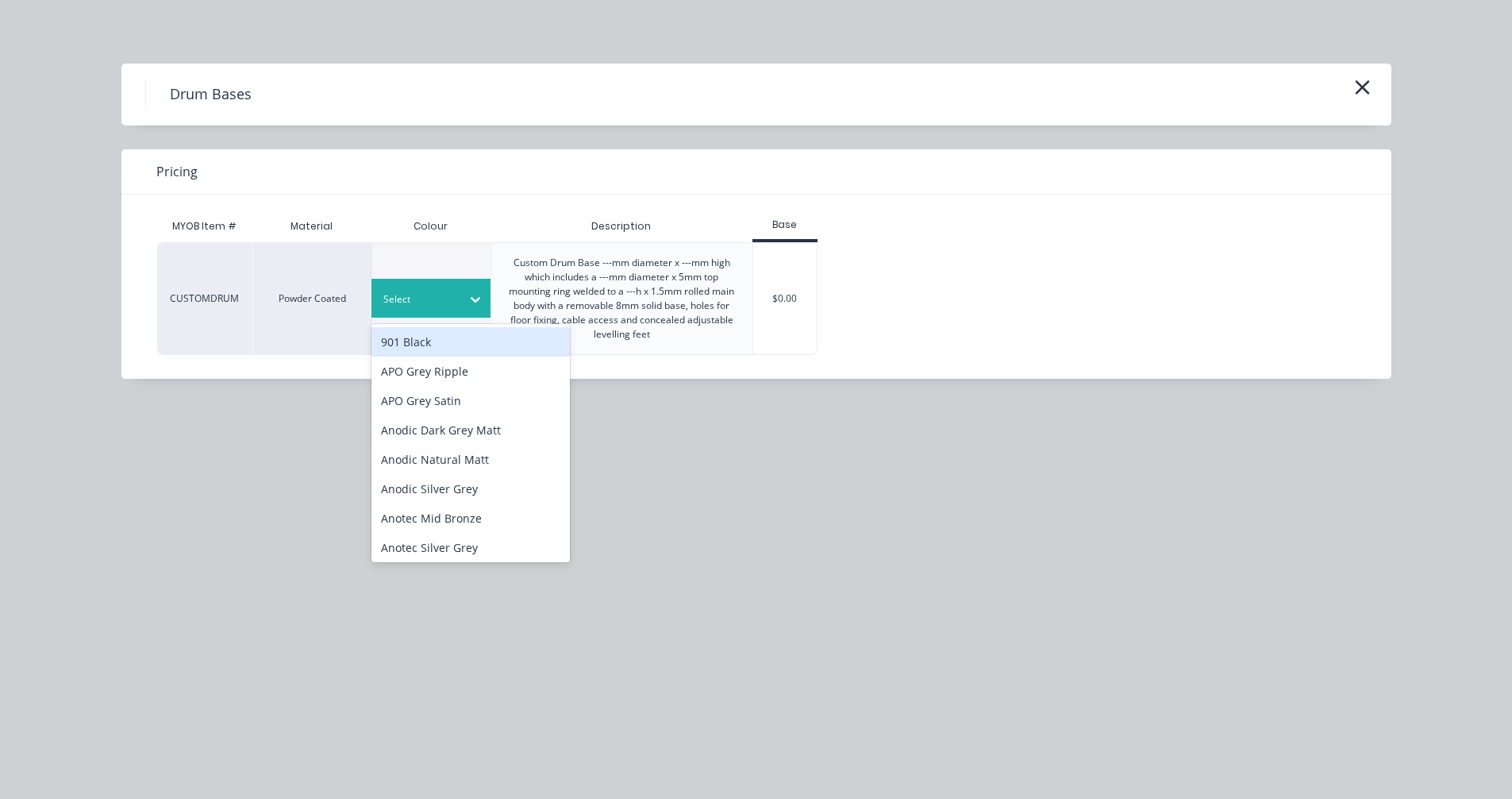
click at [434, 294] on div at bounding box center [419, 299] width 71 height 17
type input "satin"
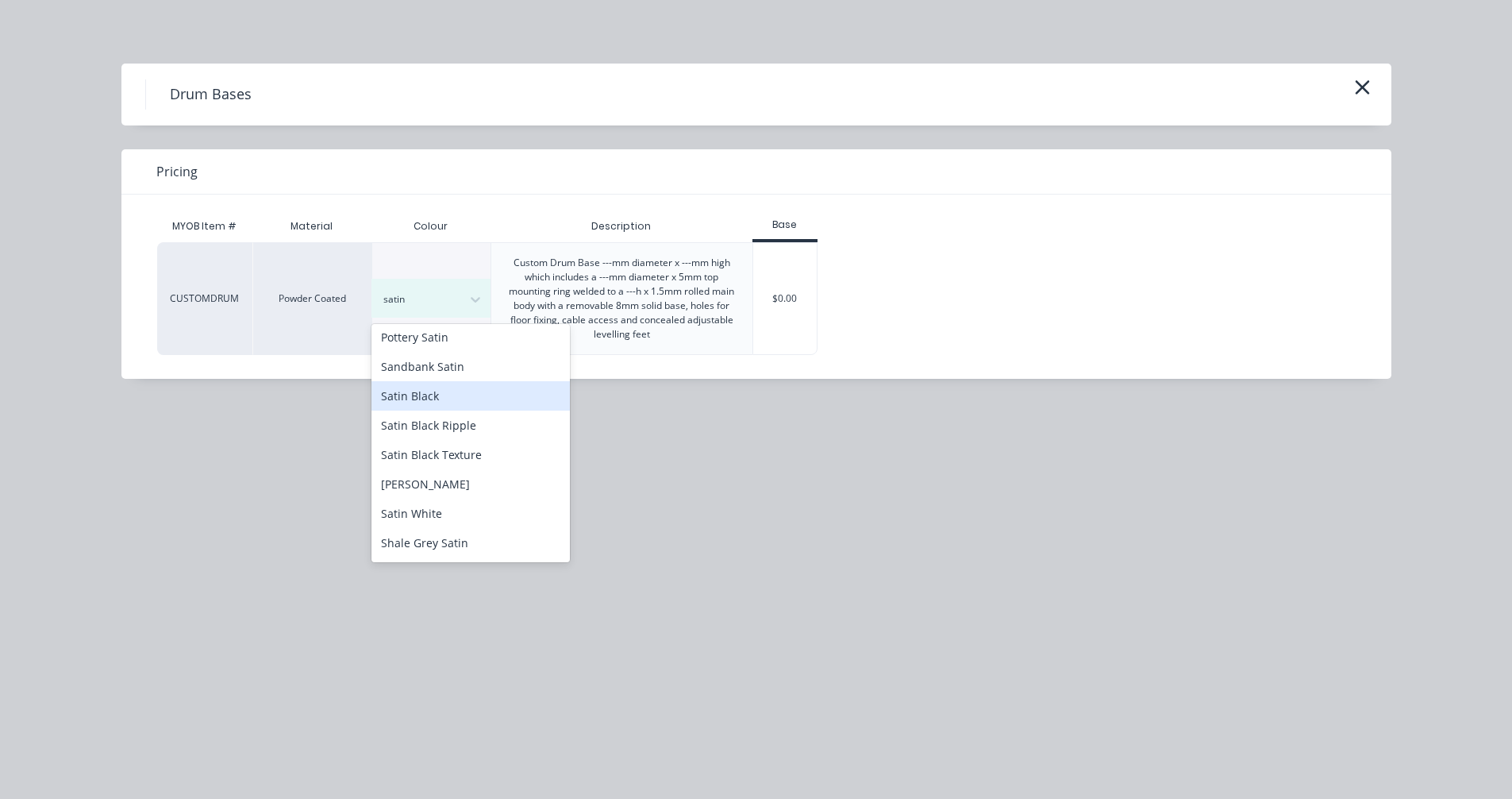
scroll to position [561, 0]
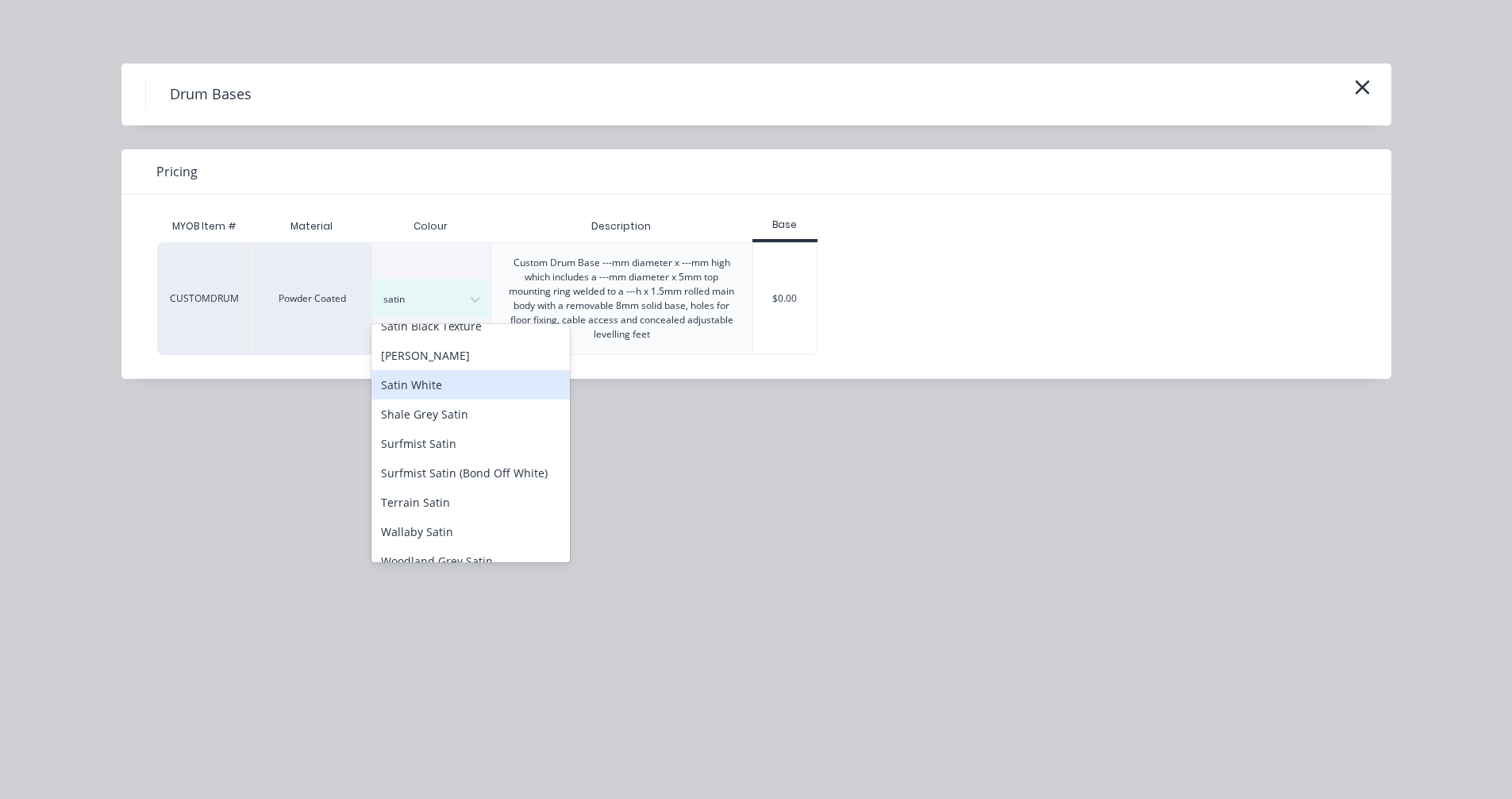
click at [431, 376] on div "Satin White" at bounding box center [470, 385] width 198 height 29
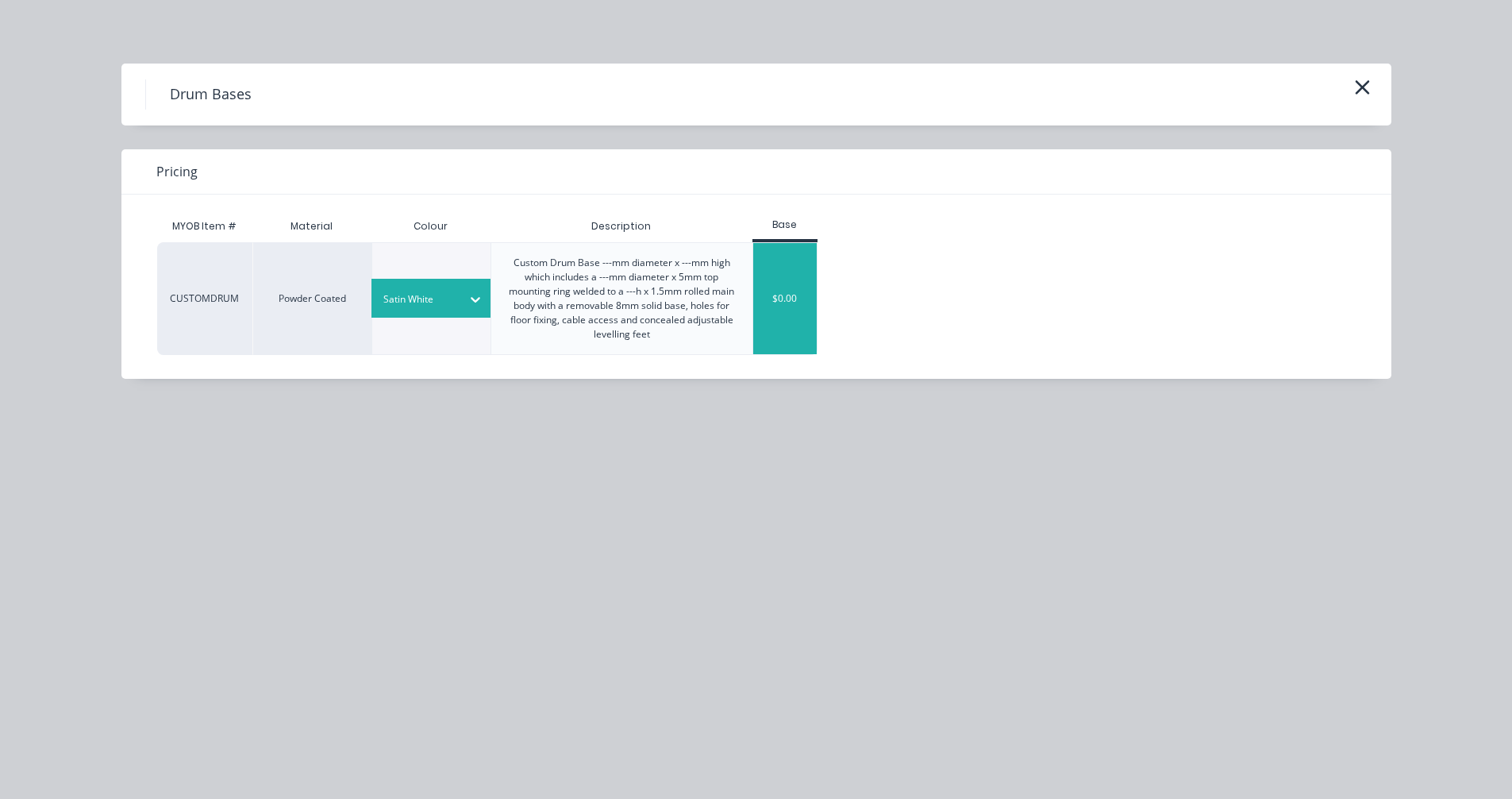
click at [791, 303] on div "$0.00" at bounding box center [785, 299] width 64 height 111
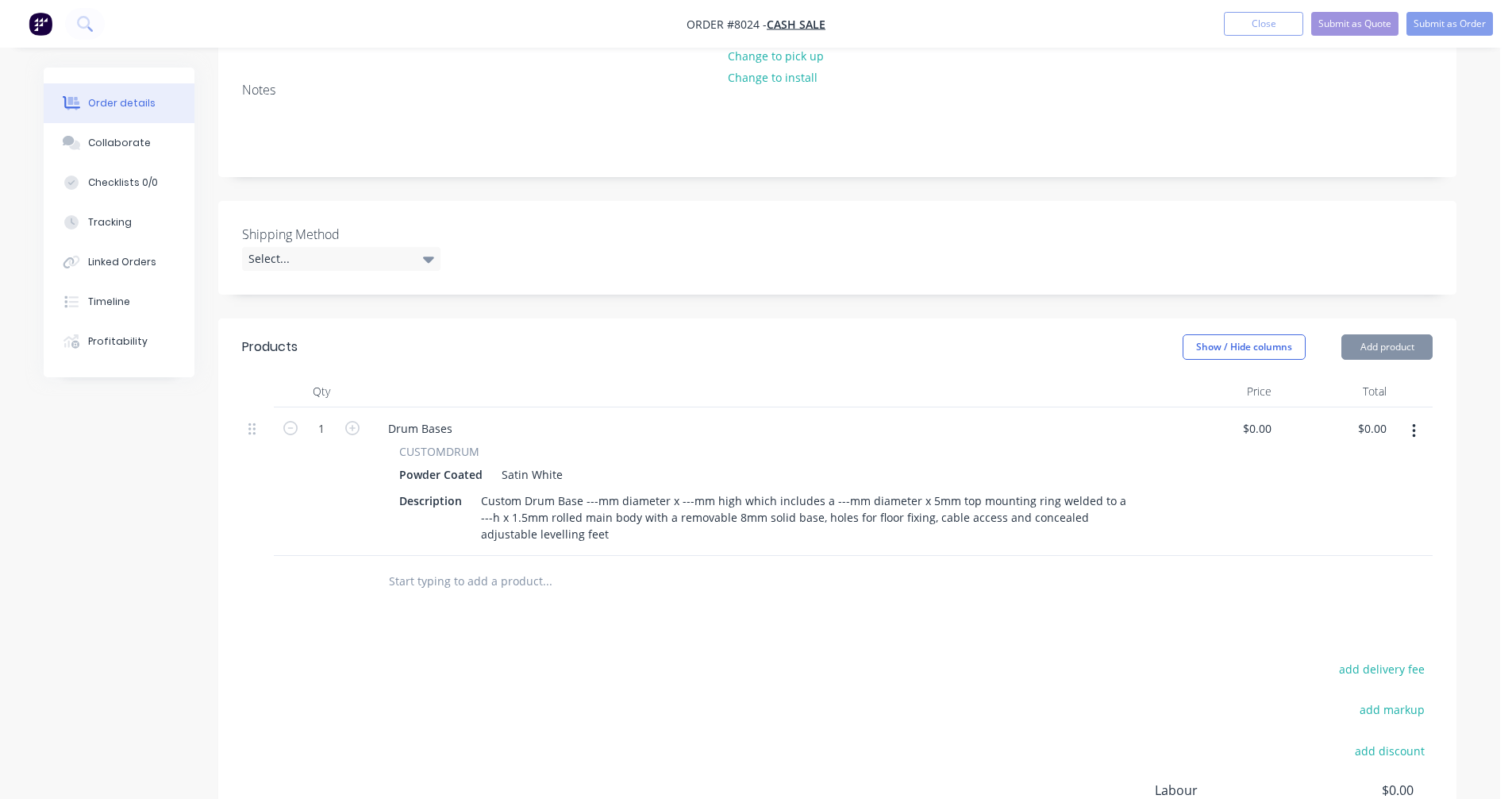
click at [576, 537] on div "Custom Drum Base ---mm diameter x ---mm high which includes a ---mm diameter x …" at bounding box center [804, 518] width 658 height 56
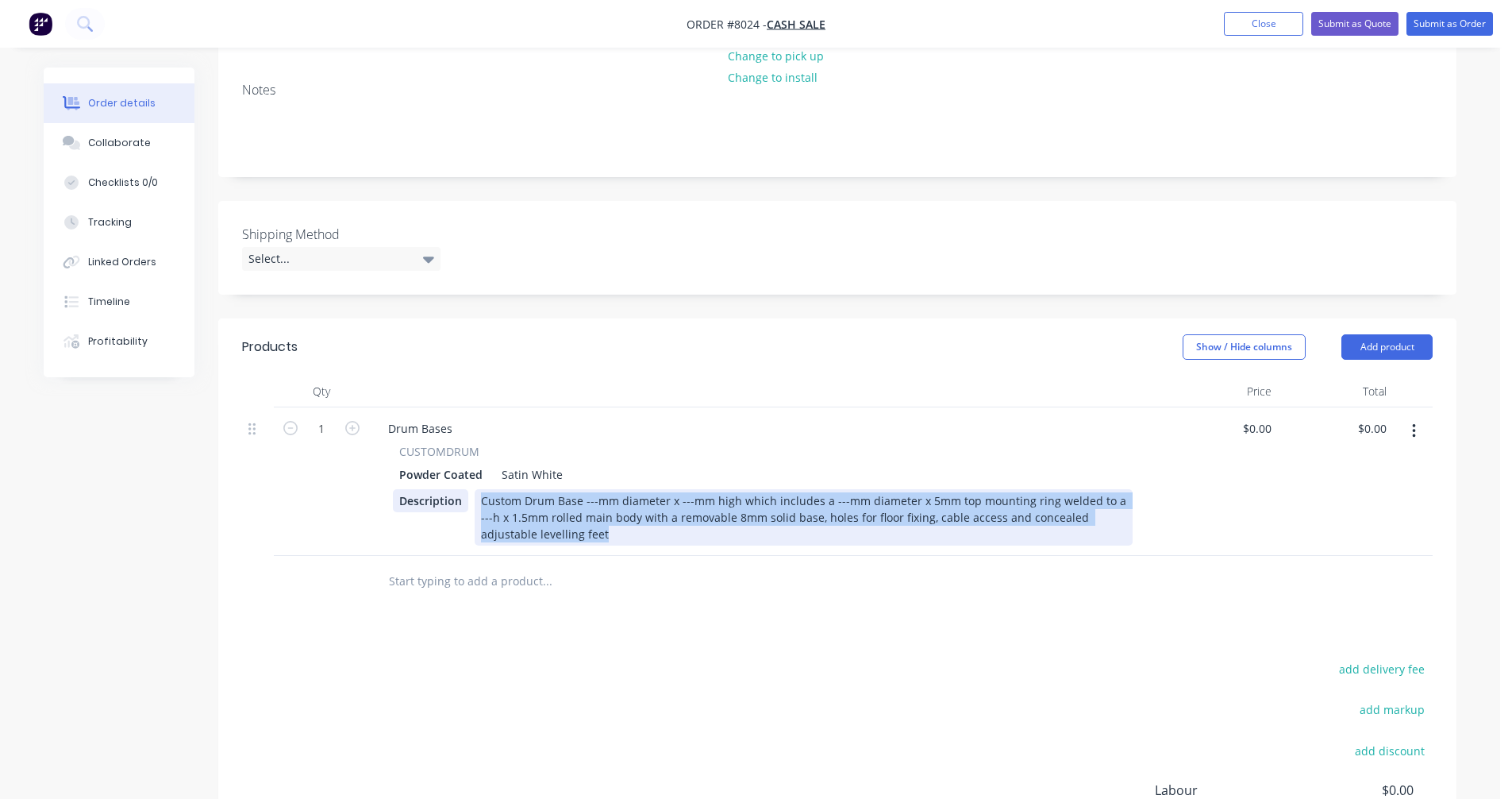
drag, startPoint x: 570, startPoint y: 541, endPoint x: 464, endPoint y: 493, distance: 116.4
click at [464, 493] on div "Description Custom Drum Base ---mm diameter x ---mm high which includes a ---mm…" at bounding box center [762, 518] width 740 height 56
paste div
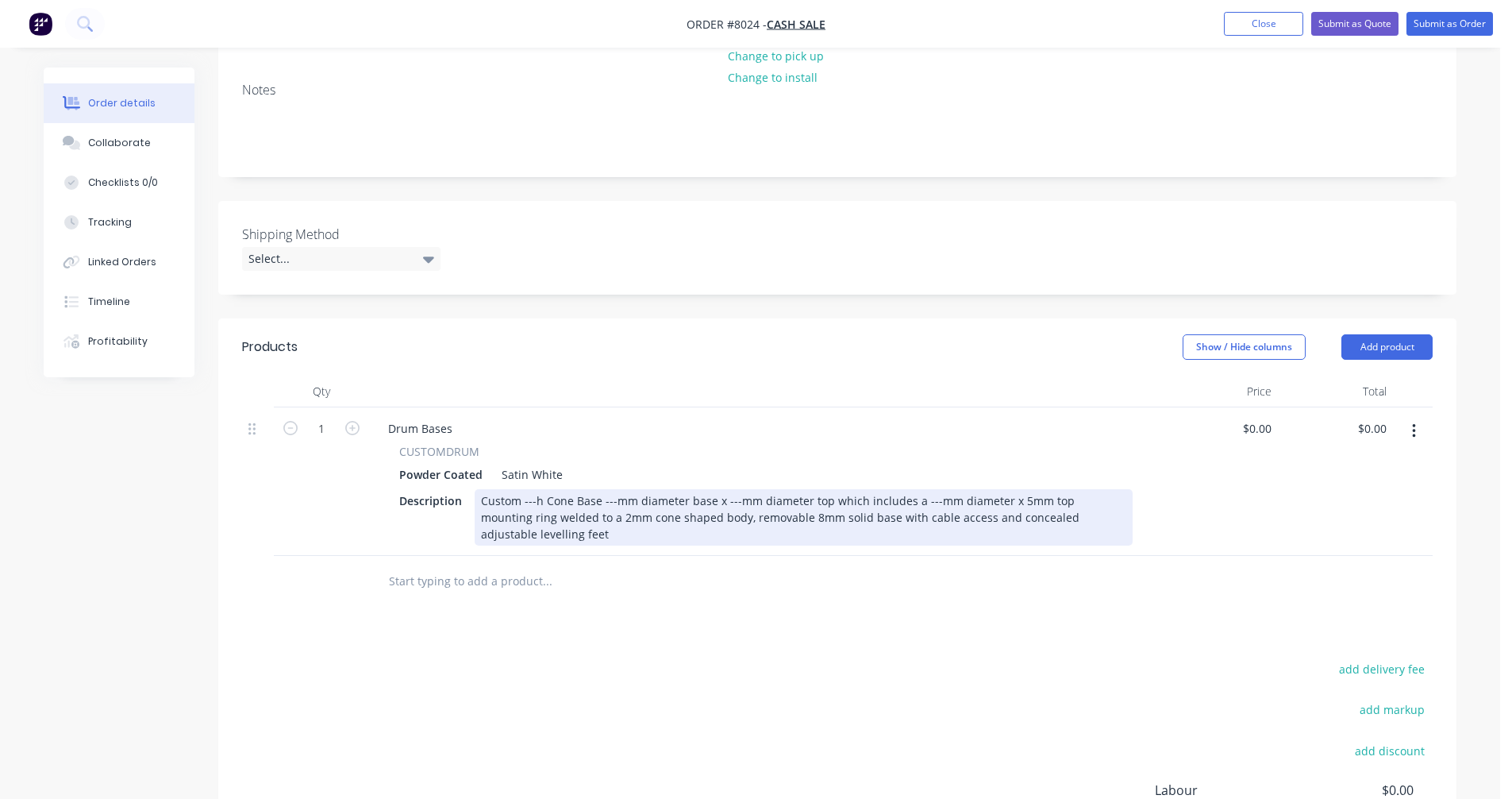
click at [521, 500] on div "Custom ---h Cone Base ---mm diameter base x ---mm diameter top which includes a…" at bounding box center [804, 518] width 658 height 56
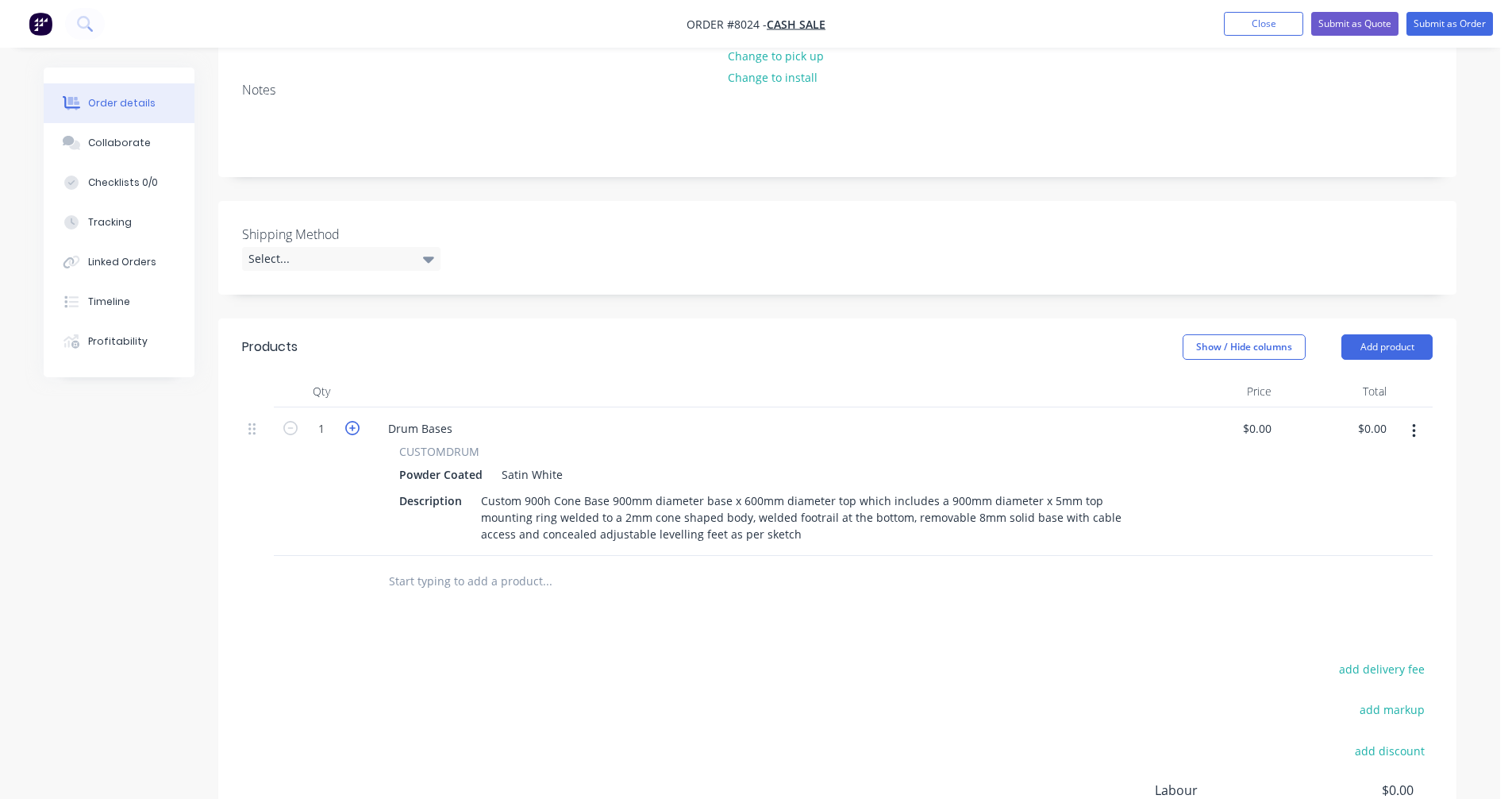
click at [354, 424] on icon "button" at bounding box center [353, 428] width 14 height 14
type input "4"
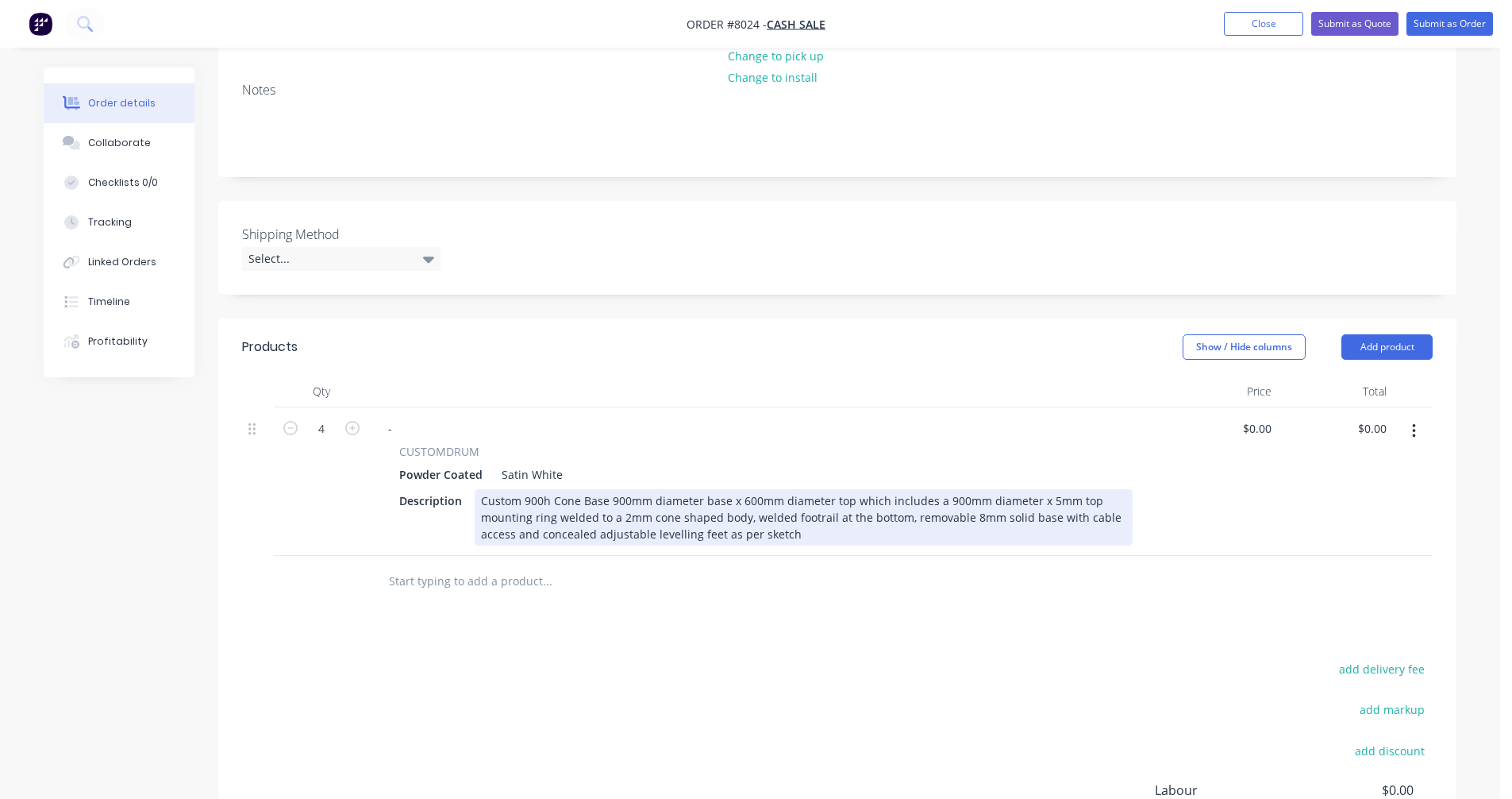
click at [858, 509] on div "Custom 900h Cone Base 900mm diameter base x 600mm diameter top which includes a…" at bounding box center [804, 518] width 658 height 56
type input "$1,995.00"
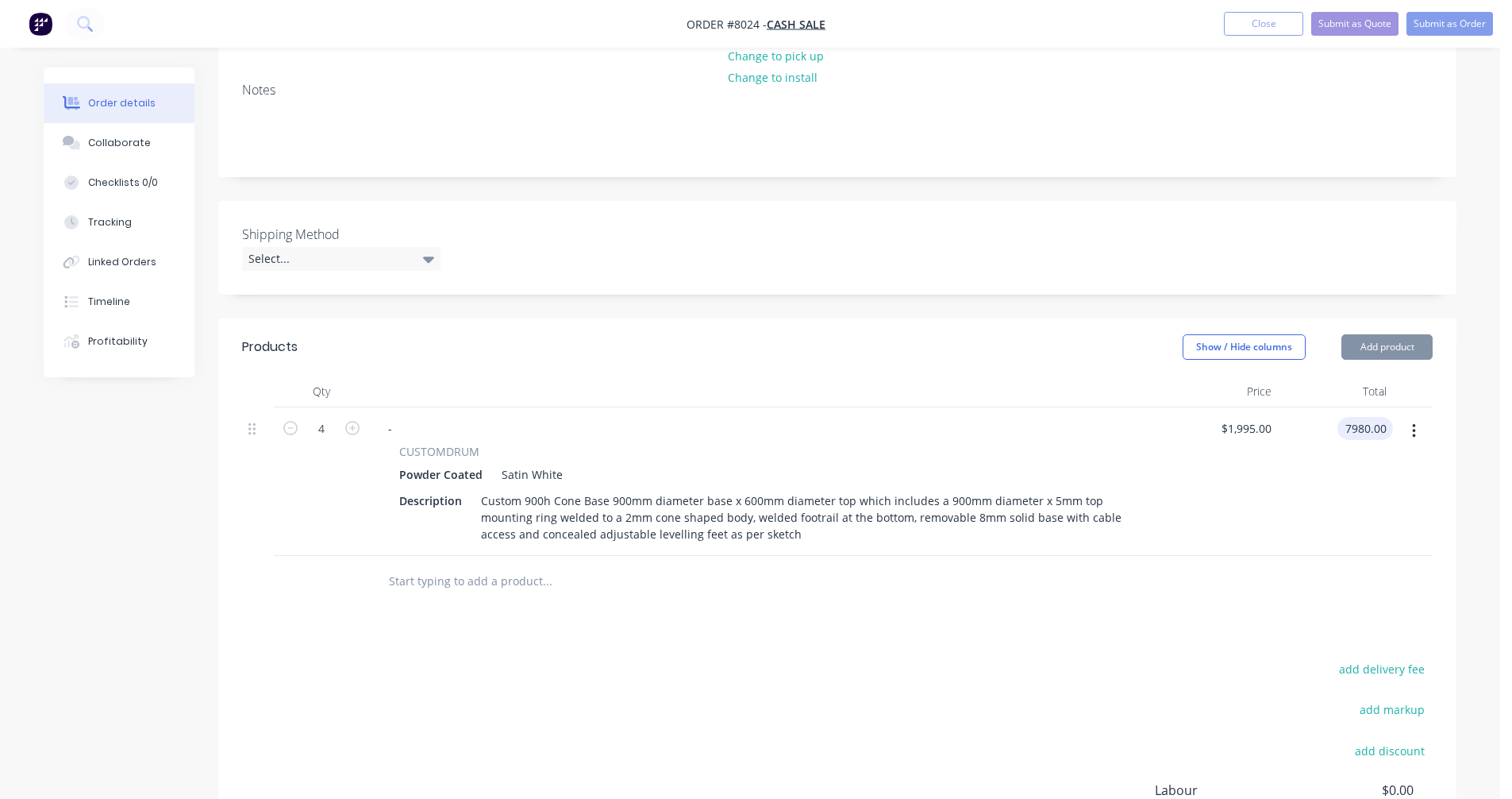
type input "$7,980.00"
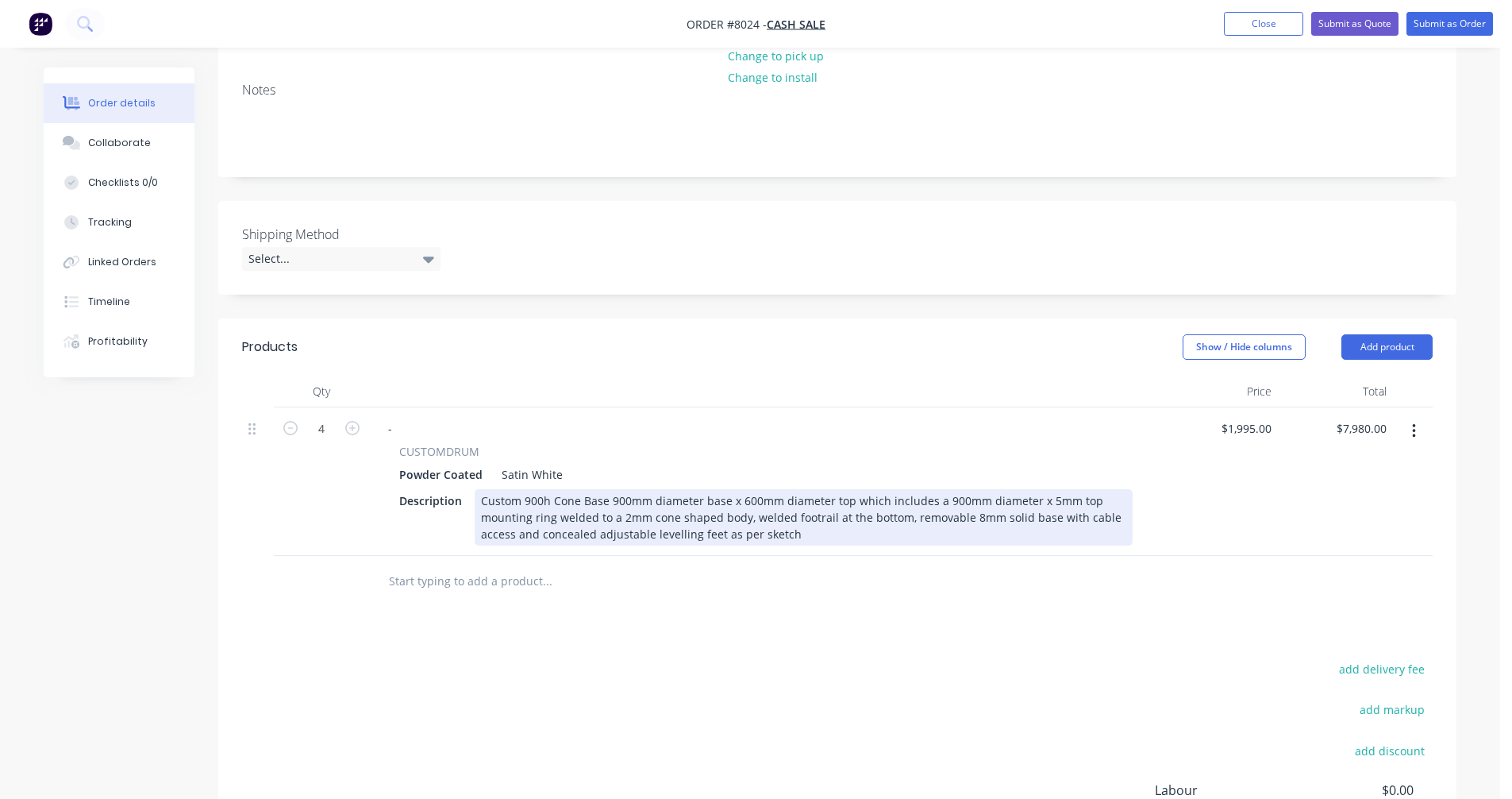
click at [719, 532] on div "Custom 900h Cone Base 900mm diameter base x 600mm diameter top which includes a…" at bounding box center [804, 518] width 658 height 56
click at [543, 499] on div "Custom 900h Cone Base mm diameter base x 600mm diameter top which includes a 90…" at bounding box center [804, 518] width 658 height 56
click at [658, 511] on div "Custom 1025h Cone Base mm diameter base x 600mm diameter top which includes a 9…" at bounding box center [804, 518] width 658 height 56
drag, startPoint x: 614, startPoint y: 500, endPoint x: 639, endPoint y: 496, distance: 25.3
click at [616, 500] on div "Custom 1025h Cone Base mm diameter base x 600mm diameter top which includes a 9…" at bounding box center [804, 518] width 658 height 56
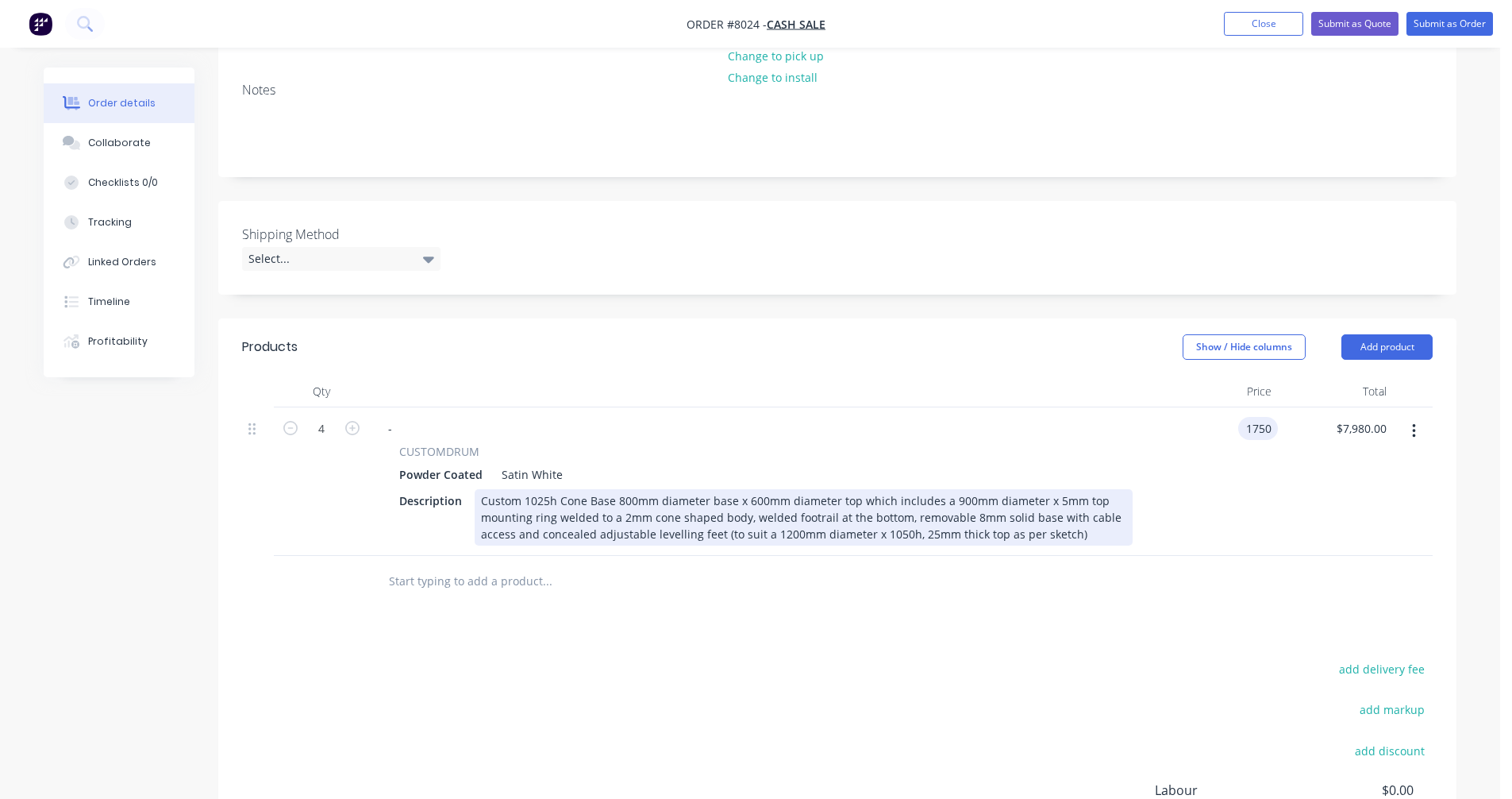
type input "$1,750.00"
type input "$7,000.00"
click at [790, 521] on div "Custom 1025h Cone Base 800mm diameter base x 600mm diameter top which includes …" at bounding box center [804, 518] width 658 height 56
type input "$1,790.00"
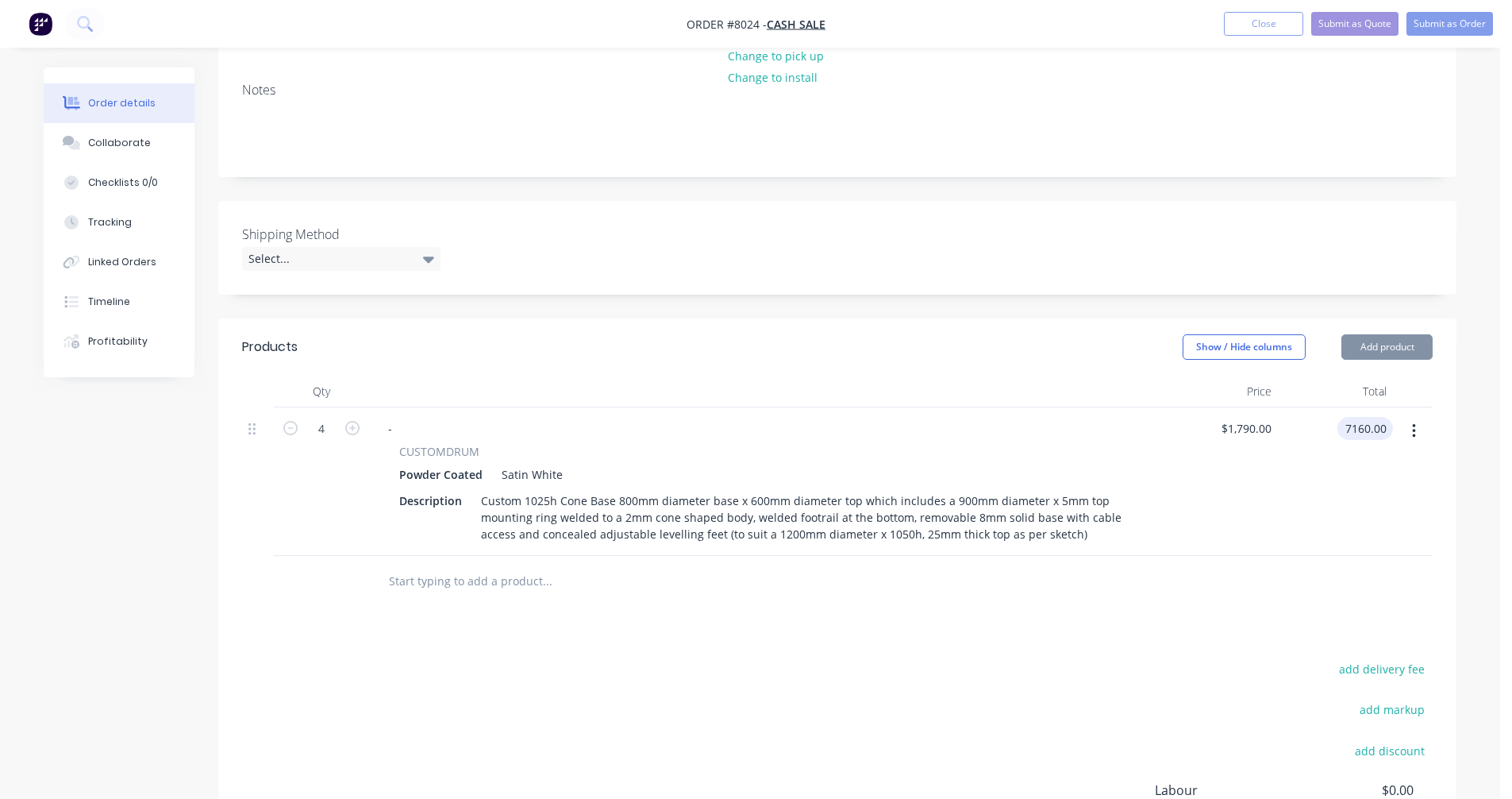
type input "$7,160.00"
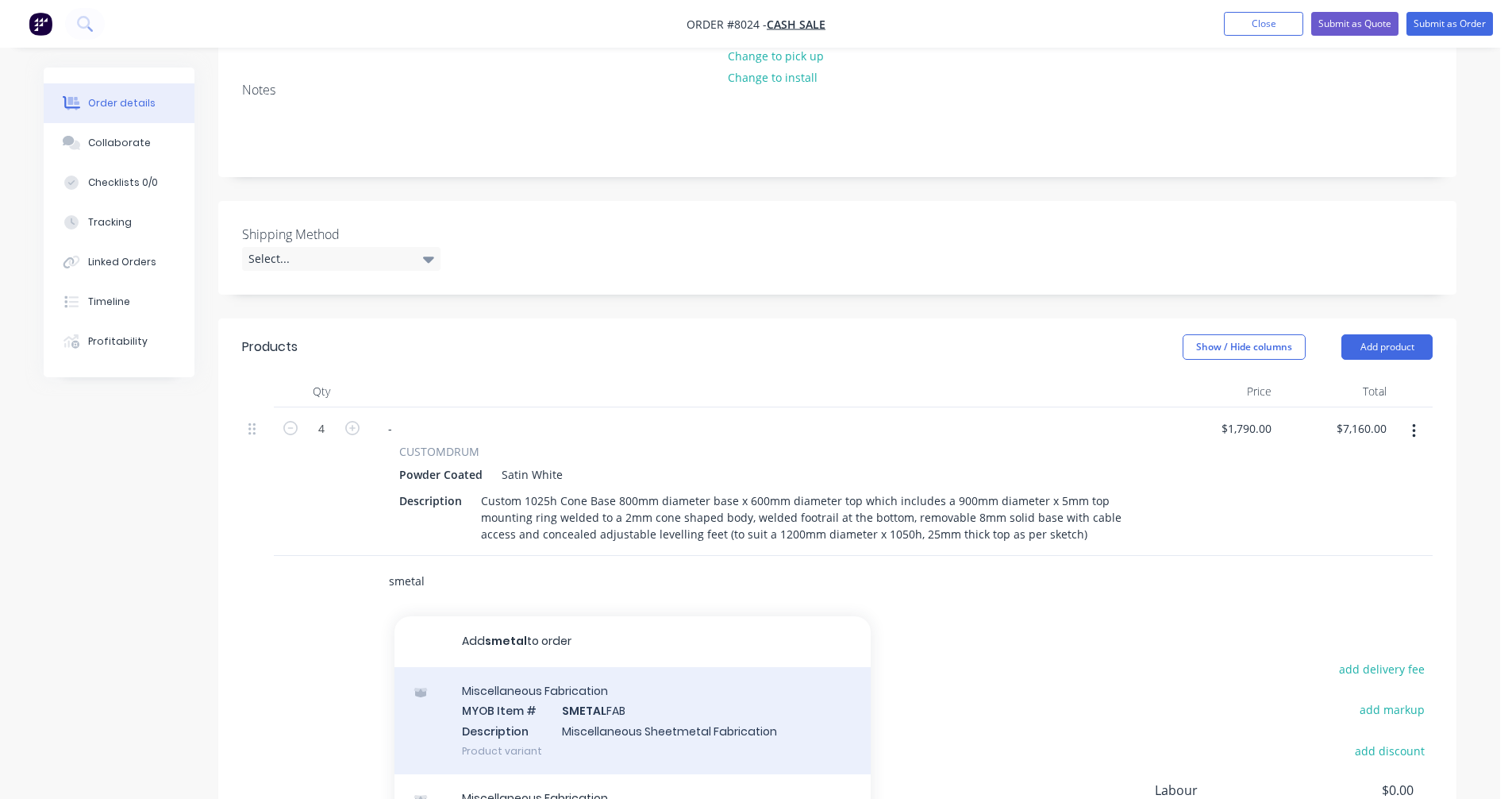
type input "smetal"
click at [581, 723] on div "Miscellaneous Fabrication MYOB Item # SMETAL FAB Description Miscellaneous Shee…" at bounding box center [632, 720] width 477 height 107
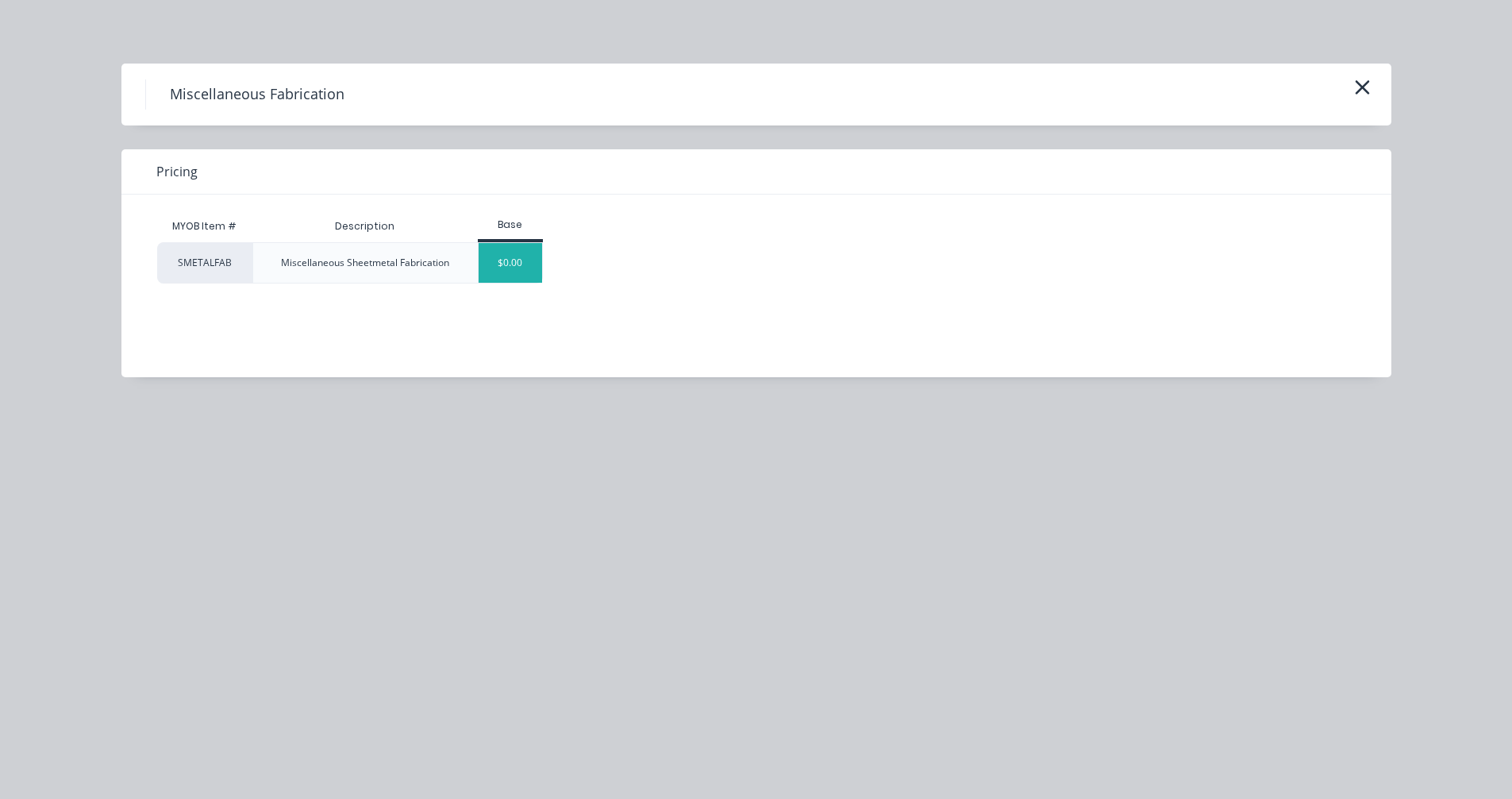
click at [509, 256] on div "$0.00" at bounding box center [510, 263] width 64 height 40
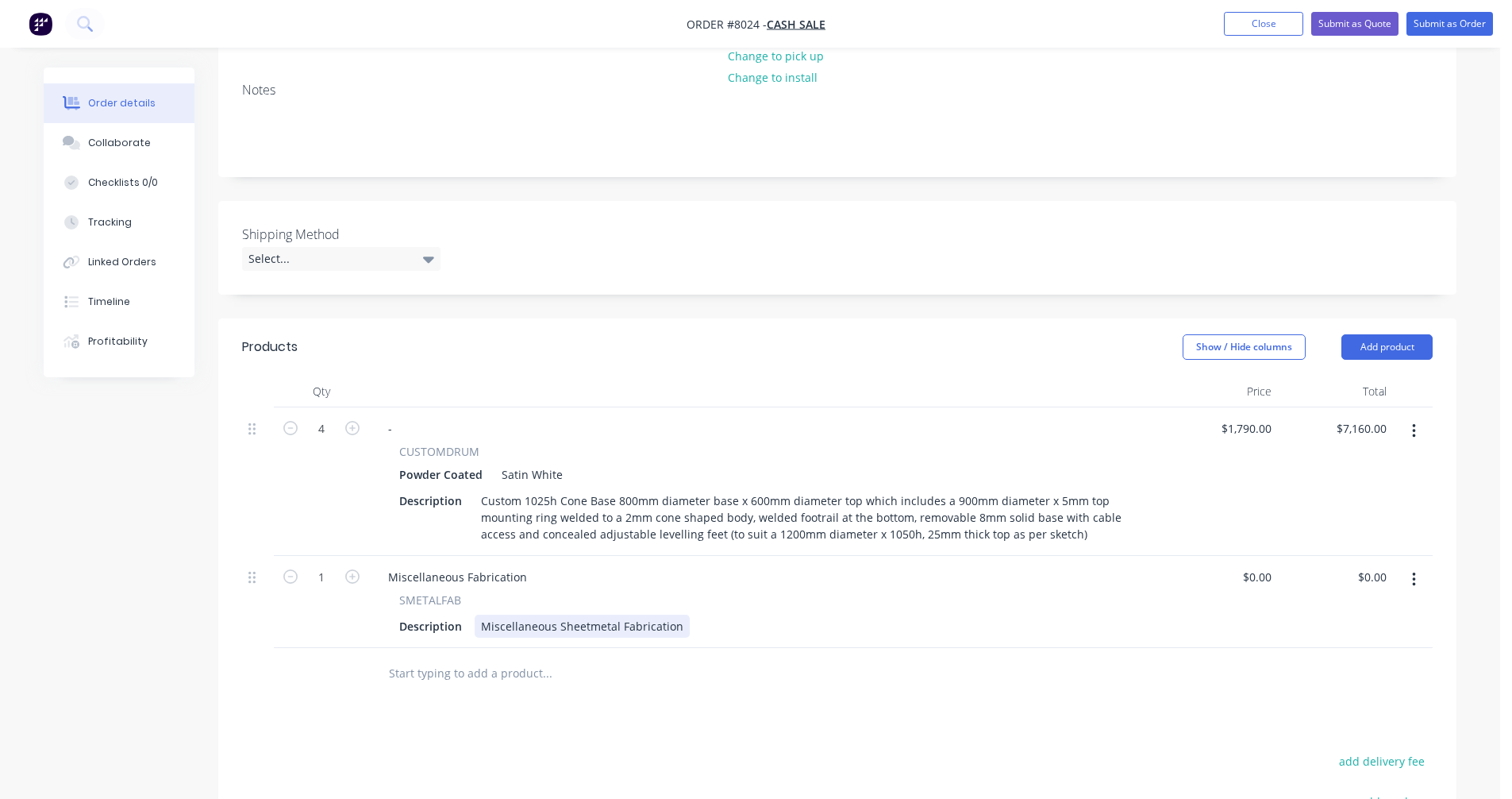
click at [604, 630] on div "Miscellaneous Sheetmetal Fabrication" at bounding box center [582, 625] width 215 height 23
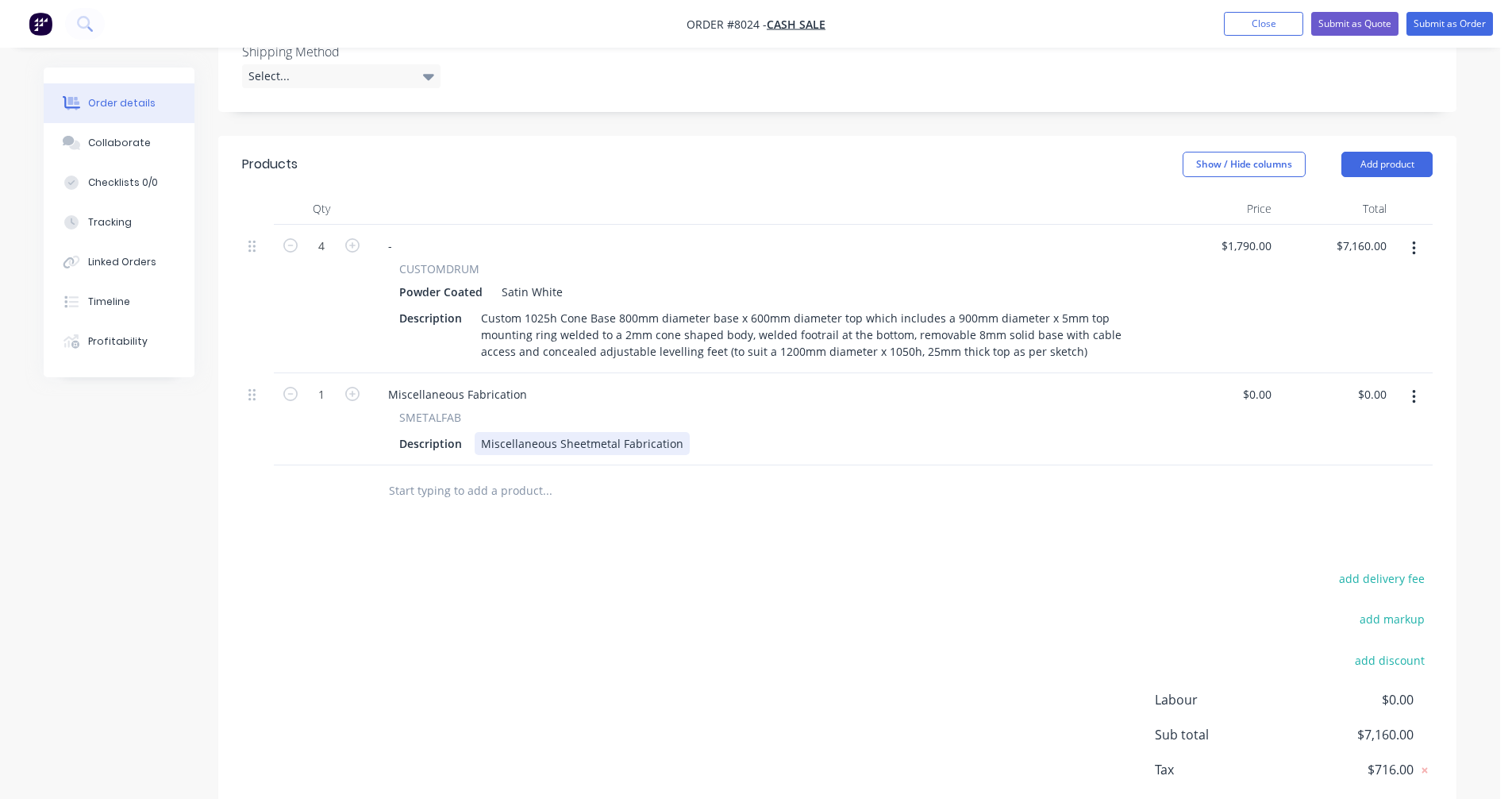
scroll to position [437, 0]
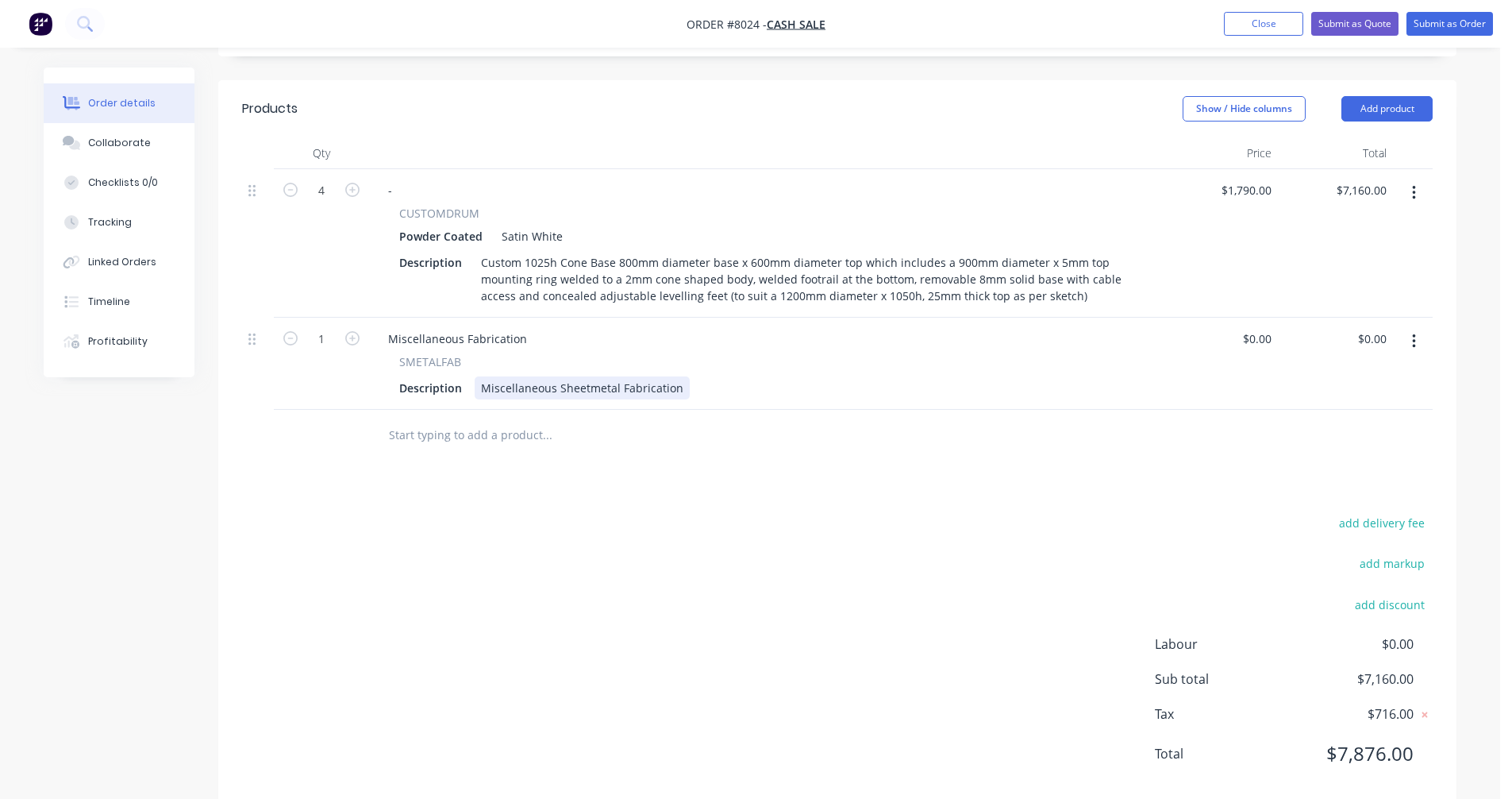
click at [643, 390] on div "Miscellaneous Sheetmetal Fabrication" at bounding box center [582, 387] width 215 height 23
drag, startPoint x: 643, startPoint y: 388, endPoint x: 471, endPoint y: 399, distance: 172.4
click at [471, 399] on div "Miscellaneous Fabrication SMETALFAB Description Miscellaneous Sheetmetal Fabric…" at bounding box center [766, 364] width 794 height 92
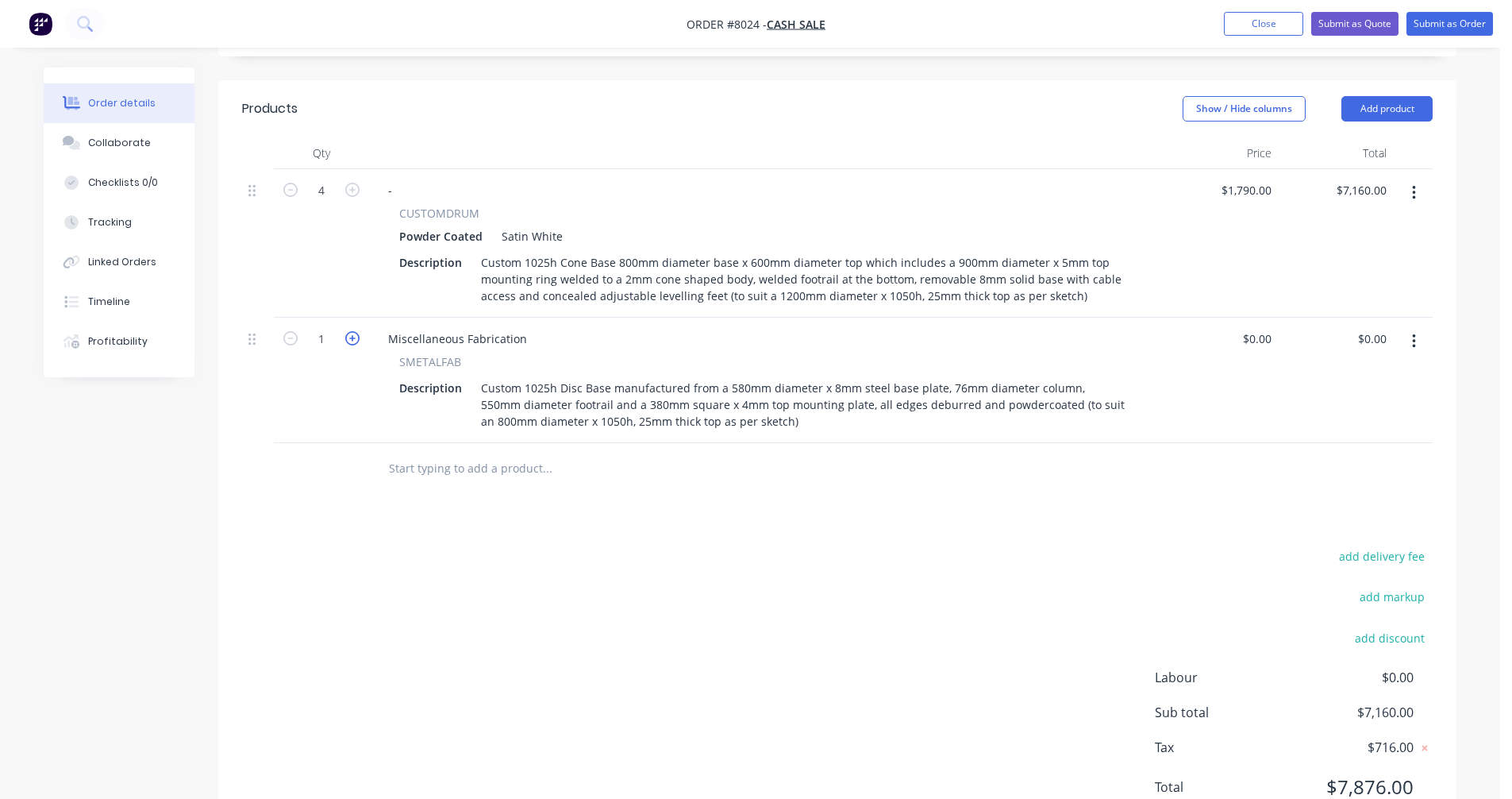
click at [358, 338] on icon "button" at bounding box center [353, 338] width 14 height 14
type input "5"
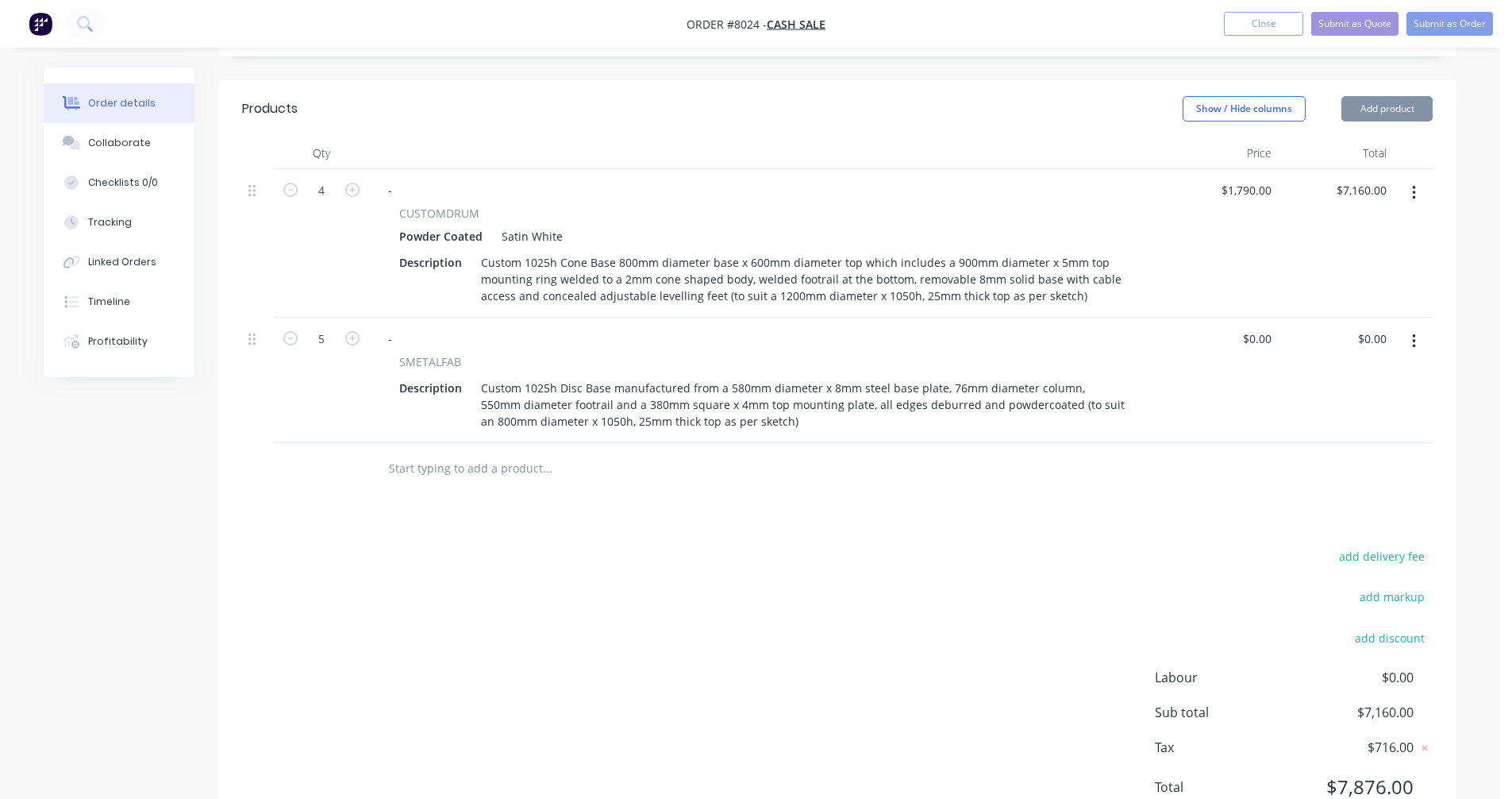
click at [754, 419] on div "Custom 1025h Disc Base manufactured from a 580mm diameter x 8mm steel base plat…" at bounding box center [804, 404] width 658 height 56
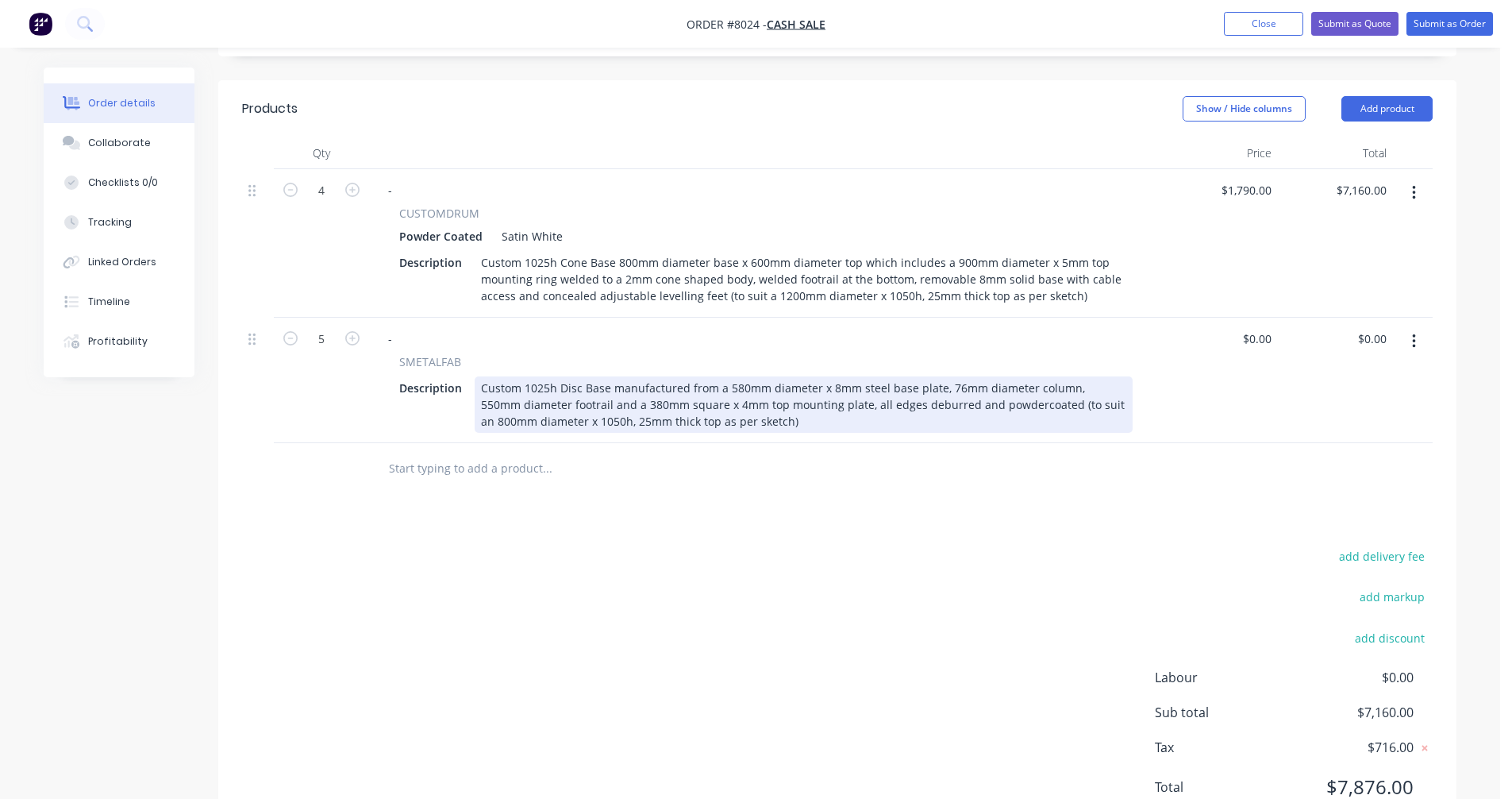
click at [751, 421] on div "Custom 1025h Disc Base manufactured from a 580mm diameter x 8mm steel base plat…" at bounding box center [804, 404] width 658 height 56
type input "$0.00"
